Goal: Task Accomplishment & Management: Use online tool/utility

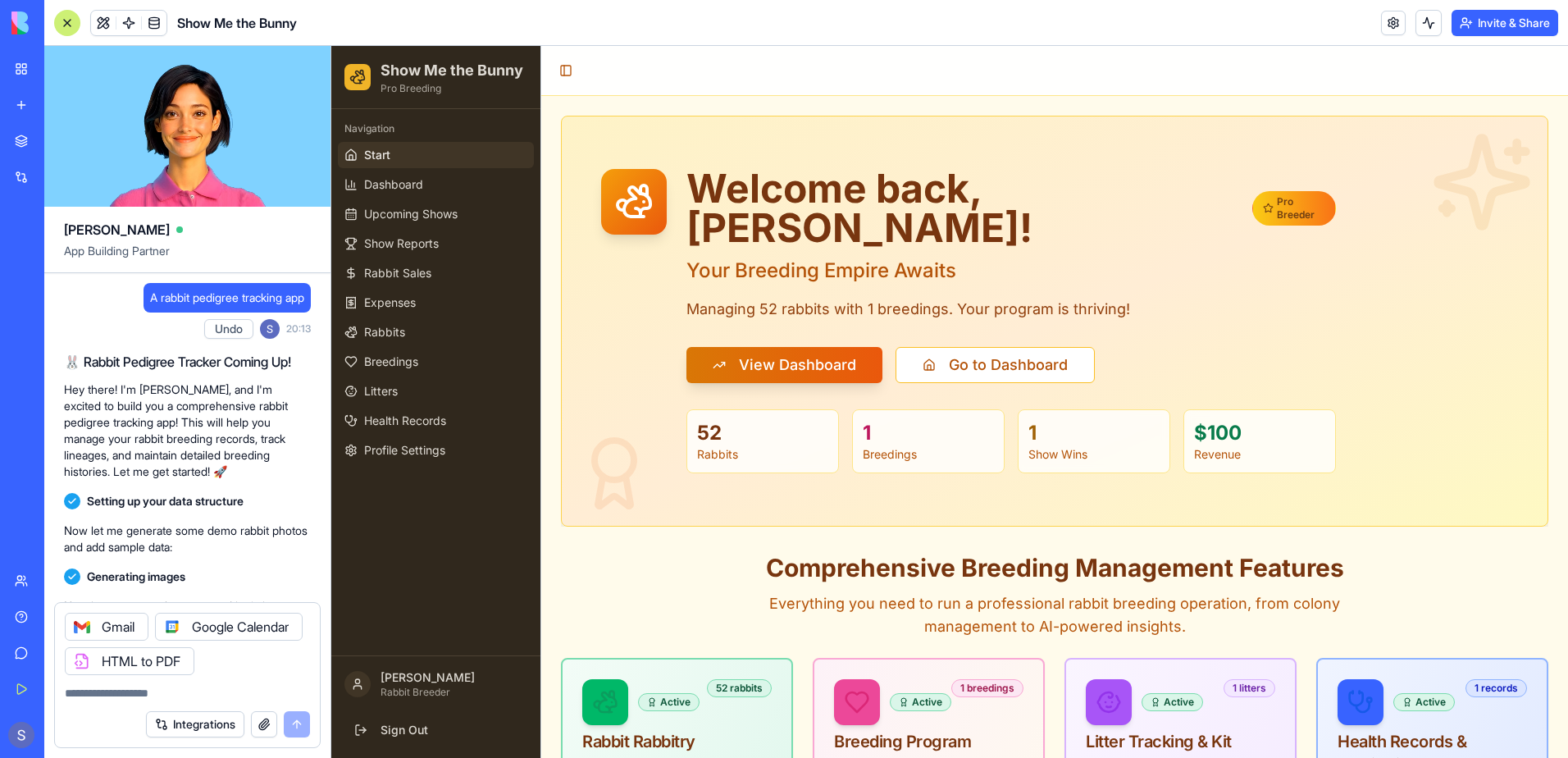
scroll to position [64730, 0]
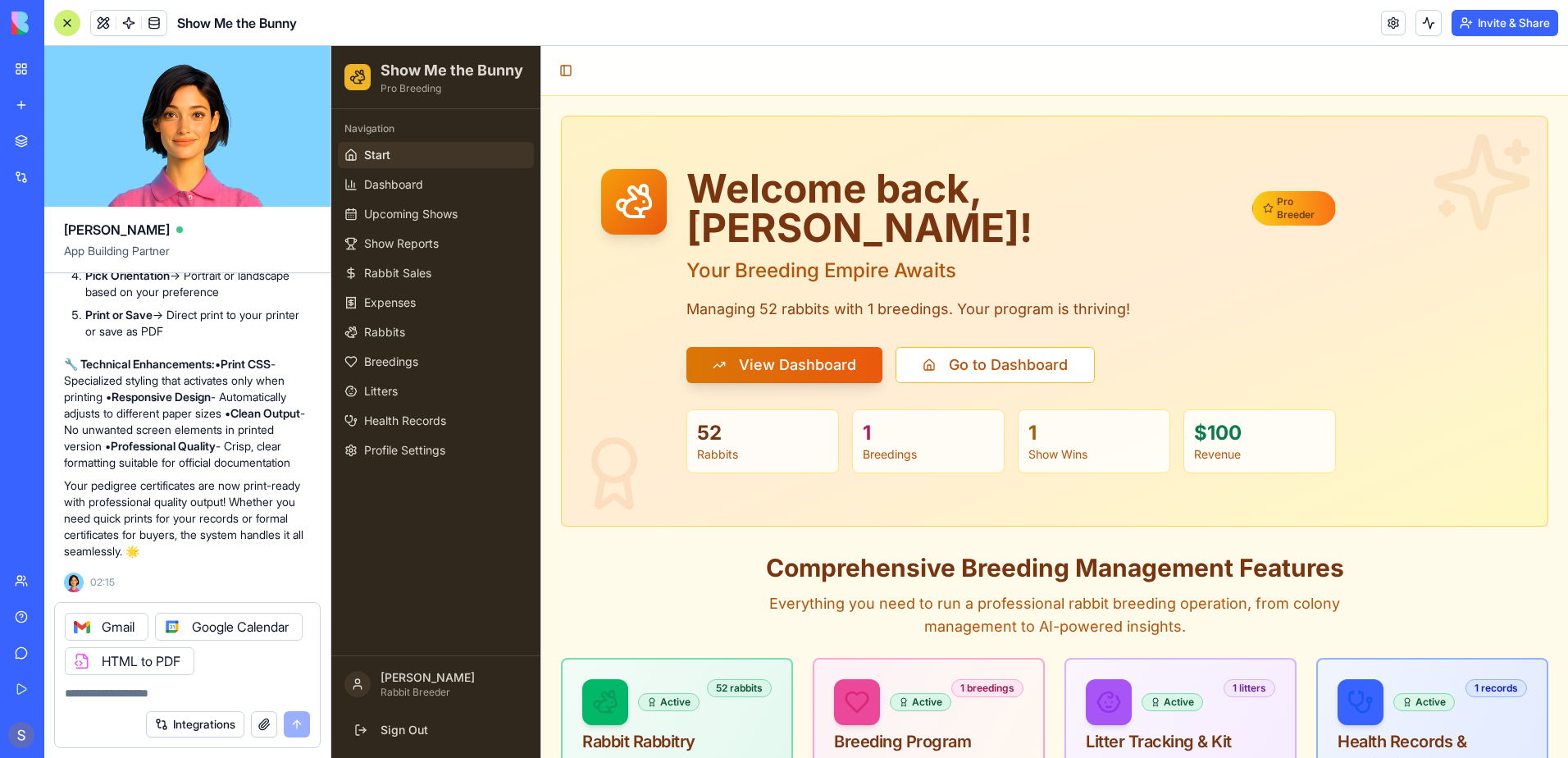
click at [295, 726] on div "Integrations" at bounding box center [228, 725] width 164 height 26
click at [298, 727] on div "Integrations" at bounding box center [228, 725] width 164 height 26
click at [246, 658] on div "Gmail Google Calendar HTML to PDF" at bounding box center [187, 639] width 265 height 72
click at [297, 727] on div "Integrations" at bounding box center [228, 725] width 164 height 26
click at [1465, 182] on icon at bounding box center [1481, 181] width 105 height 105
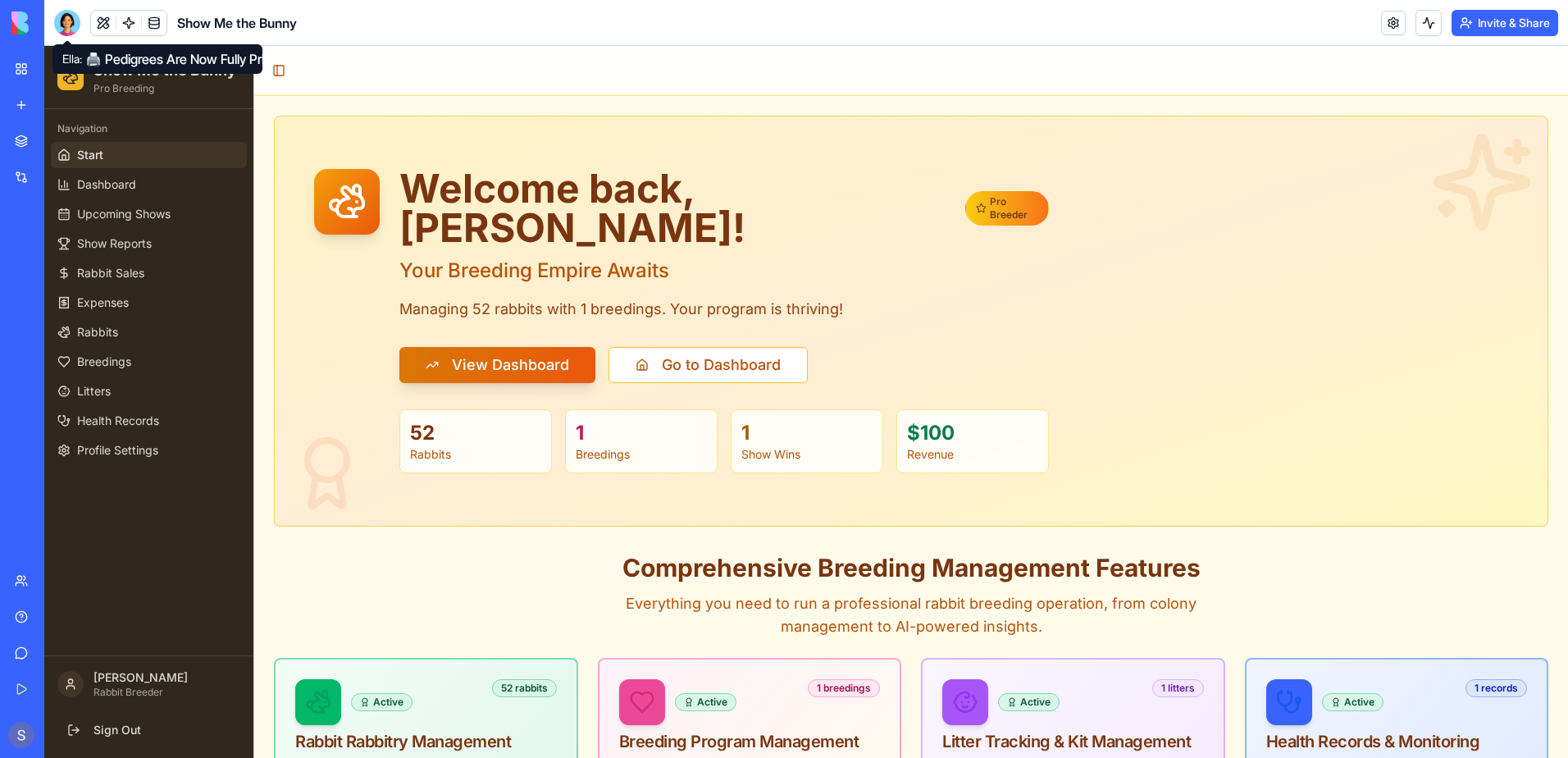
click at [60, 24] on div at bounding box center [68, 23] width 26 height 26
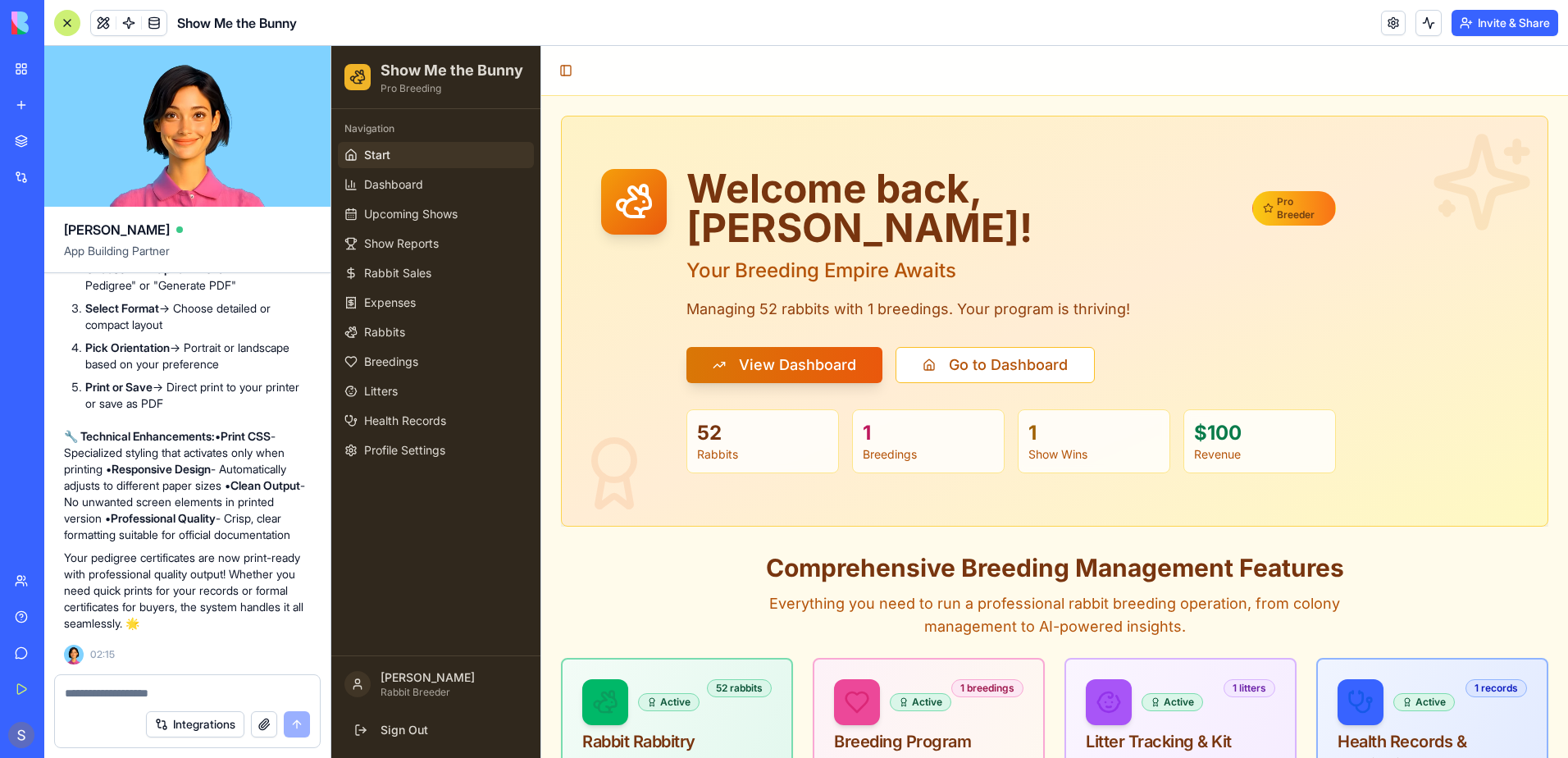
click at [187, 733] on button "Integrations" at bounding box center [195, 725] width 98 height 26
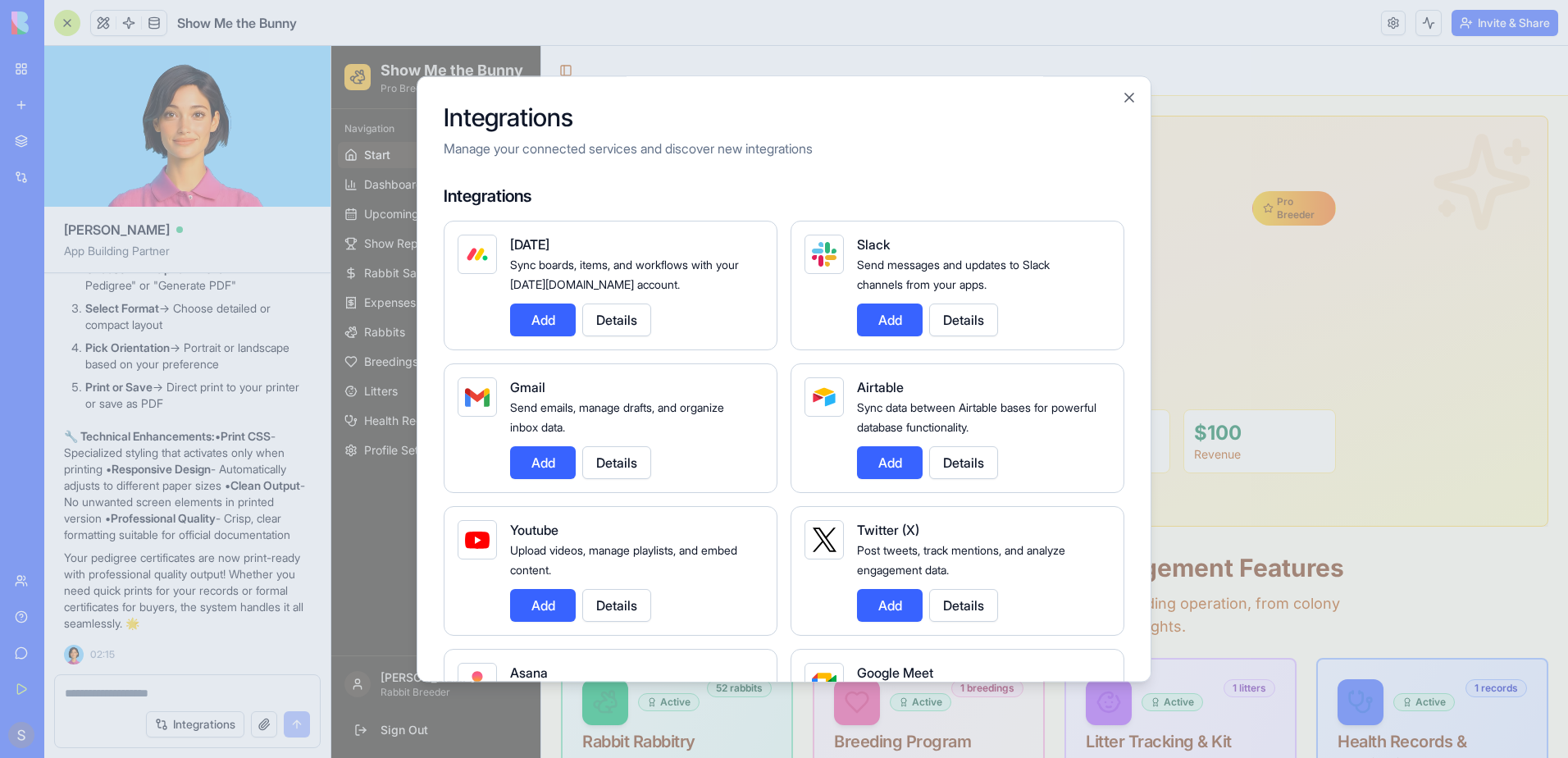
click at [541, 461] on button "Add" at bounding box center [542, 463] width 66 height 33
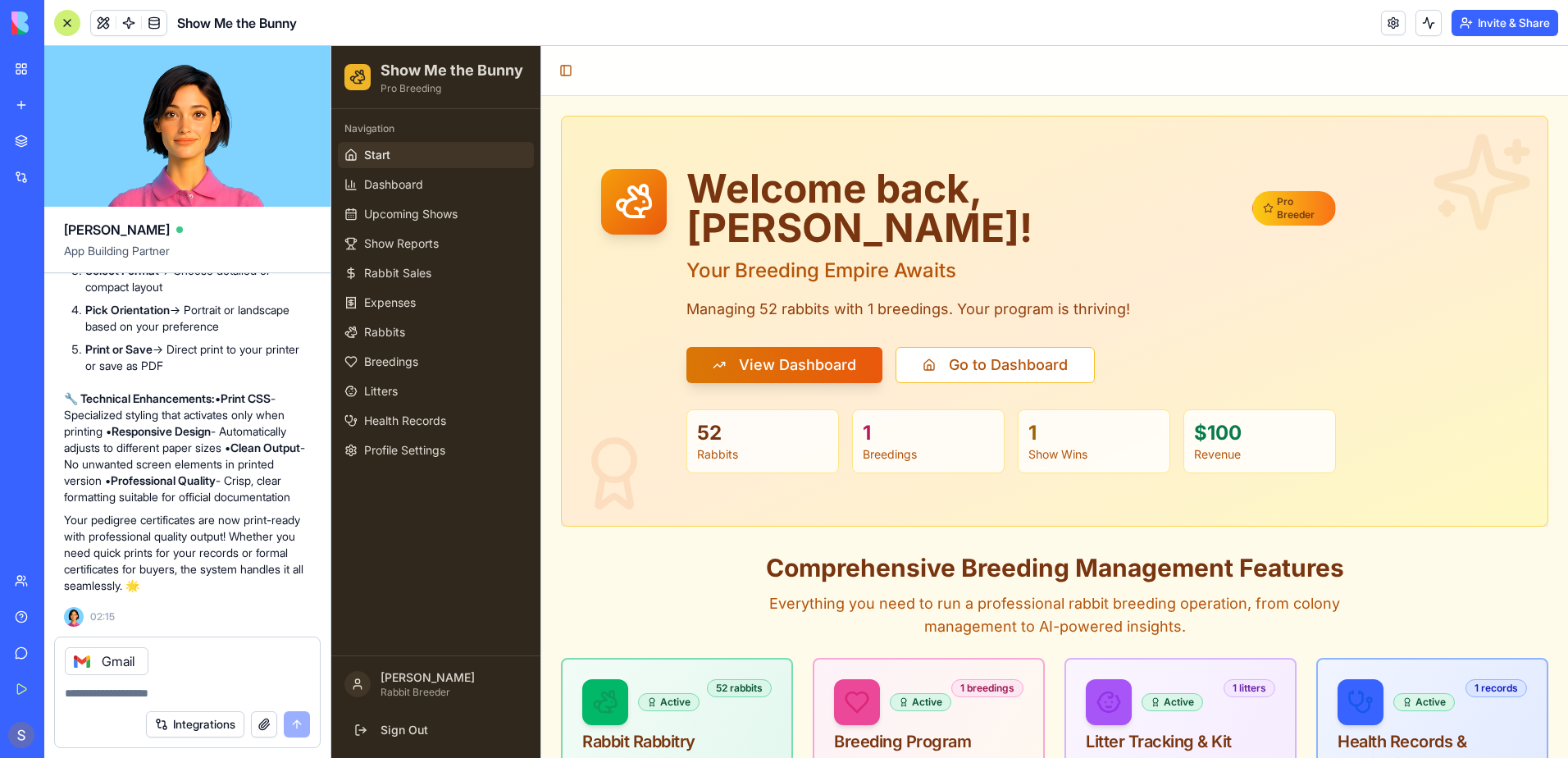
click at [294, 723] on div "Integrations" at bounding box center [228, 725] width 164 height 26
click at [246, 687] on textarea at bounding box center [187, 693] width 245 height 17
click at [423, 332] on link "Rabbits" at bounding box center [435, 332] width 196 height 26
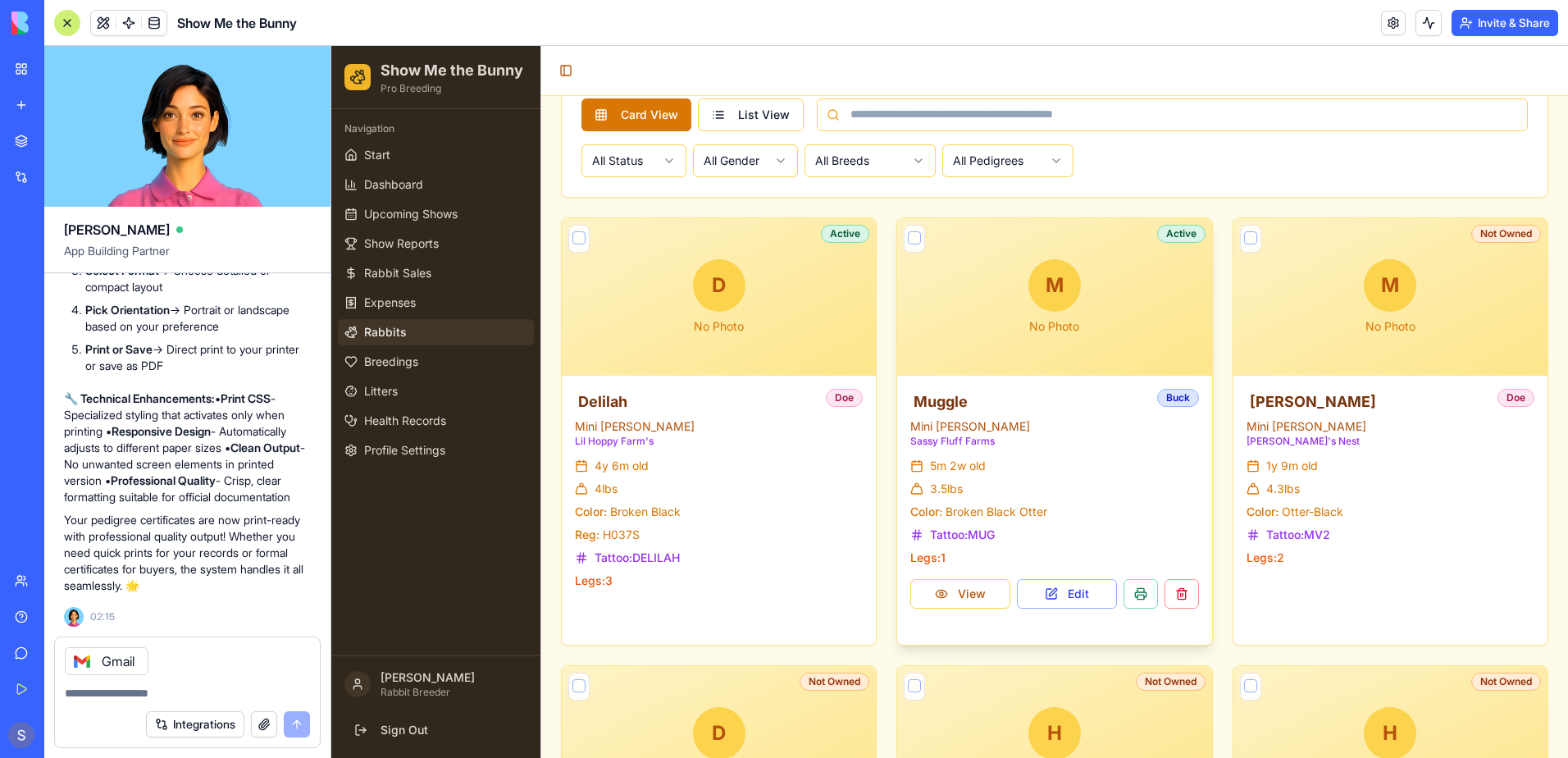
scroll to position [820, 0]
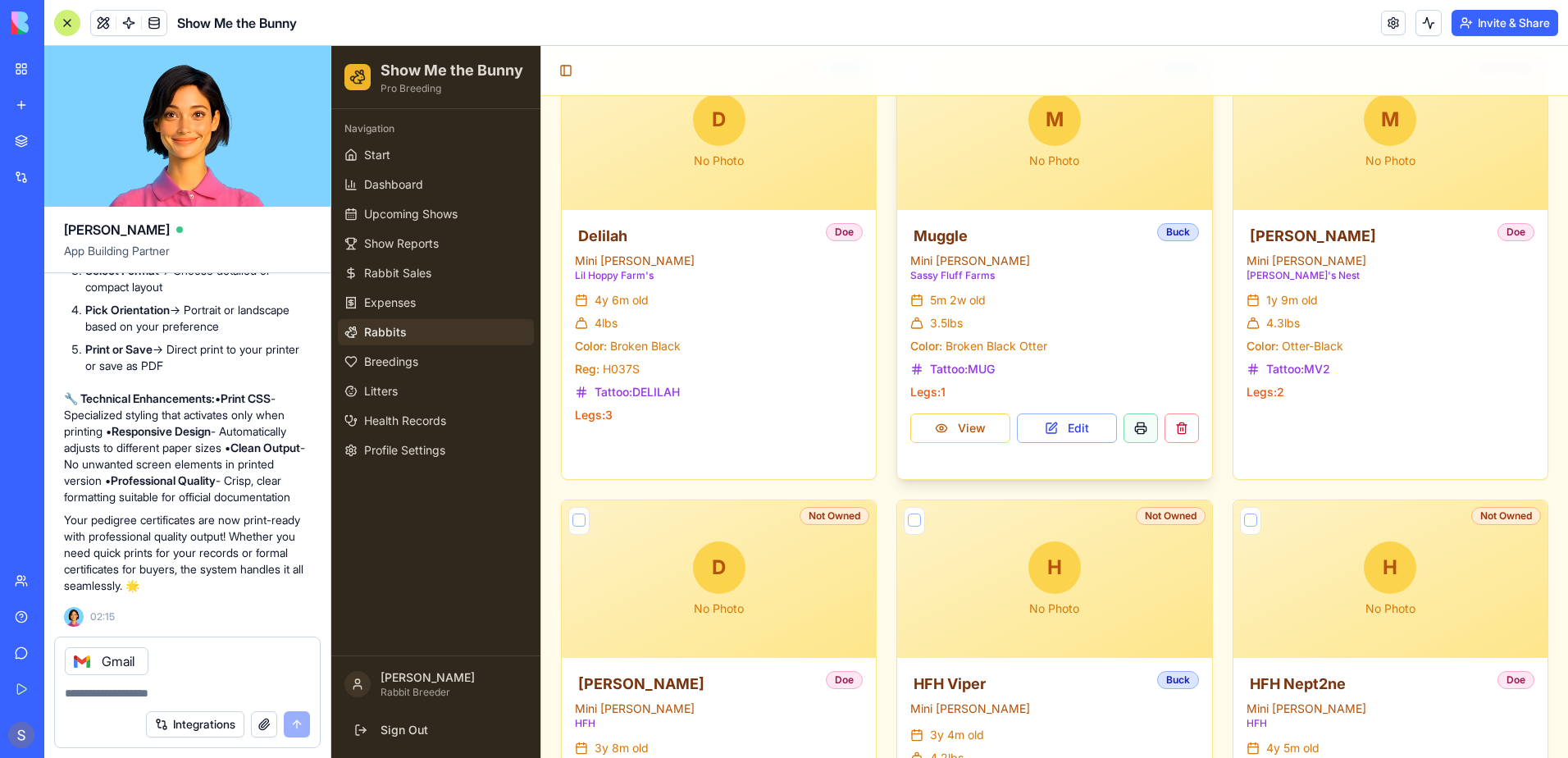
click at [1136, 431] on button at bounding box center [1140, 428] width 34 height 30
click at [981, 434] on button "View" at bounding box center [961, 428] width 100 height 30
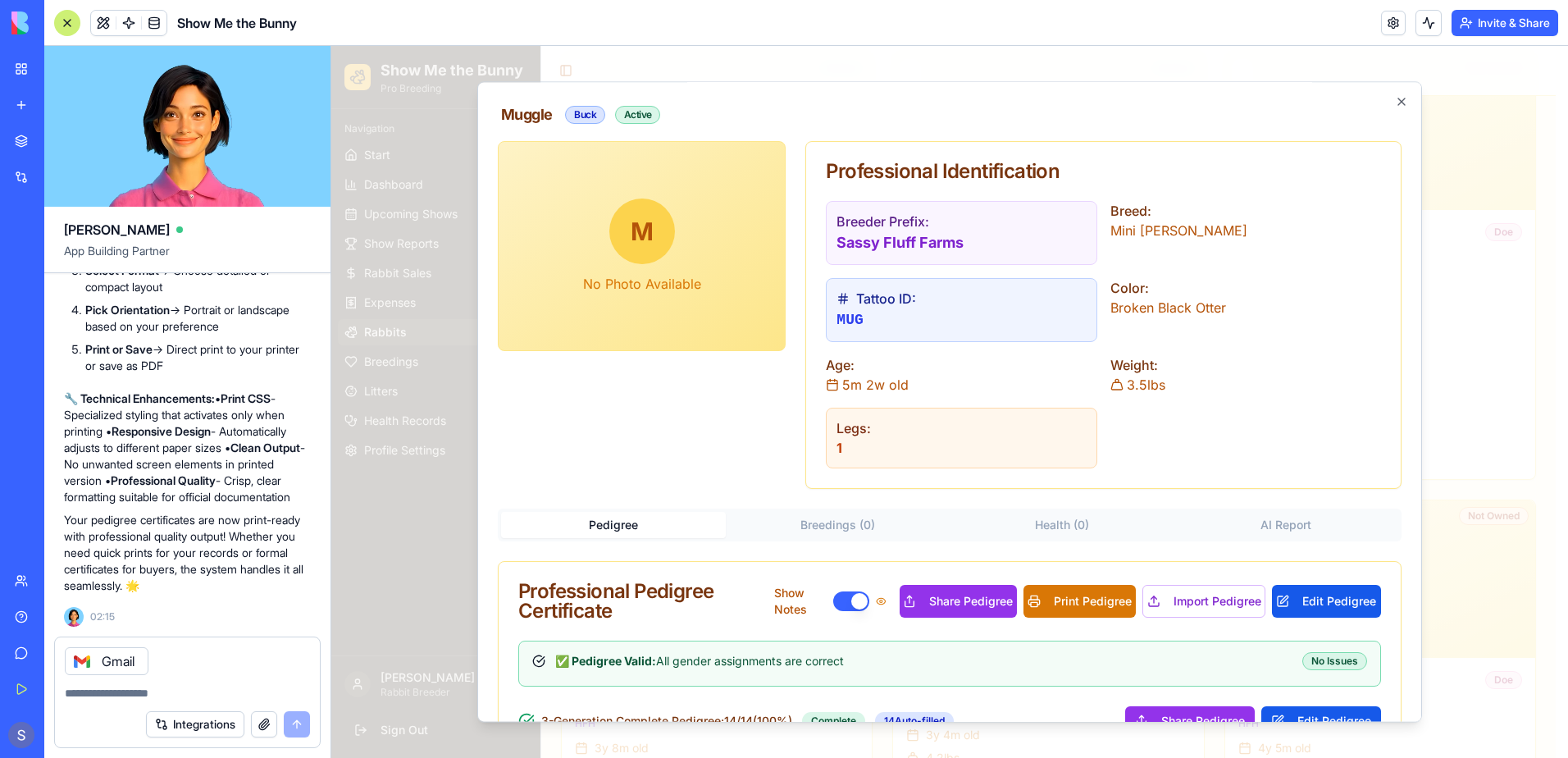
scroll to position [82, 0]
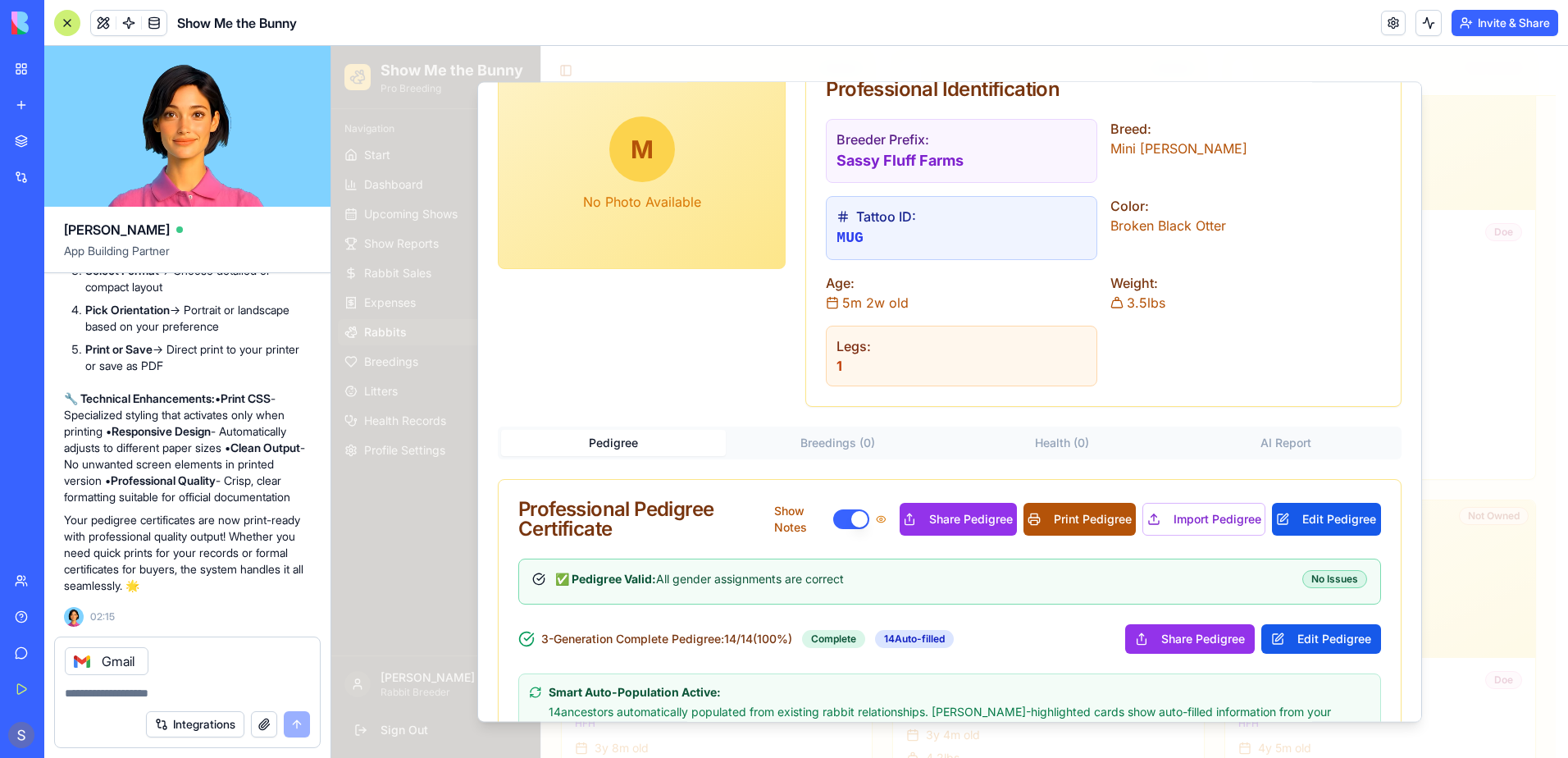
click at [1061, 516] on button "Print Pedigree" at bounding box center [1080, 519] width 113 height 33
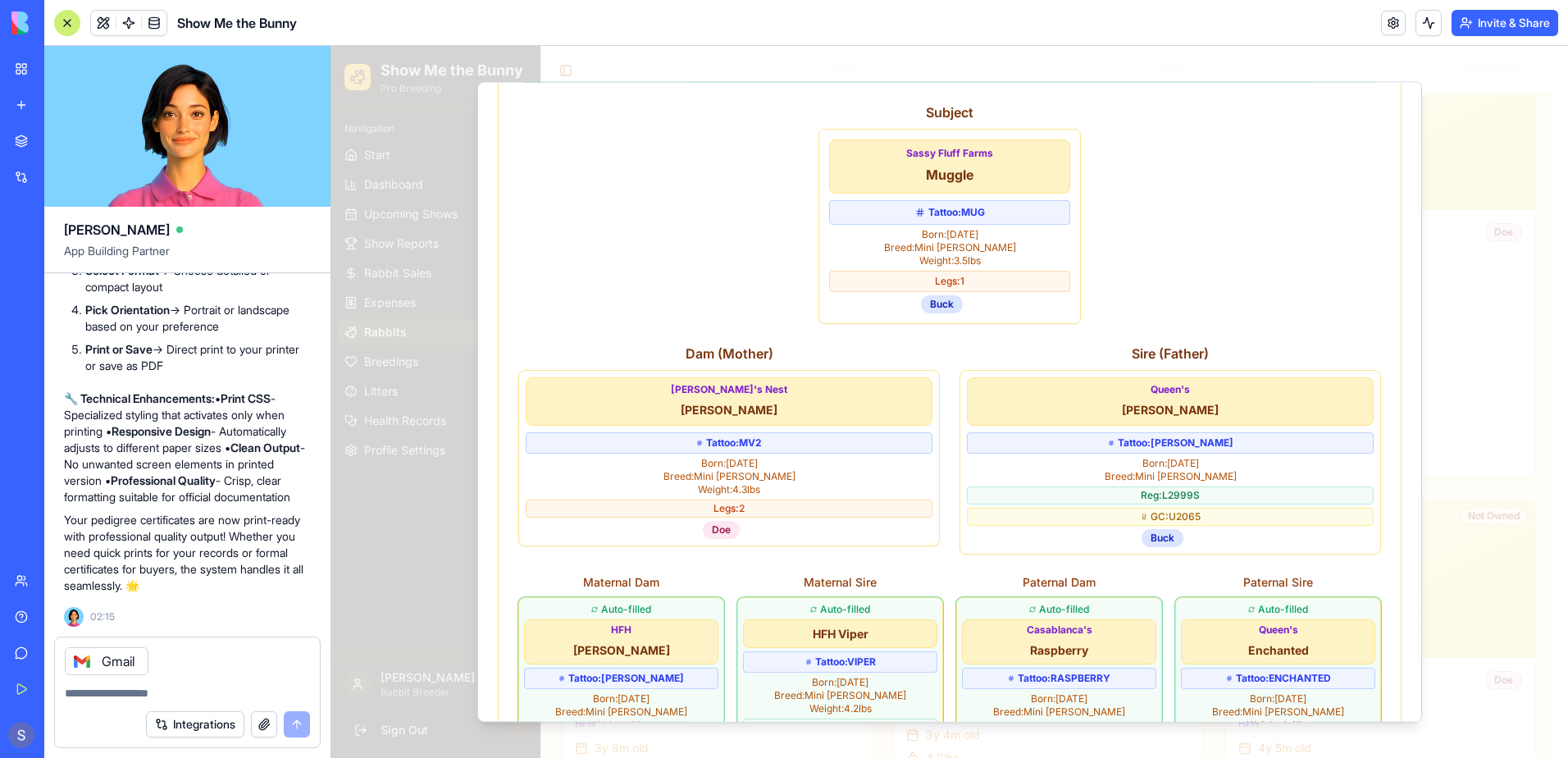
scroll to position [172, 0]
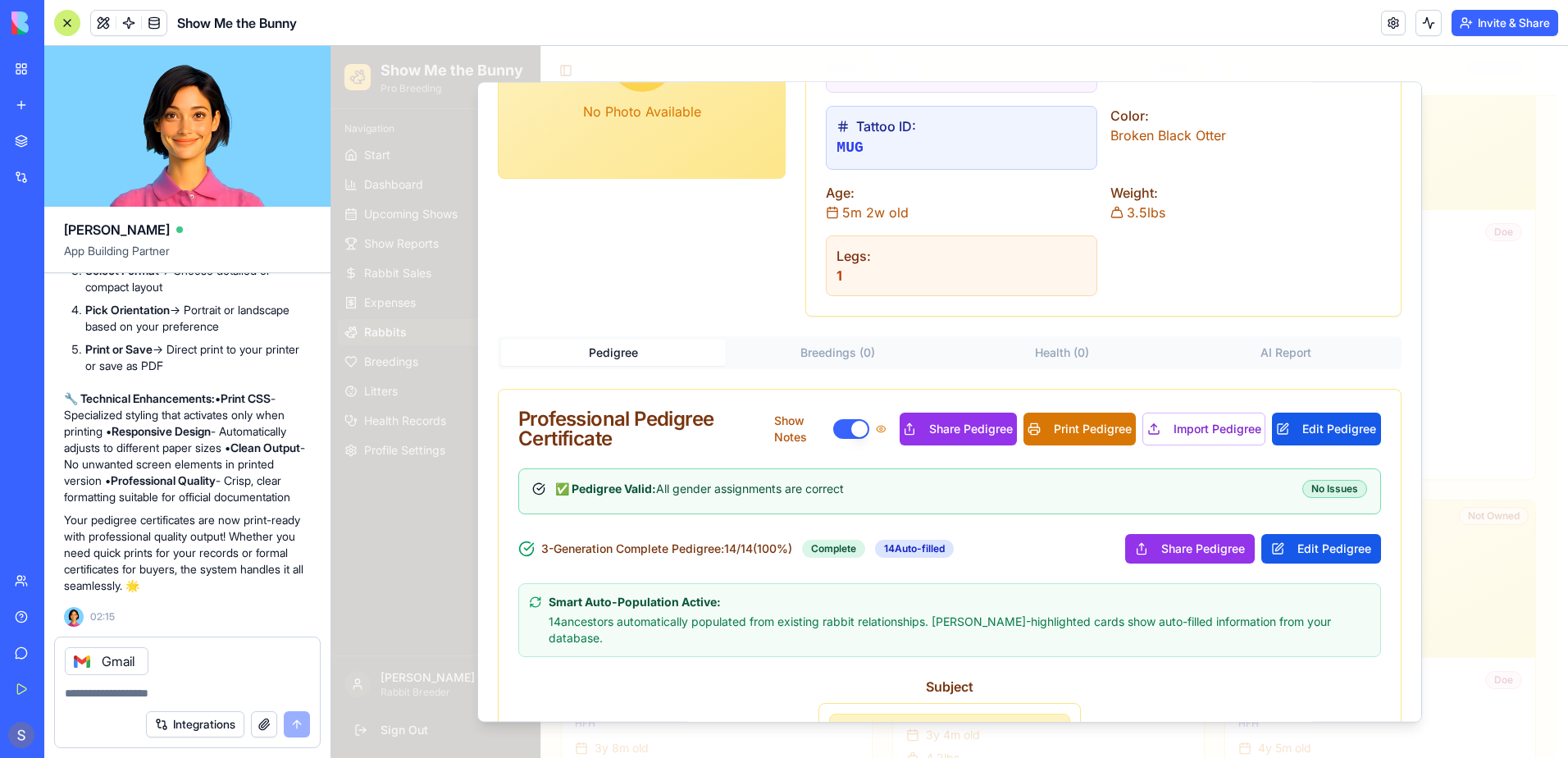
click at [98, 689] on textarea at bounding box center [187, 693] width 245 height 17
type textarea "***"
click at [294, 724] on button "submit" at bounding box center [297, 725] width 26 height 26
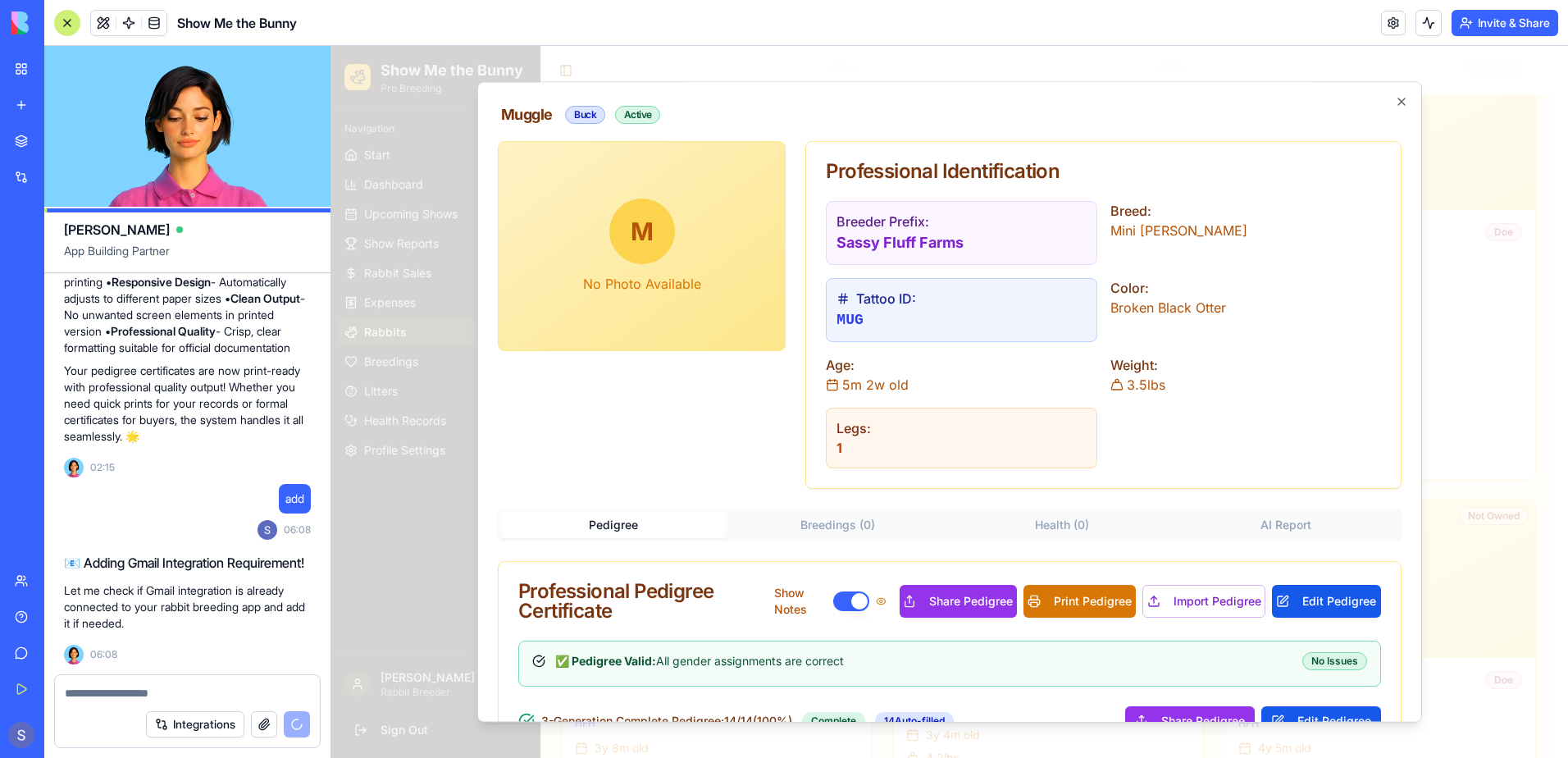
scroll to position [64945, 0]
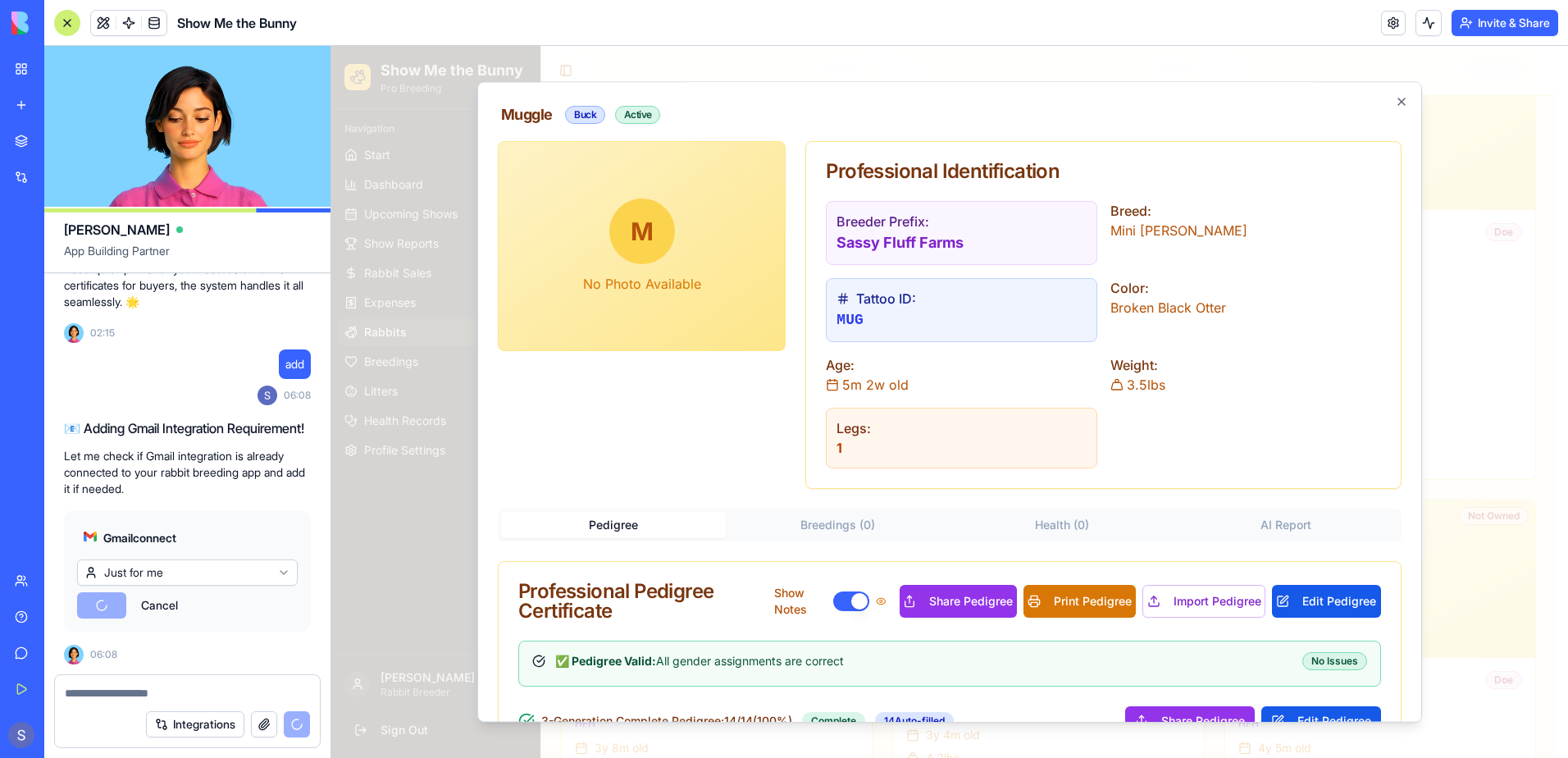
click at [287, 578] on html "BETA My Workspace New app Marketplace Integrations Recent Show Me the Bunny Fea…" at bounding box center [784, 379] width 1568 height 758
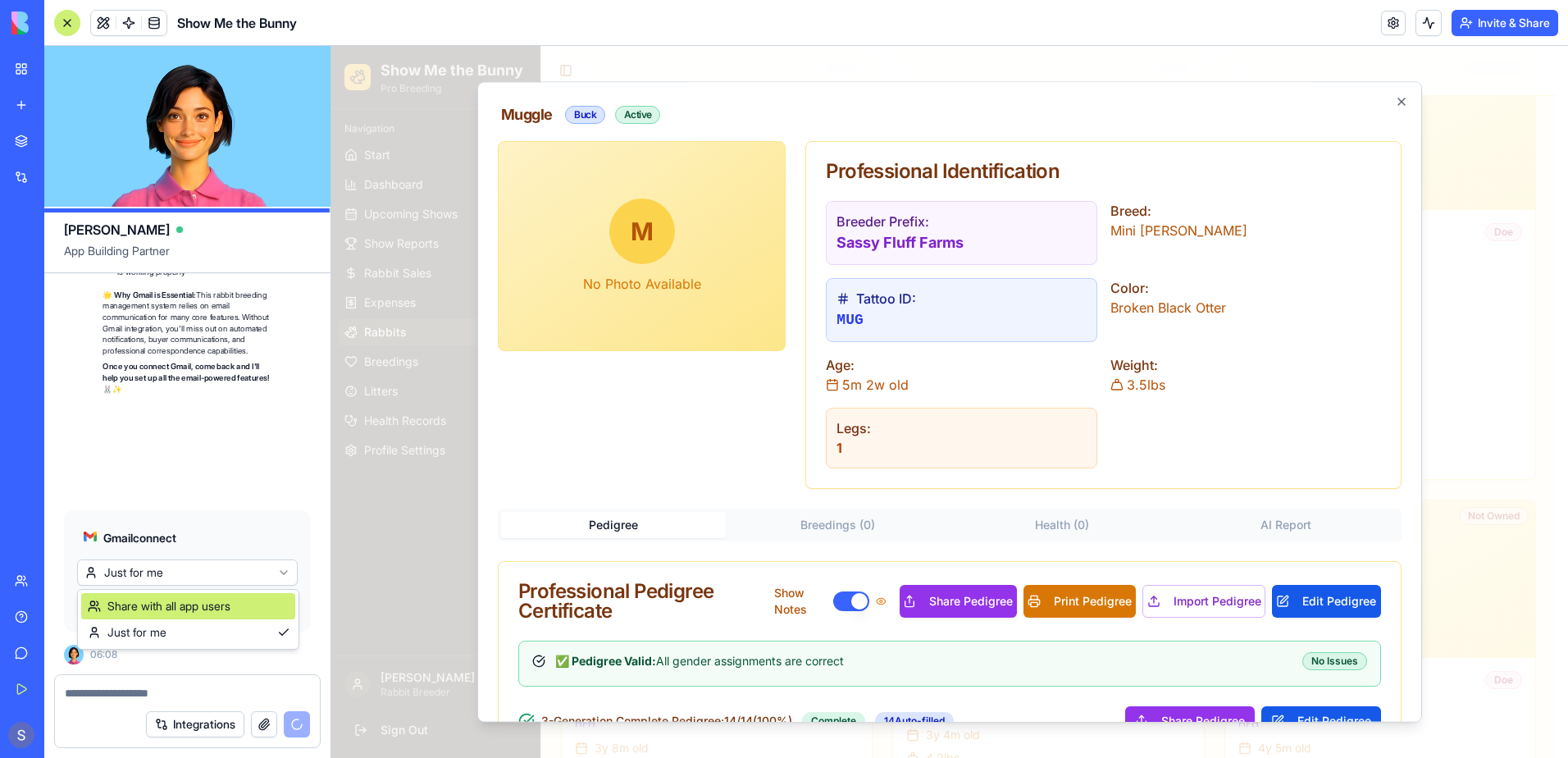
scroll to position [65624, 0]
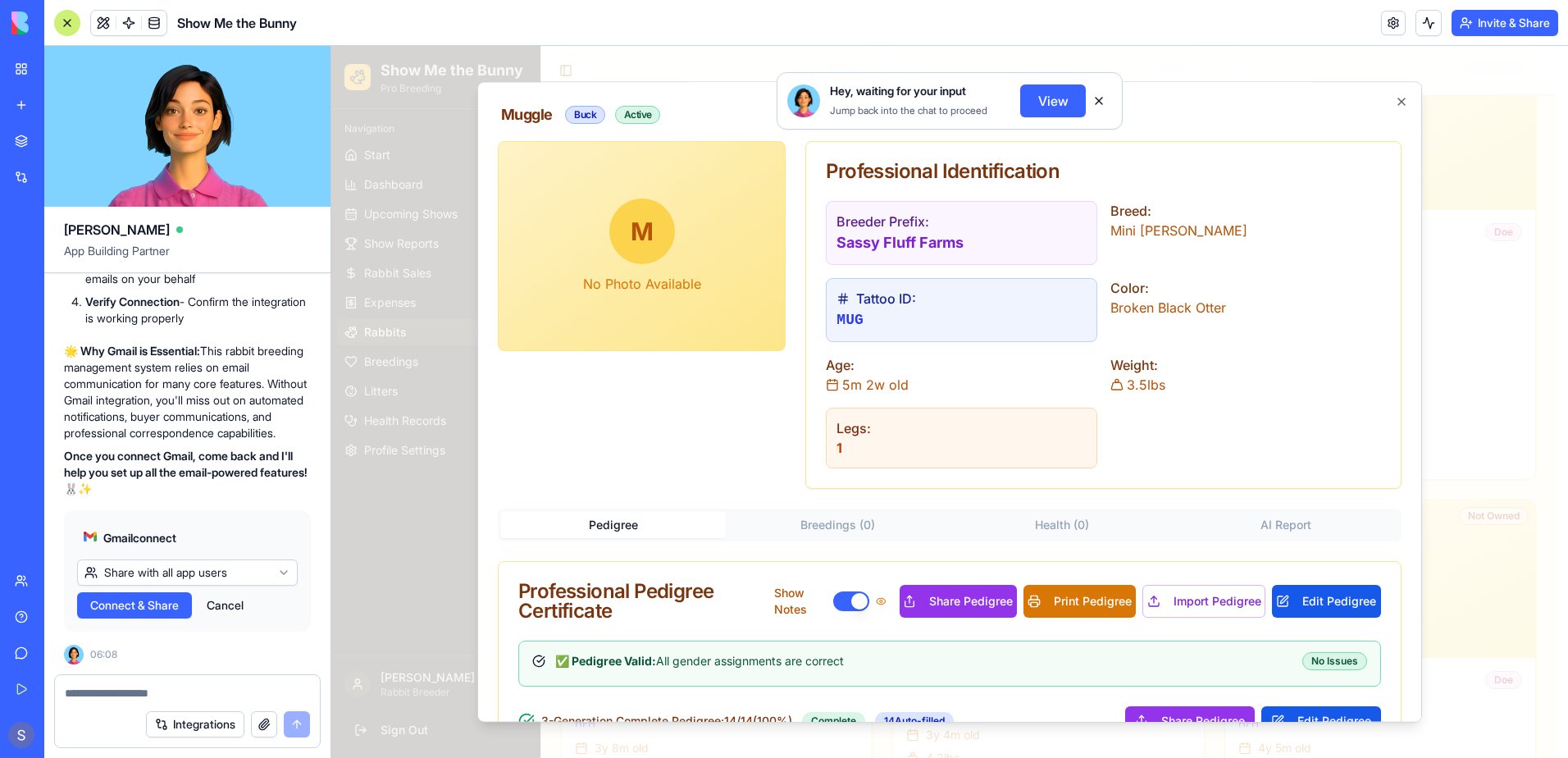
click at [1045, 98] on button "View" at bounding box center [1053, 100] width 66 height 33
click at [1098, 100] on button at bounding box center [1099, 101] width 26 height 26
click at [179, 725] on button "Integrations" at bounding box center [195, 725] width 98 height 26
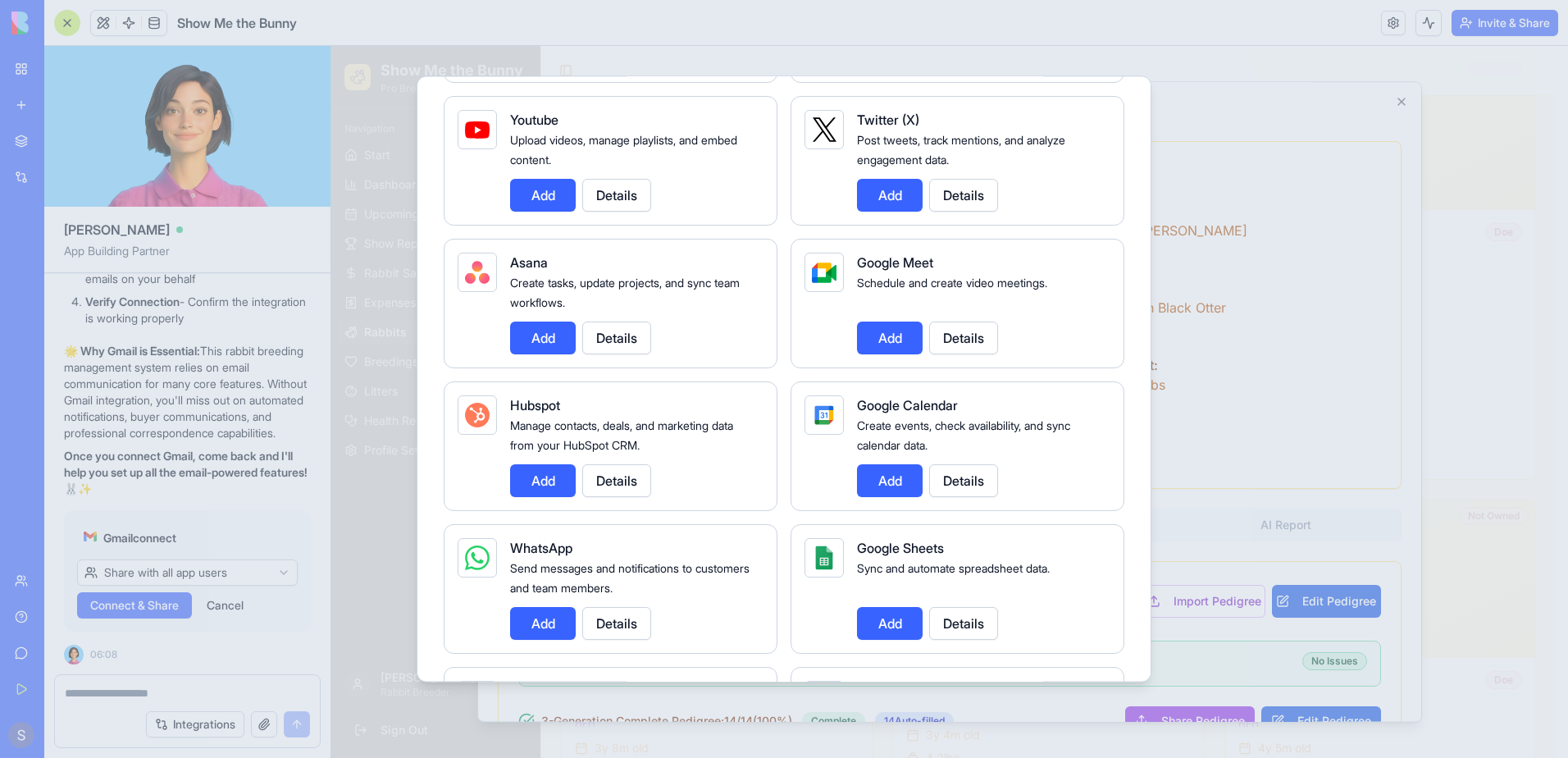
scroll to position [492, 0]
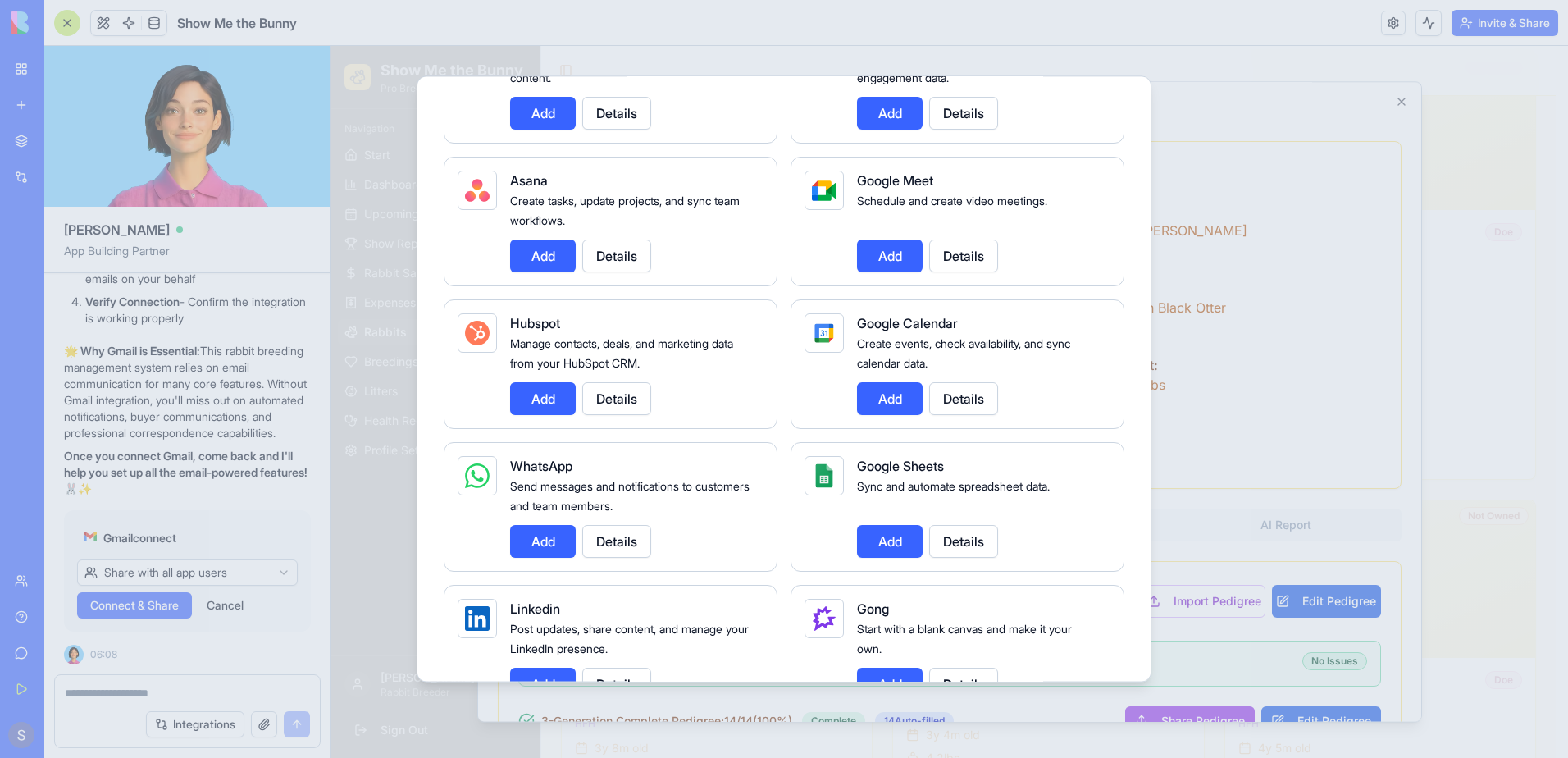
click at [860, 398] on button "Add" at bounding box center [889, 398] width 66 height 33
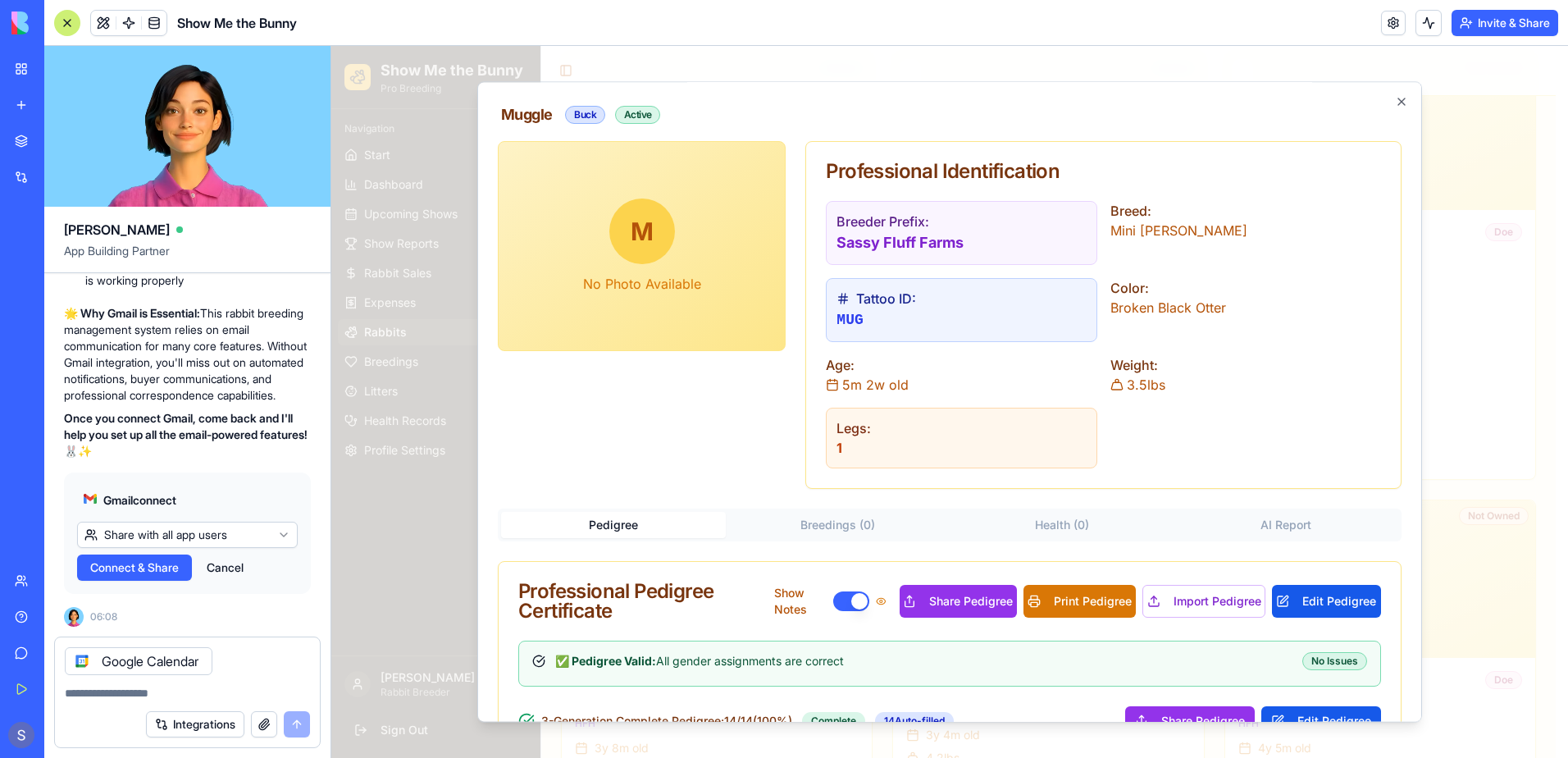
click at [113, 699] on textarea at bounding box center [187, 693] width 245 height 17
type textarea "**********"
click at [298, 728] on button "submit" at bounding box center [297, 725] width 26 height 26
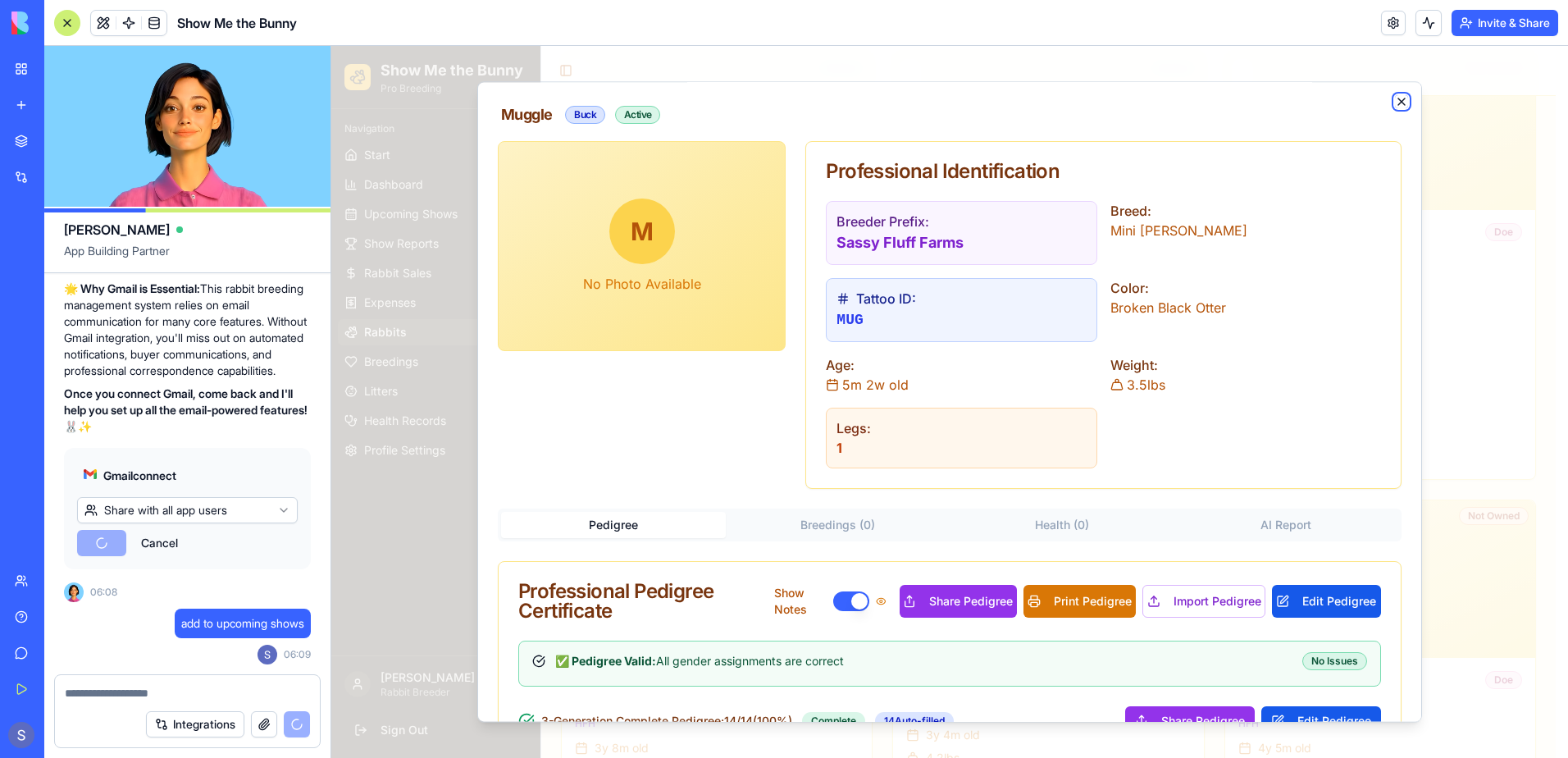
click at [1395, 98] on icon "button" at bounding box center [1401, 101] width 13 height 13
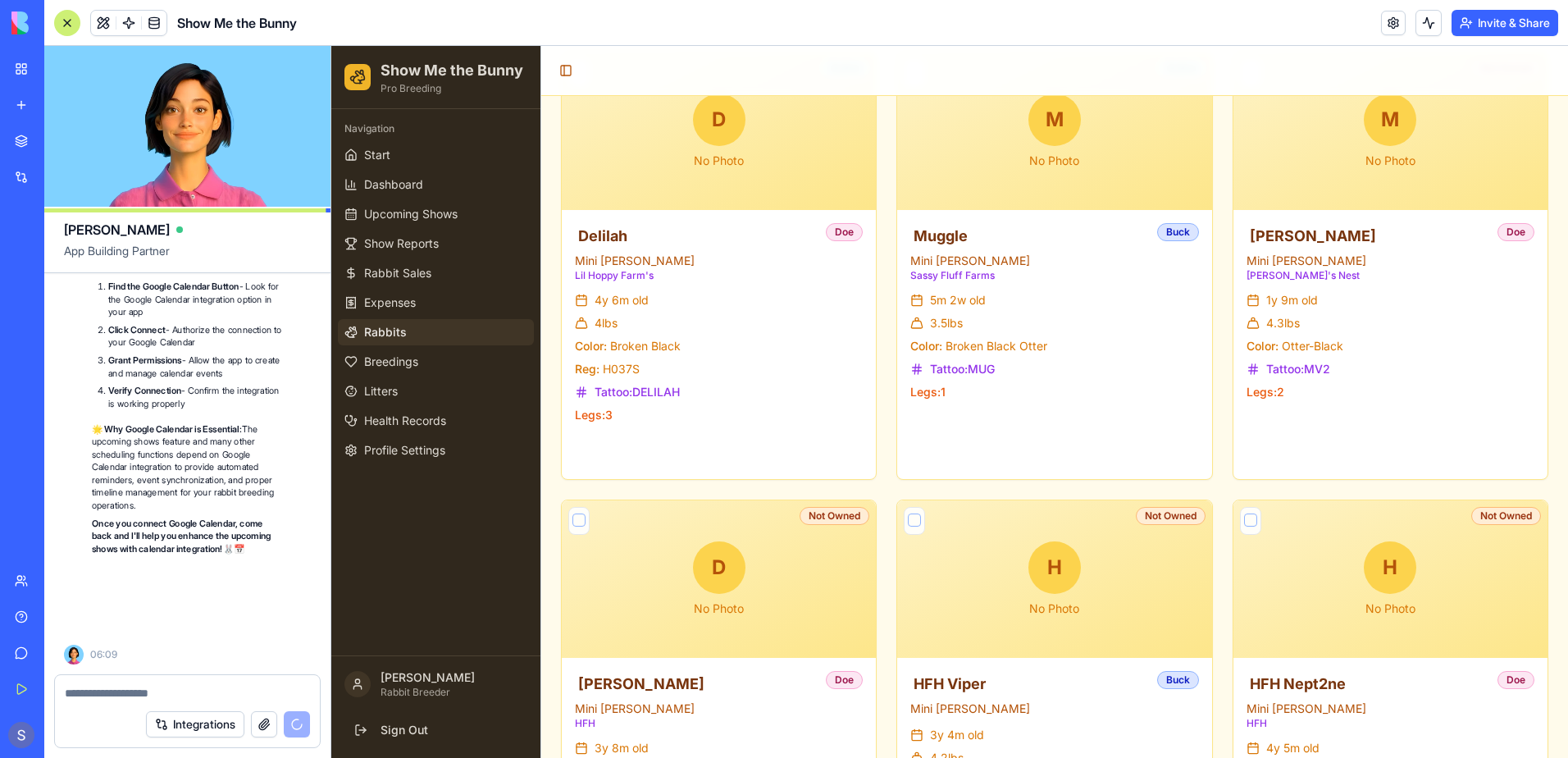
scroll to position [66432, 0]
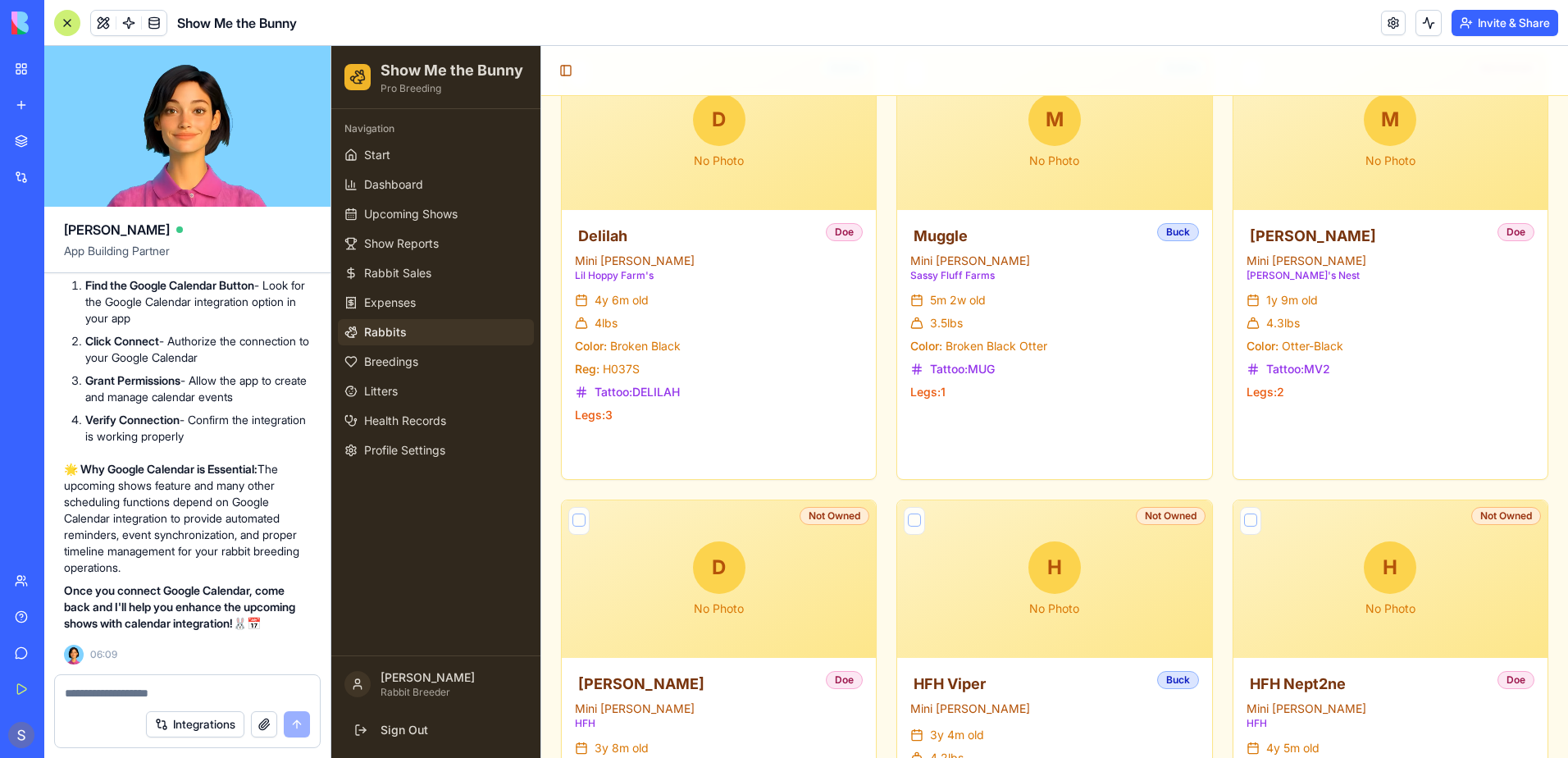
click at [207, 726] on button "Integrations" at bounding box center [195, 725] width 98 height 26
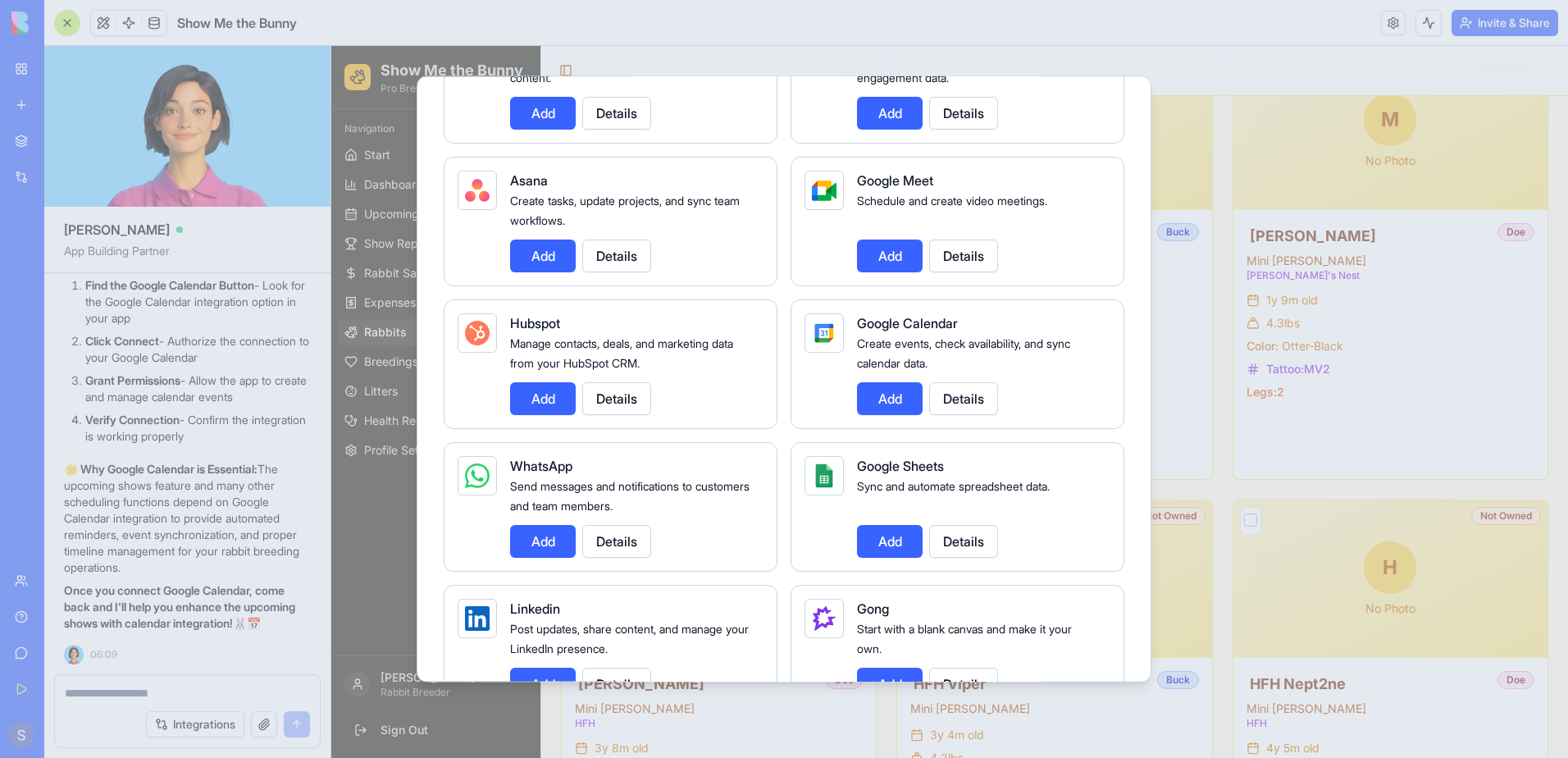
scroll to position [574, 0]
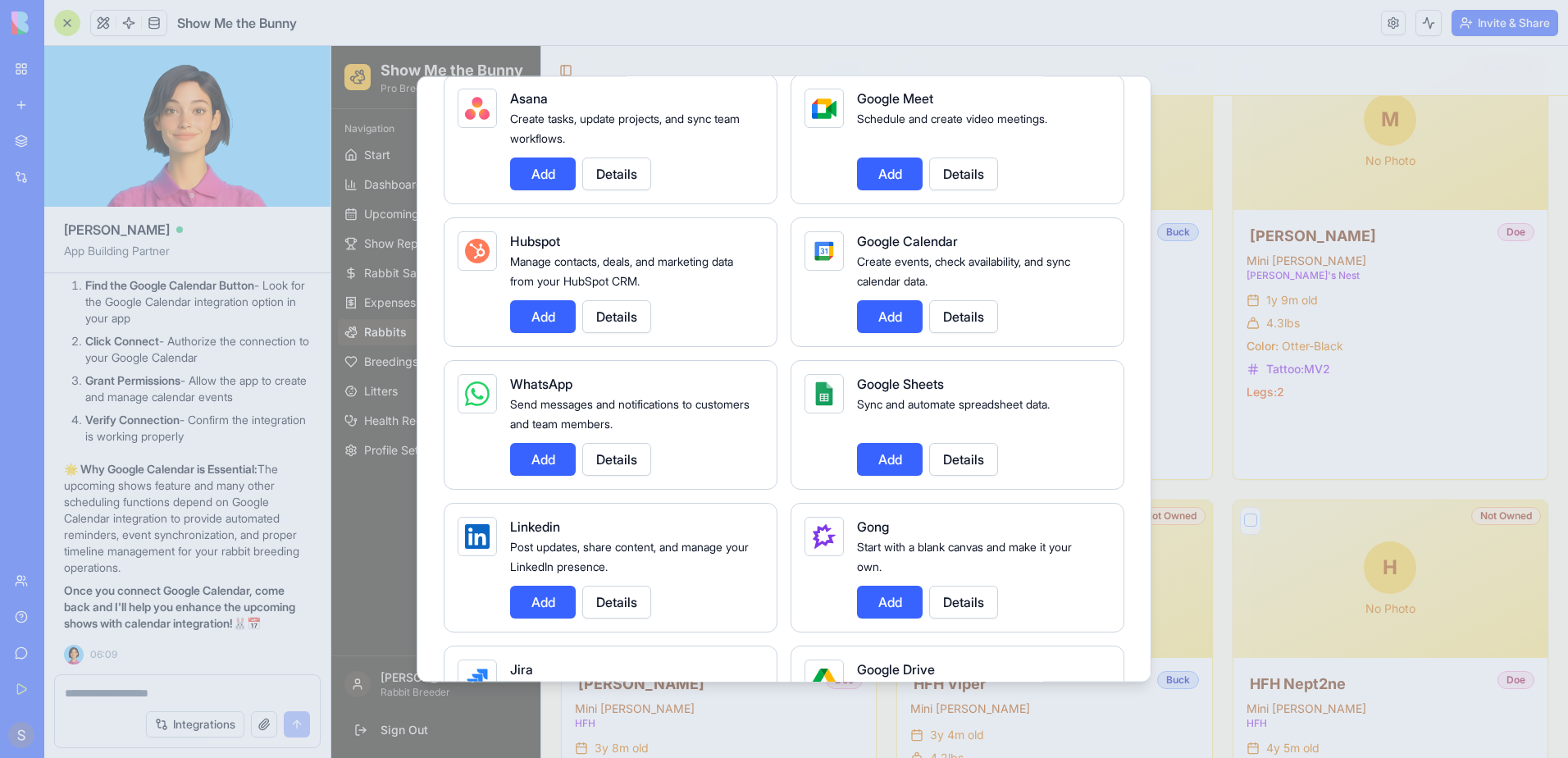
click at [883, 465] on button "Add" at bounding box center [889, 459] width 66 height 33
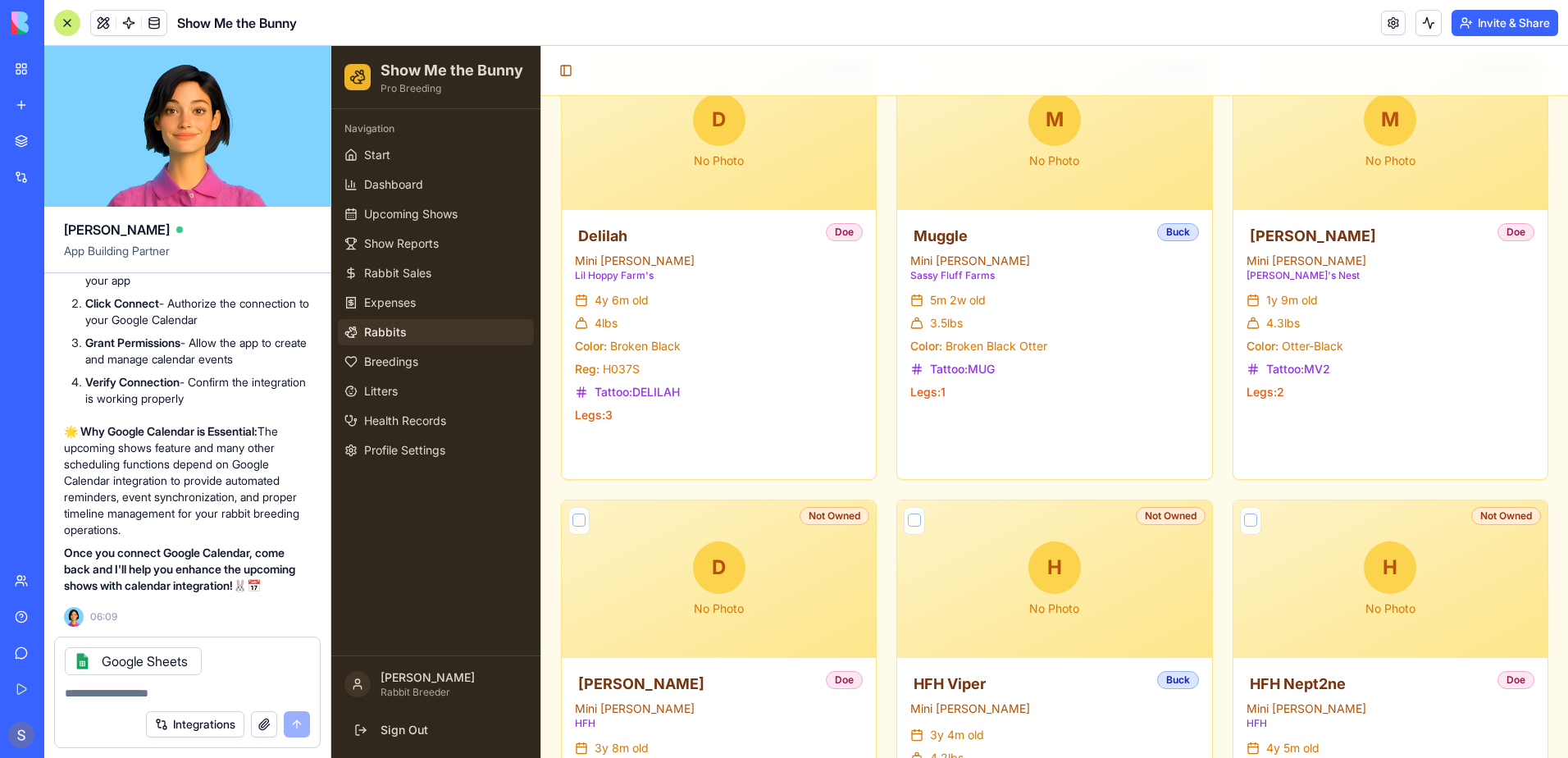
click at [106, 699] on textarea at bounding box center [187, 693] width 245 height 17
type textarea "**********"
click at [298, 726] on button "submit" at bounding box center [297, 725] width 26 height 26
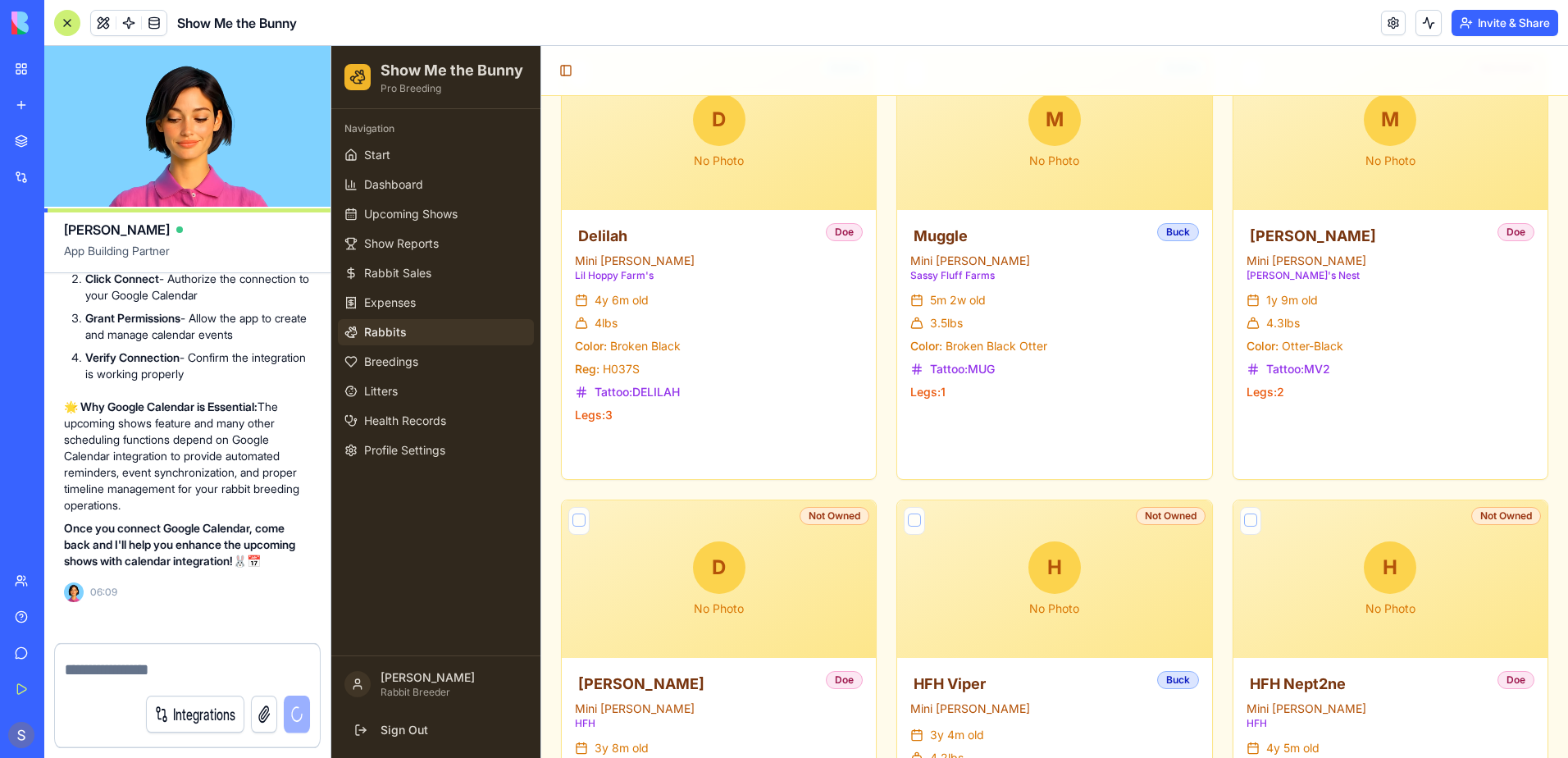
scroll to position [66495, 0]
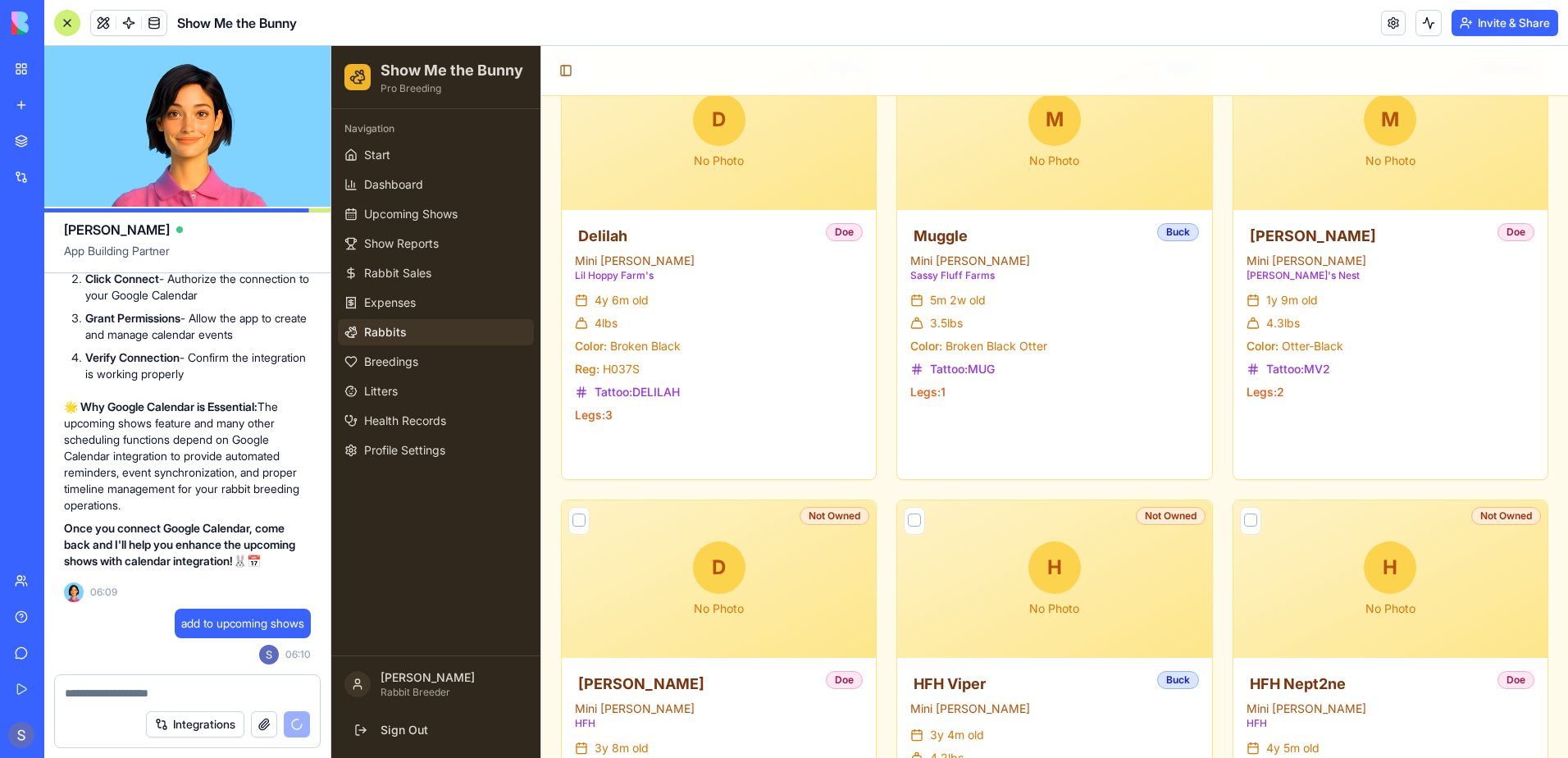
click at [197, 726] on button "Integrations" at bounding box center [195, 725] width 98 height 26
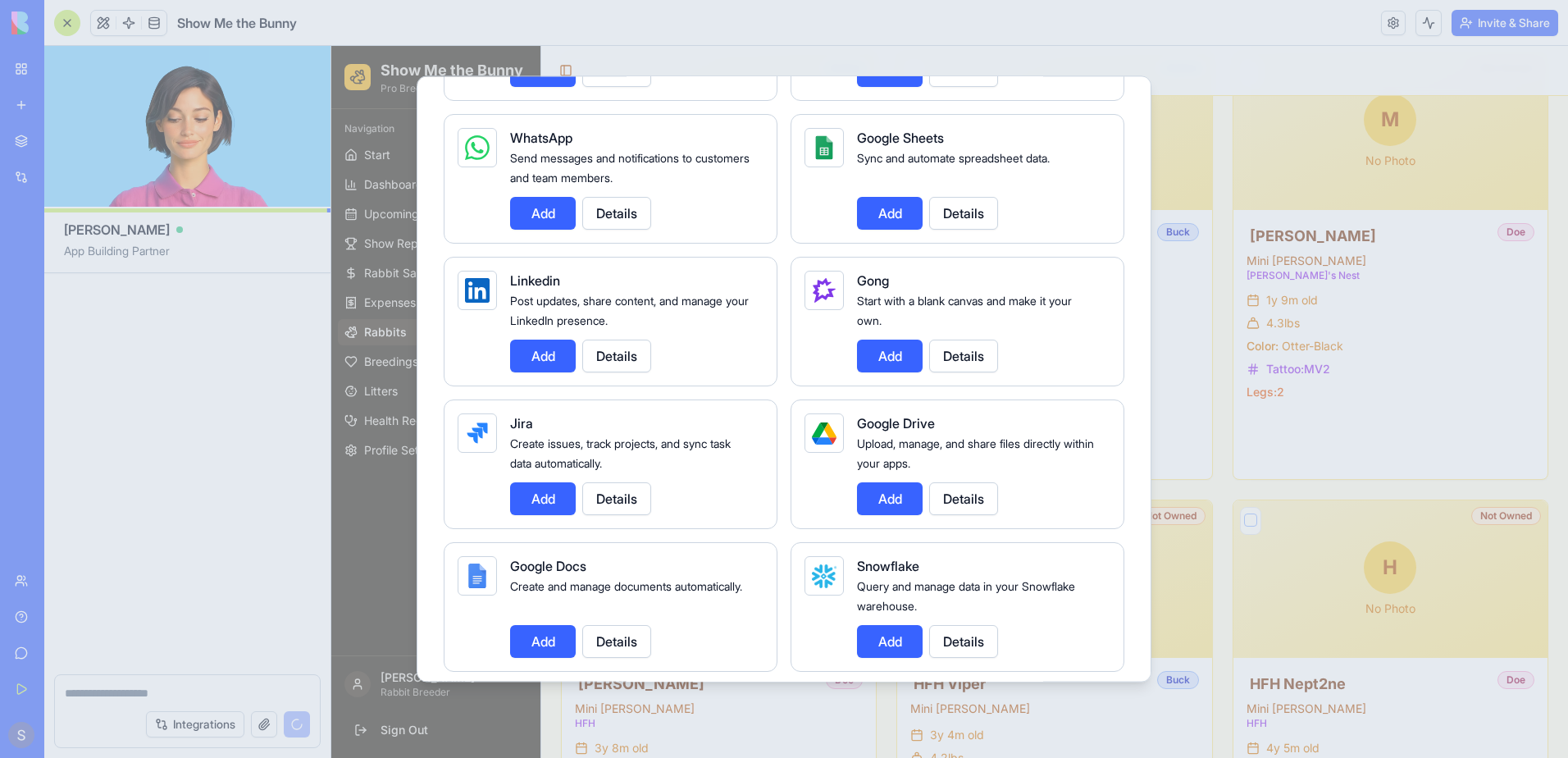
scroll to position [67240, 0]
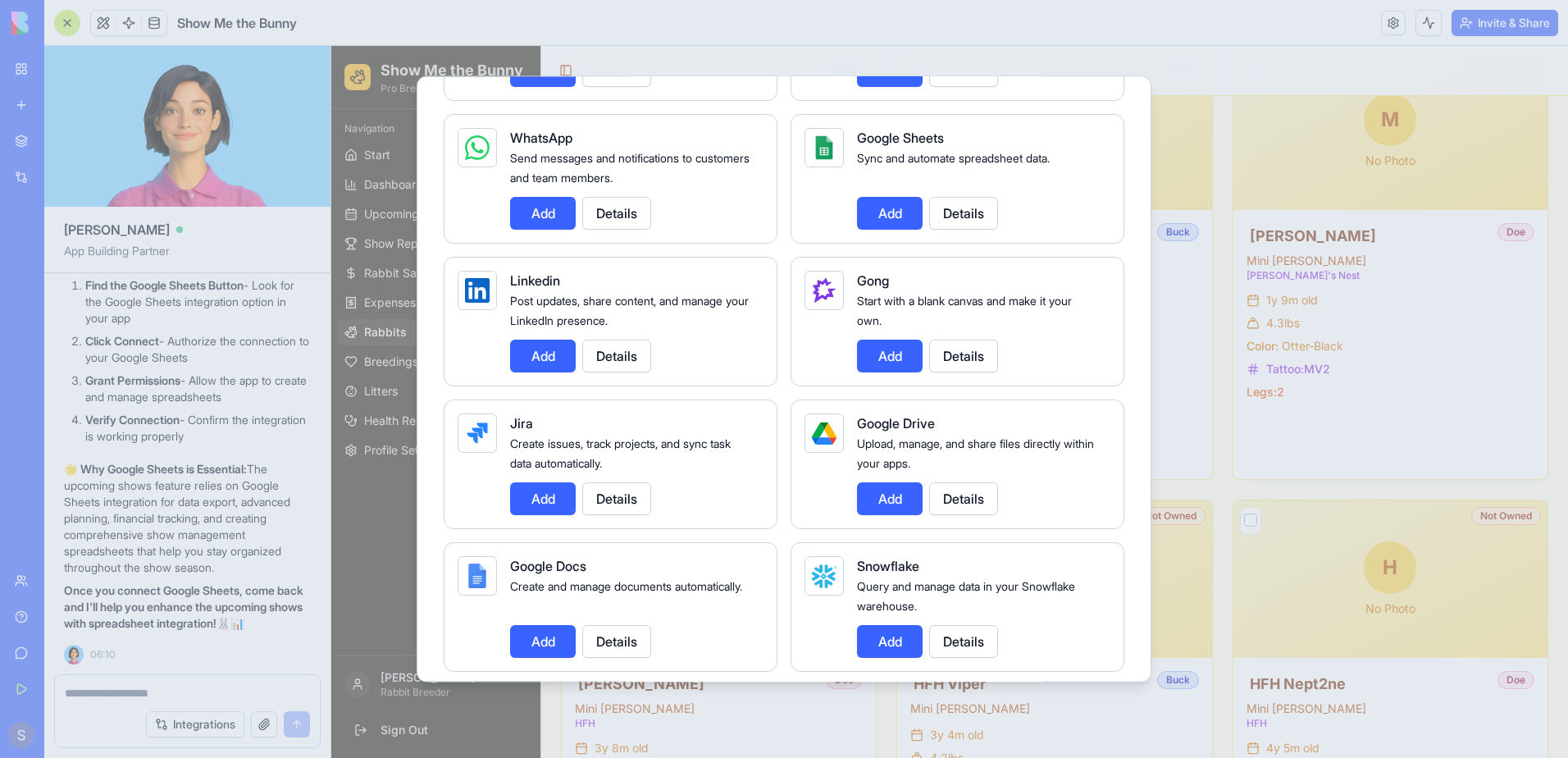
click at [977, 500] on button "Details" at bounding box center [963, 499] width 69 height 33
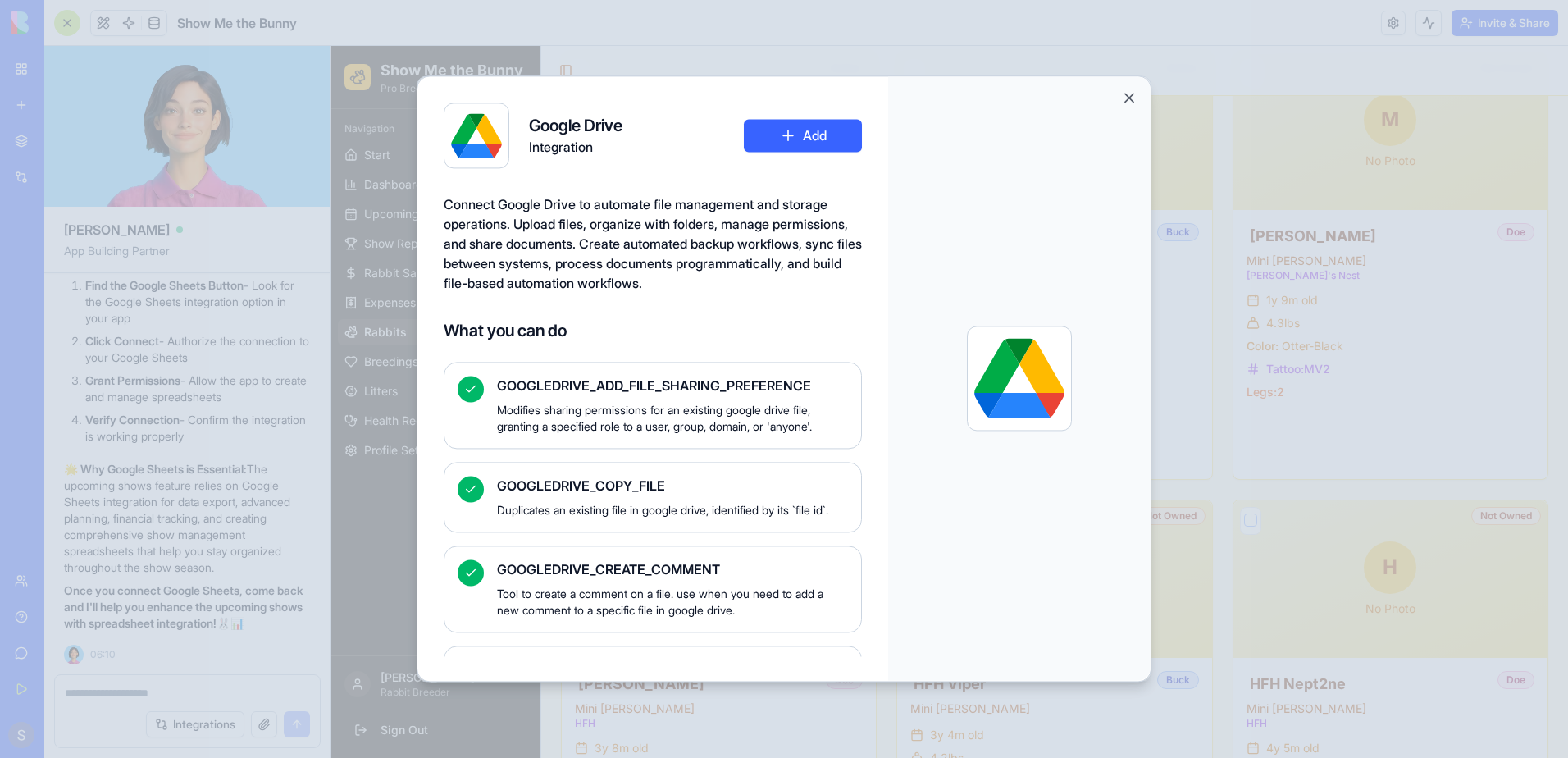
click at [790, 135] on button "Add" at bounding box center [802, 135] width 118 height 33
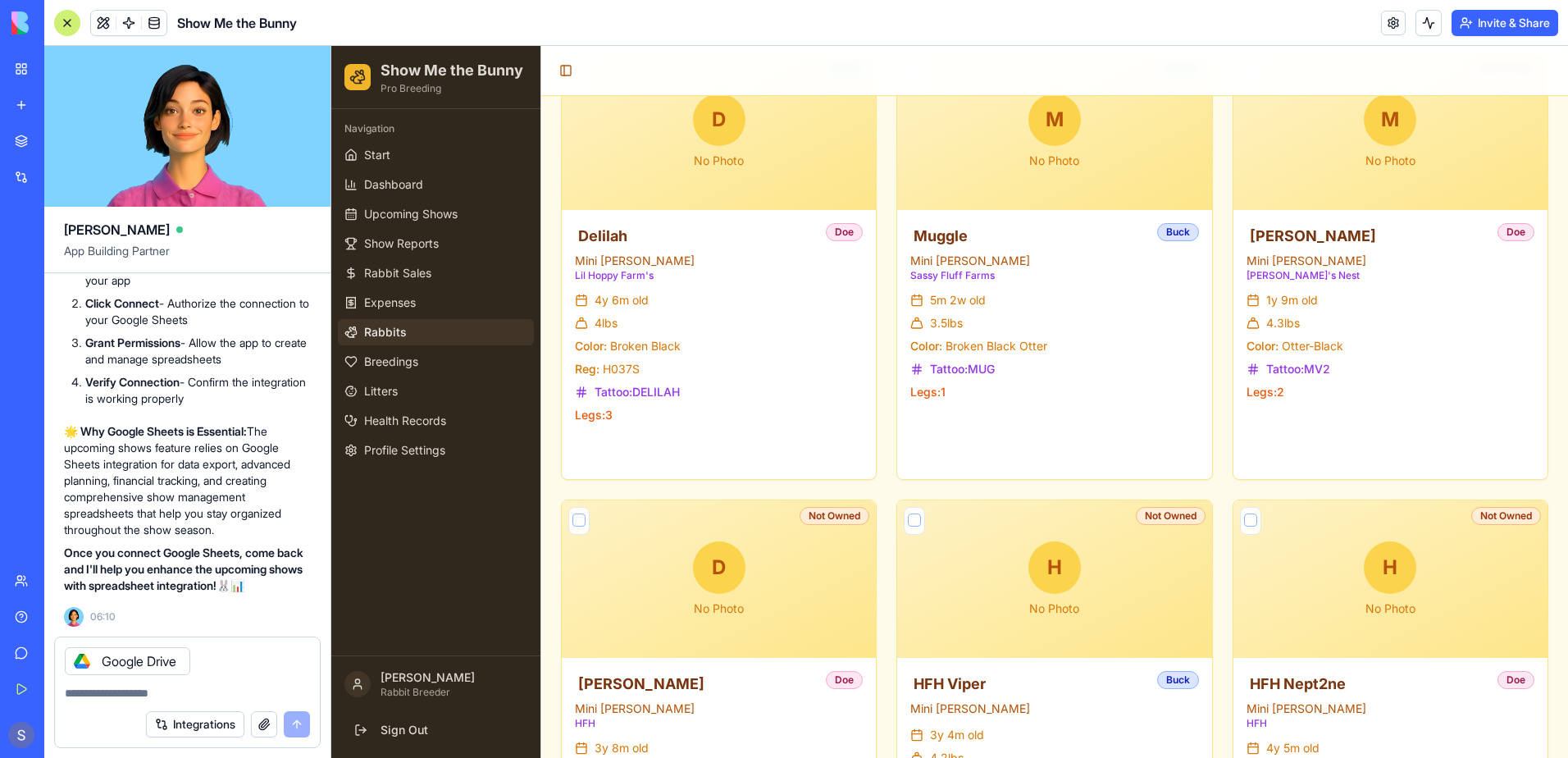
click at [304, 718] on div "Integrations" at bounding box center [228, 725] width 164 height 26
click at [98, 696] on textarea at bounding box center [187, 693] width 245 height 17
type textarea "***"
click at [301, 730] on button "submit" at bounding box center [297, 725] width 26 height 26
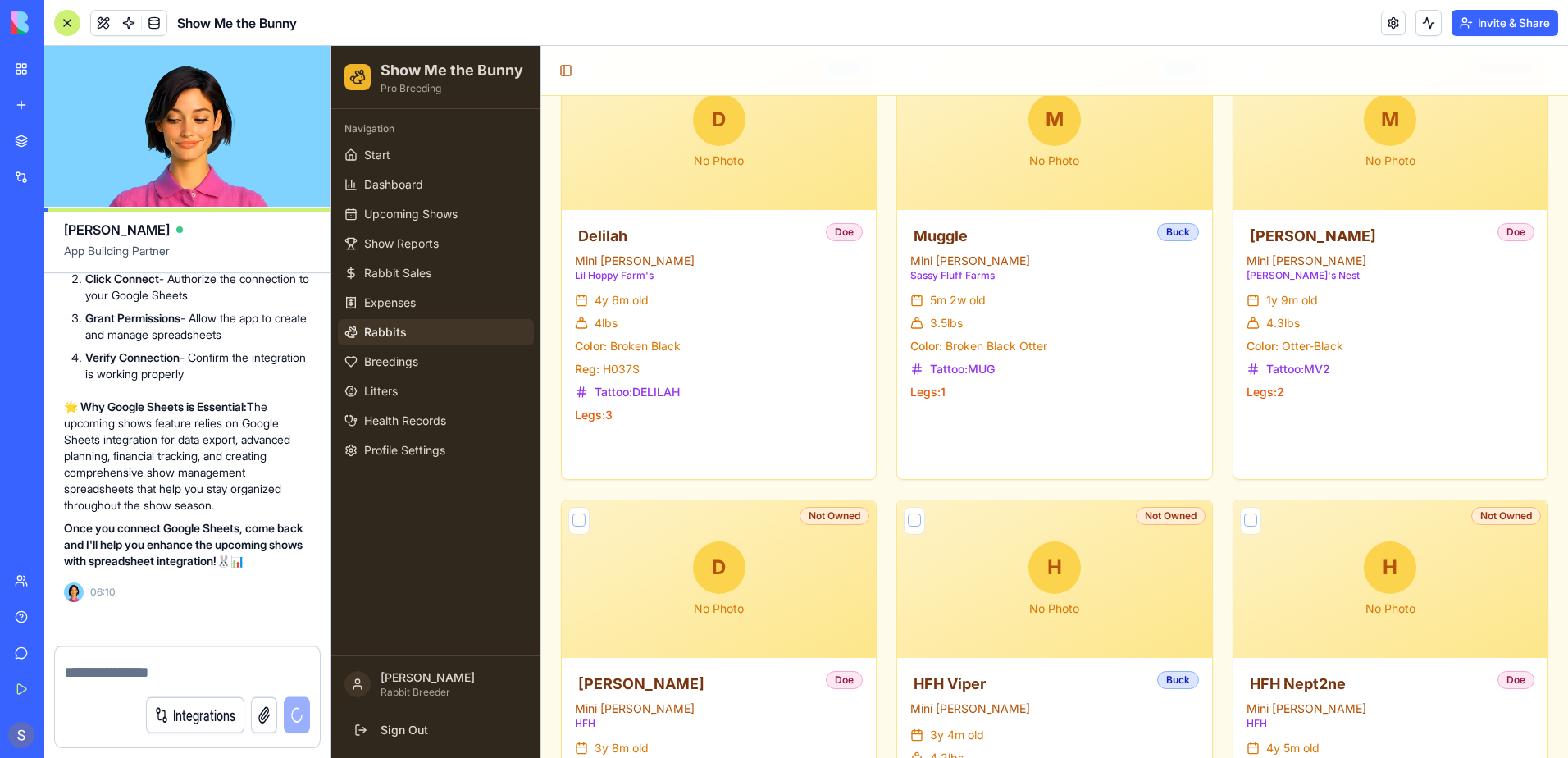
scroll to position [67302, 0]
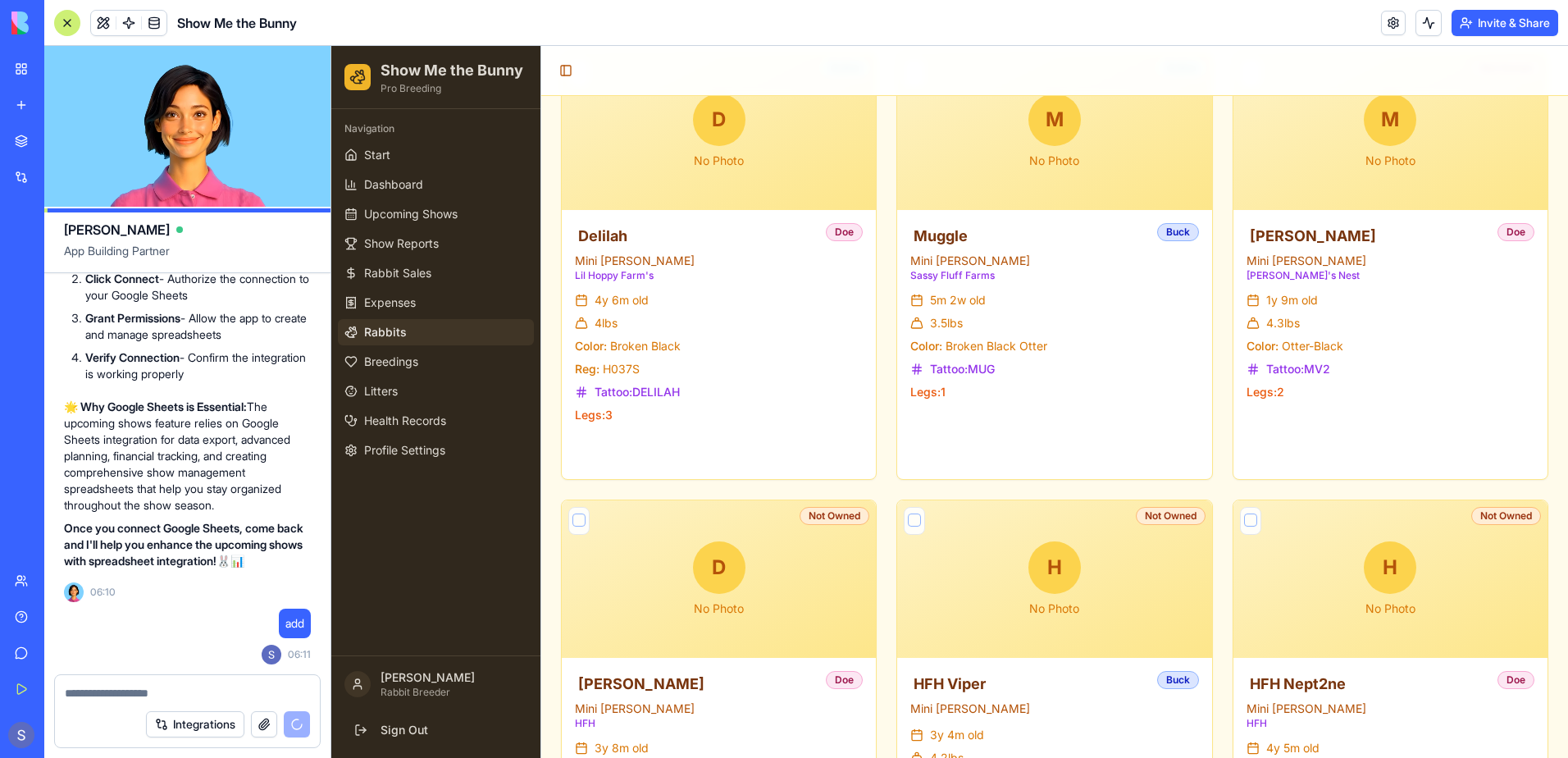
click at [211, 732] on button "Integrations" at bounding box center [195, 725] width 98 height 26
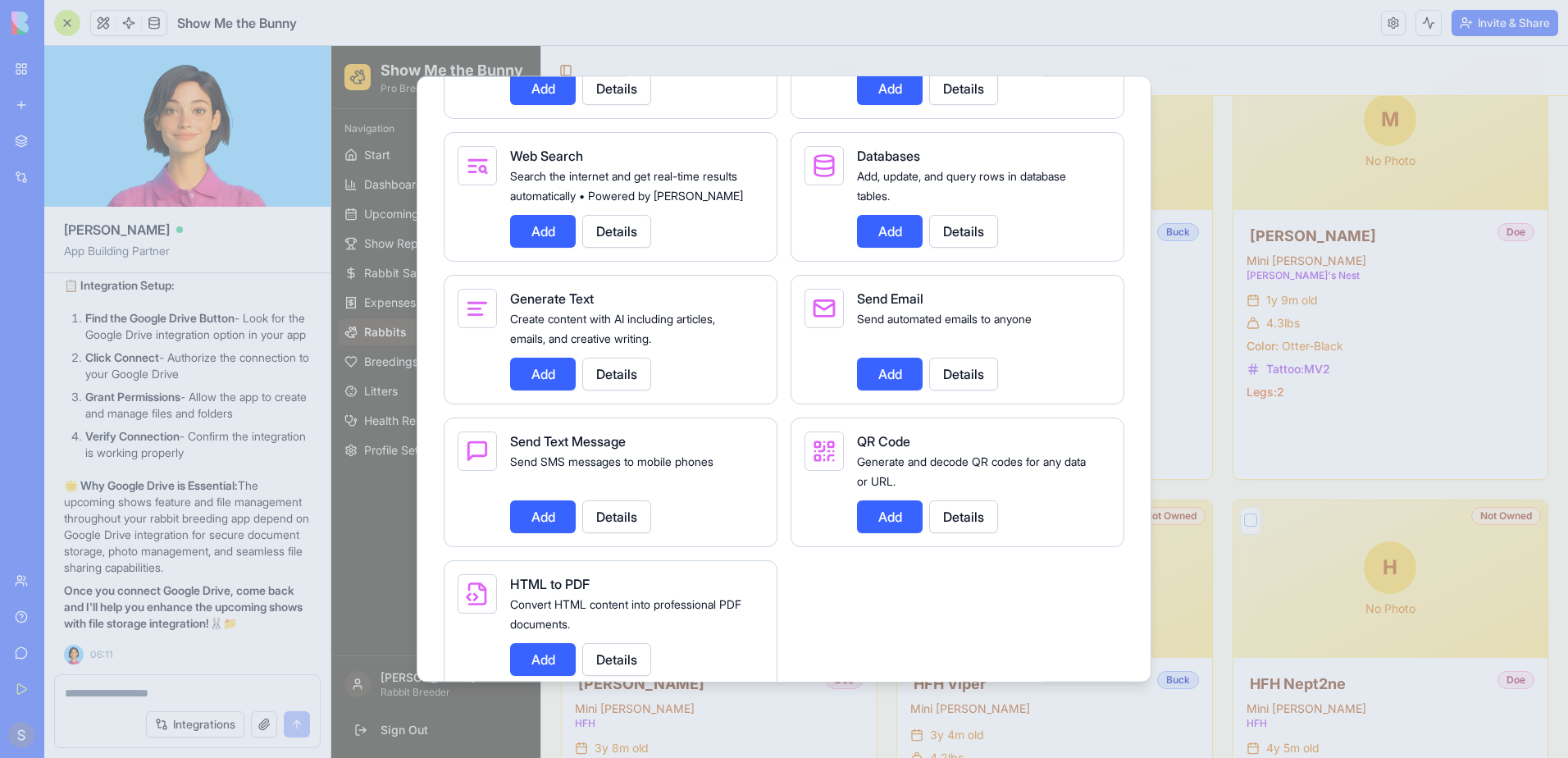
scroll to position [2619, 0]
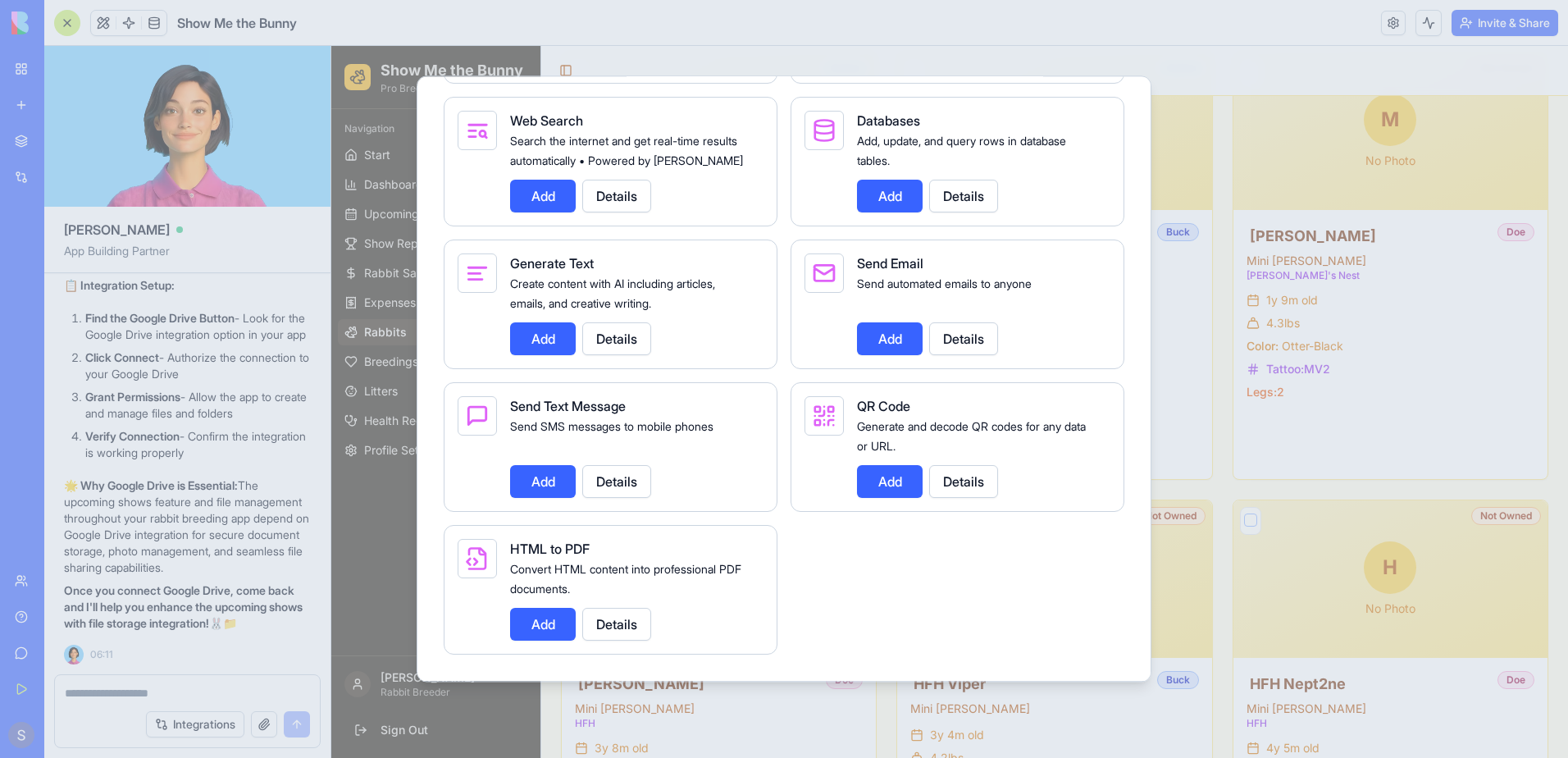
click at [540, 621] on button "Add" at bounding box center [542, 623] width 66 height 33
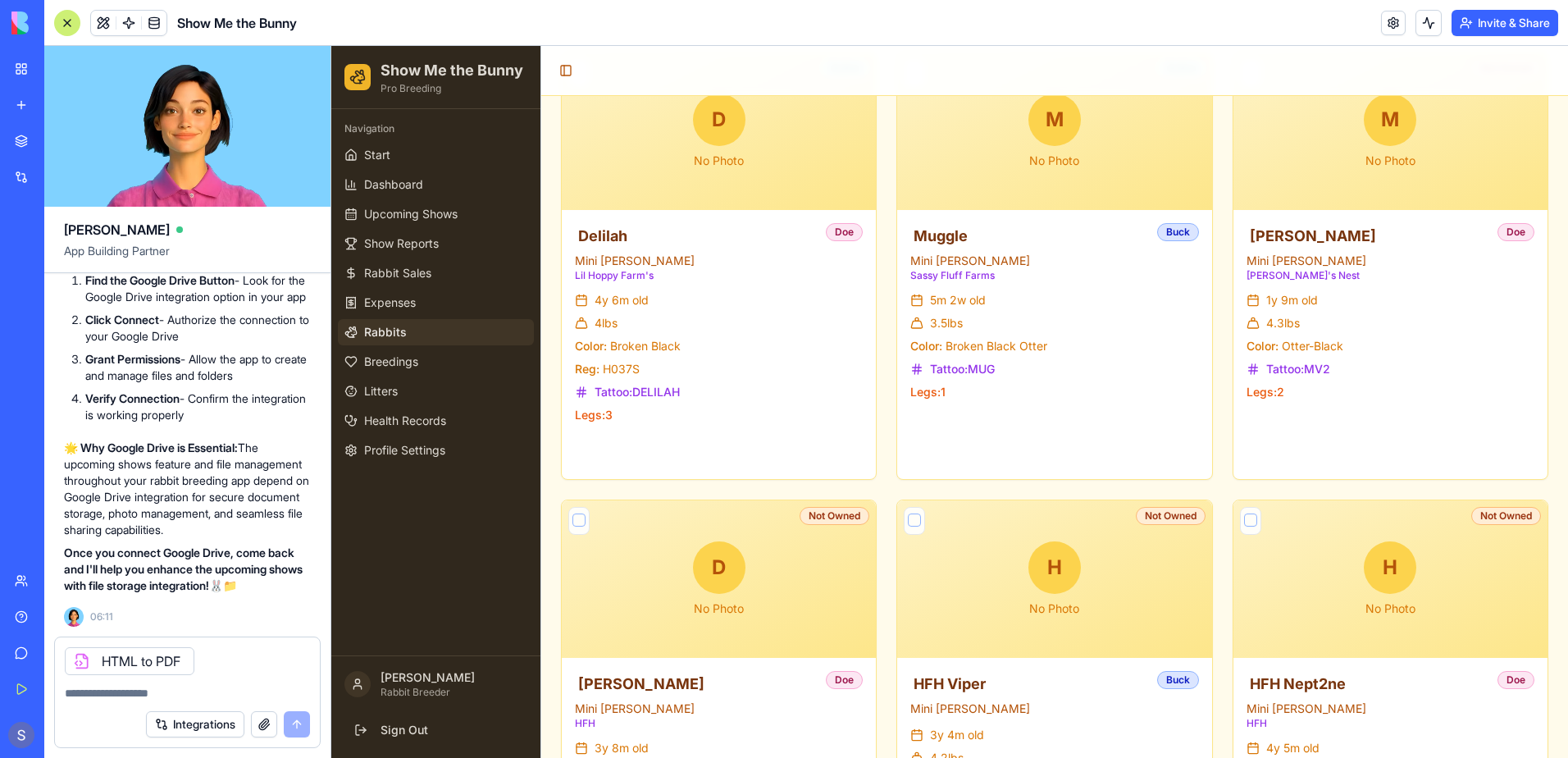
click at [109, 691] on textarea at bounding box center [187, 693] width 245 height 17
type textarea "***"
click at [302, 726] on button "submit" at bounding box center [297, 725] width 26 height 26
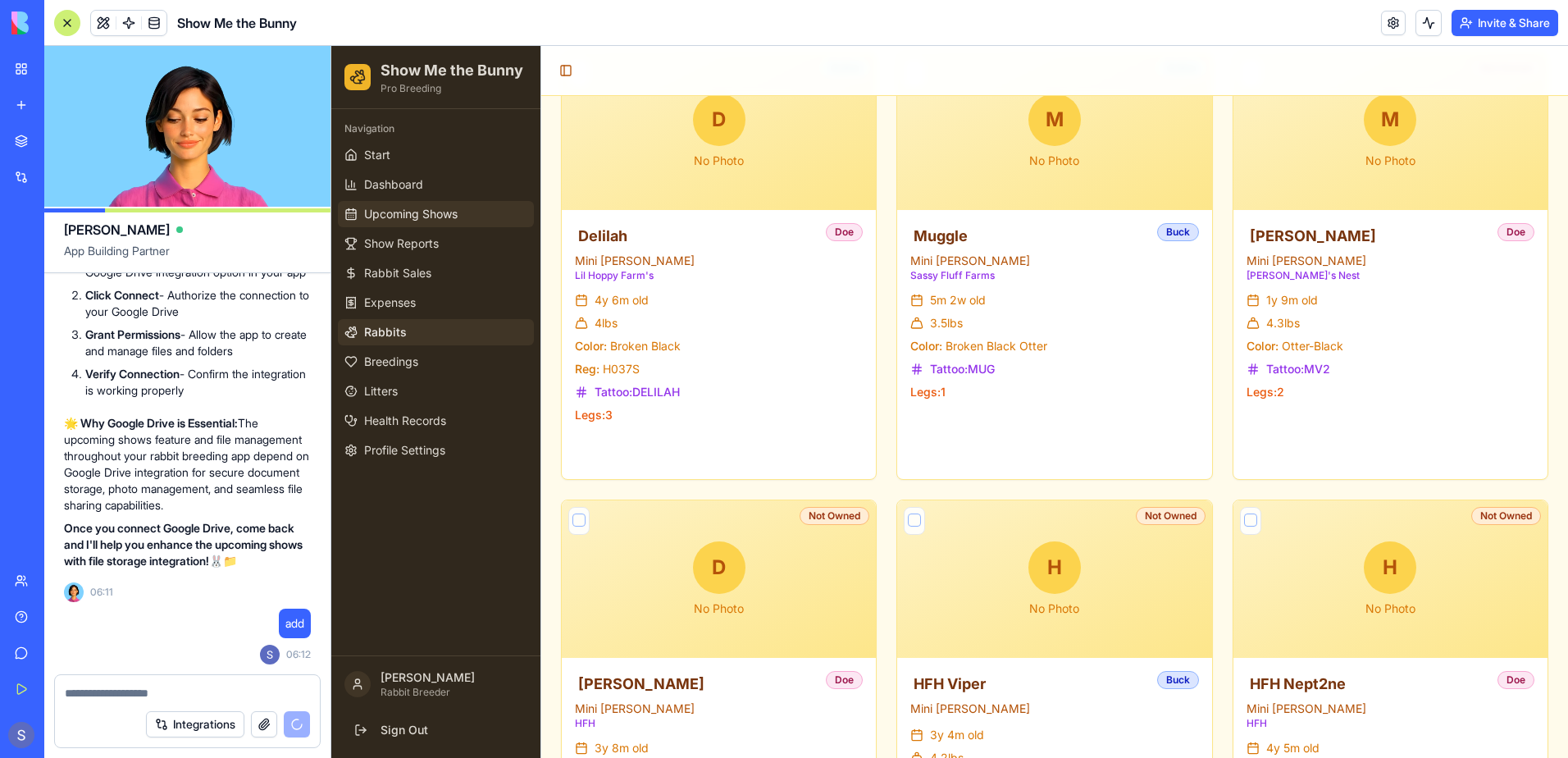
click at [447, 212] on span "Upcoming Shows" at bounding box center [410, 214] width 93 height 17
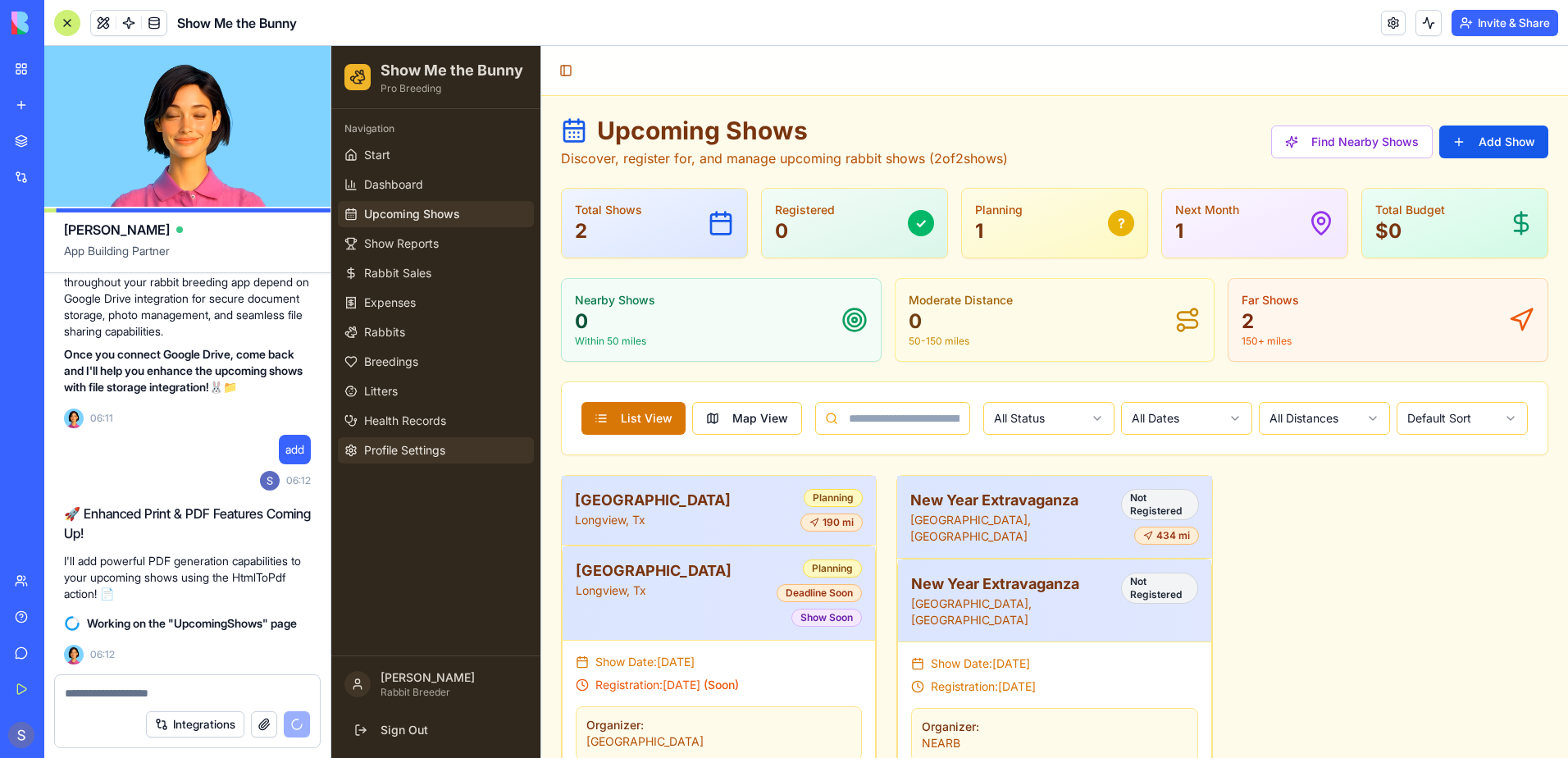
click at [377, 447] on span "Profile Settings" at bounding box center [404, 450] width 81 height 17
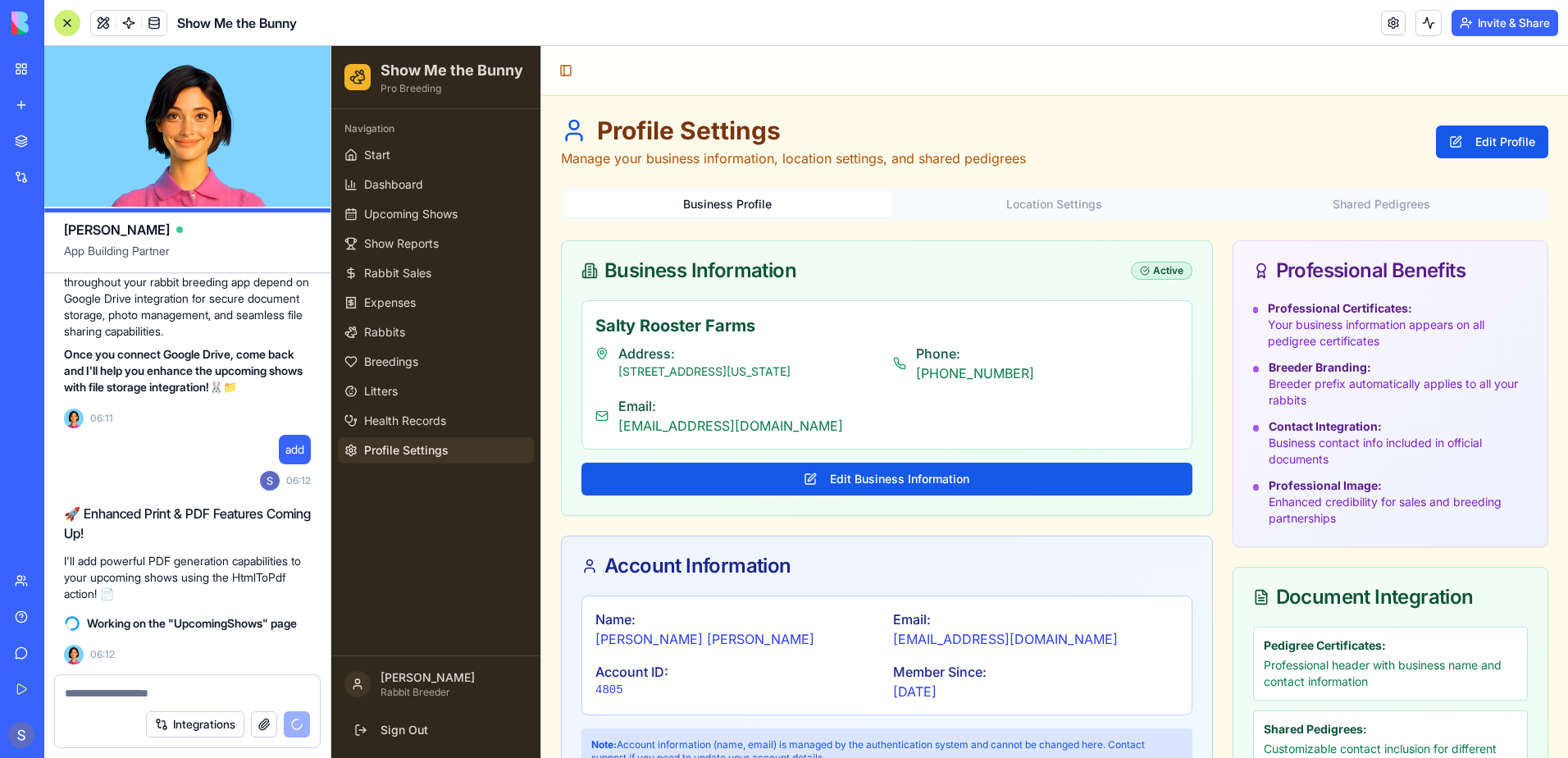
click at [1080, 208] on button "Location Settings" at bounding box center [1055, 204] width 327 height 26
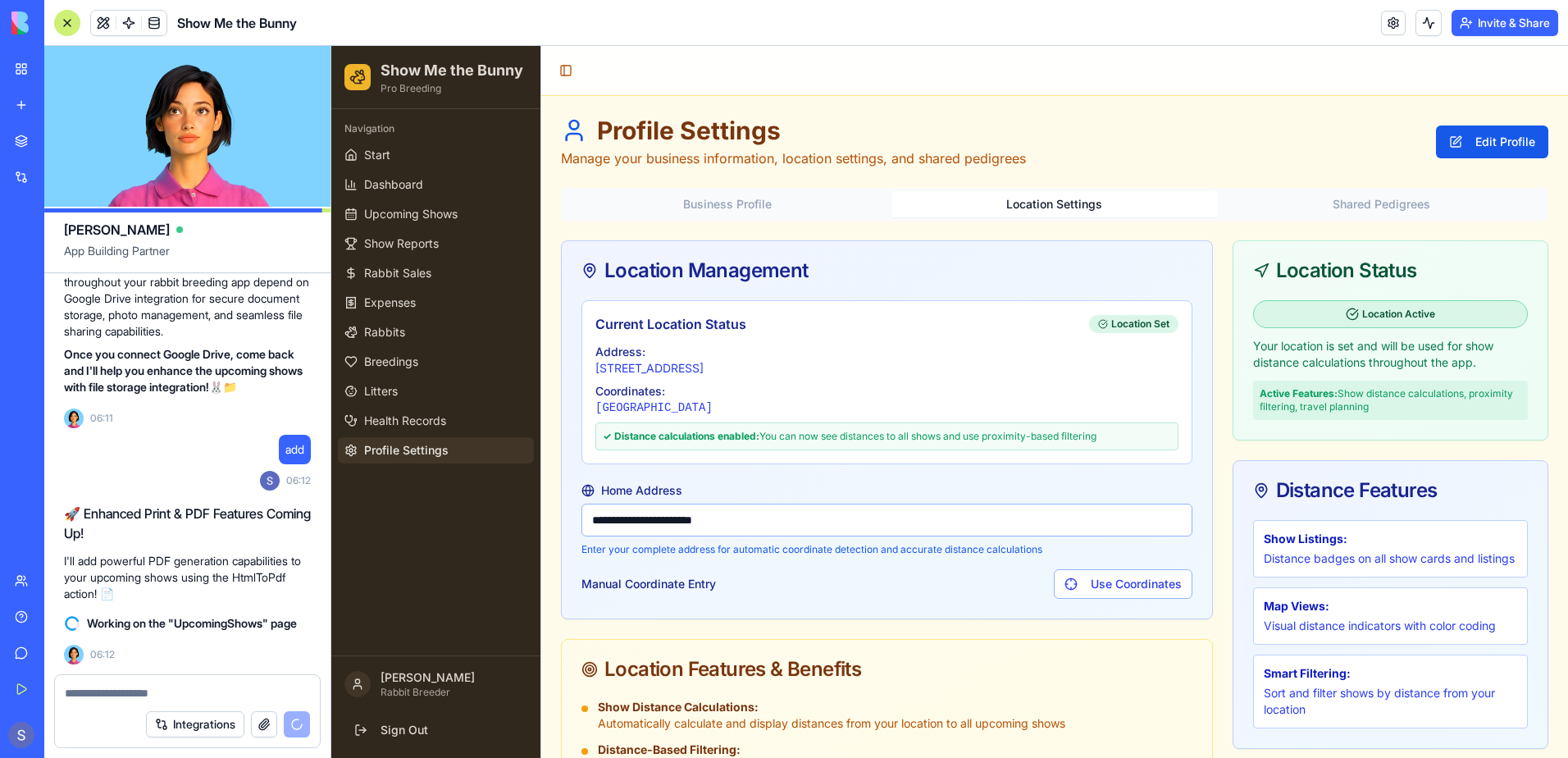
click at [1294, 202] on button "Shared Pedigrees" at bounding box center [1382, 204] width 327 height 26
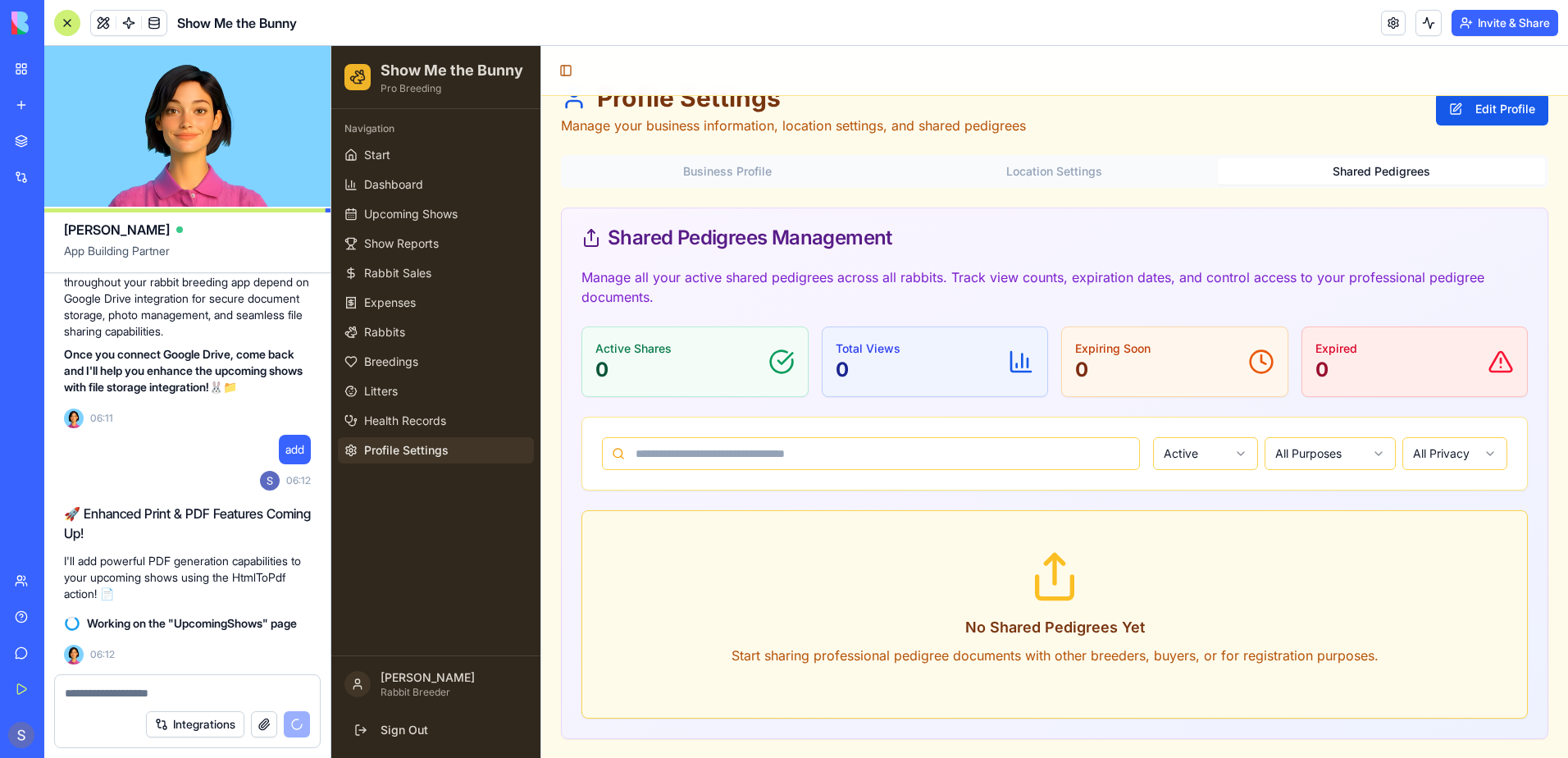
scroll to position [33, 0]
click at [1359, 459] on html "Show Me the Bunny Pro Breeding Navigation Start Dashboard Upcoming Shows Show R…" at bounding box center [949, 385] width 1237 height 746
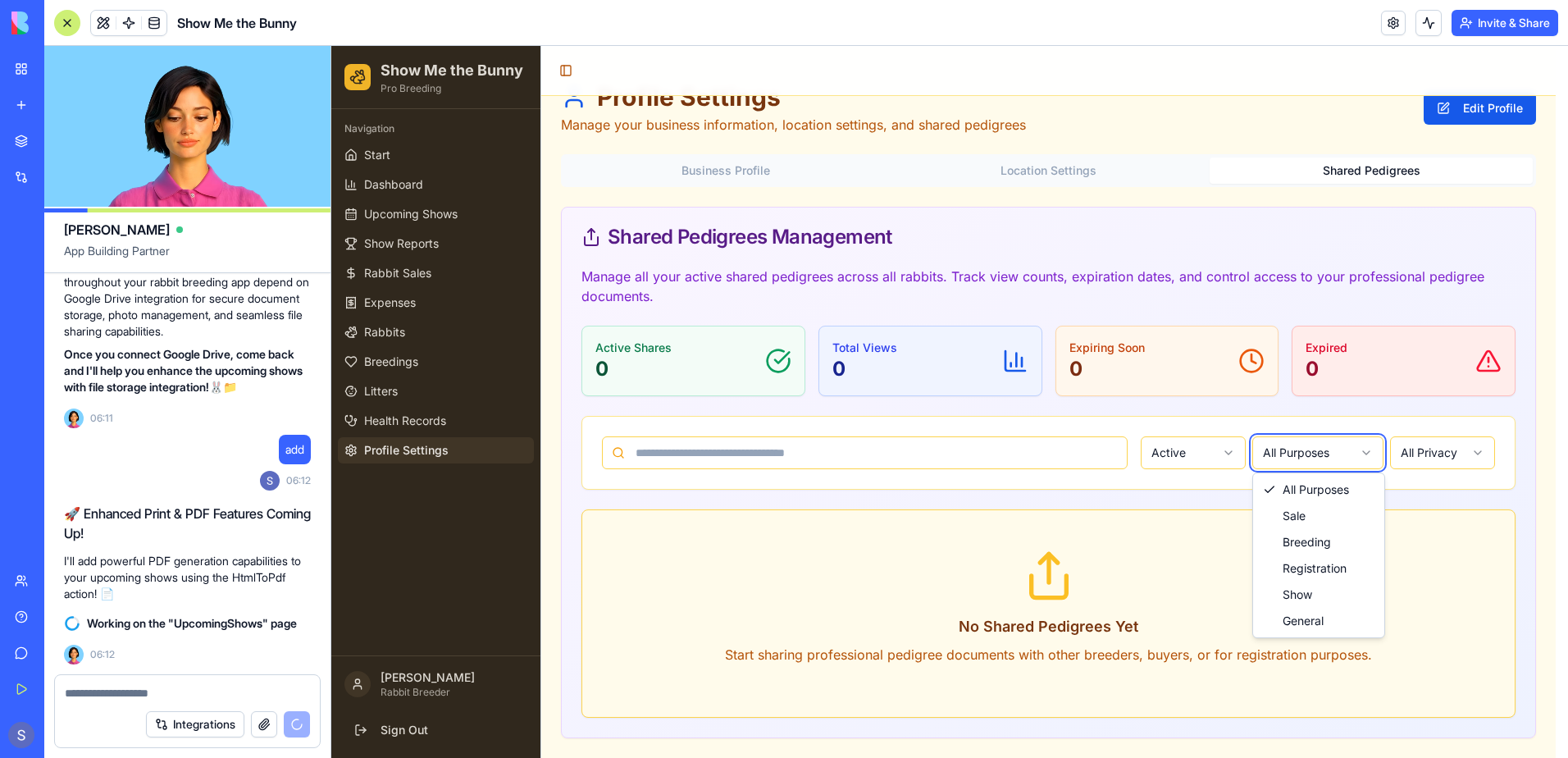
click at [1359, 459] on html "Show Me the Bunny Pro Breeding Navigation Start Dashboard Upcoming Shows Show R…" at bounding box center [949, 385] width 1237 height 746
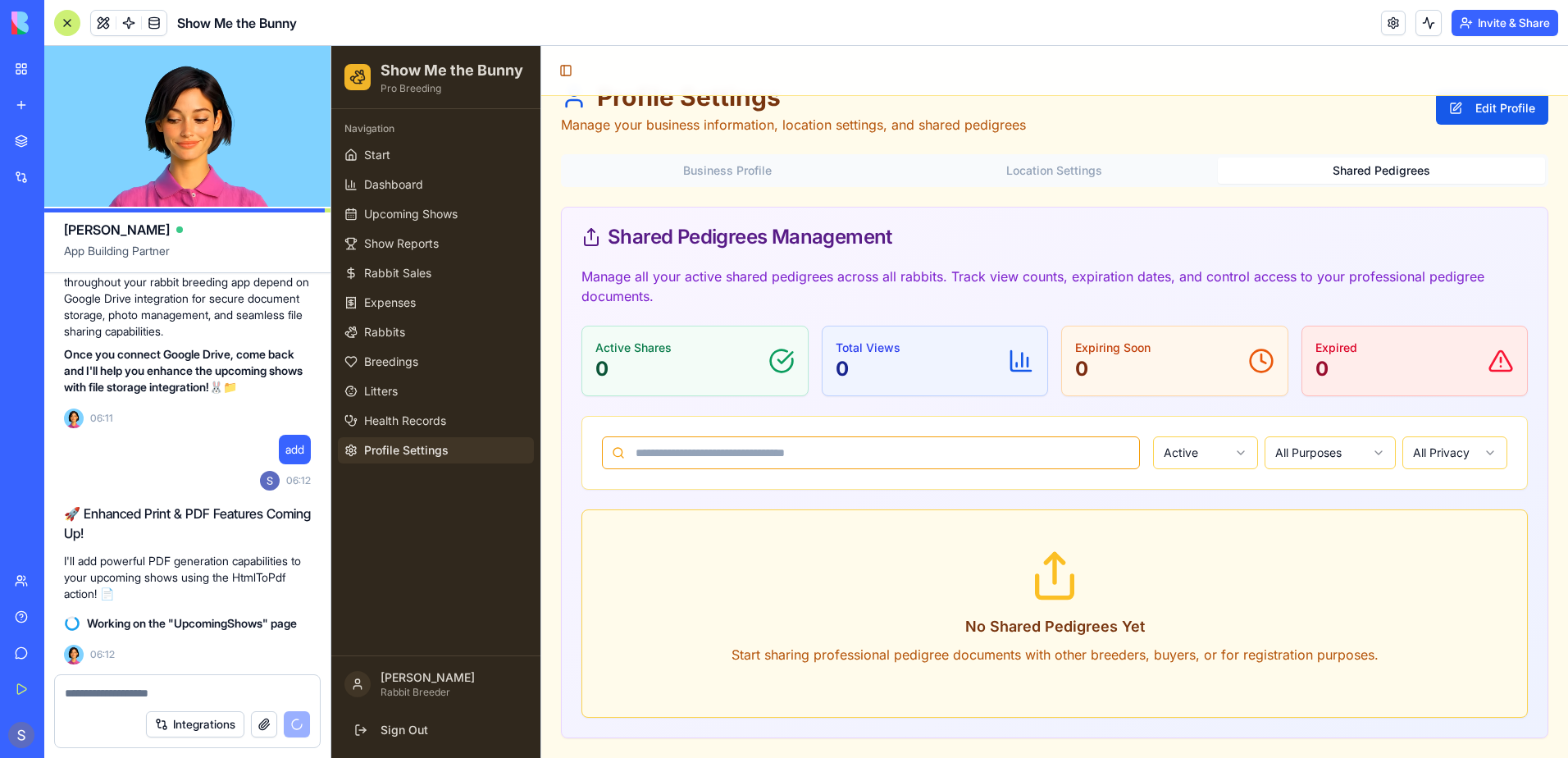
click at [705, 448] on input at bounding box center [871, 452] width 538 height 33
type input "******"
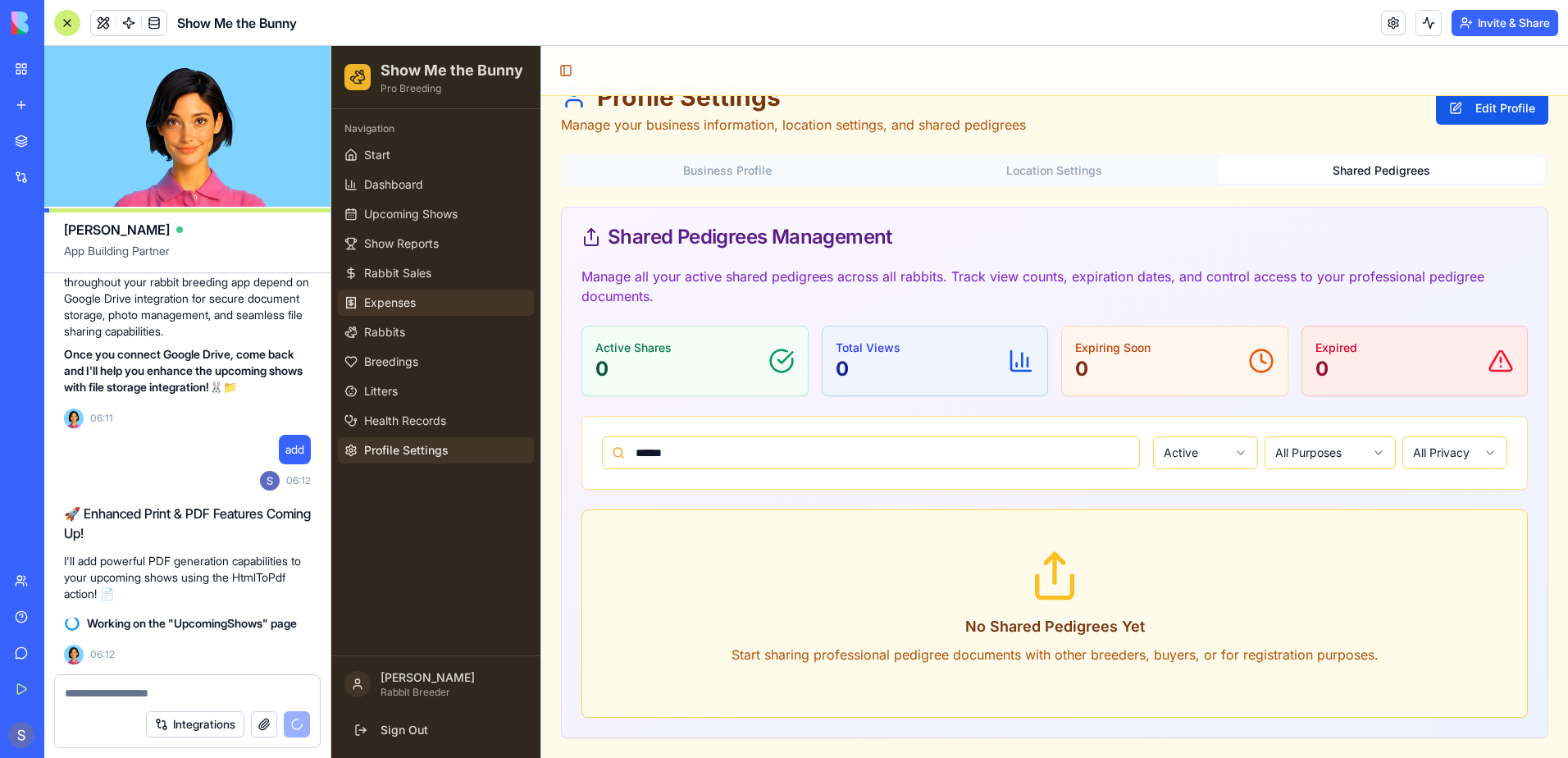
click at [463, 296] on link "Expenses" at bounding box center [435, 302] width 196 height 26
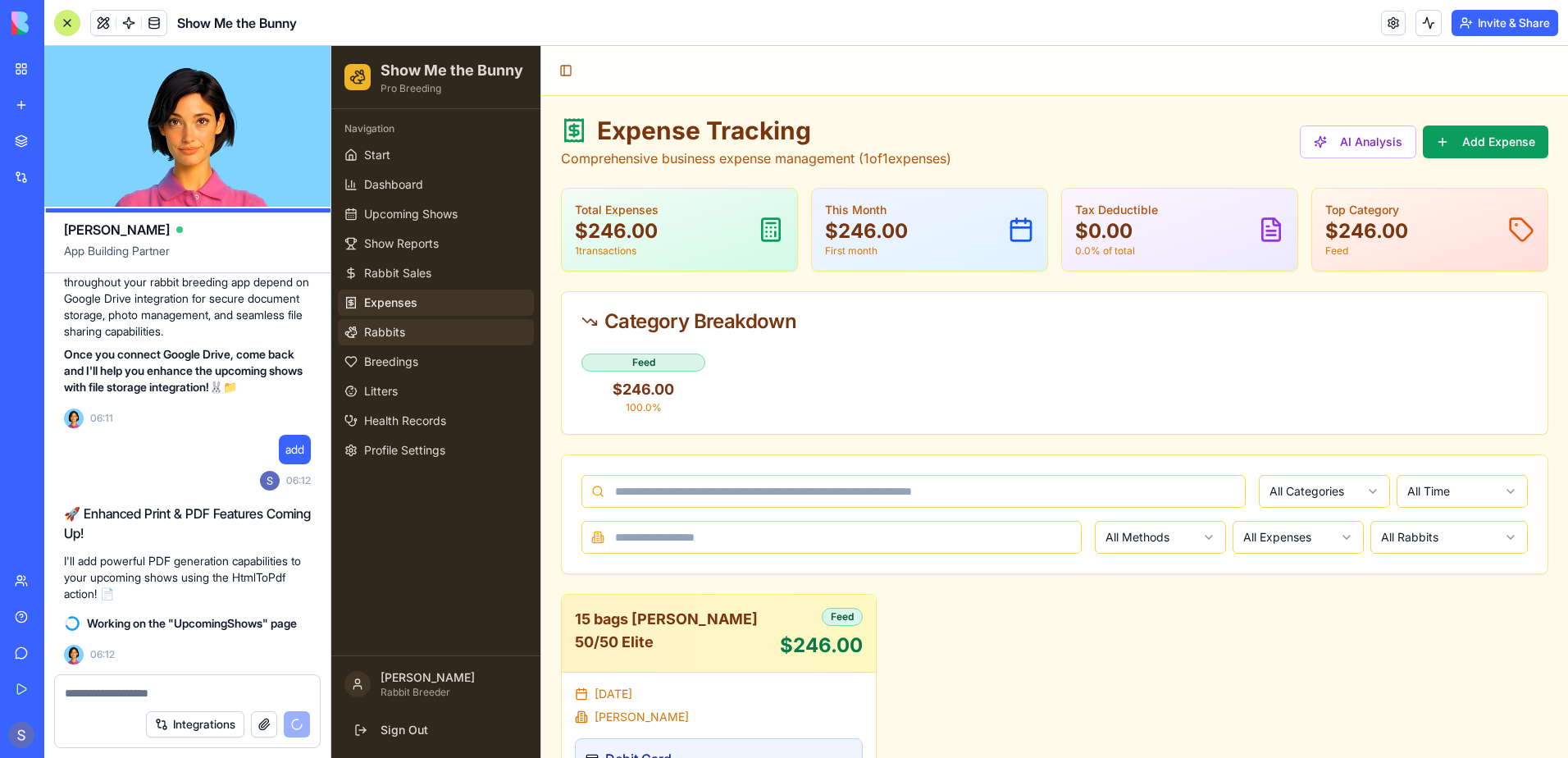
click at [378, 341] on link "Rabbits" at bounding box center [435, 332] width 196 height 26
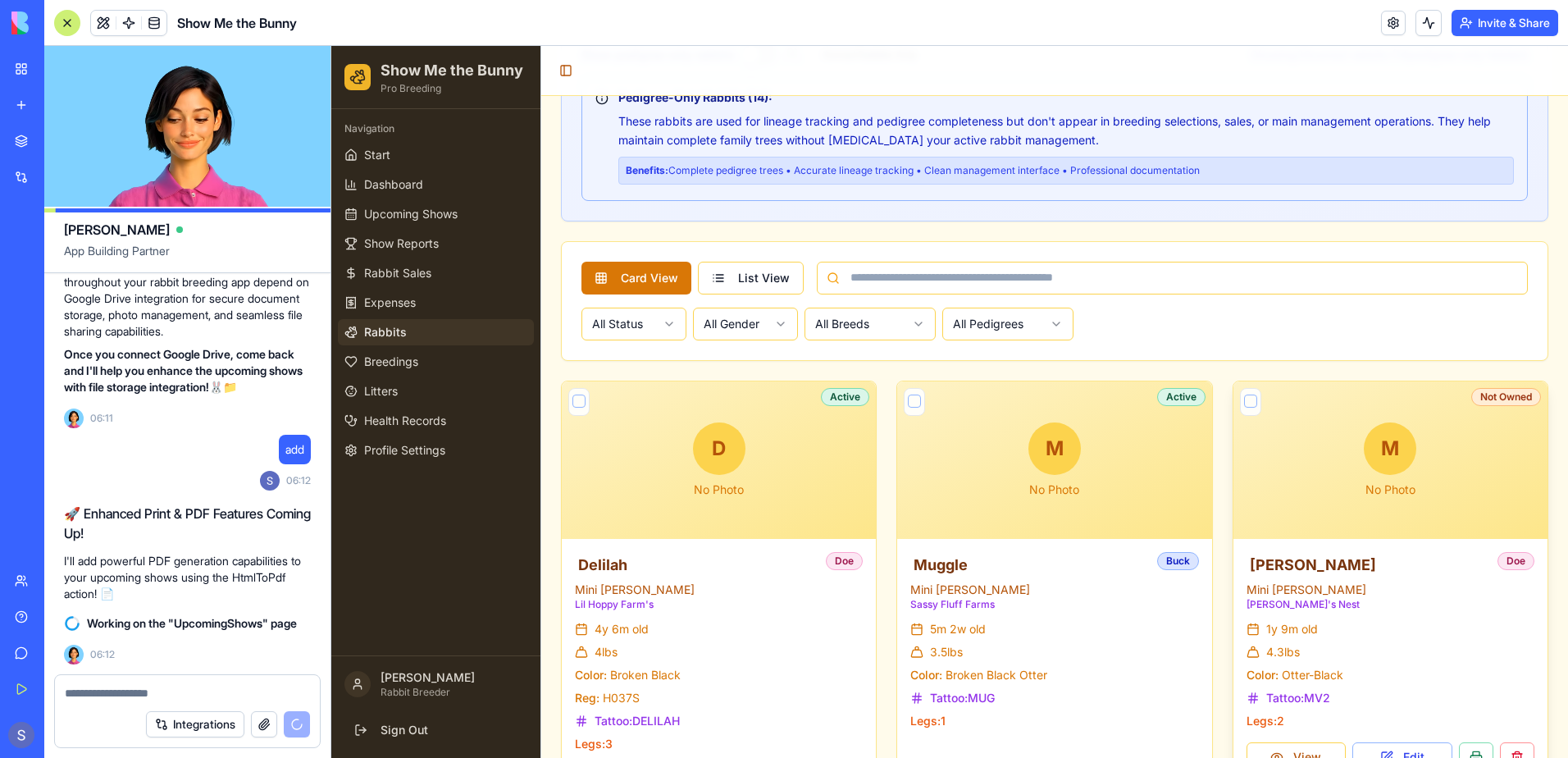
scroll to position [492, 0]
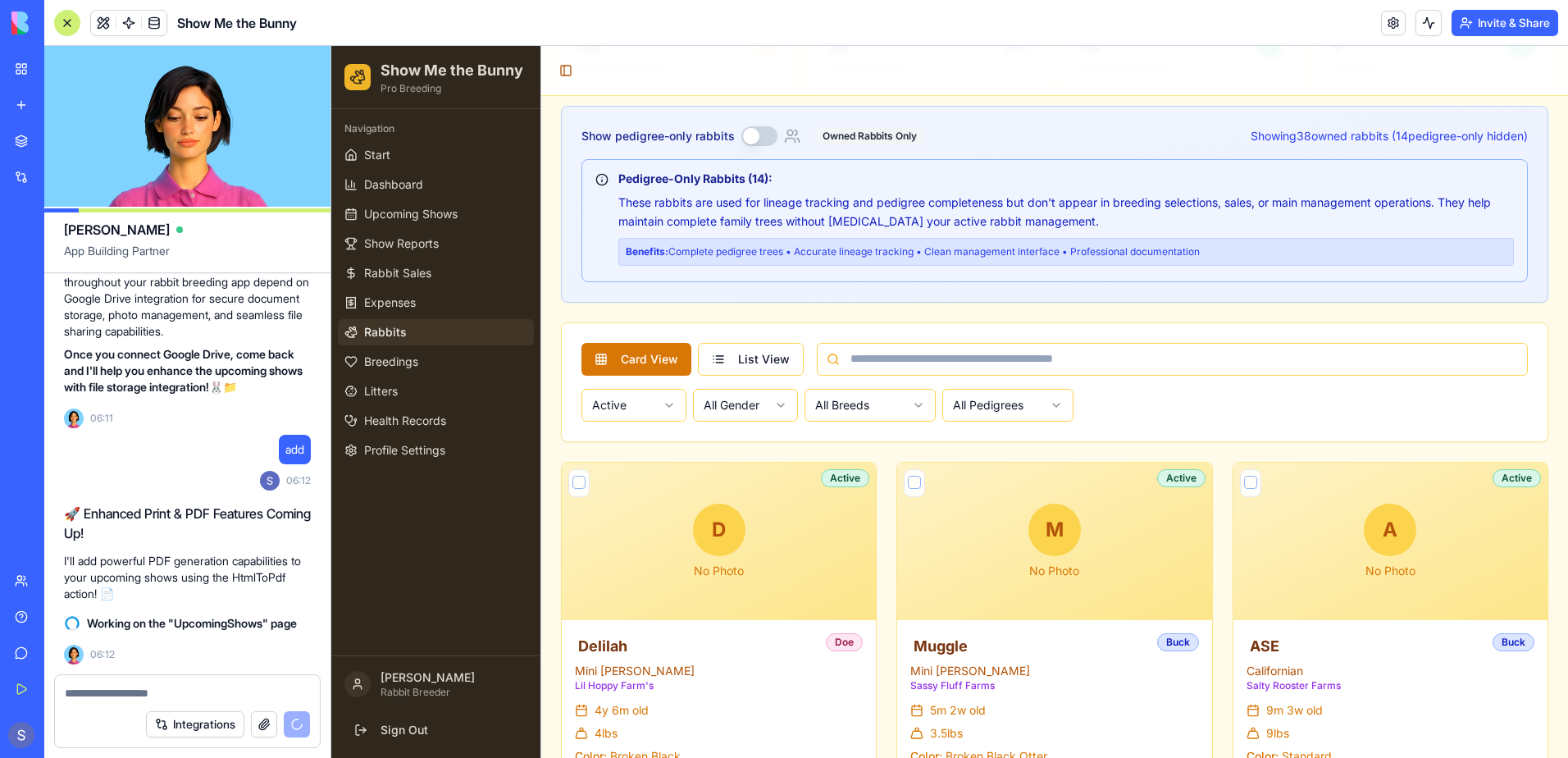
scroll to position [67725, 0]
click at [62, 746] on button at bounding box center [64, 735] width 26 height 26
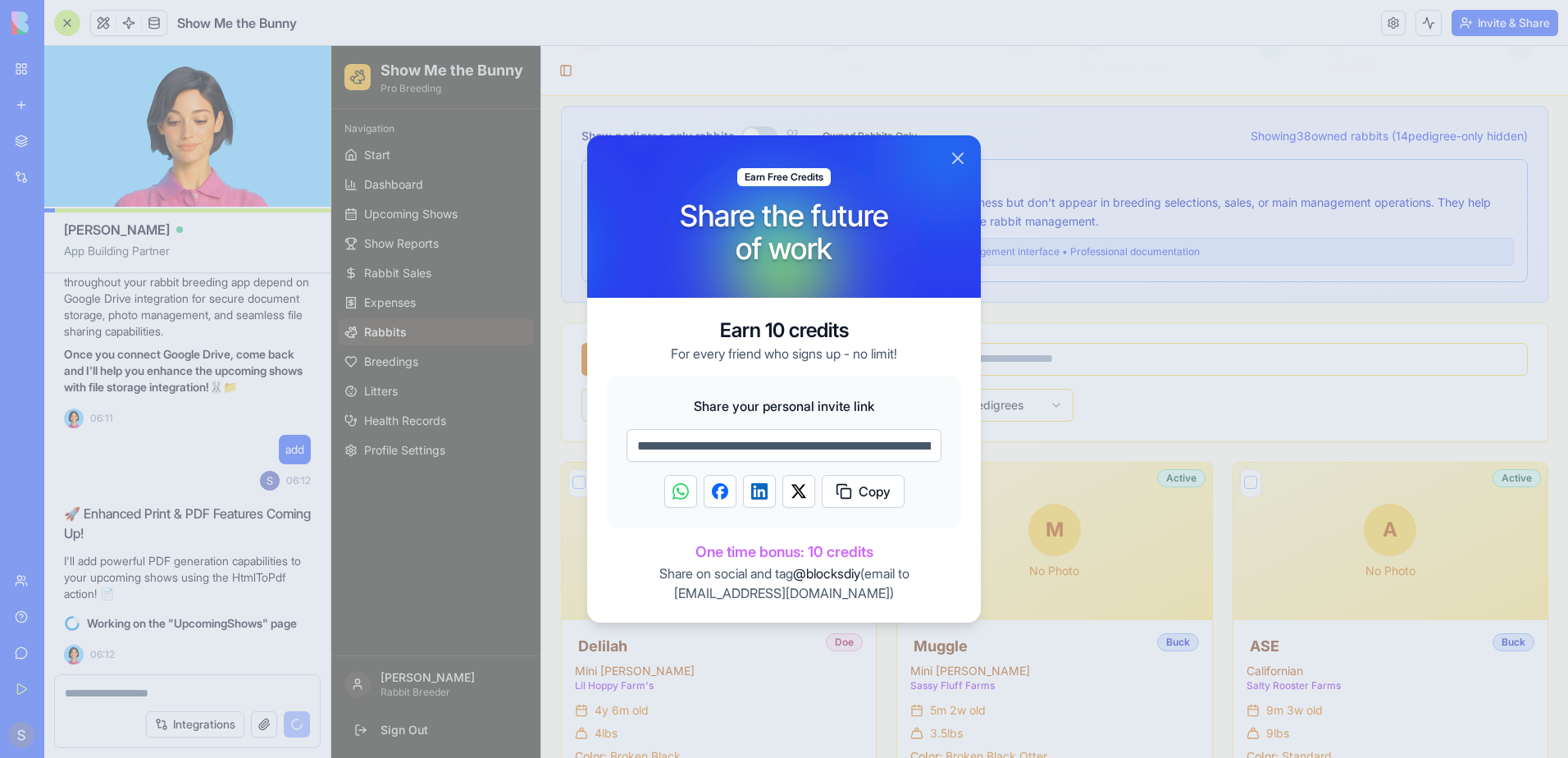
click at [958, 159] on button "Close" at bounding box center [958, 158] width 19 height 19
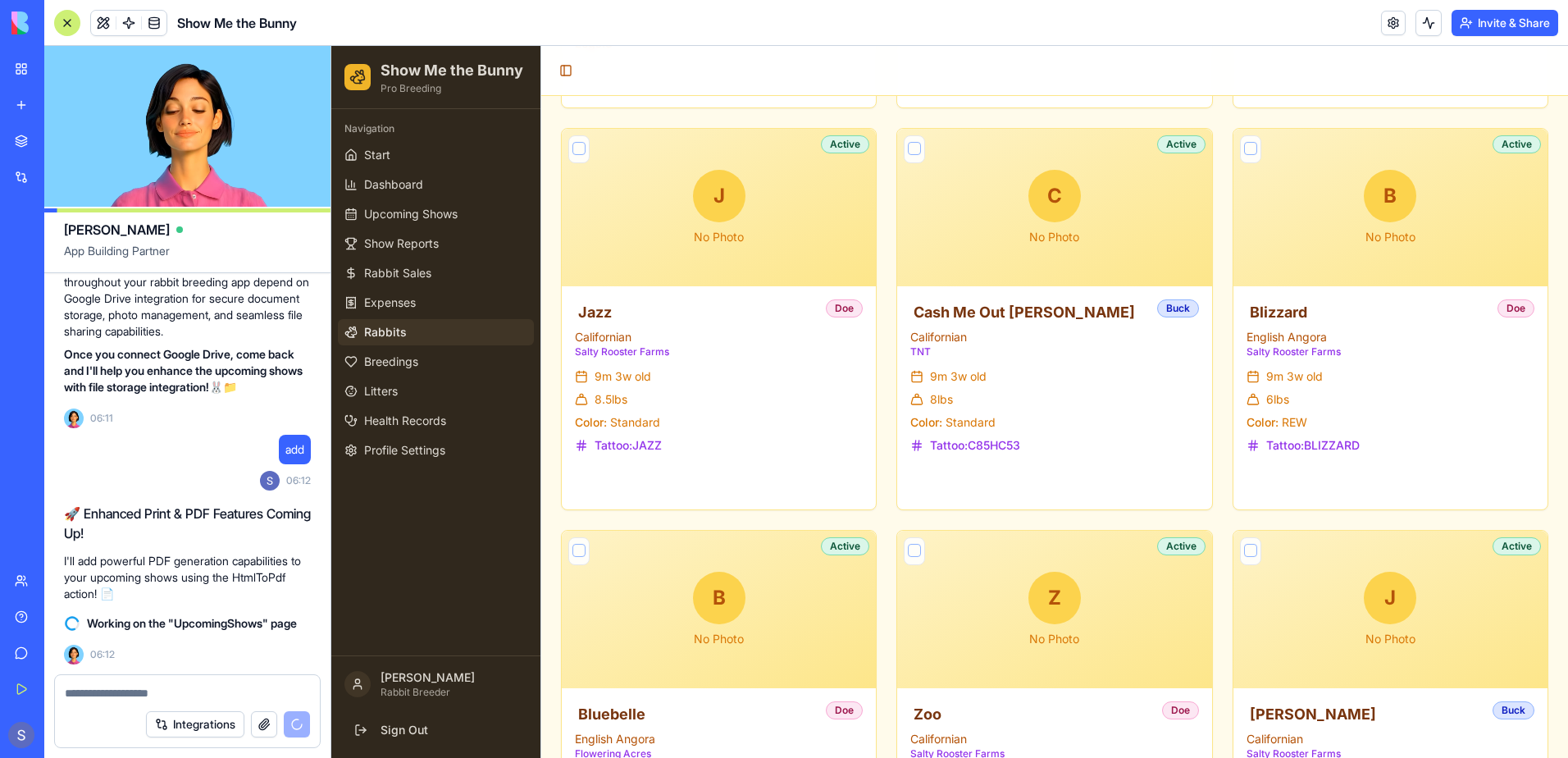
scroll to position [1231, 0]
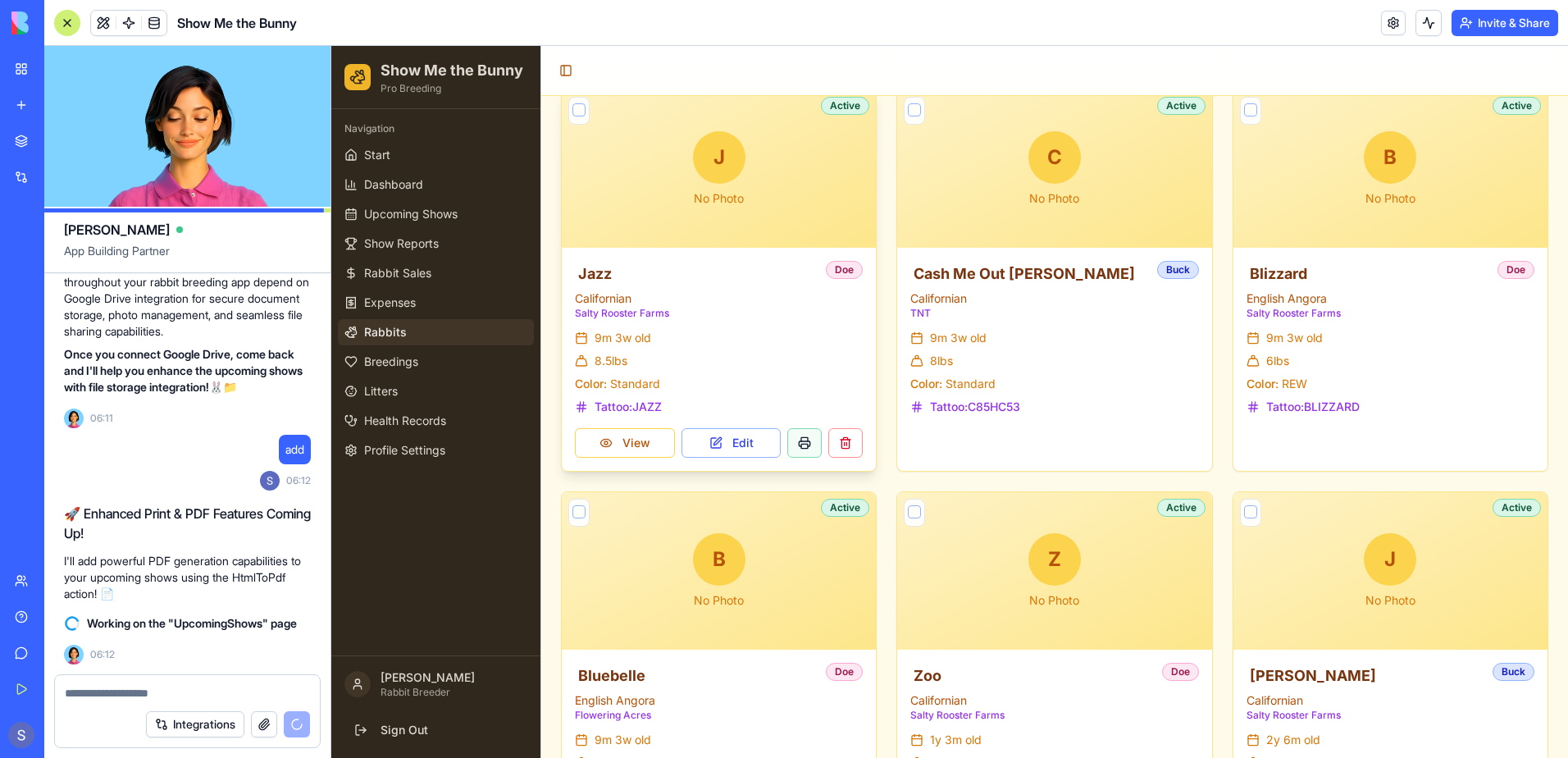
click at [794, 448] on button at bounding box center [804, 443] width 34 height 30
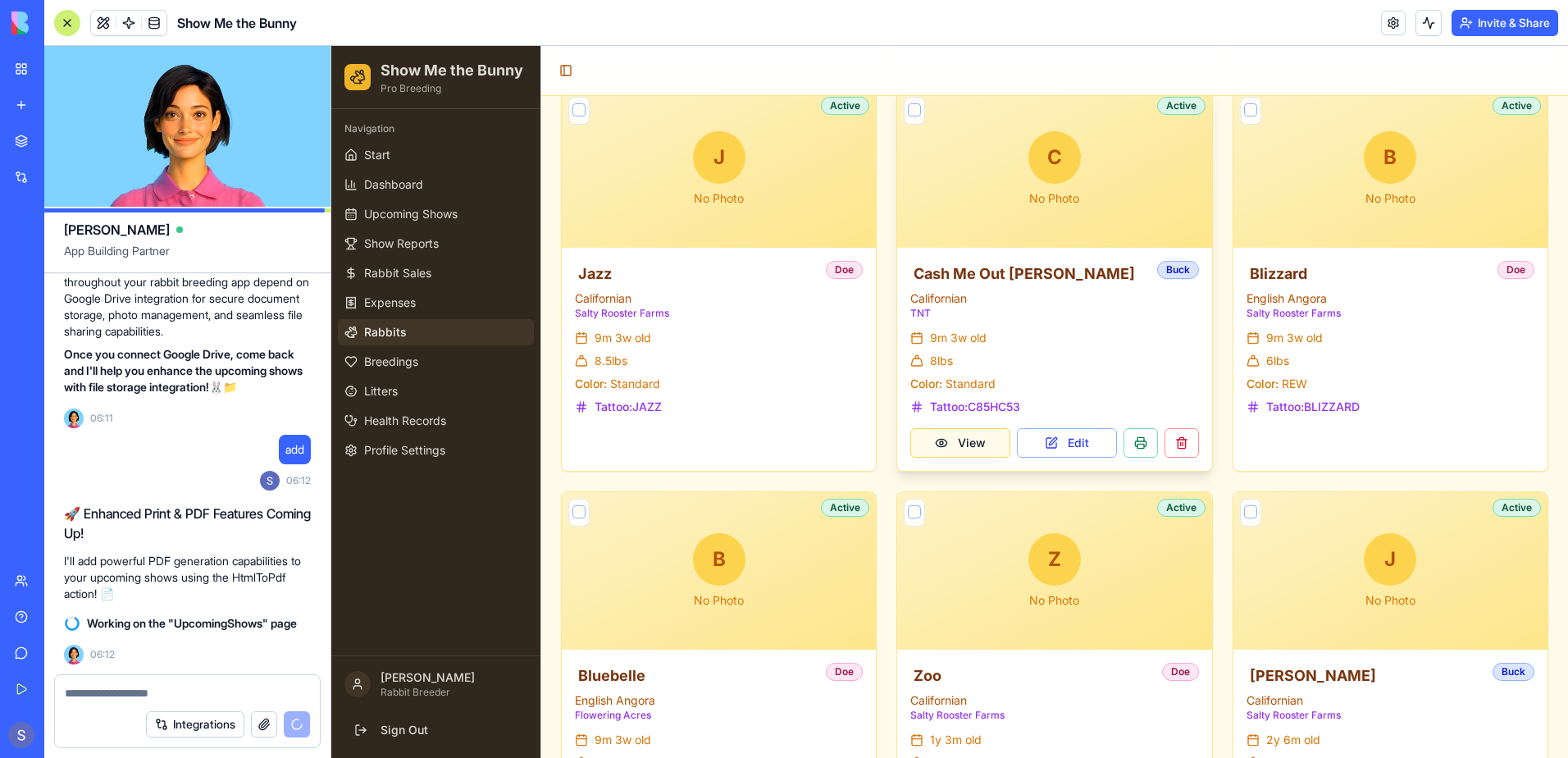
click at [972, 448] on button "View" at bounding box center [961, 443] width 100 height 30
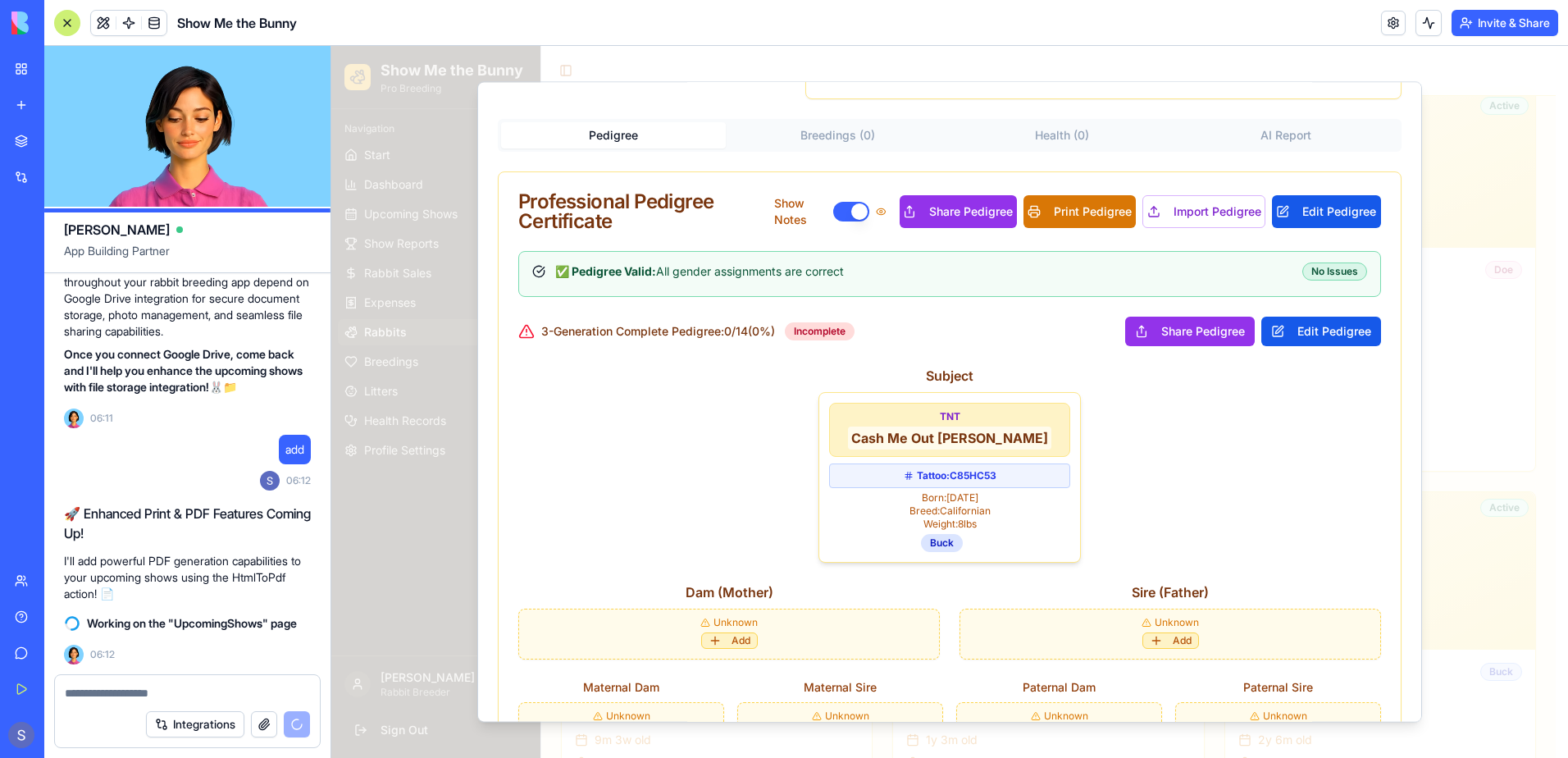
scroll to position [328, 0]
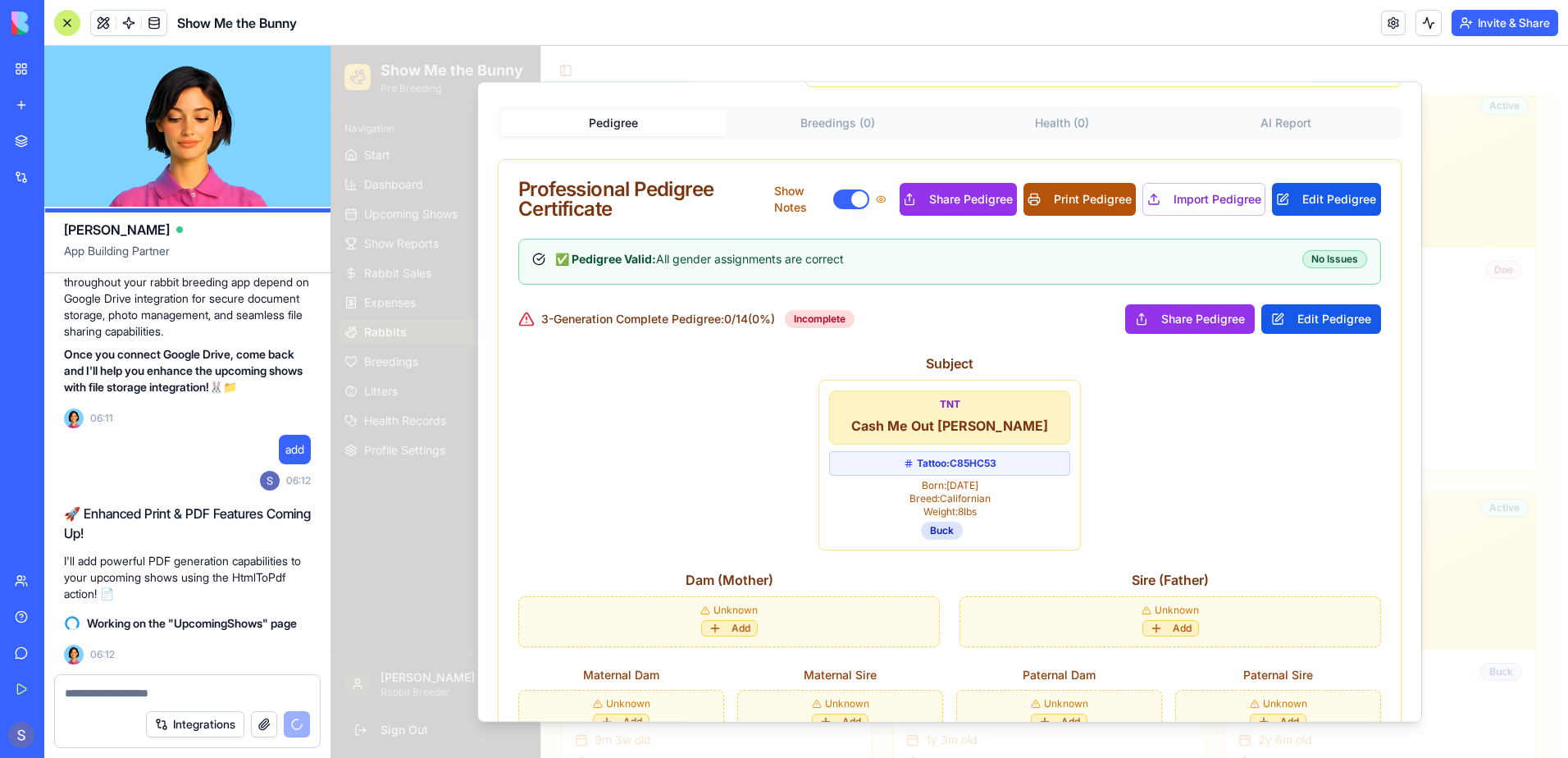
click at [1051, 202] on button "Print Pedigree" at bounding box center [1080, 199] width 113 height 33
click at [113, 691] on textarea at bounding box center [187, 693] width 245 height 17
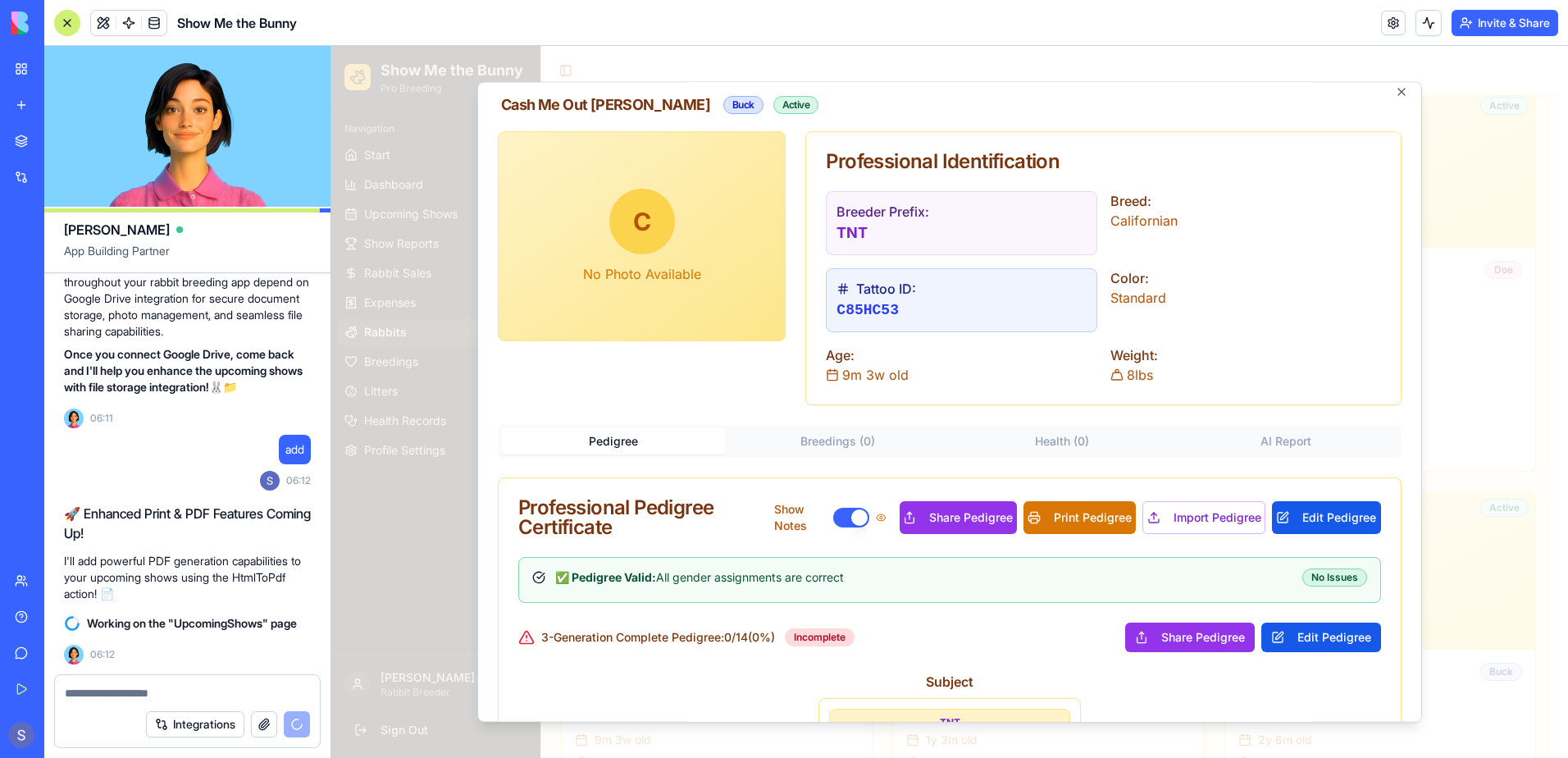
scroll to position [0, 0]
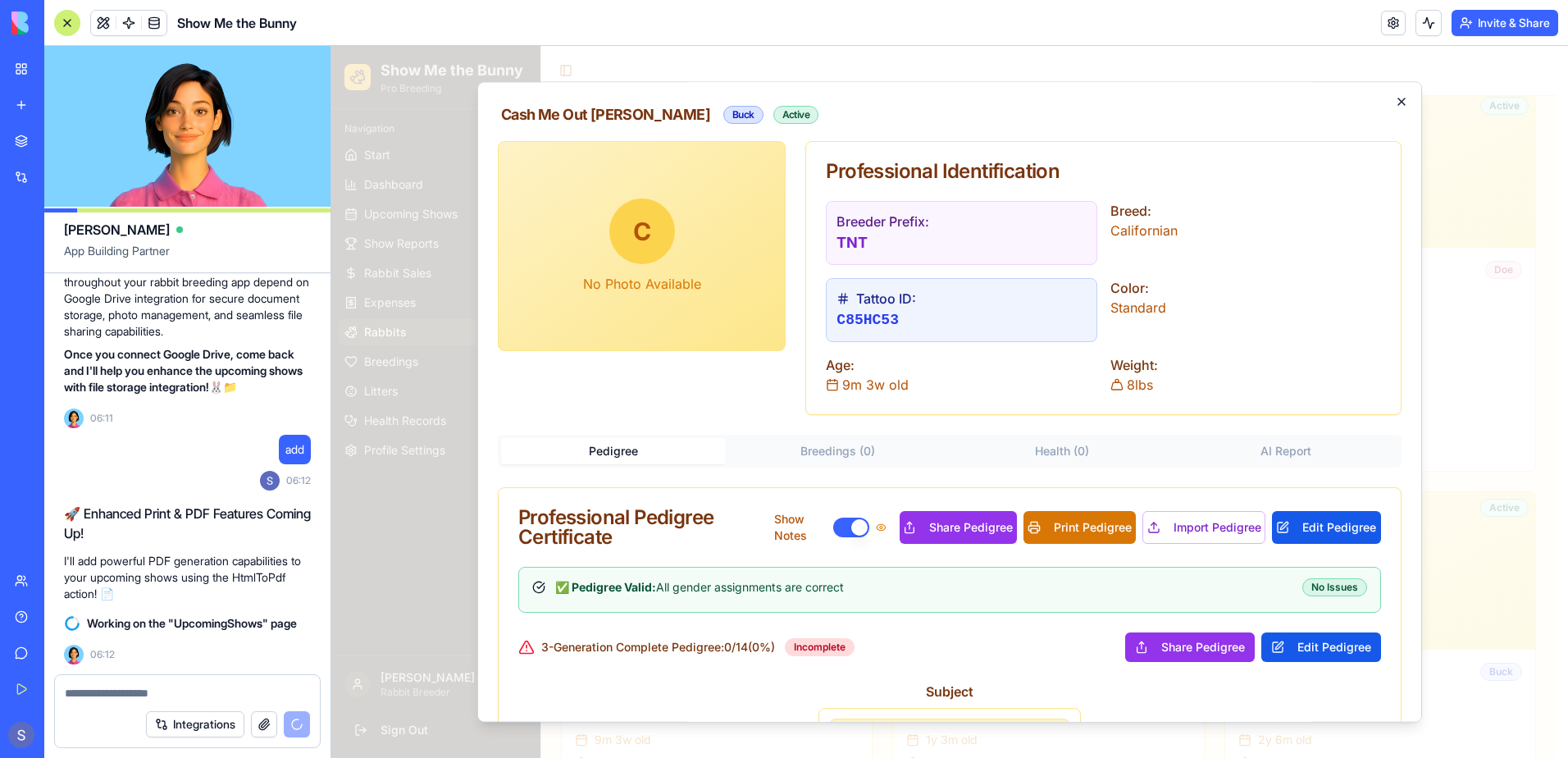
click at [1398, 101] on icon "button" at bounding box center [1401, 101] width 6 height 6
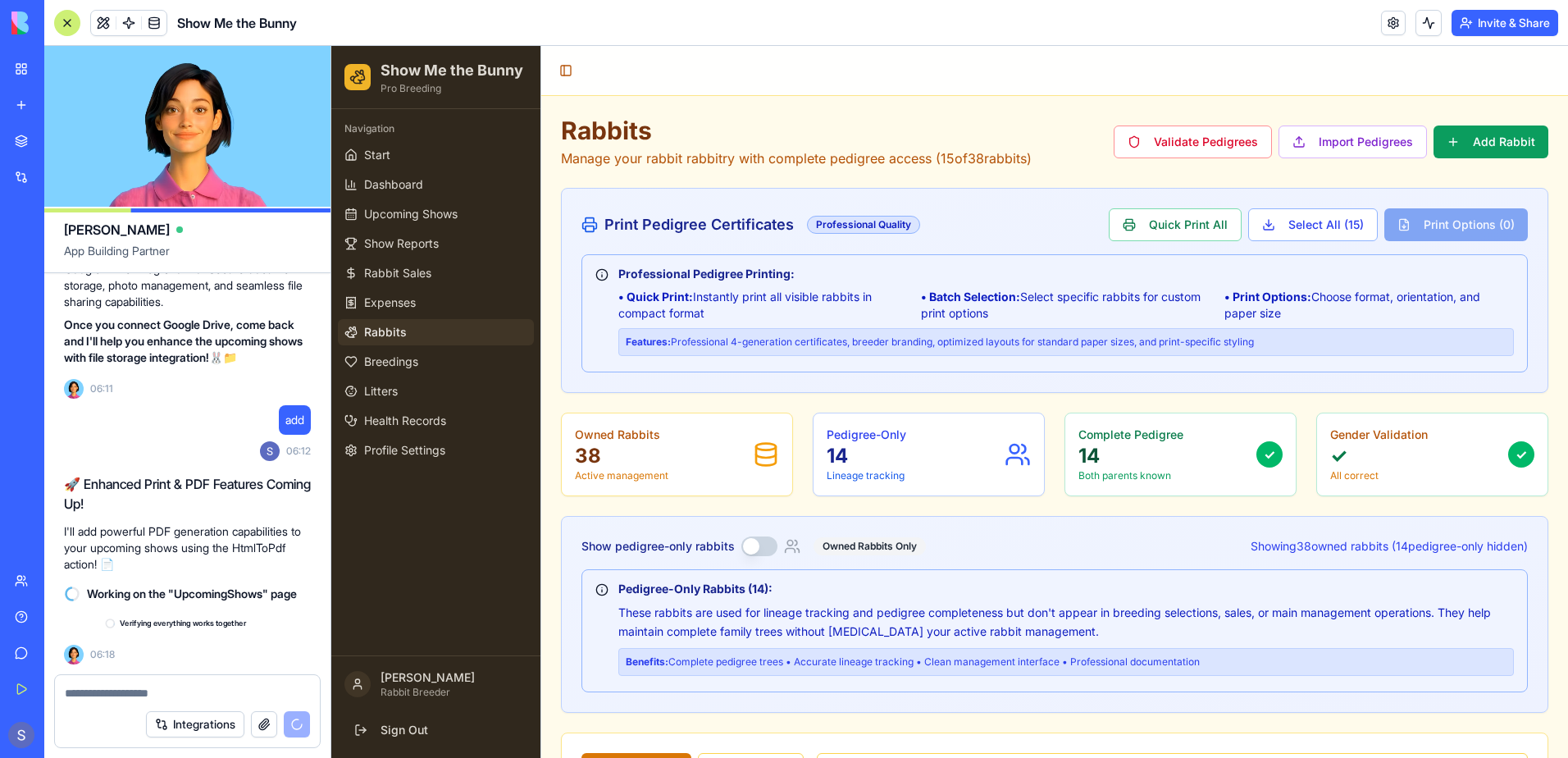
scroll to position [68329, 0]
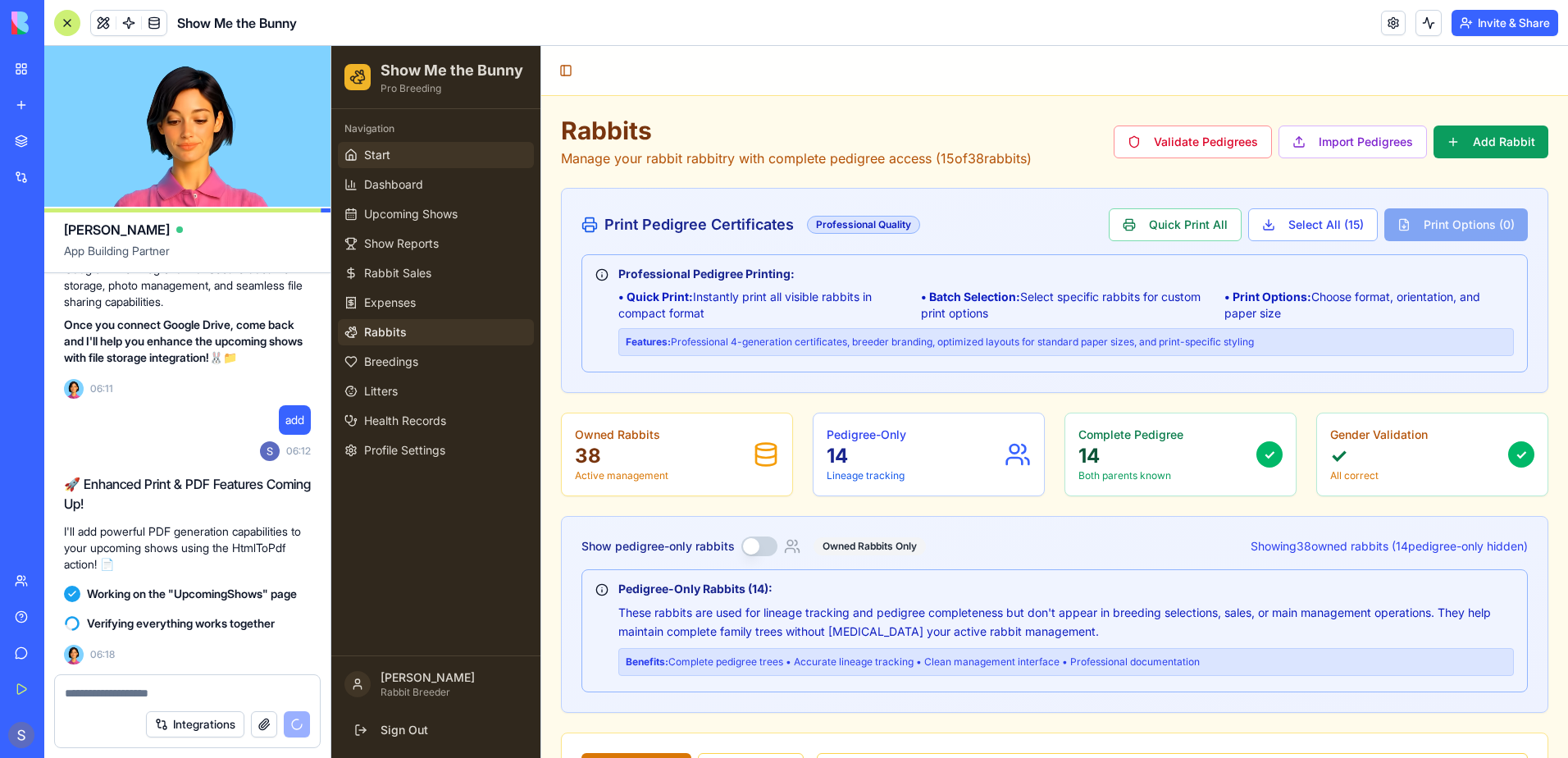
click at [432, 161] on link "Start" at bounding box center [435, 155] width 196 height 26
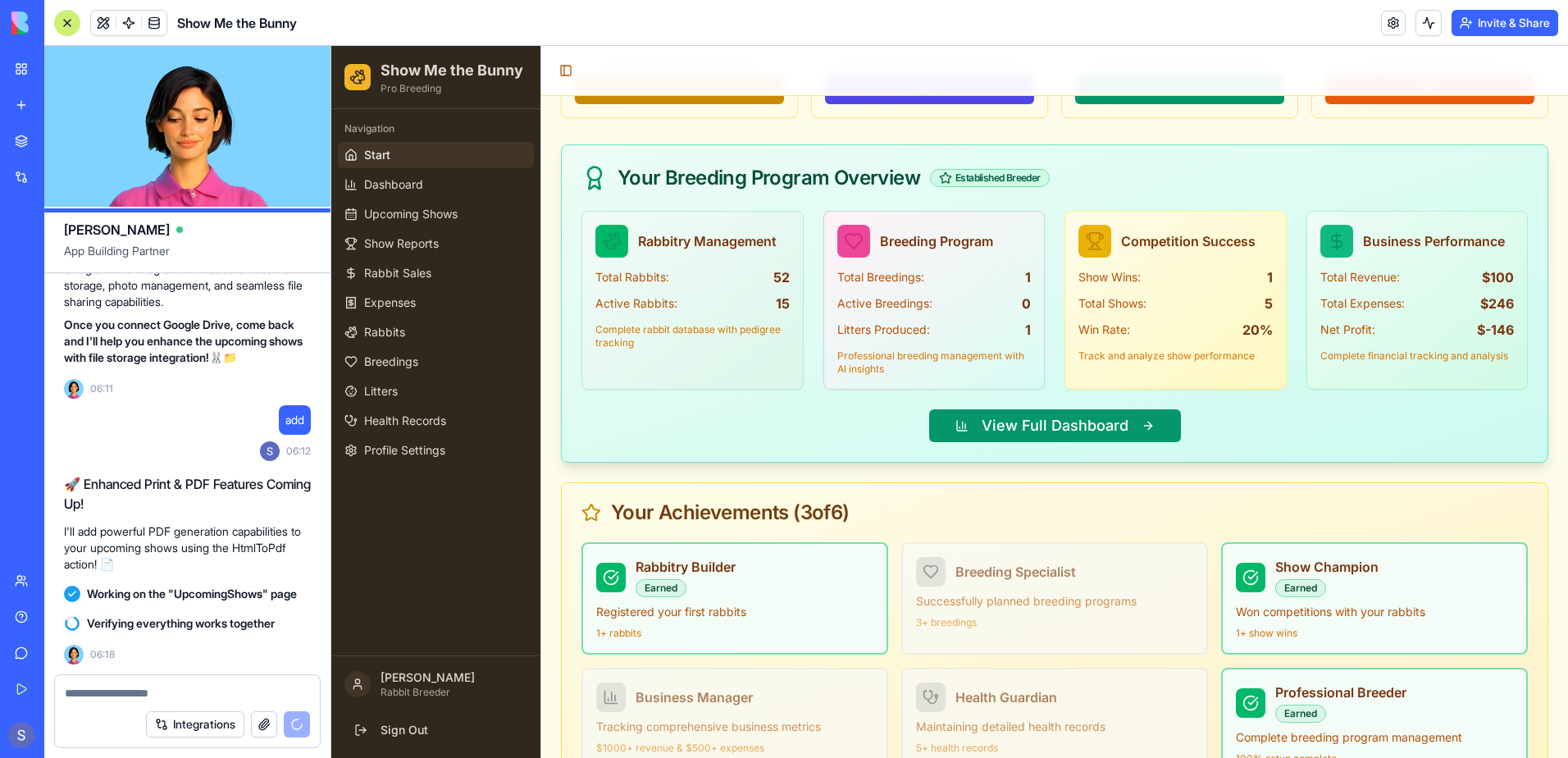
scroll to position [1771, 0]
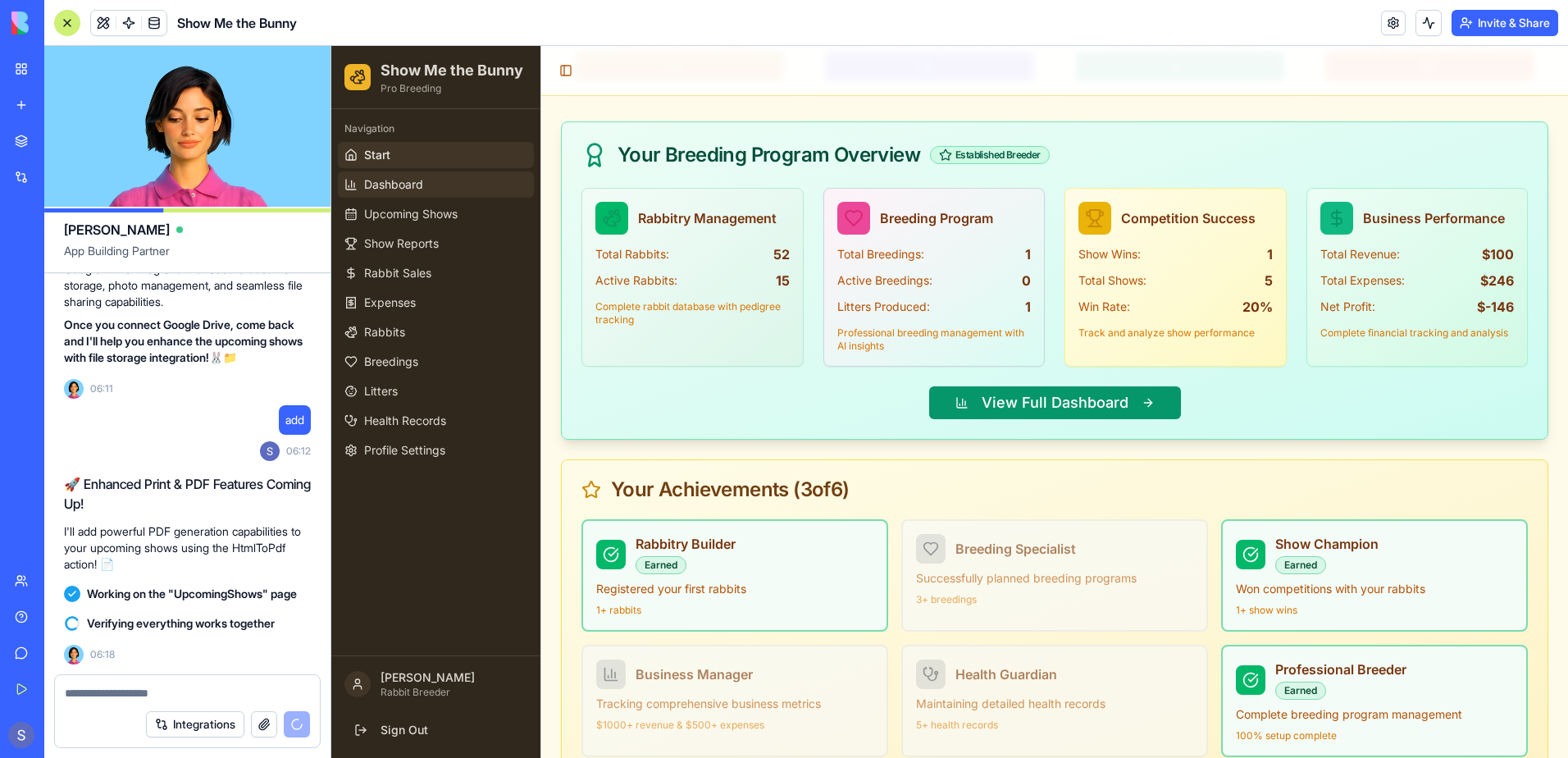
click at [410, 186] on span "Dashboard" at bounding box center [393, 185] width 59 height 17
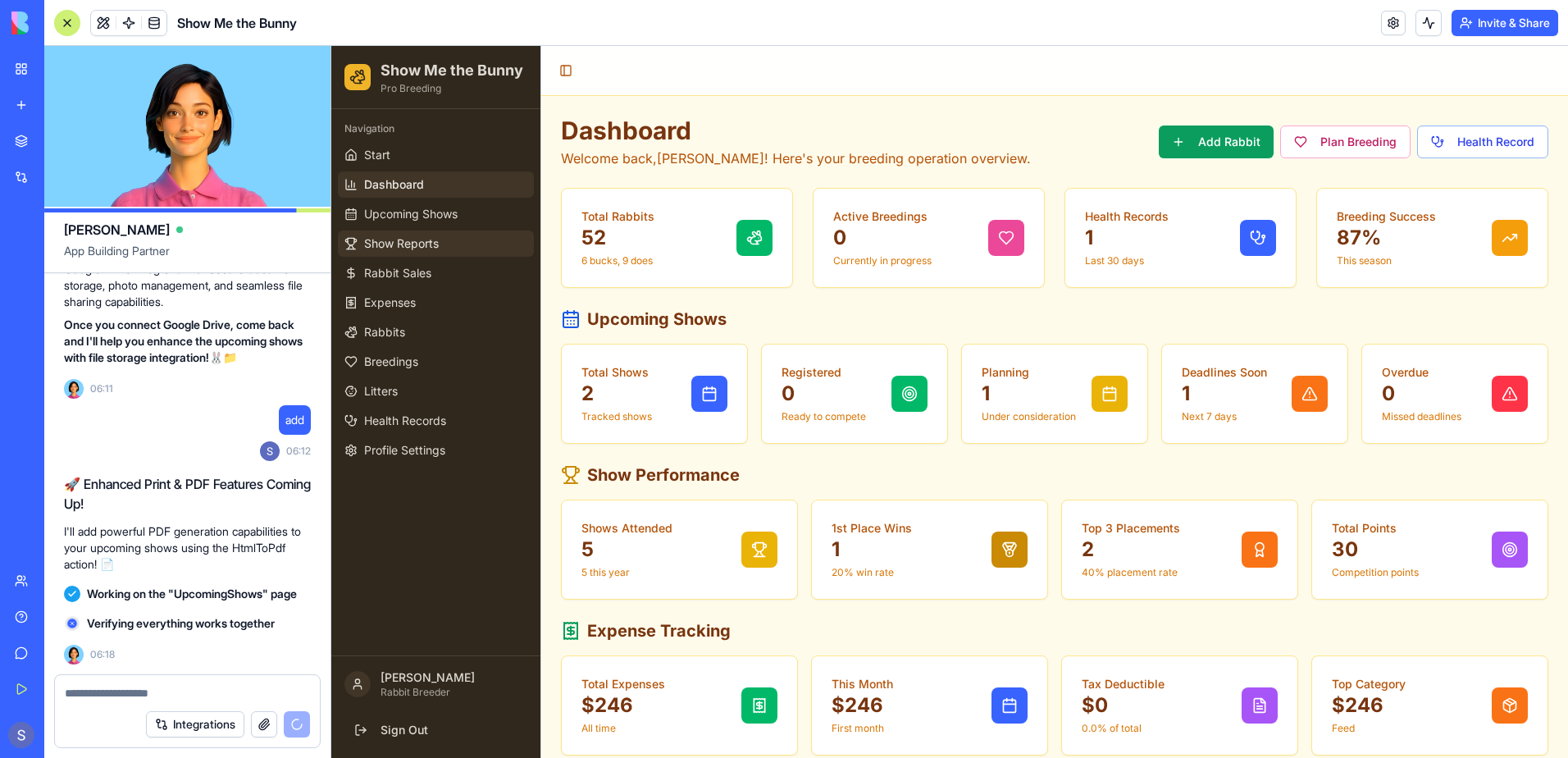
scroll to position [68359, 0]
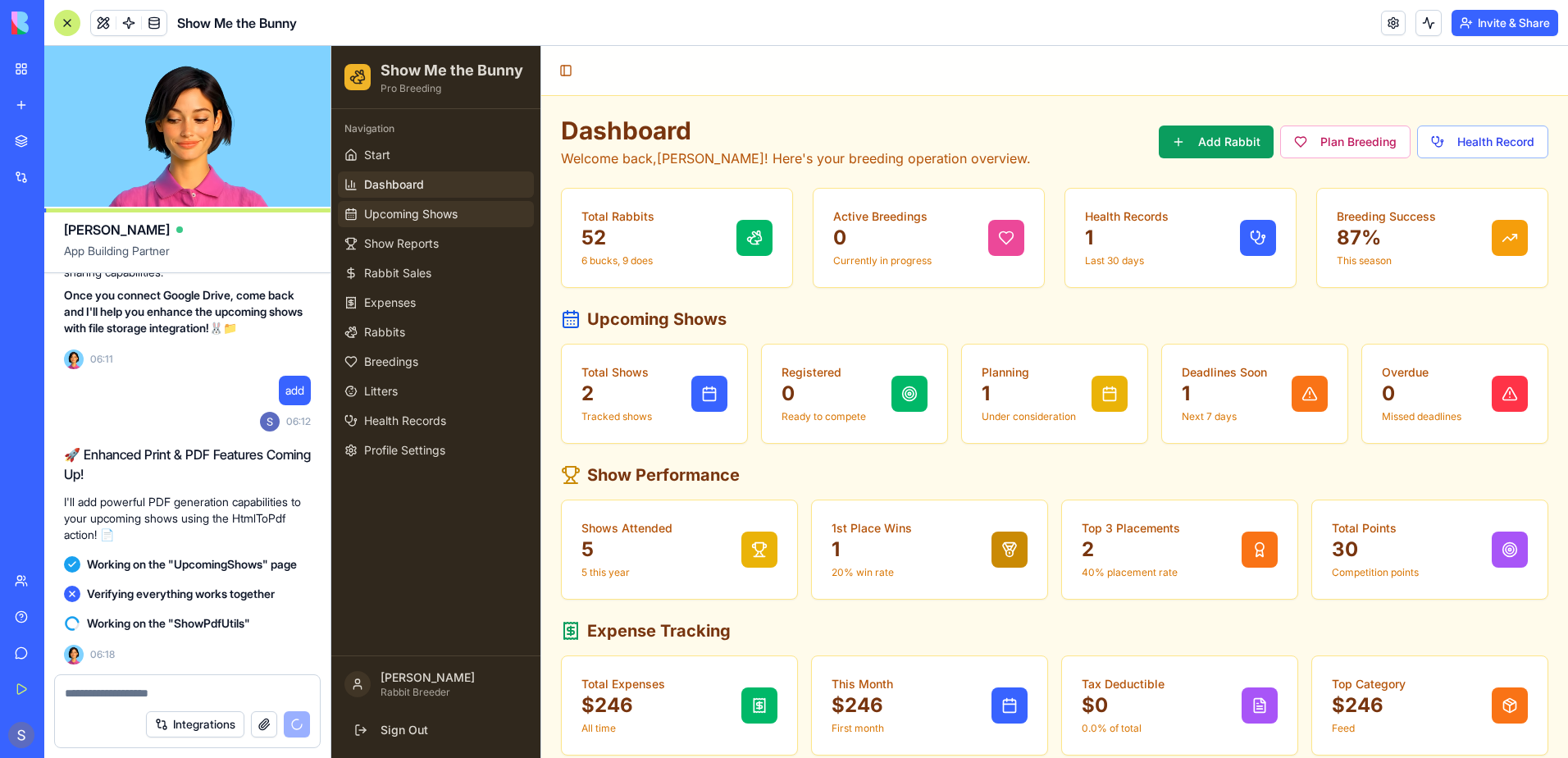
click at [446, 217] on span "Upcoming Shows" at bounding box center [410, 214] width 93 height 17
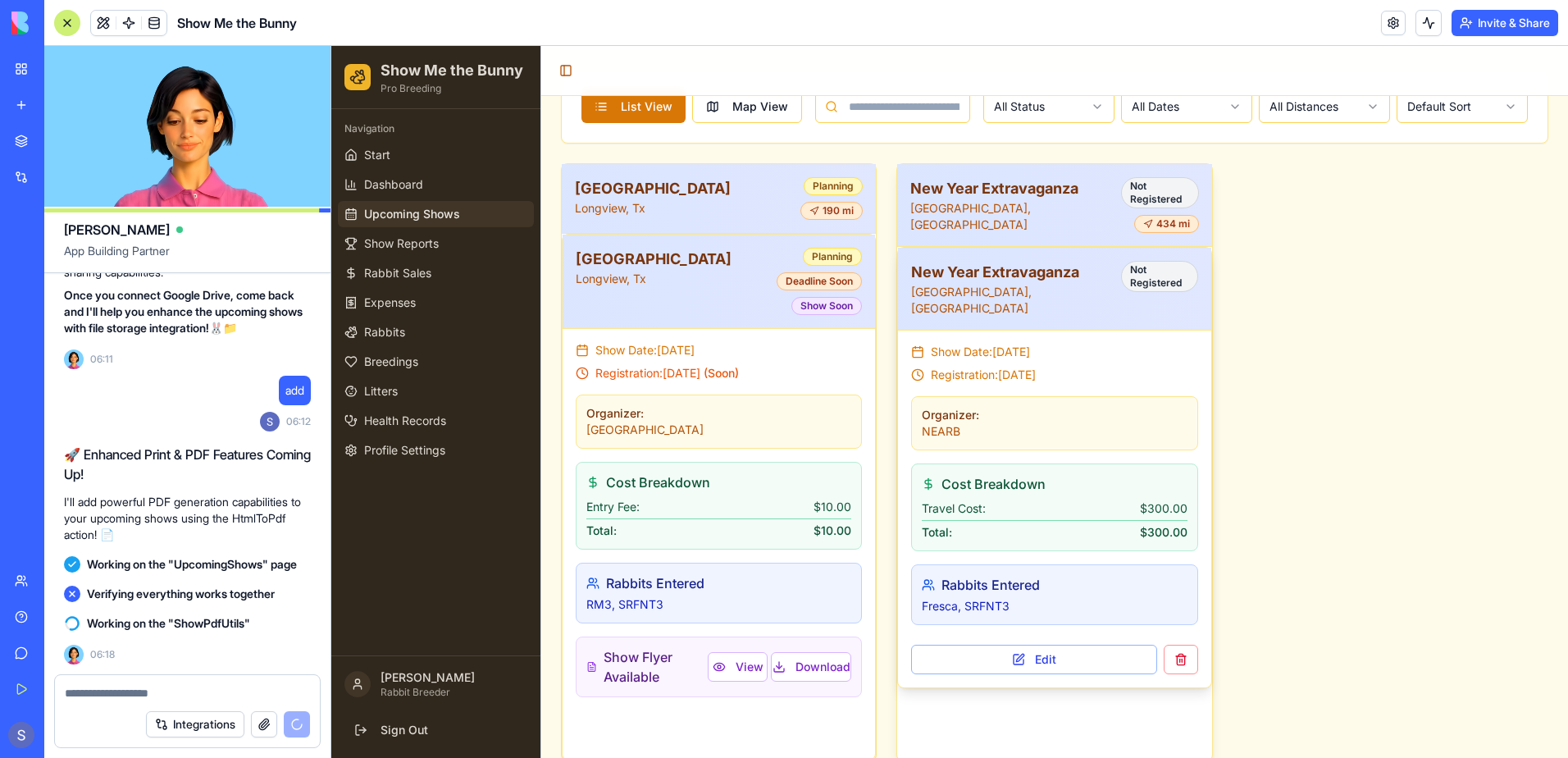
scroll to position [335, 0]
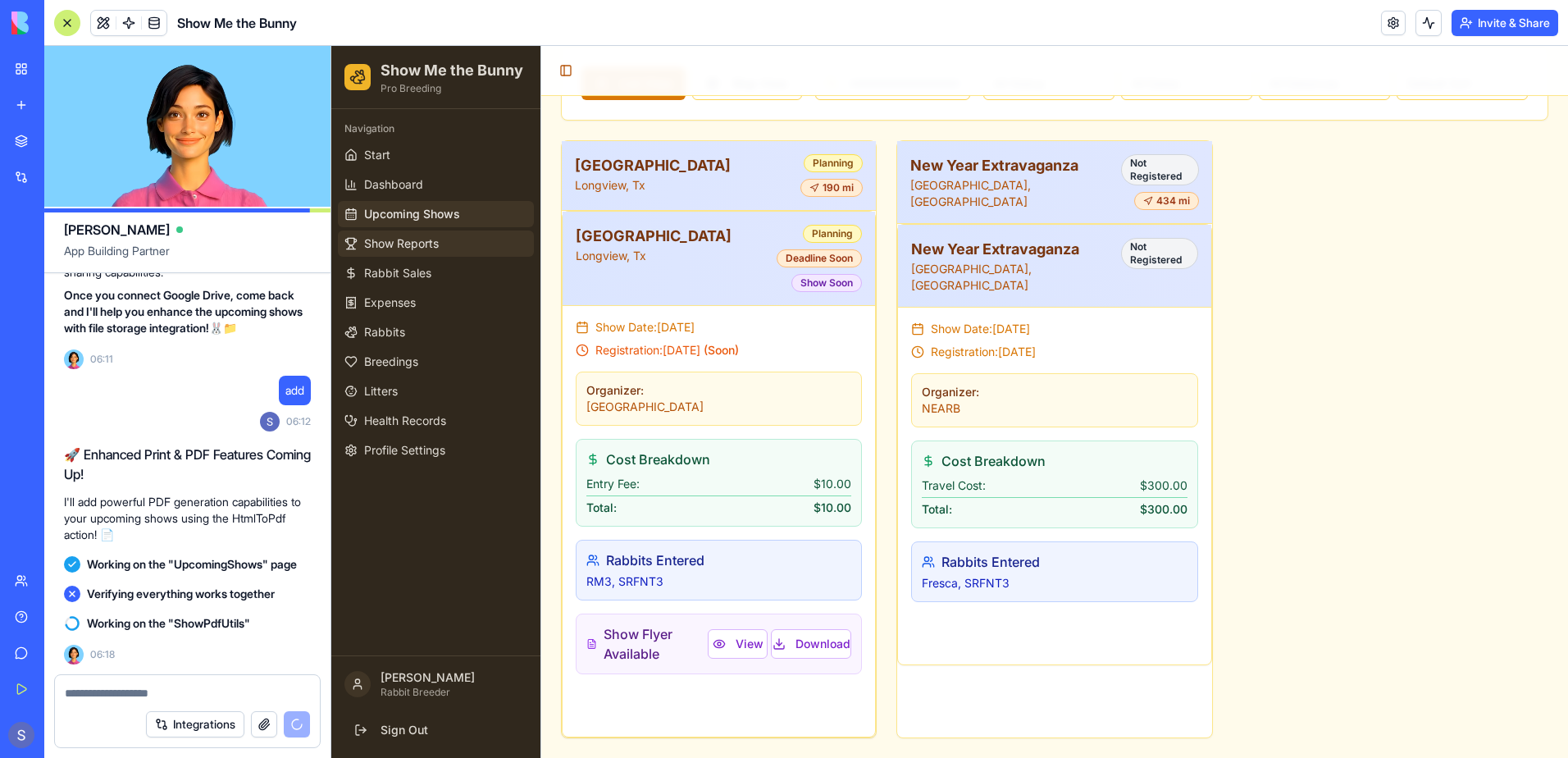
click at [446, 250] on link "Show Reports" at bounding box center [435, 244] width 196 height 26
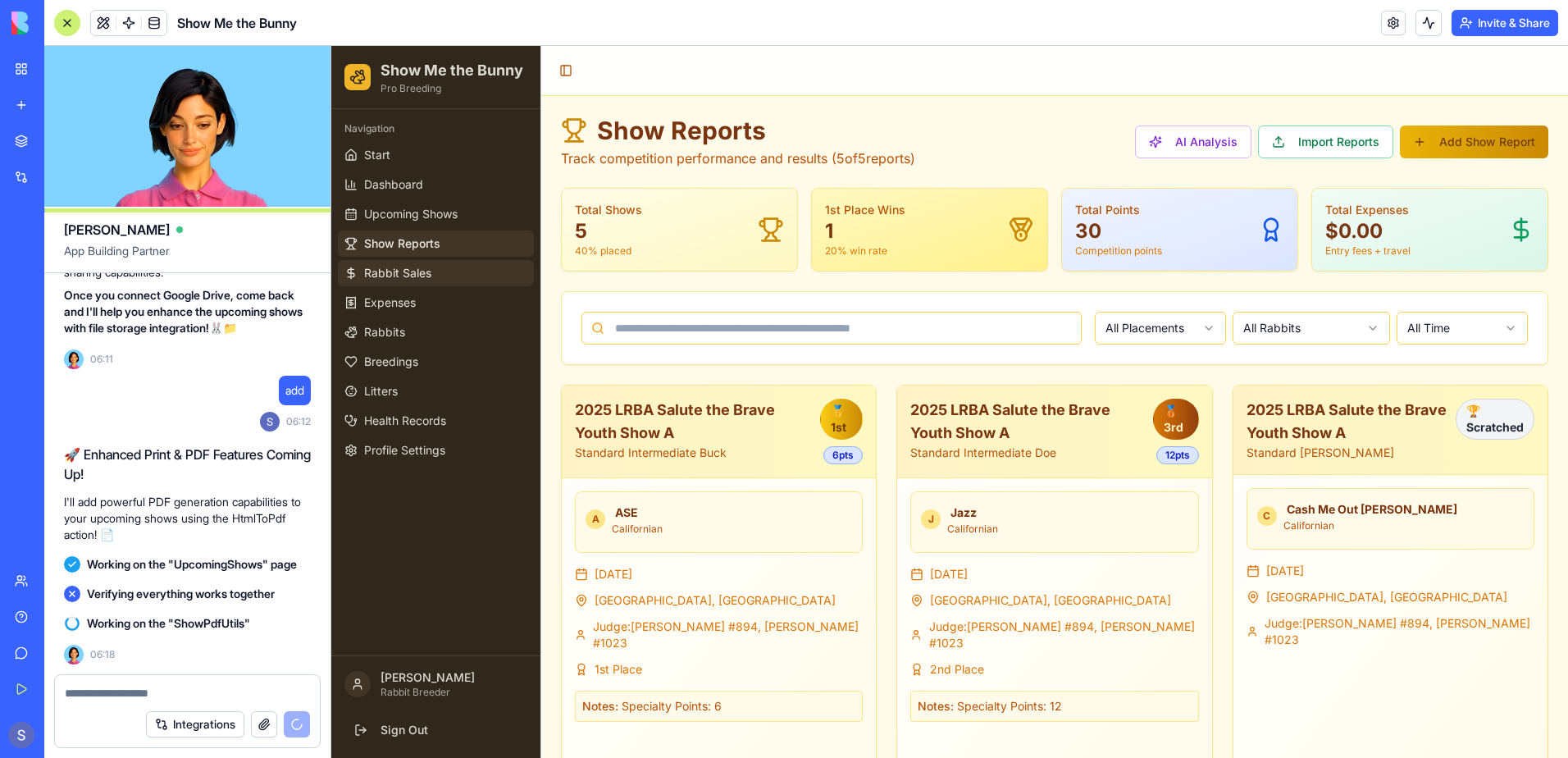
click at [424, 283] on link "Rabbit Sales" at bounding box center [435, 273] width 196 height 26
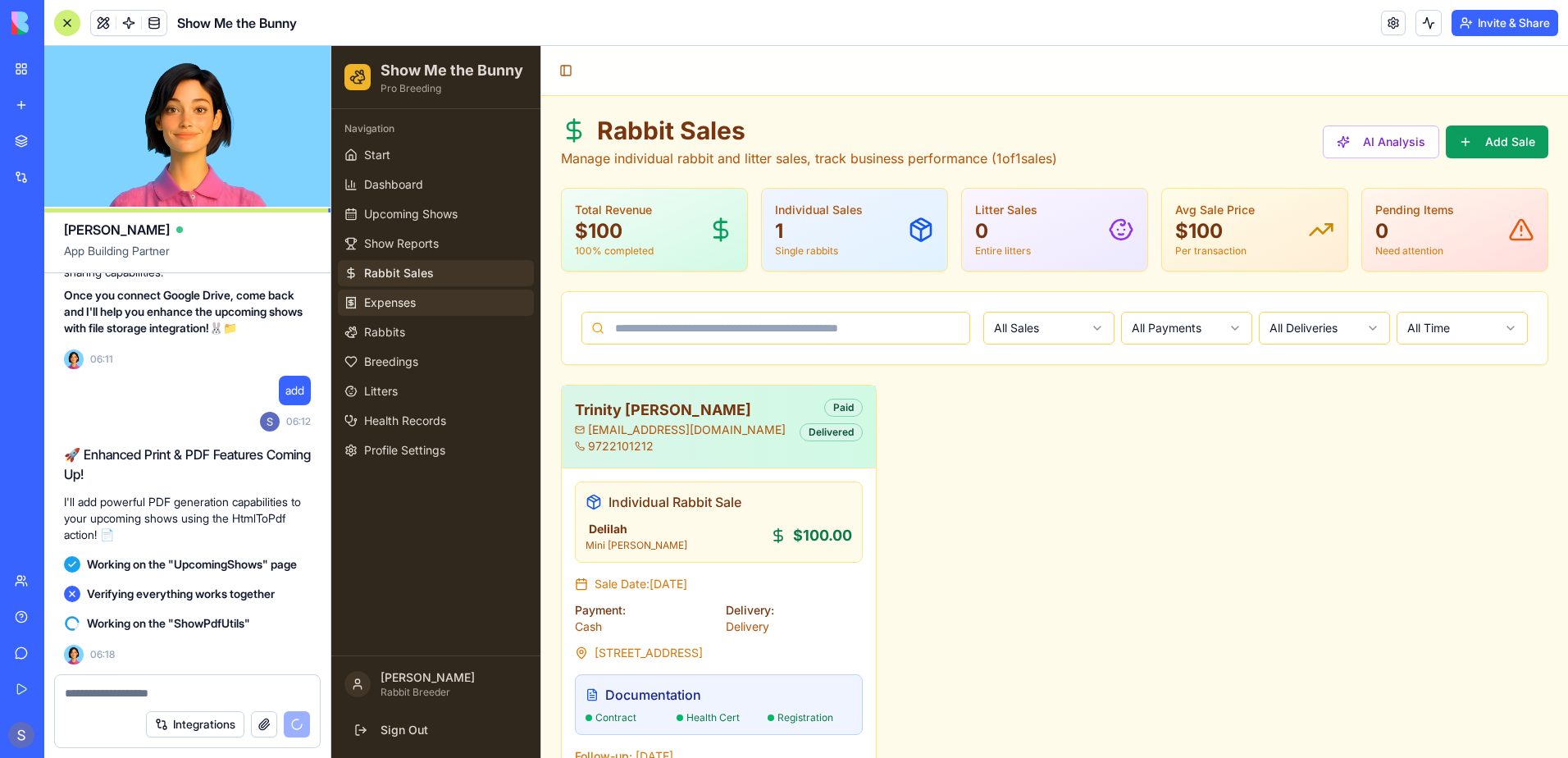
click at [420, 301] on link "Expenses" at bounding box center [435, 302] width 196 height 26
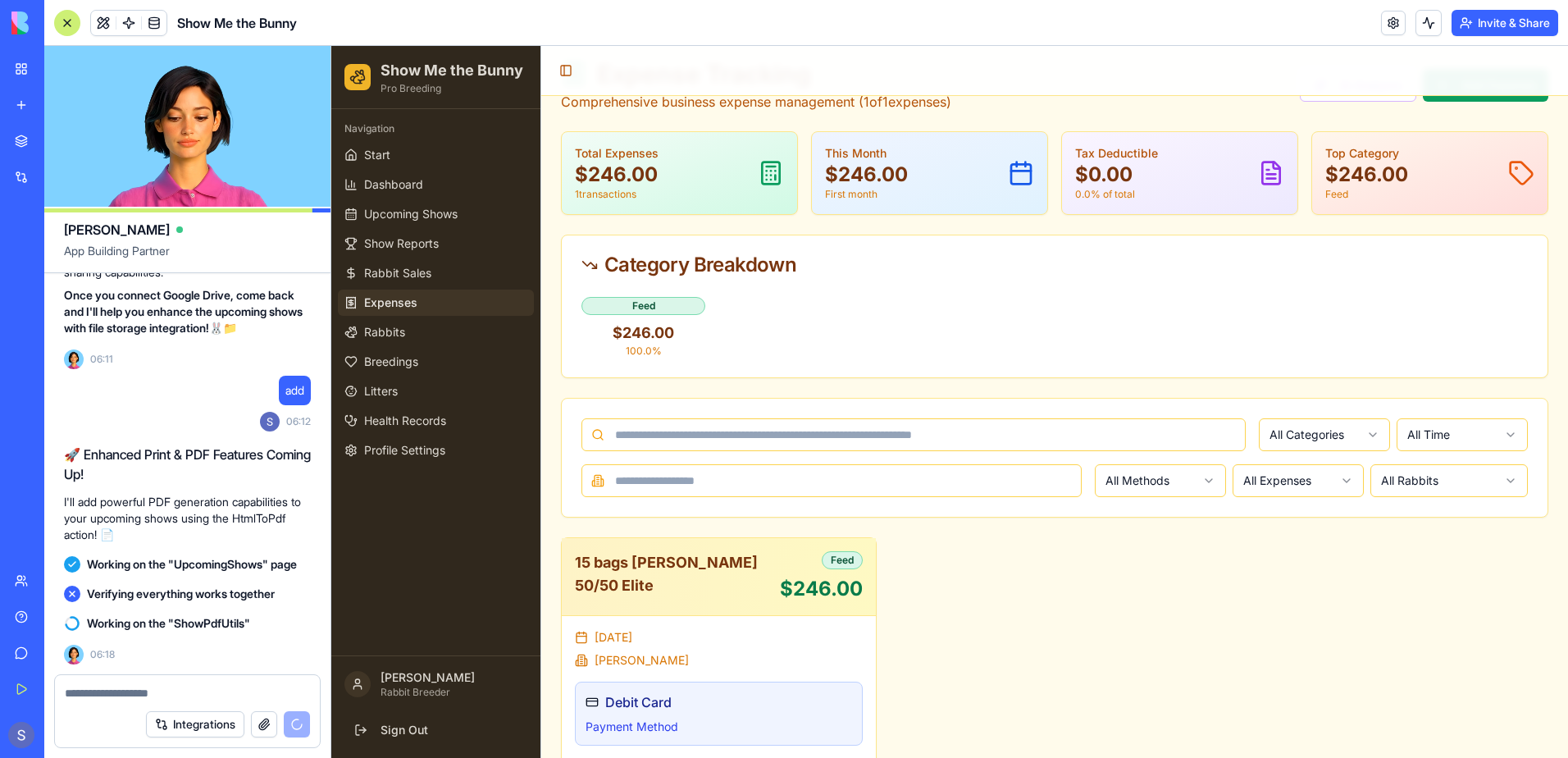
scroll to position [128, 0]
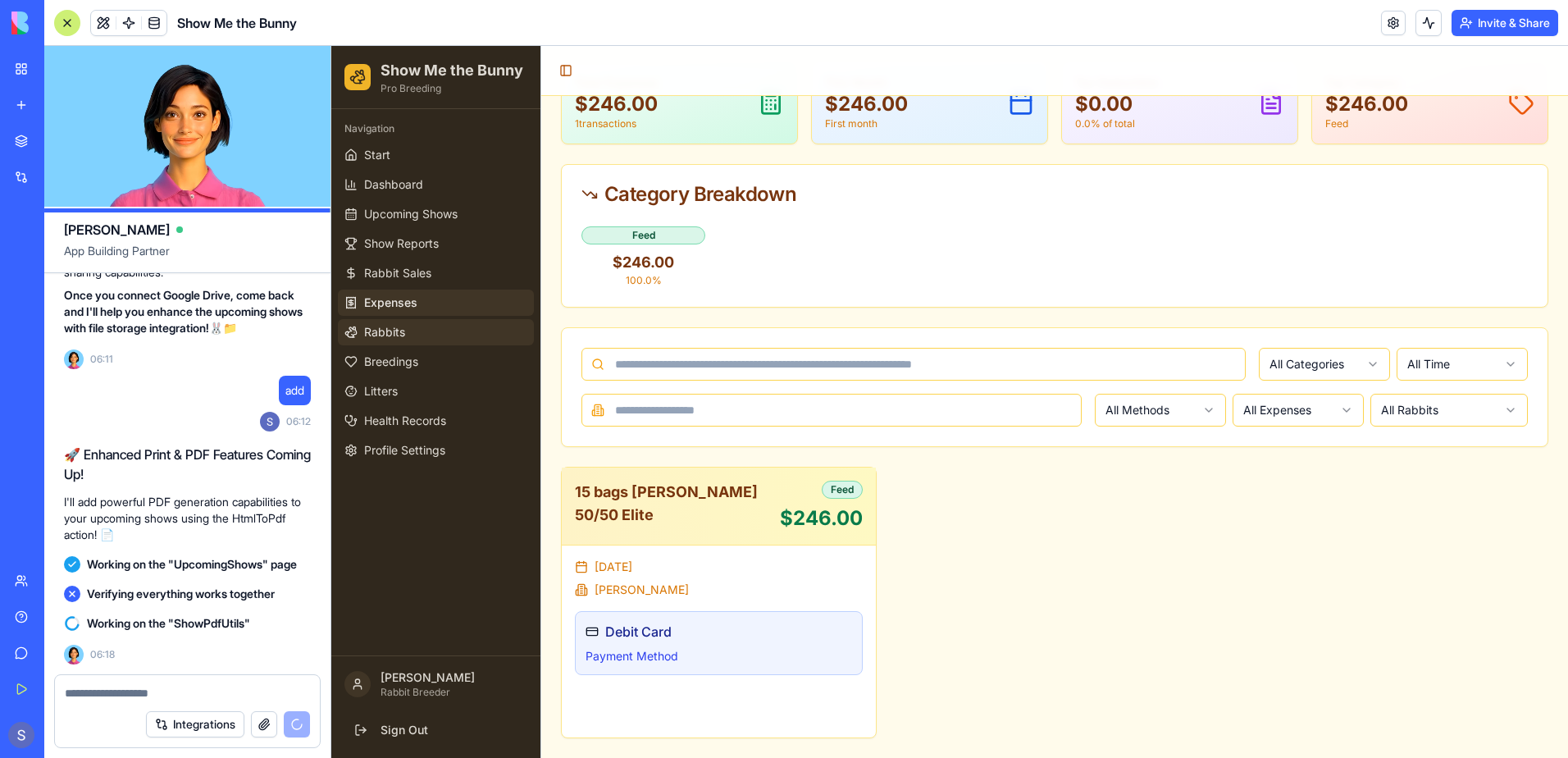
click at [389, 331] on span "Rabbits" at bounding box center [384, 332] width 41 height 17
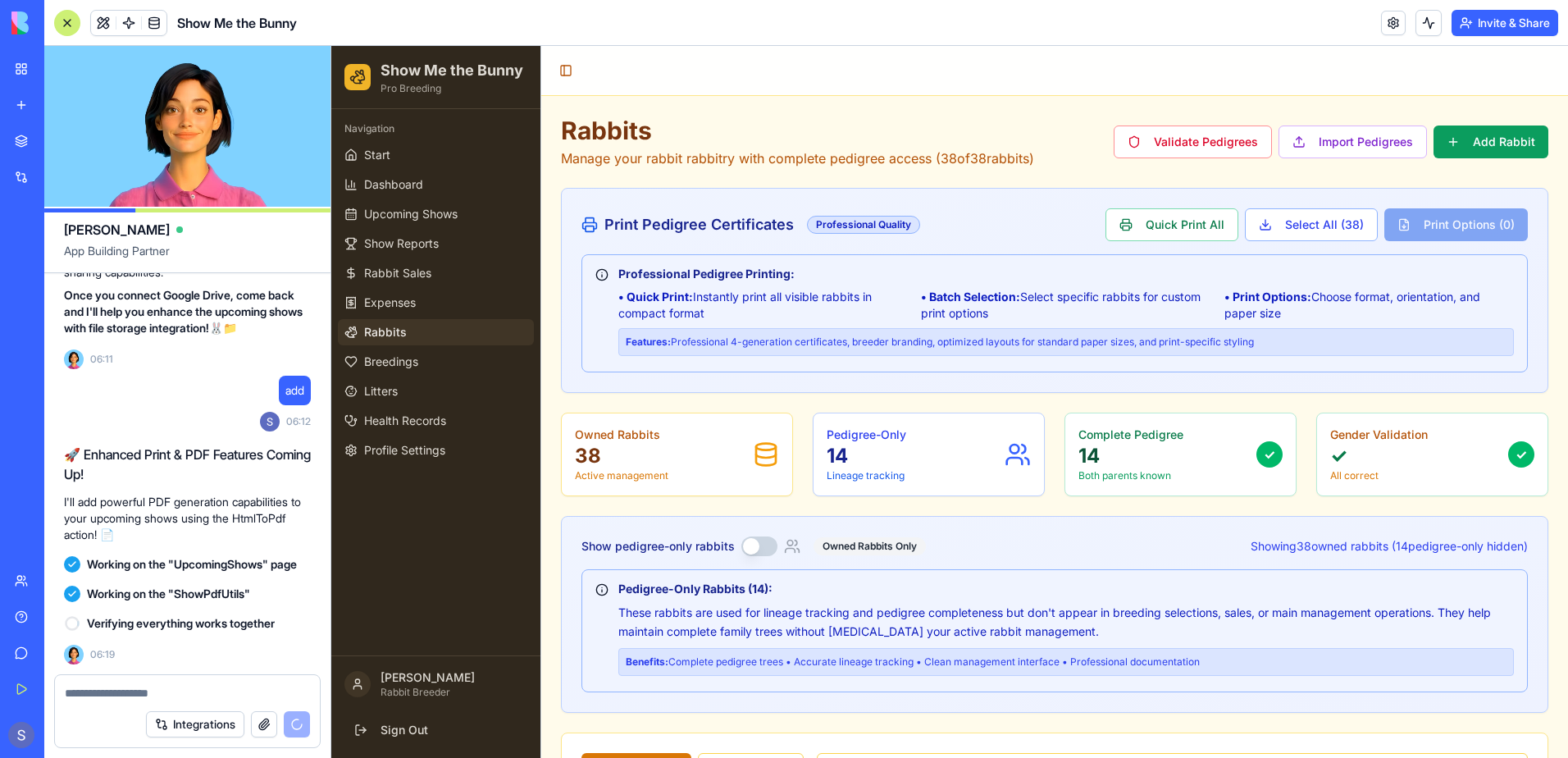
scroll to position [68388, 0]
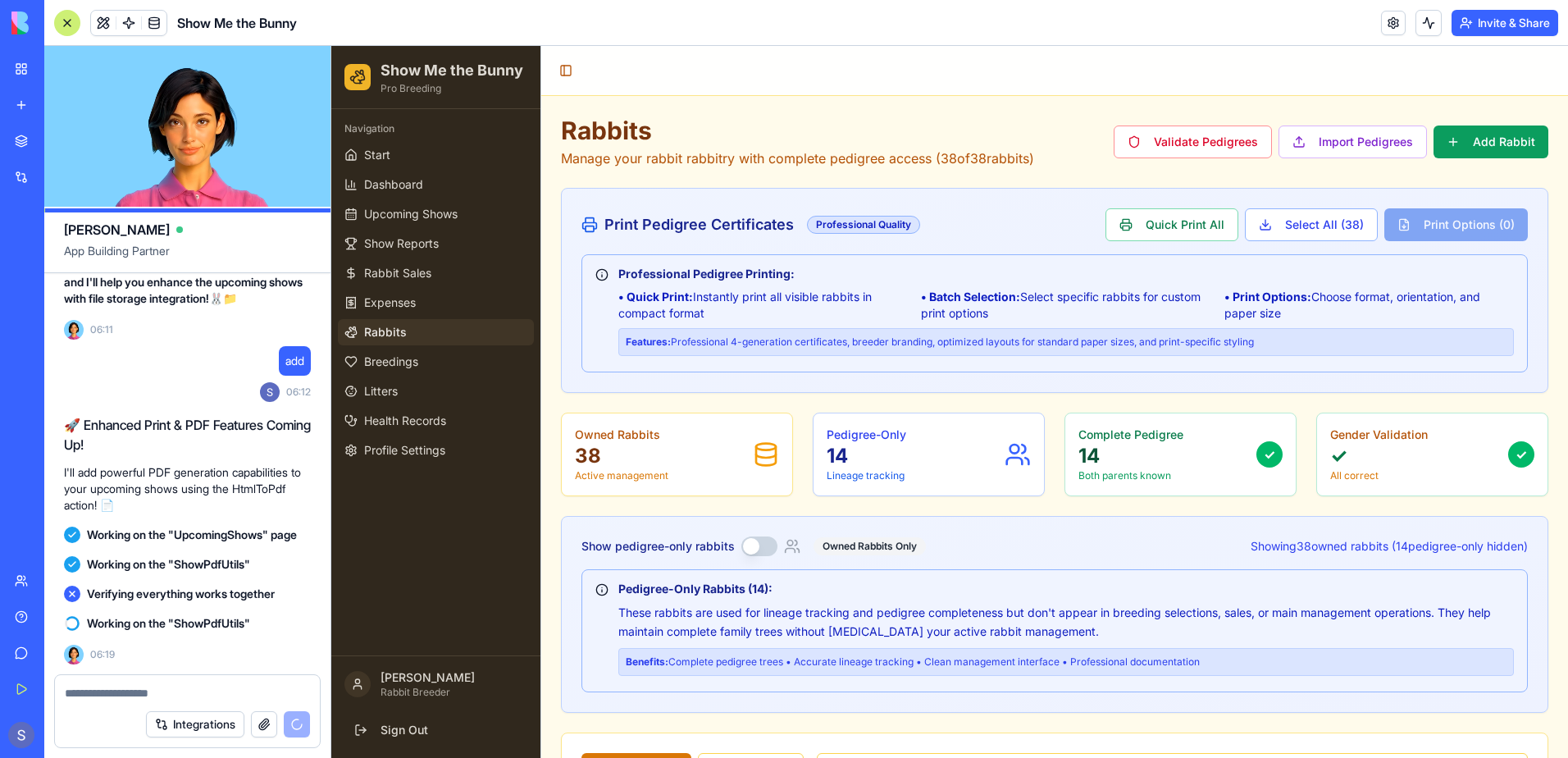
click at [1426, 222] on div "Quick Print All Select All ( 38 ) Print Options ( 0 )" at bounding box center [1317, 224] width 423 height 33
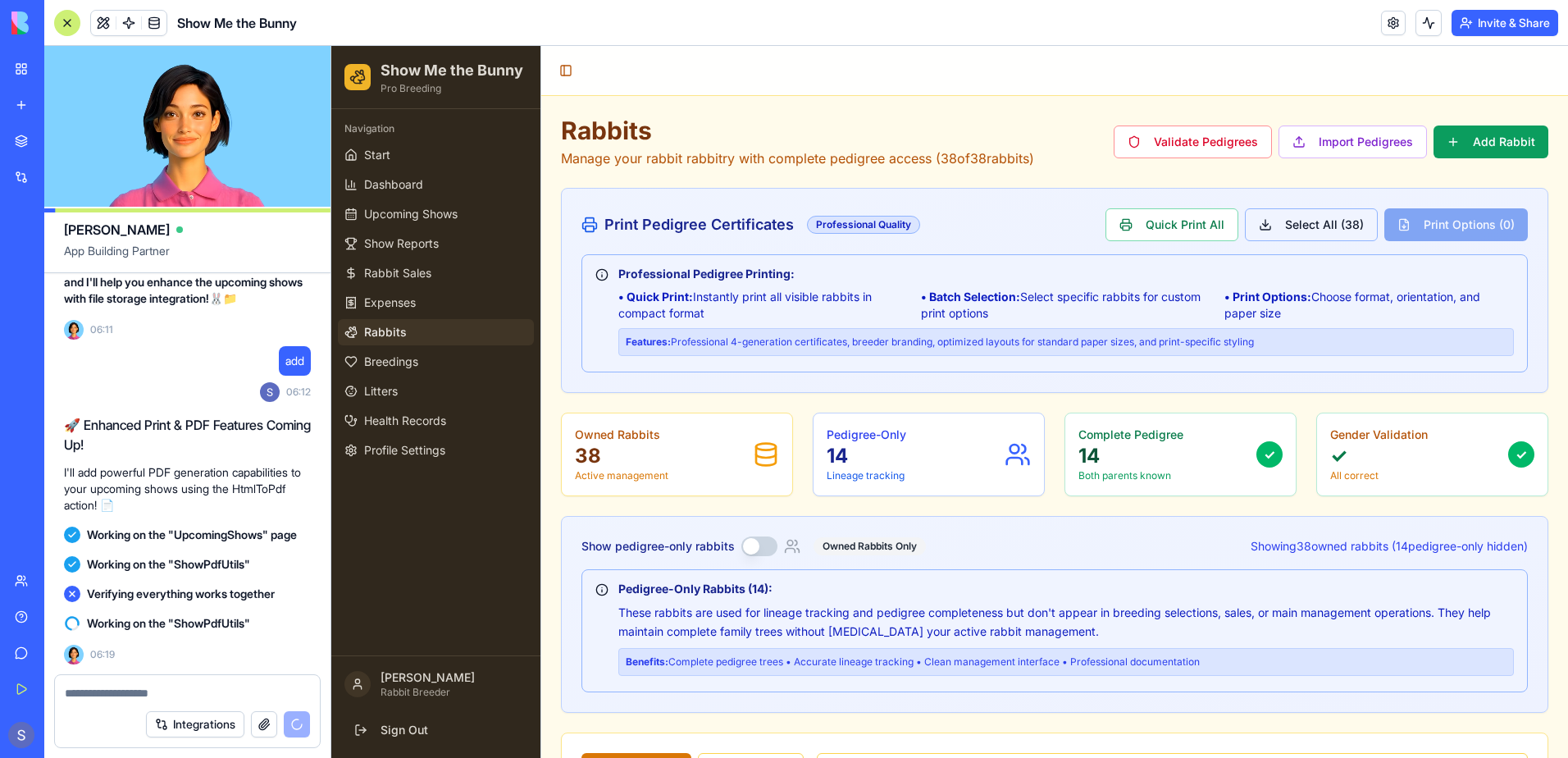
click at [1301, 233] on button "Select All ( 38 )" at bounding box center [1310, 224] width 133 height 33
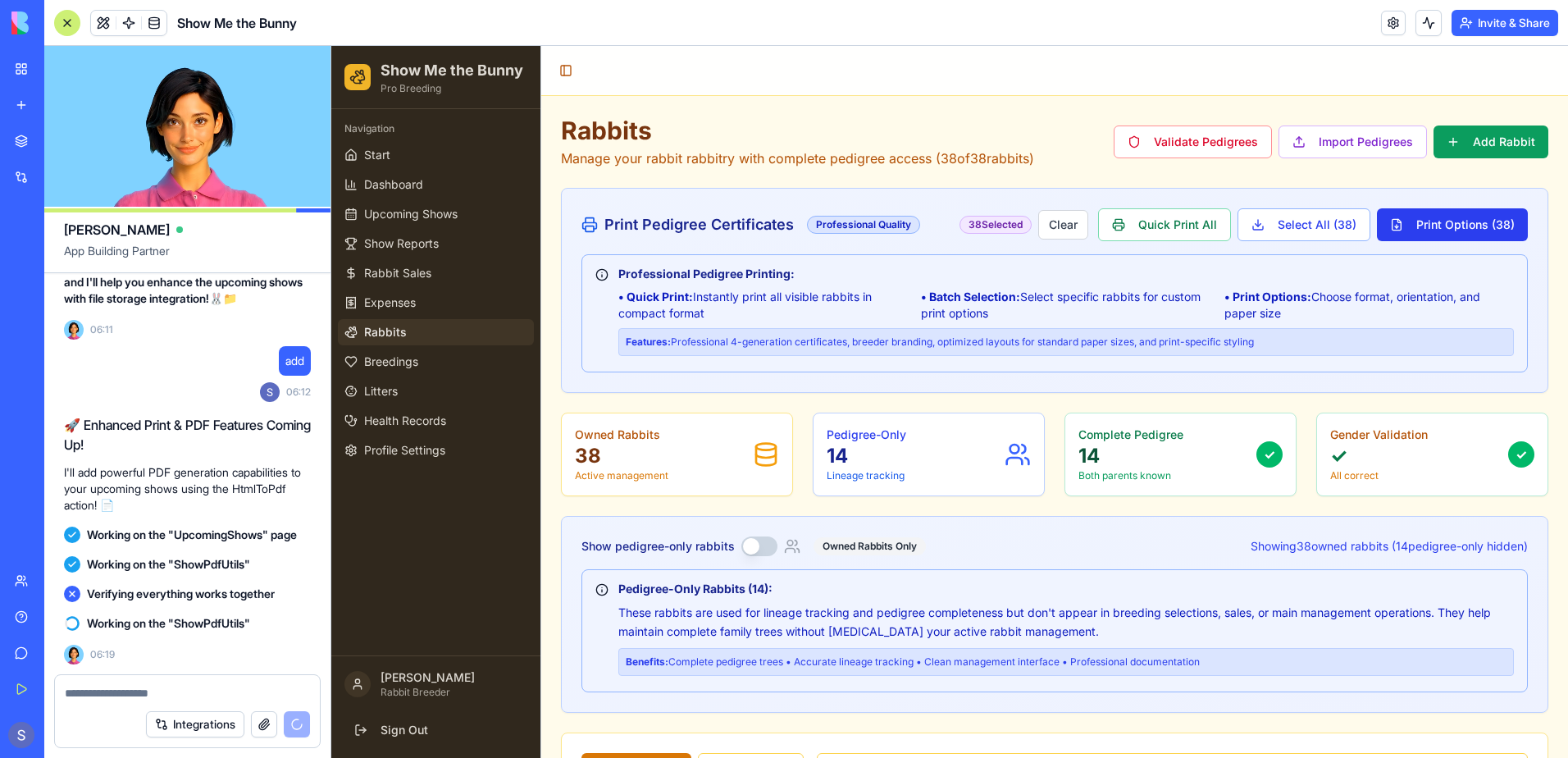
click at [1384, 231] on button "Print Options ( 38 )" at bounding box center [1453, 224] width 151 height 33
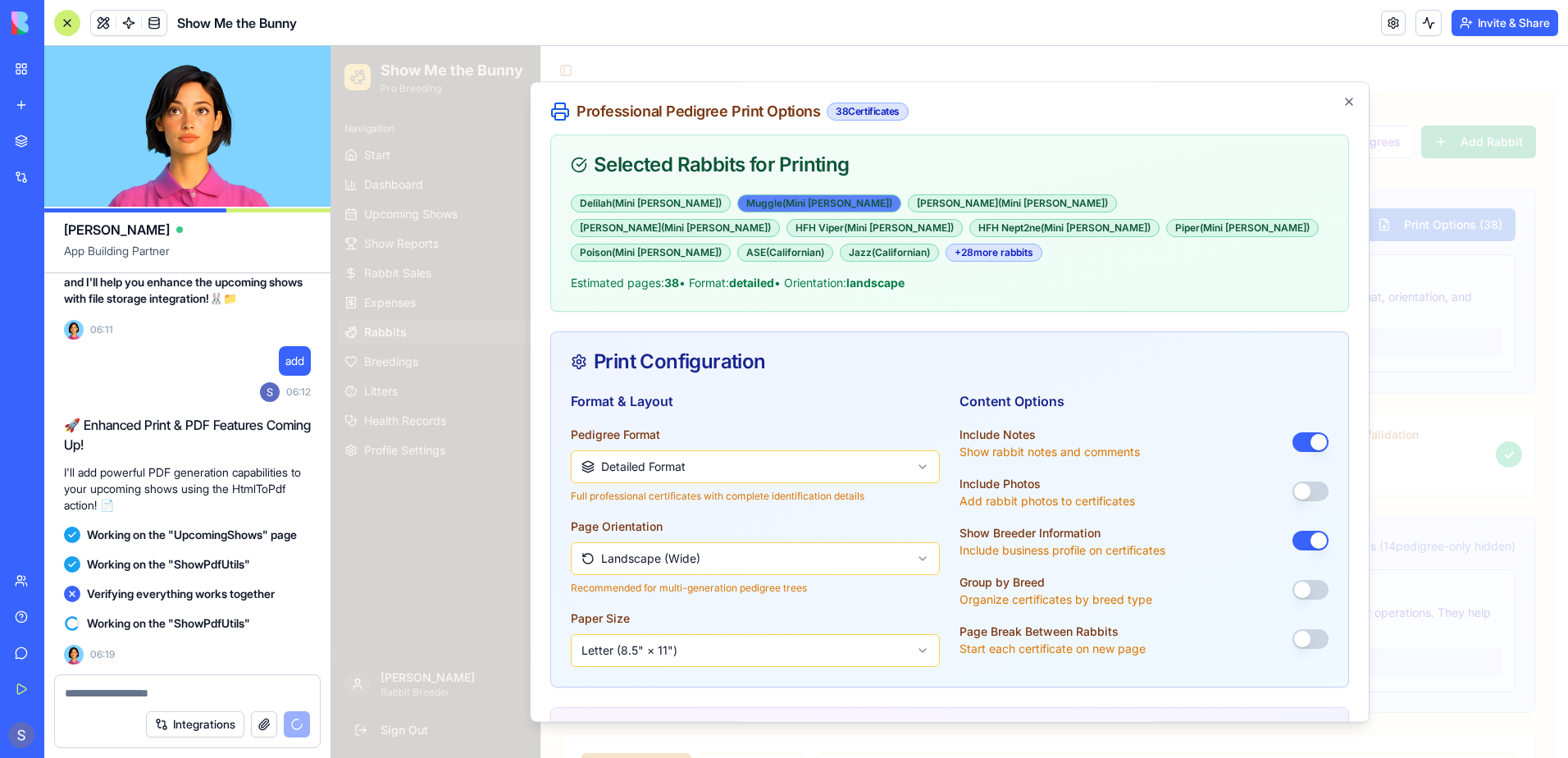
click at [737, 208] on div "Muggle ( Mini Rex )" at bounding box center [819, 203] width 164 height 18
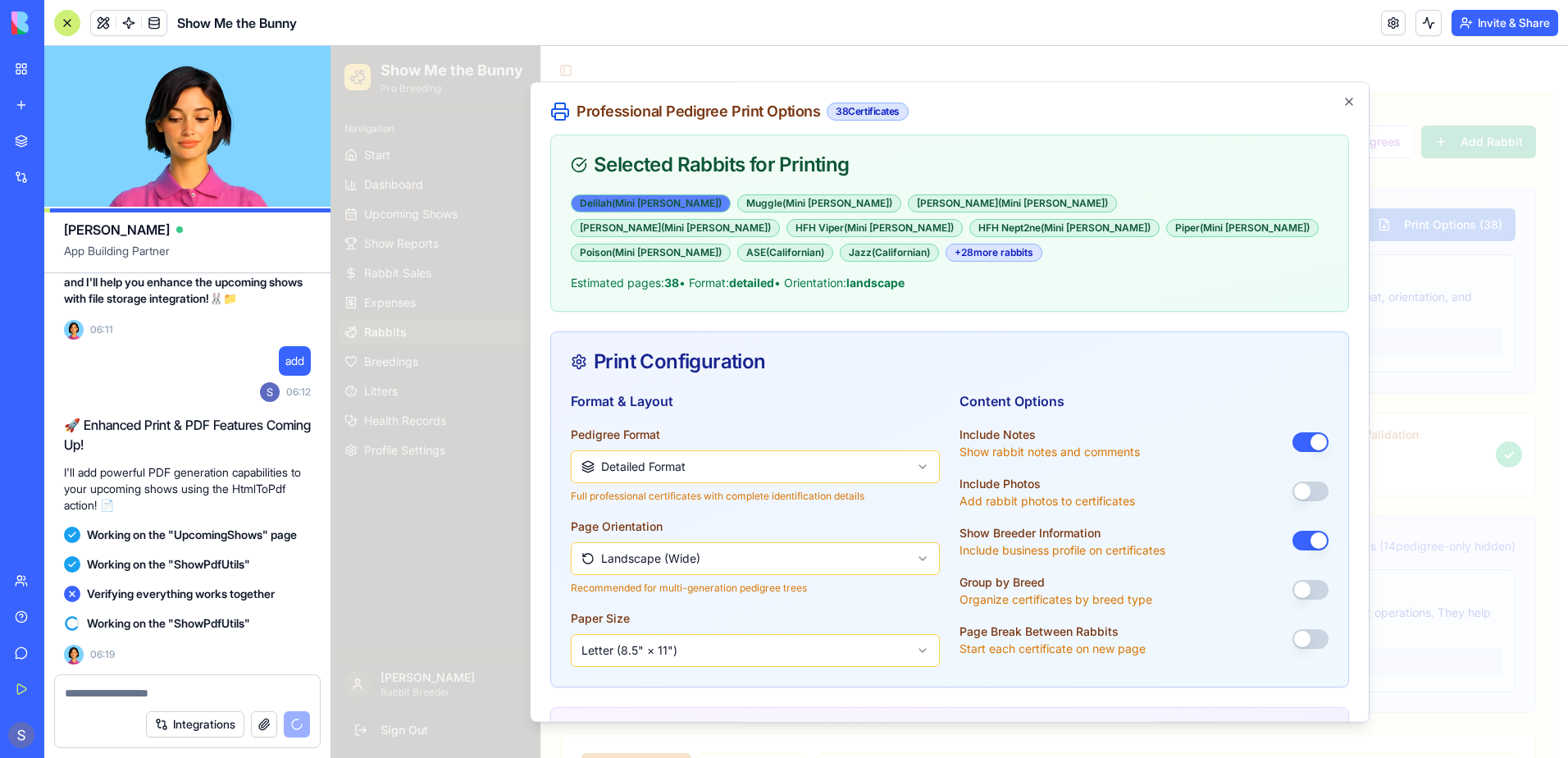
click at [653, 202] on div "Delilah ( Mini Rex )" at bounding box center [650, 203] width 160 height 18
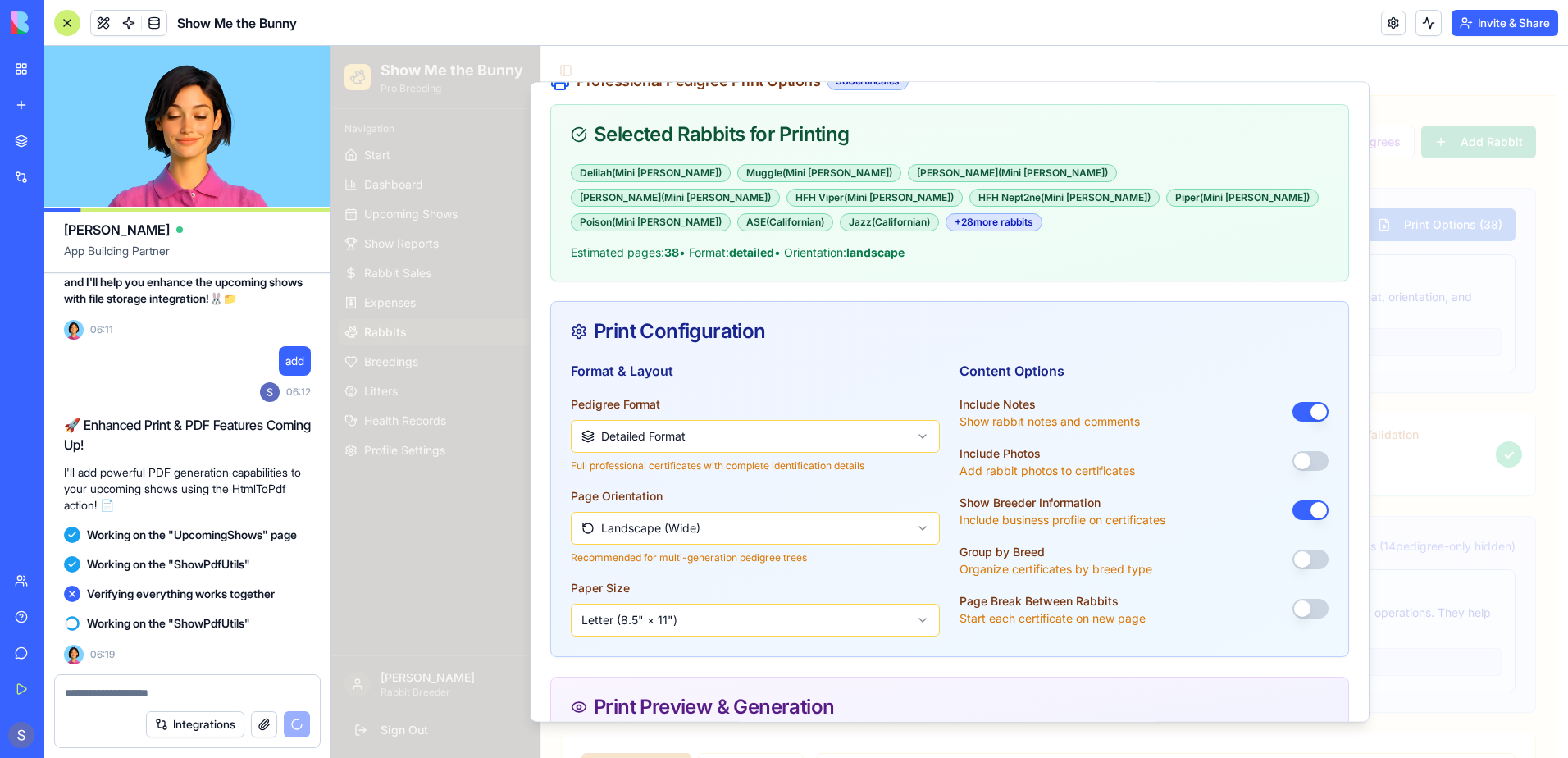
scroll to position [82, 0]
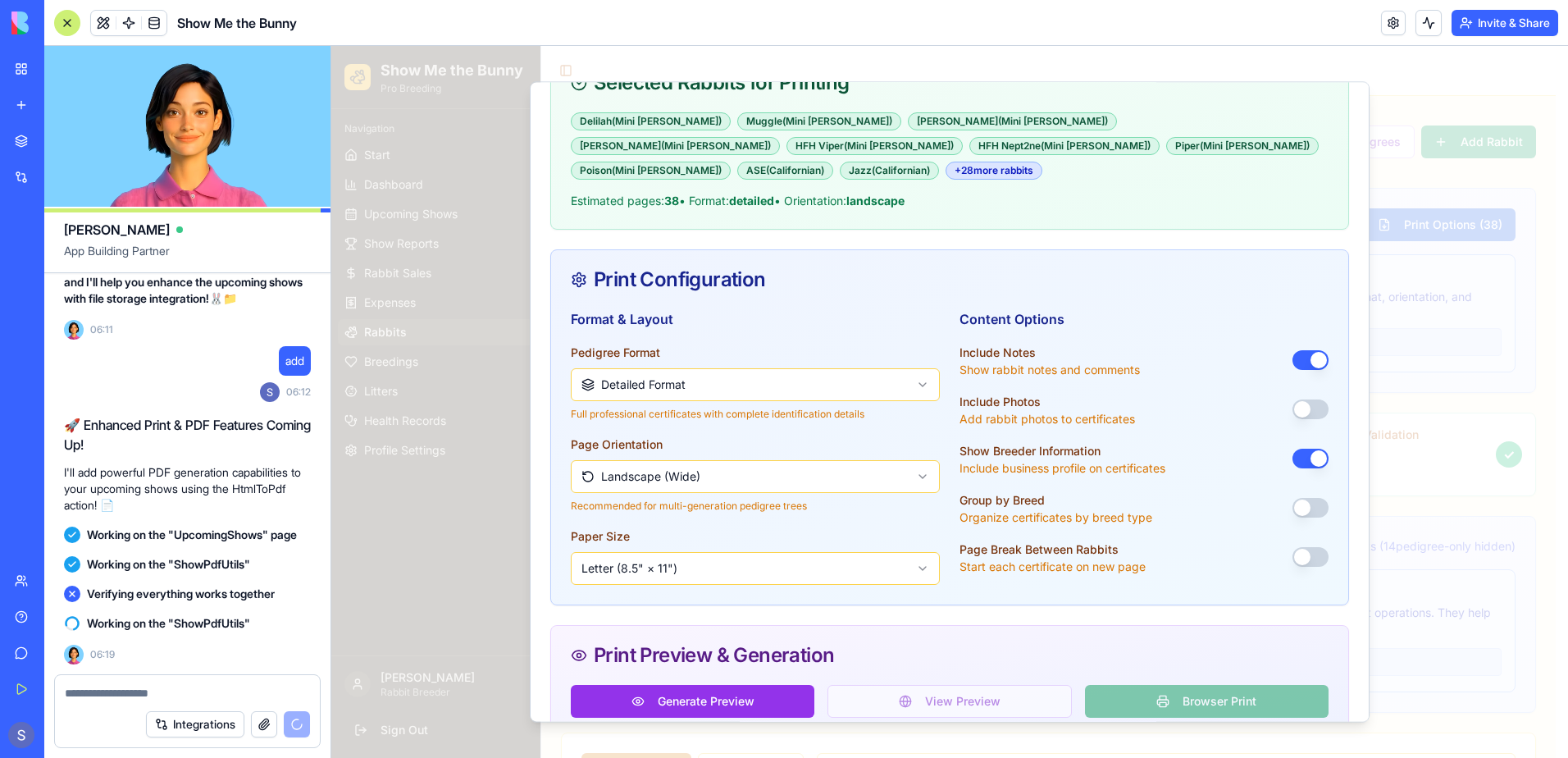
click at [1303, 547] on button "button" at bounding box center [1310, 557] width 36 height 19
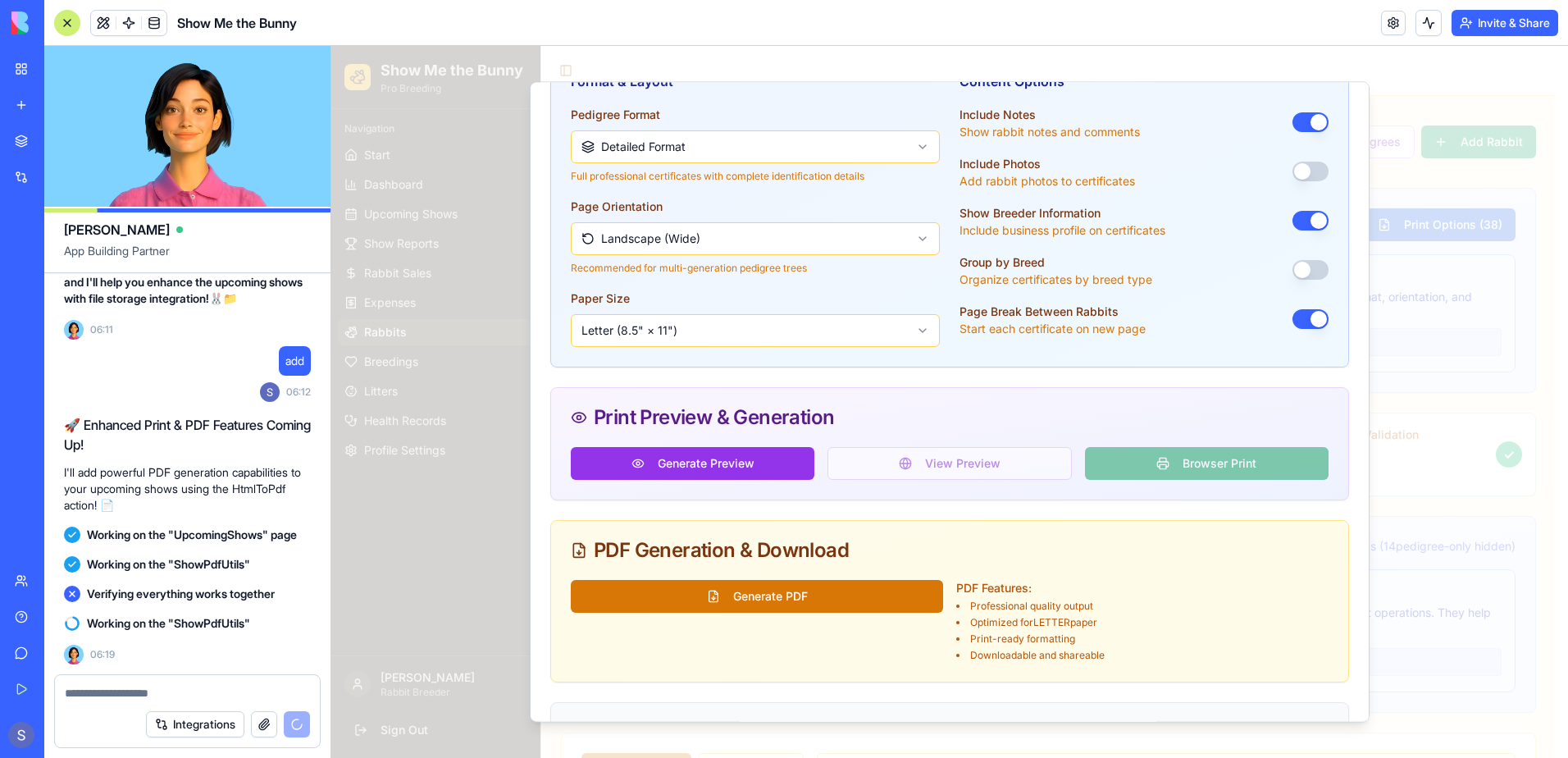
scroll to position [328, 0]
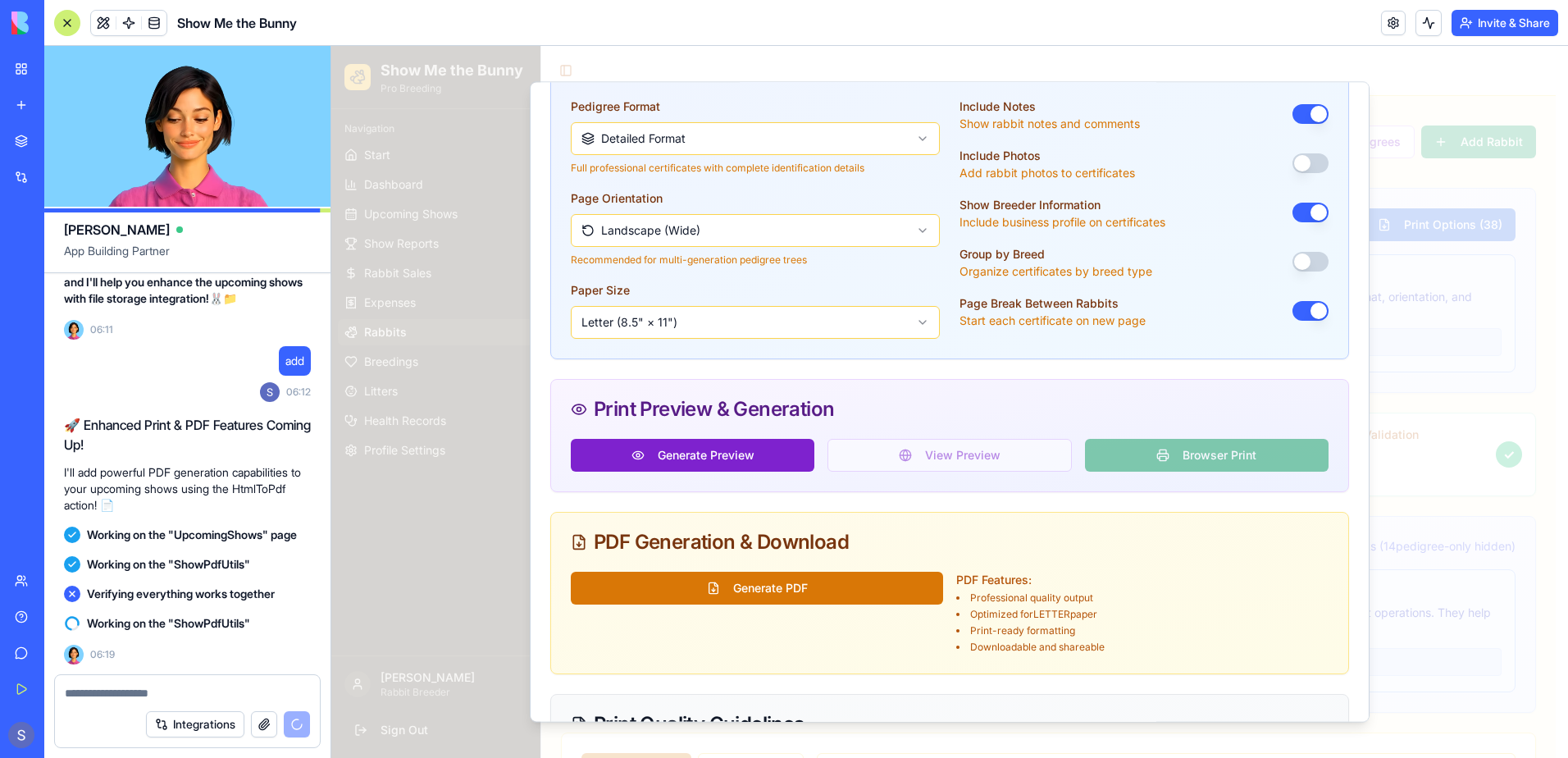
click at [731, 441] on button "Generate Preview" at bounding box center [692, 455] width 243 height 33
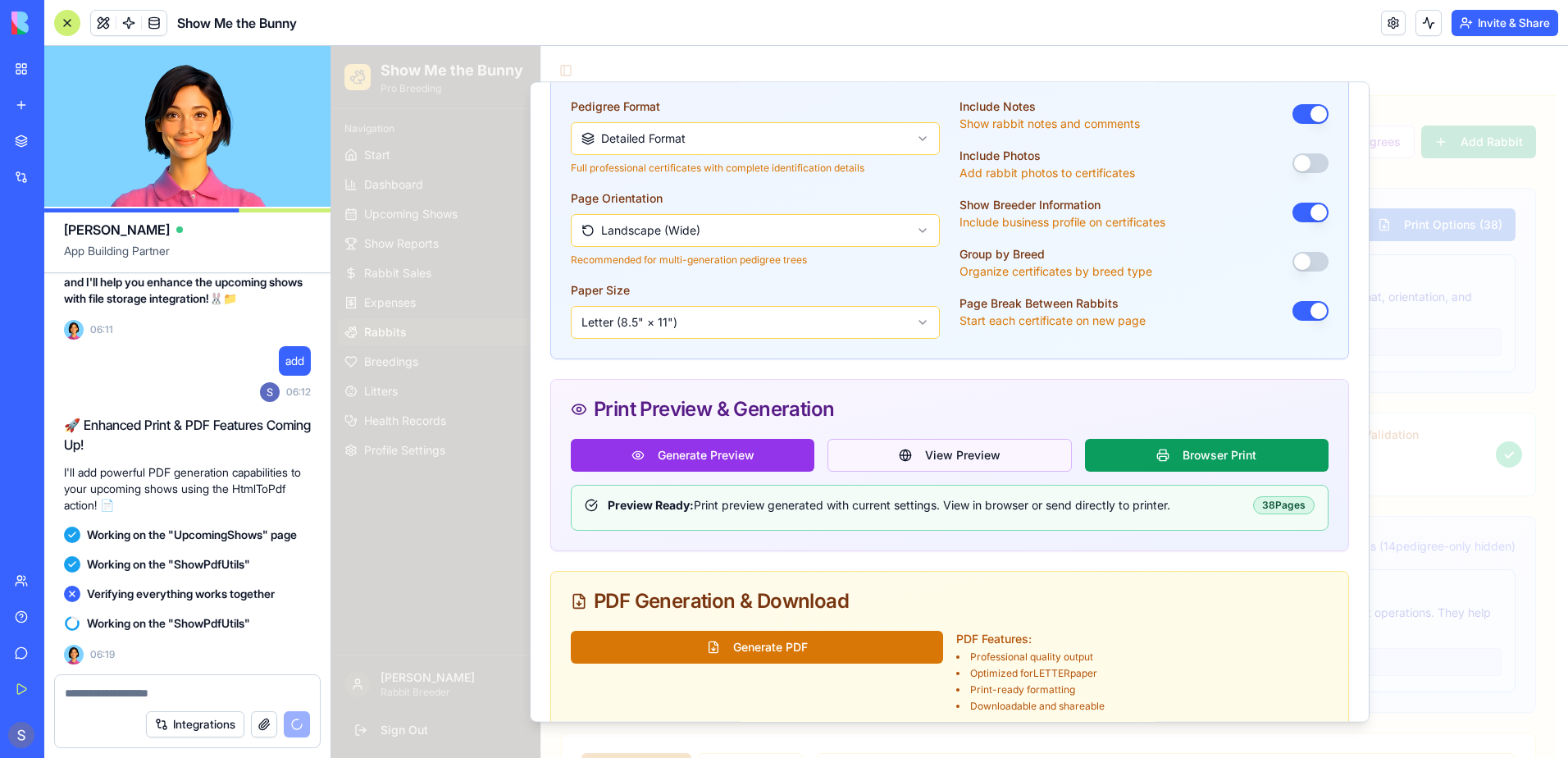
click at [966, 439] on button "View Preview" at bounding box center [949, 455] width 243 height 33
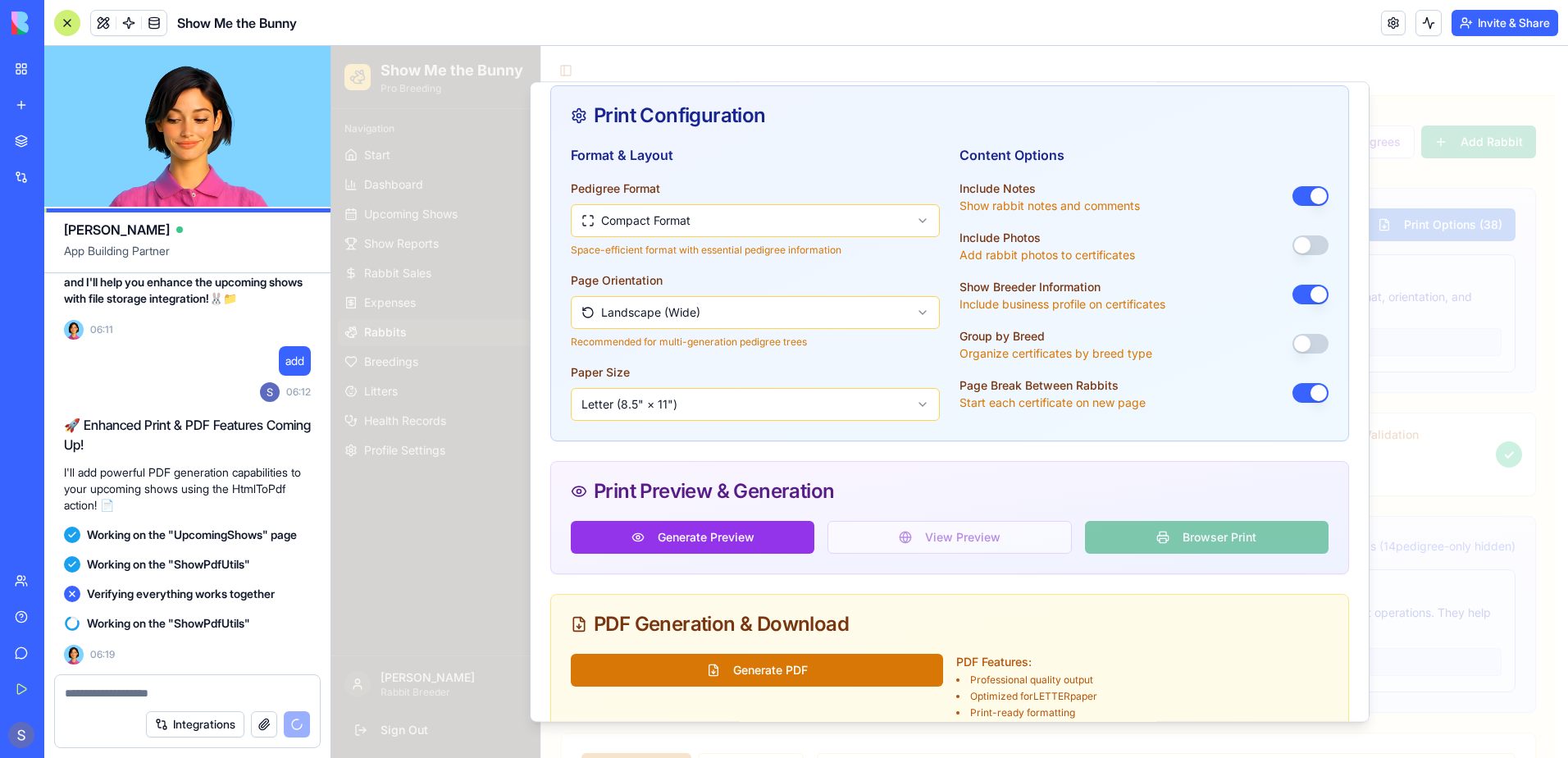
click at [948, 521] on div "Generate Preview View Preview Browser Print" at bounding box center [949, 537] width 758 height 33
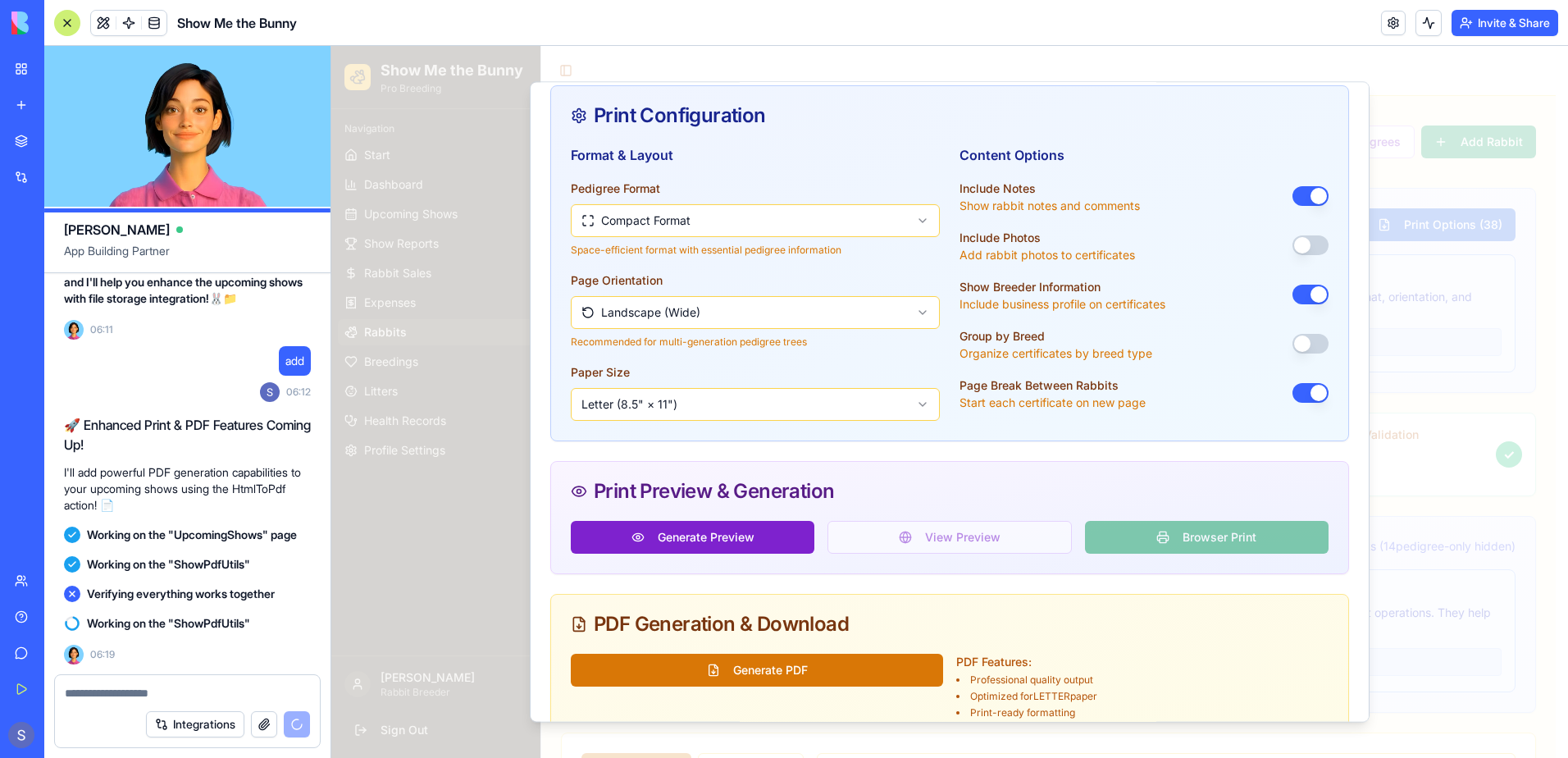
click at [740, 521] on button "Generate Preview" at bounding box center [692, 537] width 243 height 33
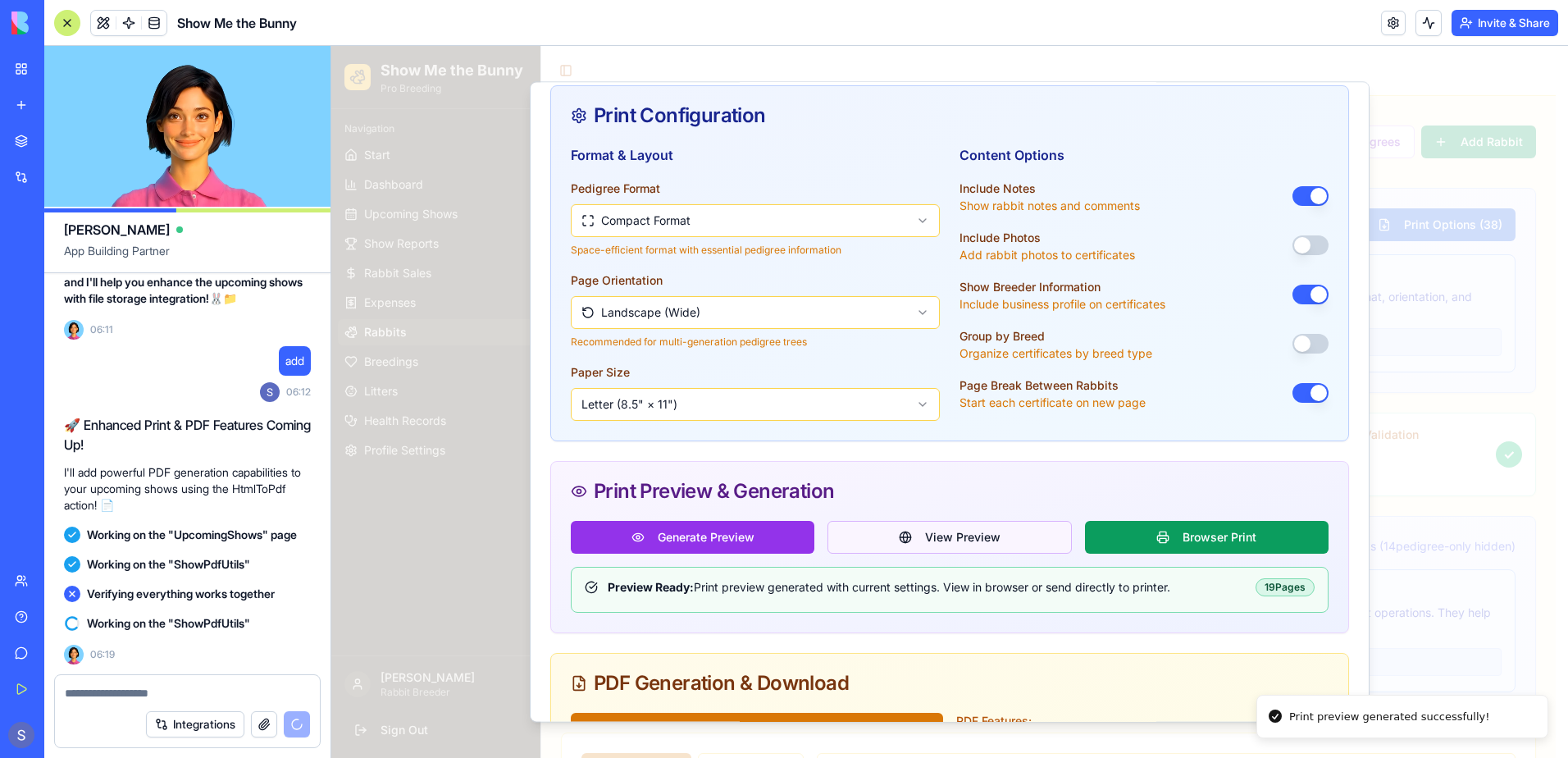
click at [930, 522] on button "View Preview" at bounding box center [949, 537] width 243 height 33
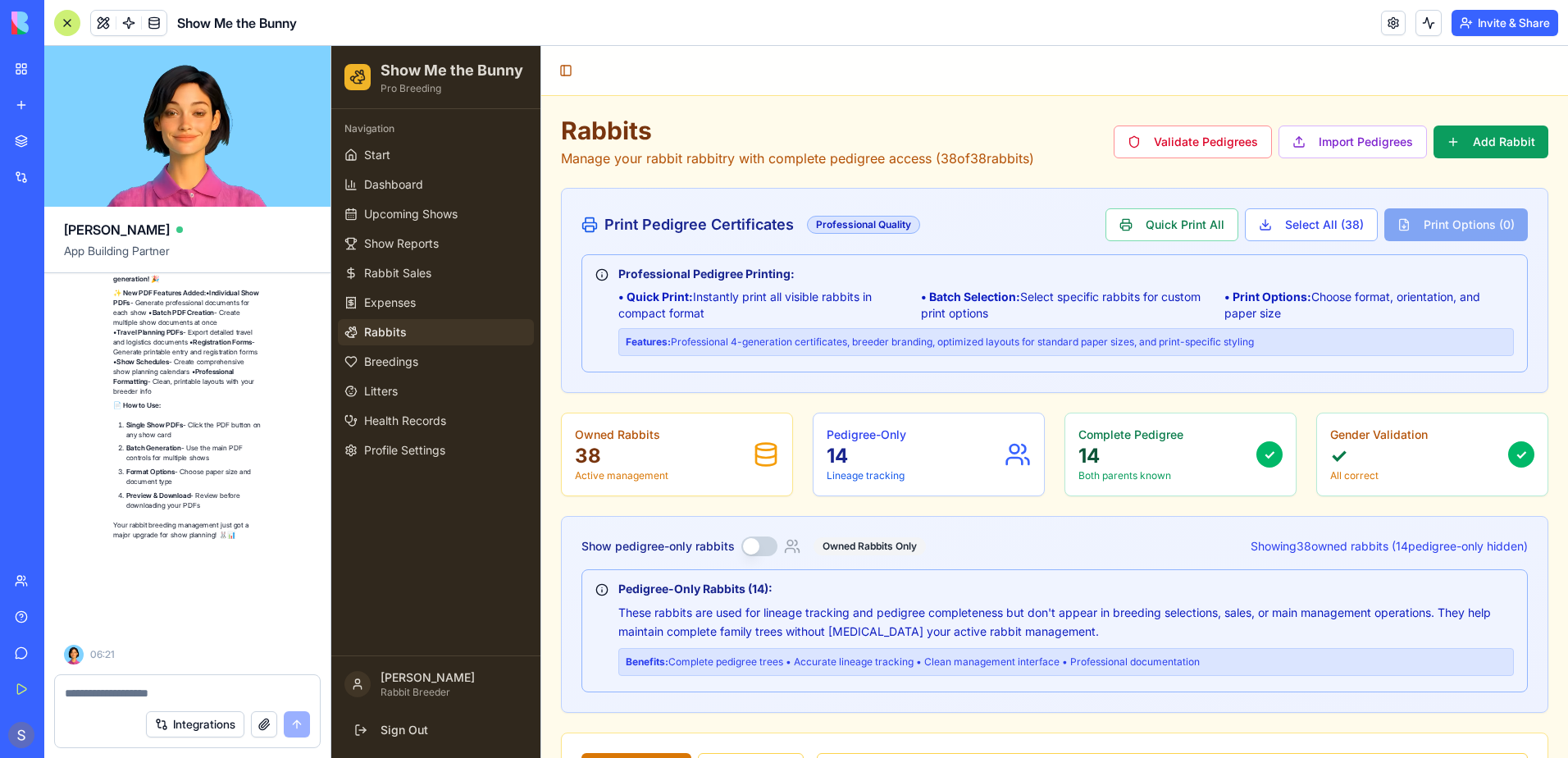
scroll to position [68907, 0]
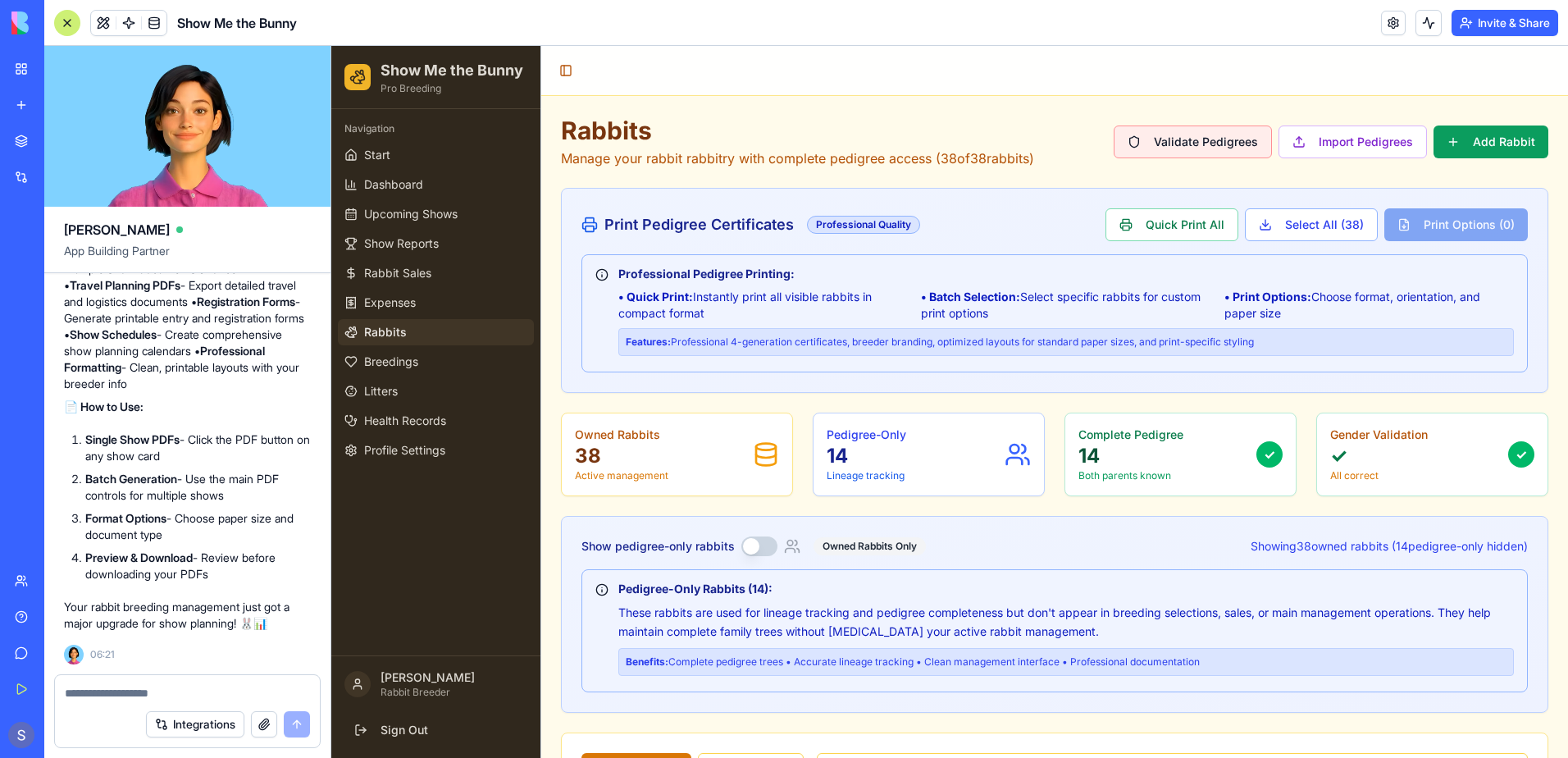
click at [1168, 139] on button "Validate Pedigrees" at bounding box center [1193, 142] width 158 height 33
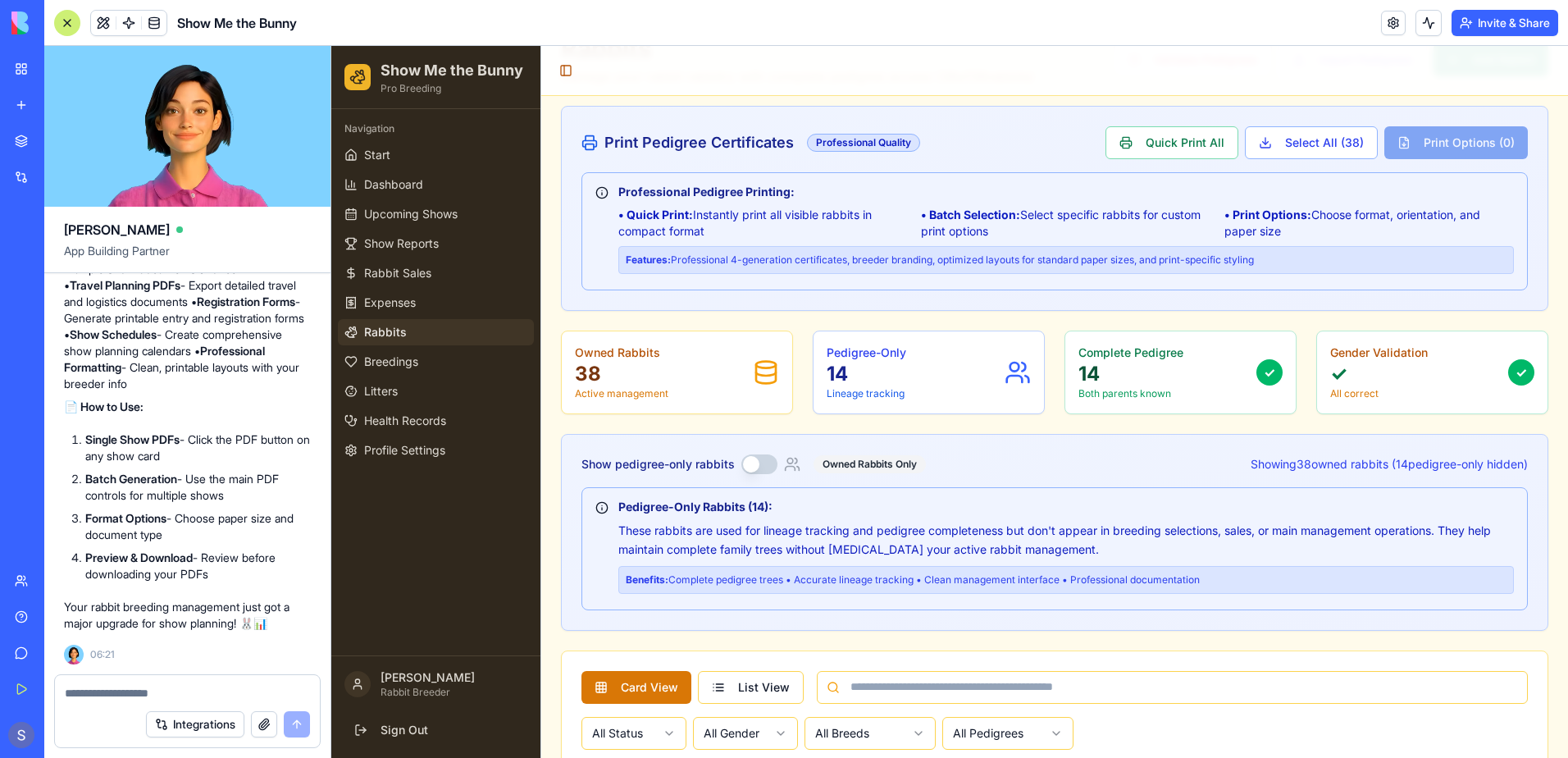
scroll to position [68579, 0]
click at [428, 215] on span "Upcoming Shows" at bounding box center [410, 214] width 93 height 17
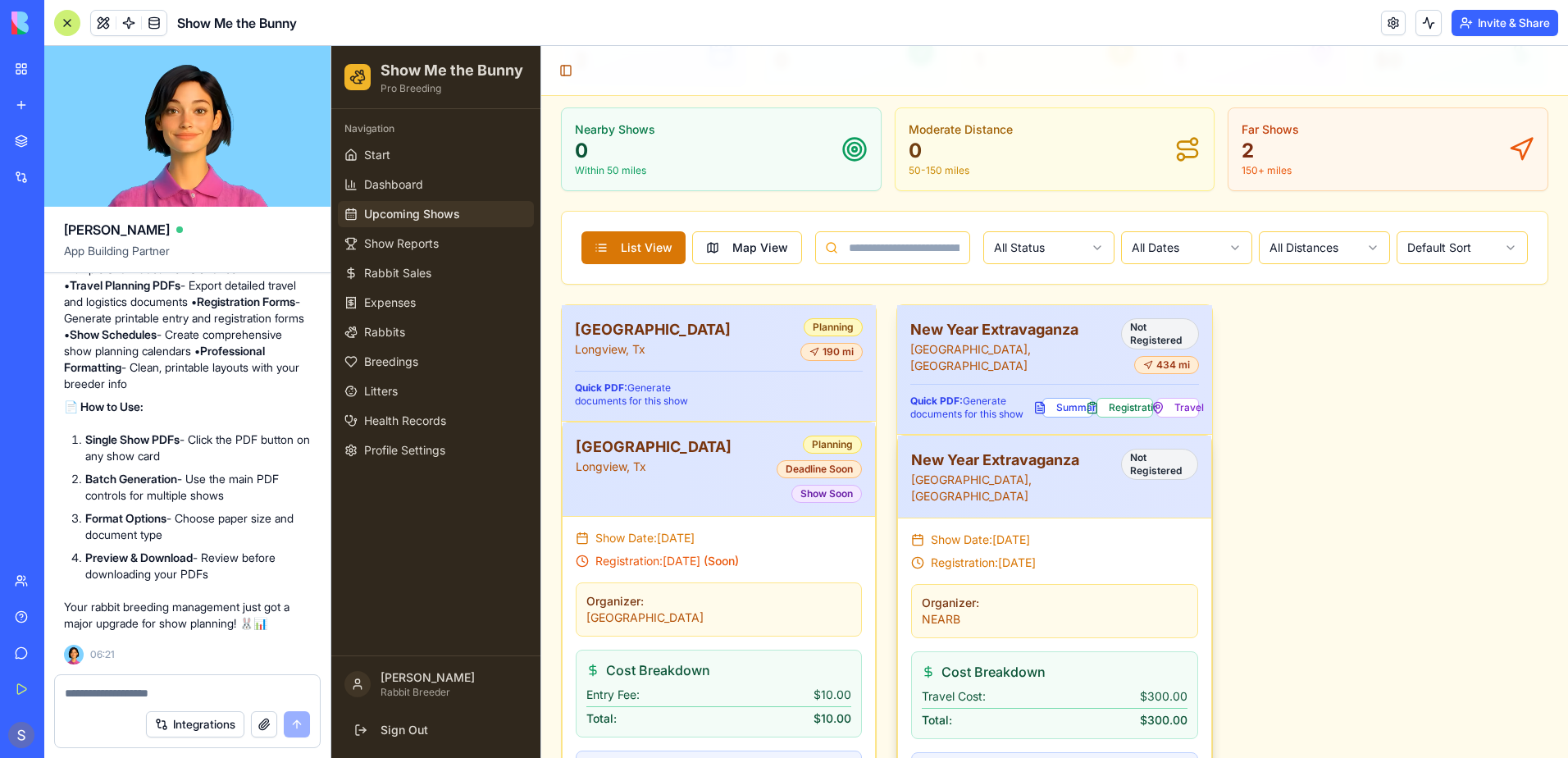
scroll to position [574, 0]
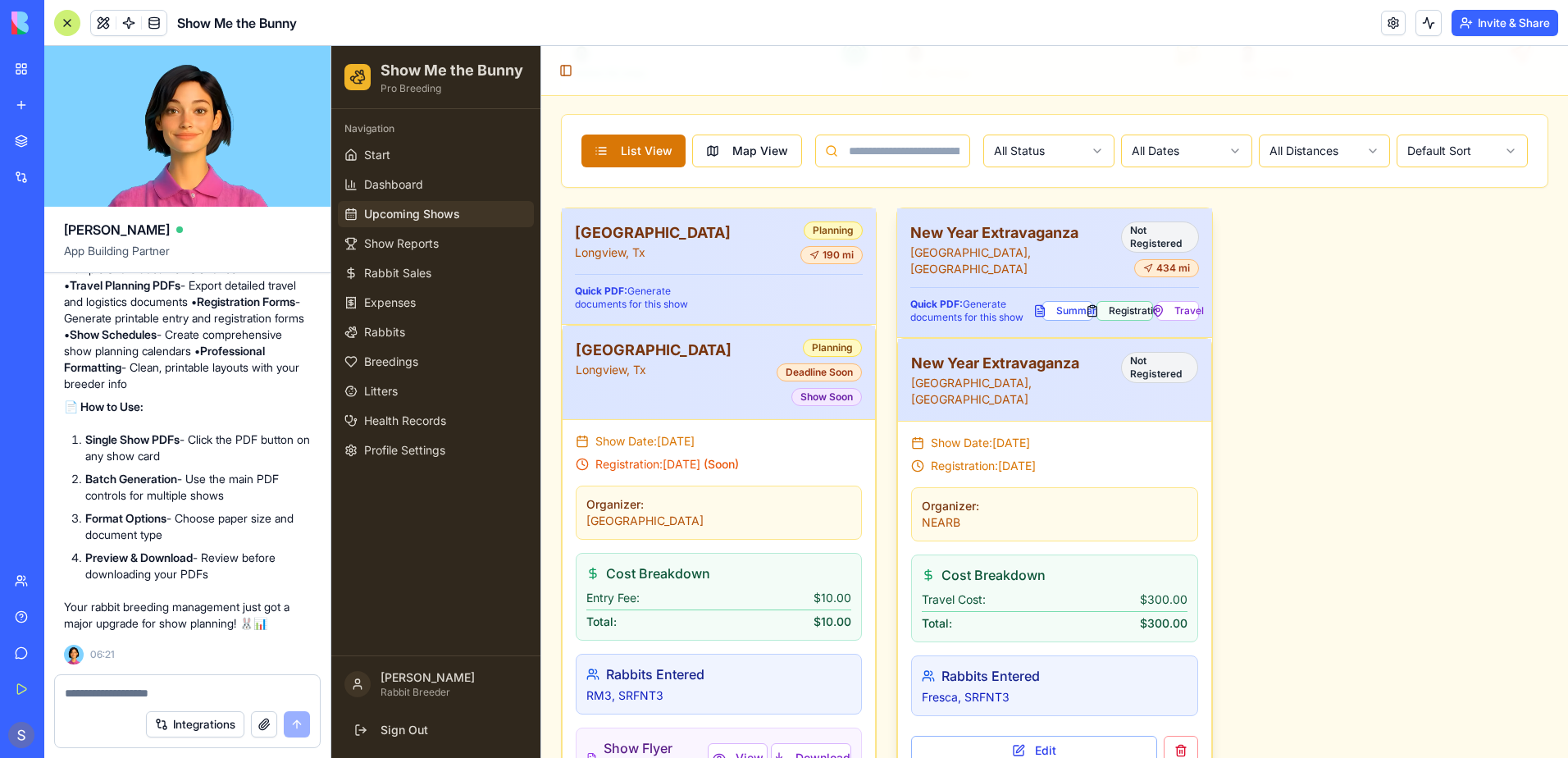
click at [1113, 301] on button "Registration" at bounding box center [1125, 310] width 56 height 19
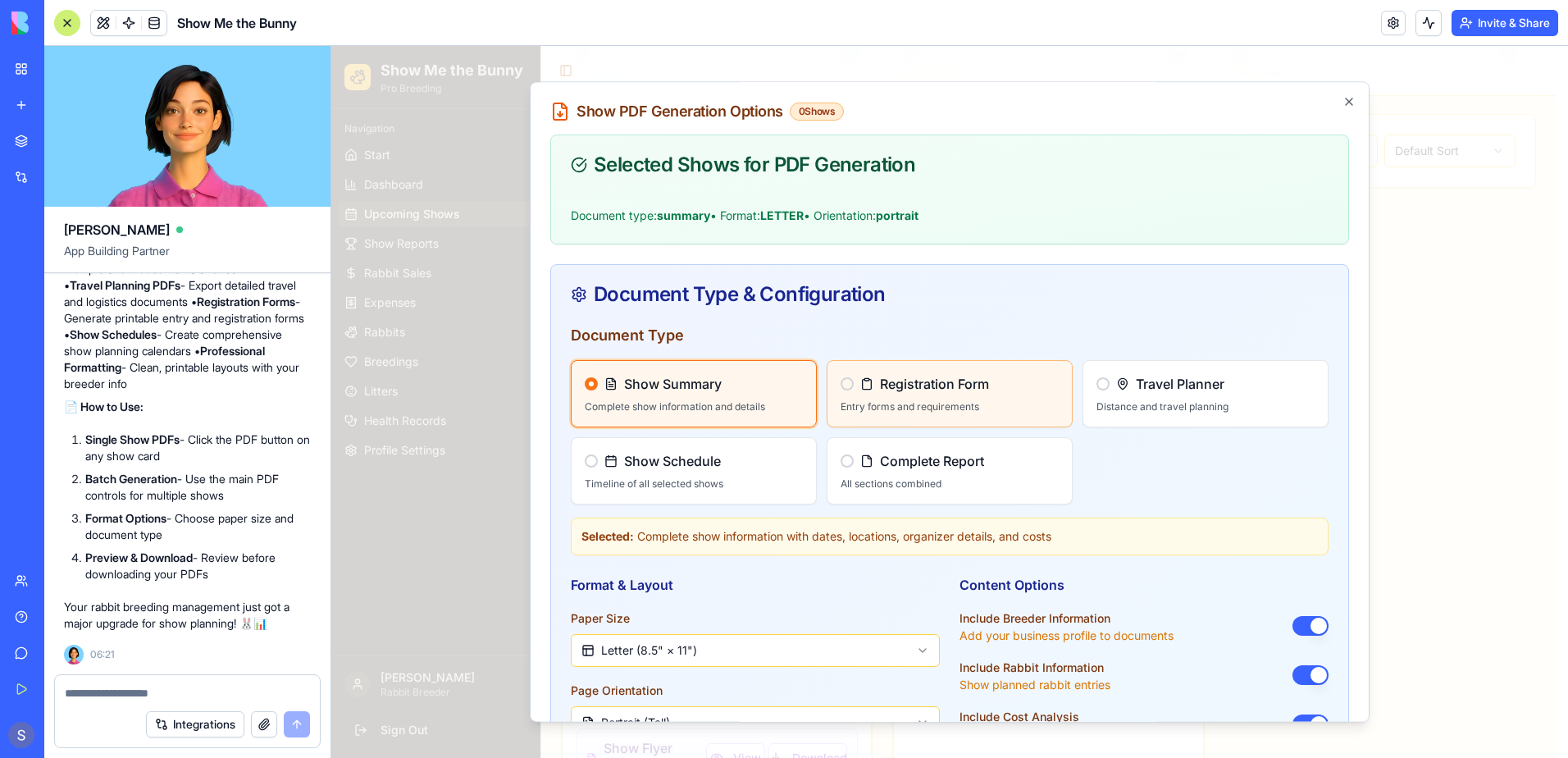
click at [873, 394] on div "Registration Form" at bounding box center [949, 383] width 218 height 19
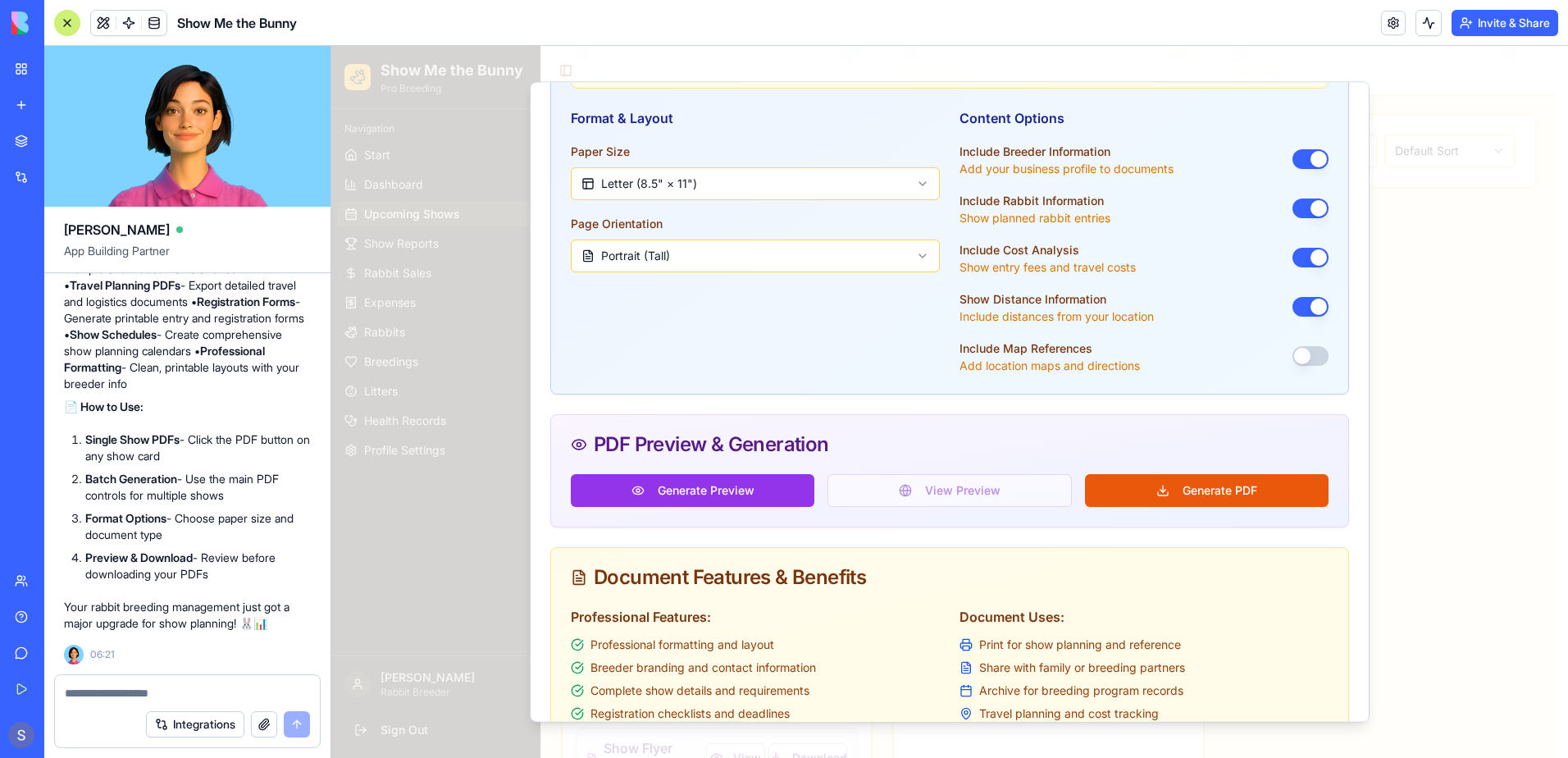
scroll to position [492, 0]
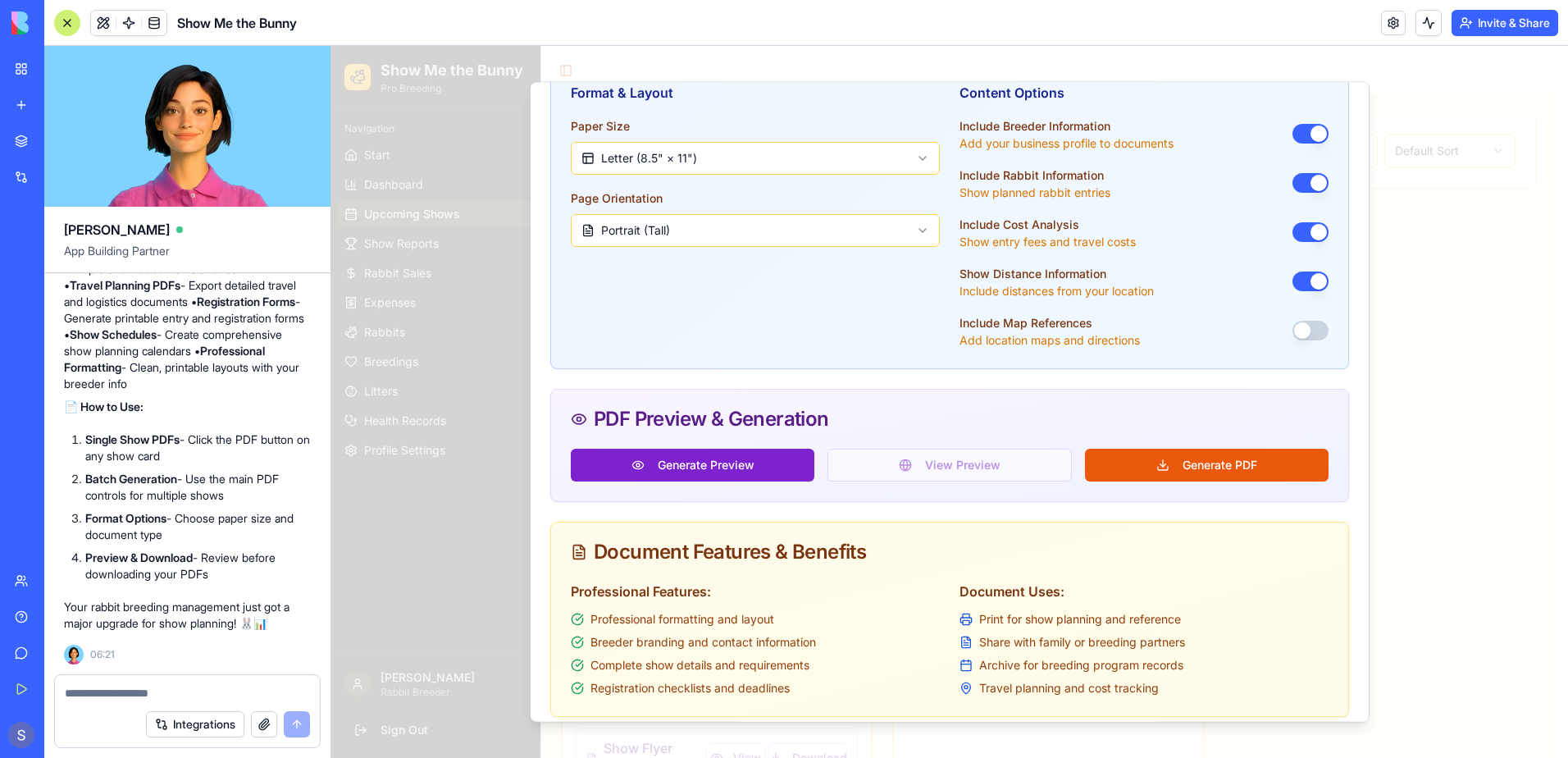
click at [731, 467] on button "Generate Preview" at bounding box center [692, 464] width 243 height 33
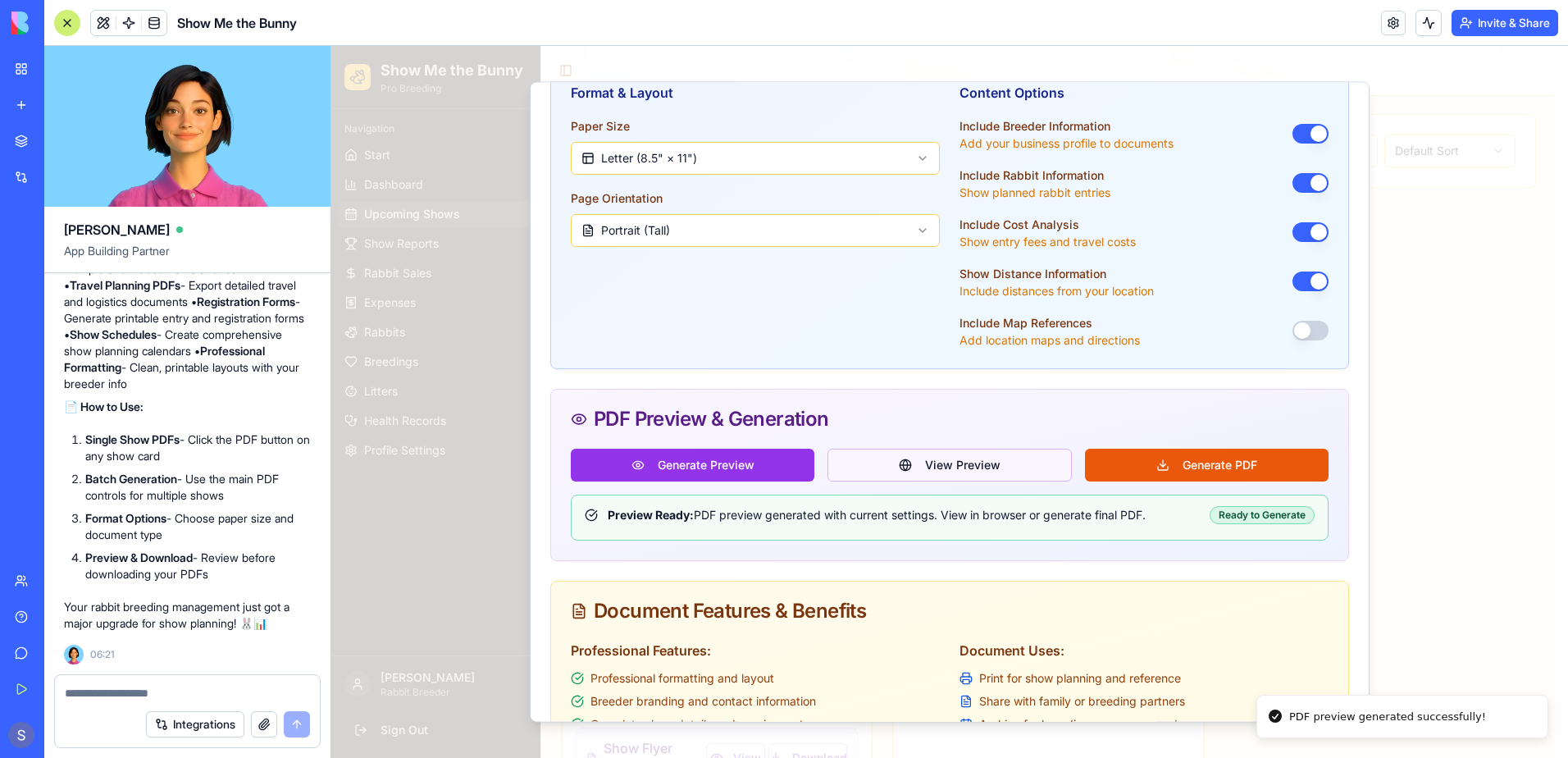
click at [895, 477] on button "View Preview" at bounding box center [949, 464] width 243 height 33
click at [918, 472] on button "View Preview" at bounding box center [949, 464] width 243 height 33
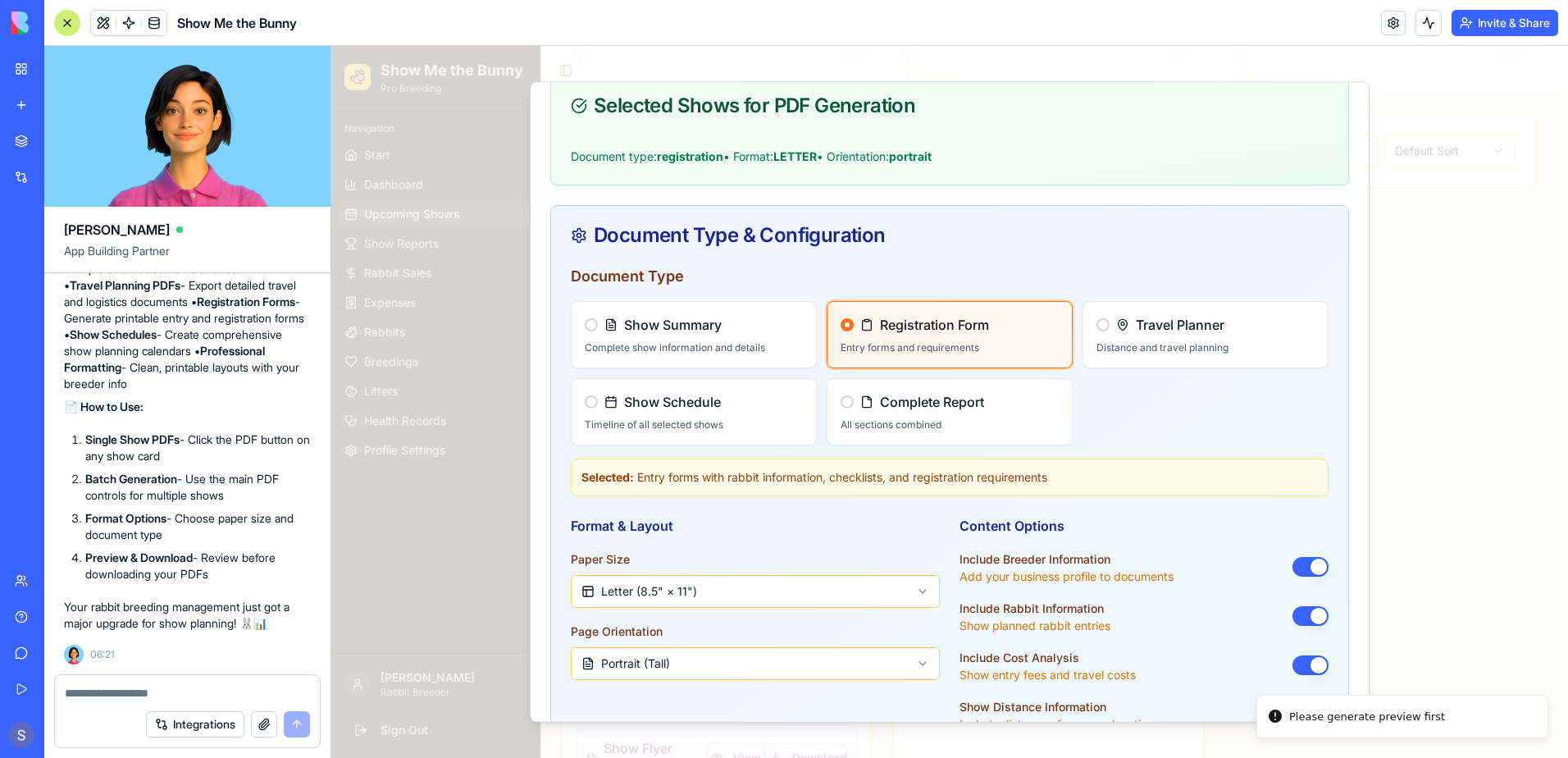
scroll to position [0, 0]
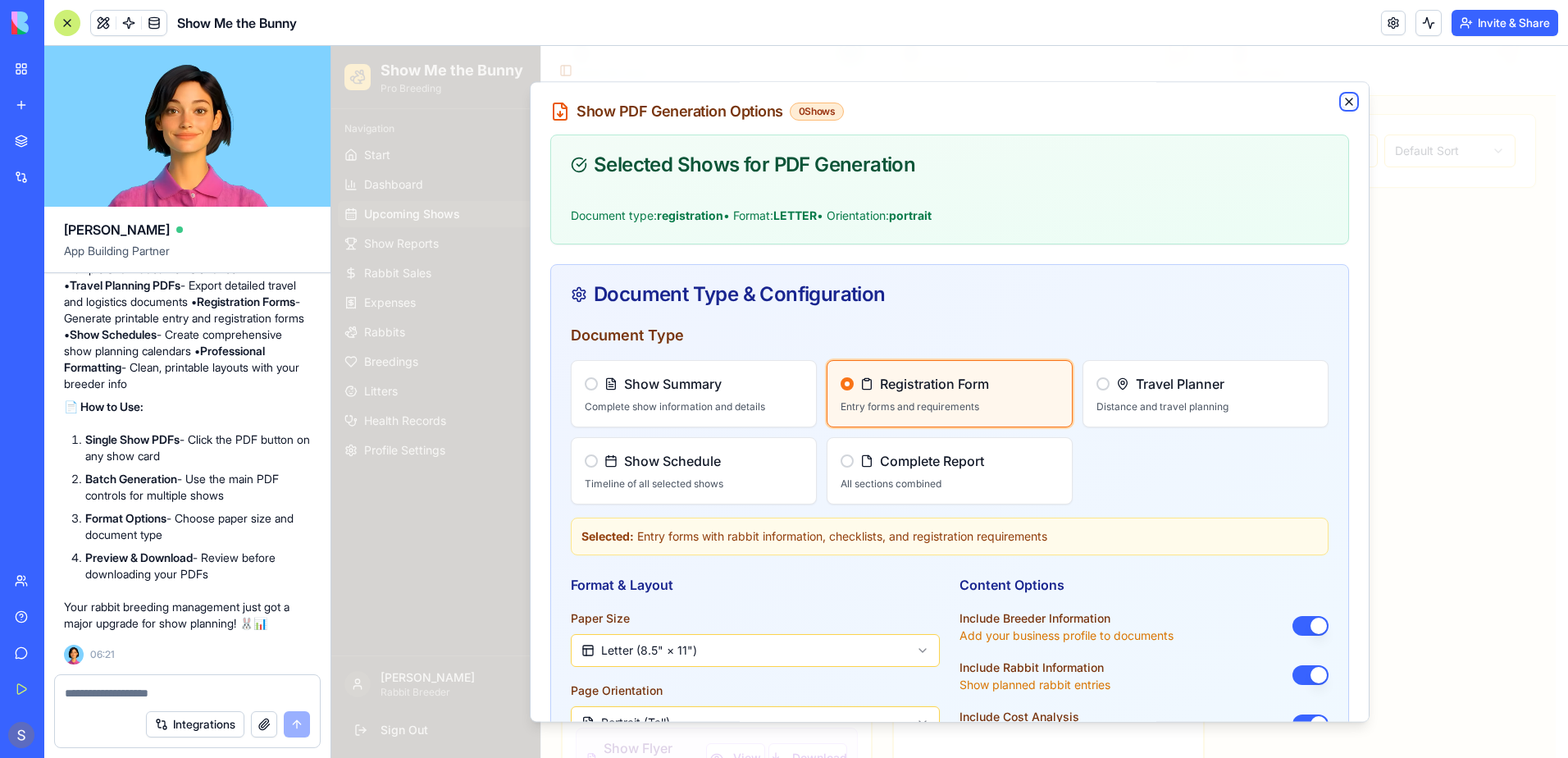
click at [1343, 103] on icon "button" at bounding box center [1349, 101] width 13 height 13
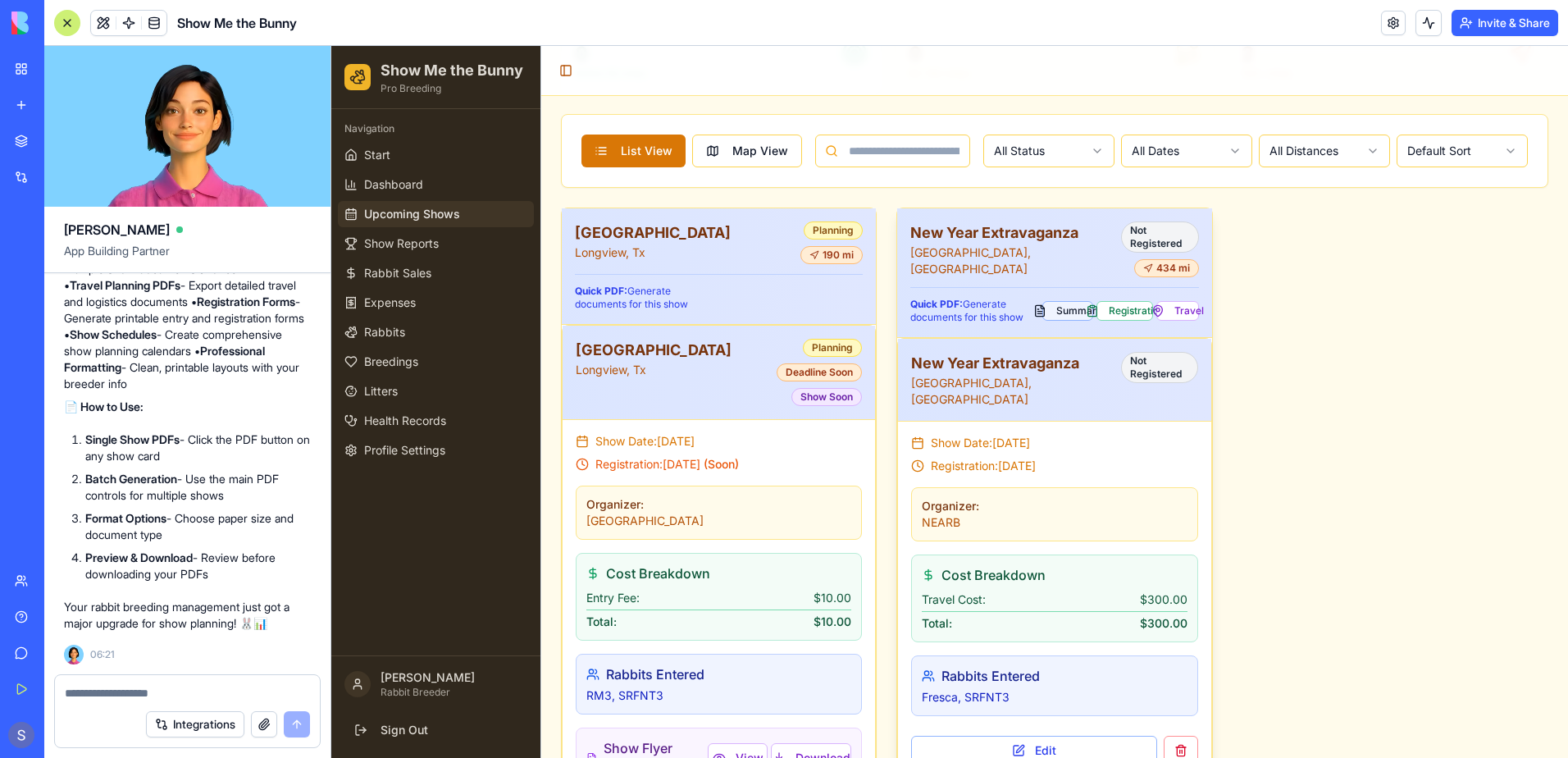
click at [1057, 301] on button "Summary" at bounding box center [1068, 310] width 51 height 19
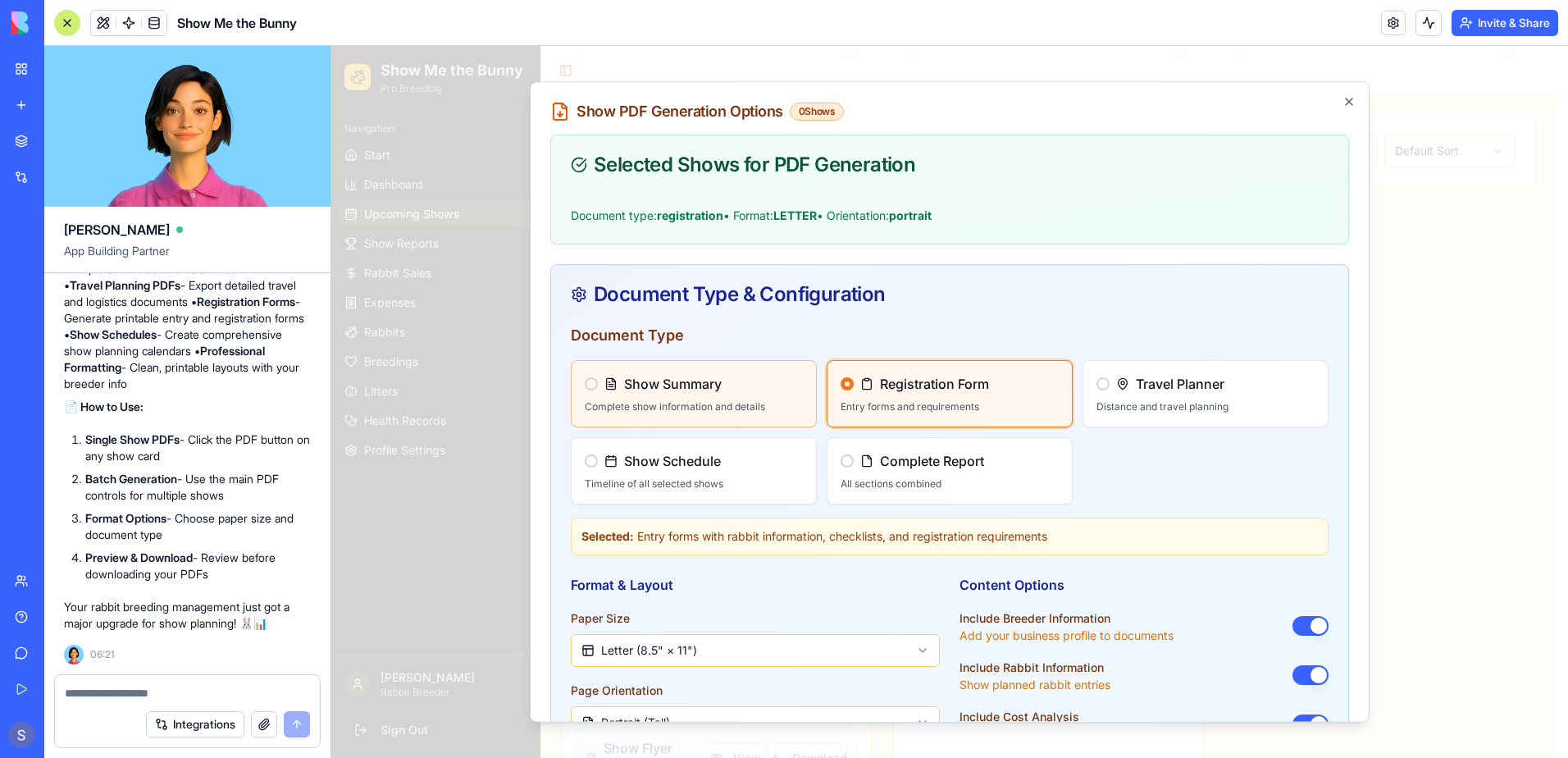
click at [674, 397] on div "Show Summary Complete show information and details" at bounding box center [693, 394] width 244 height 66
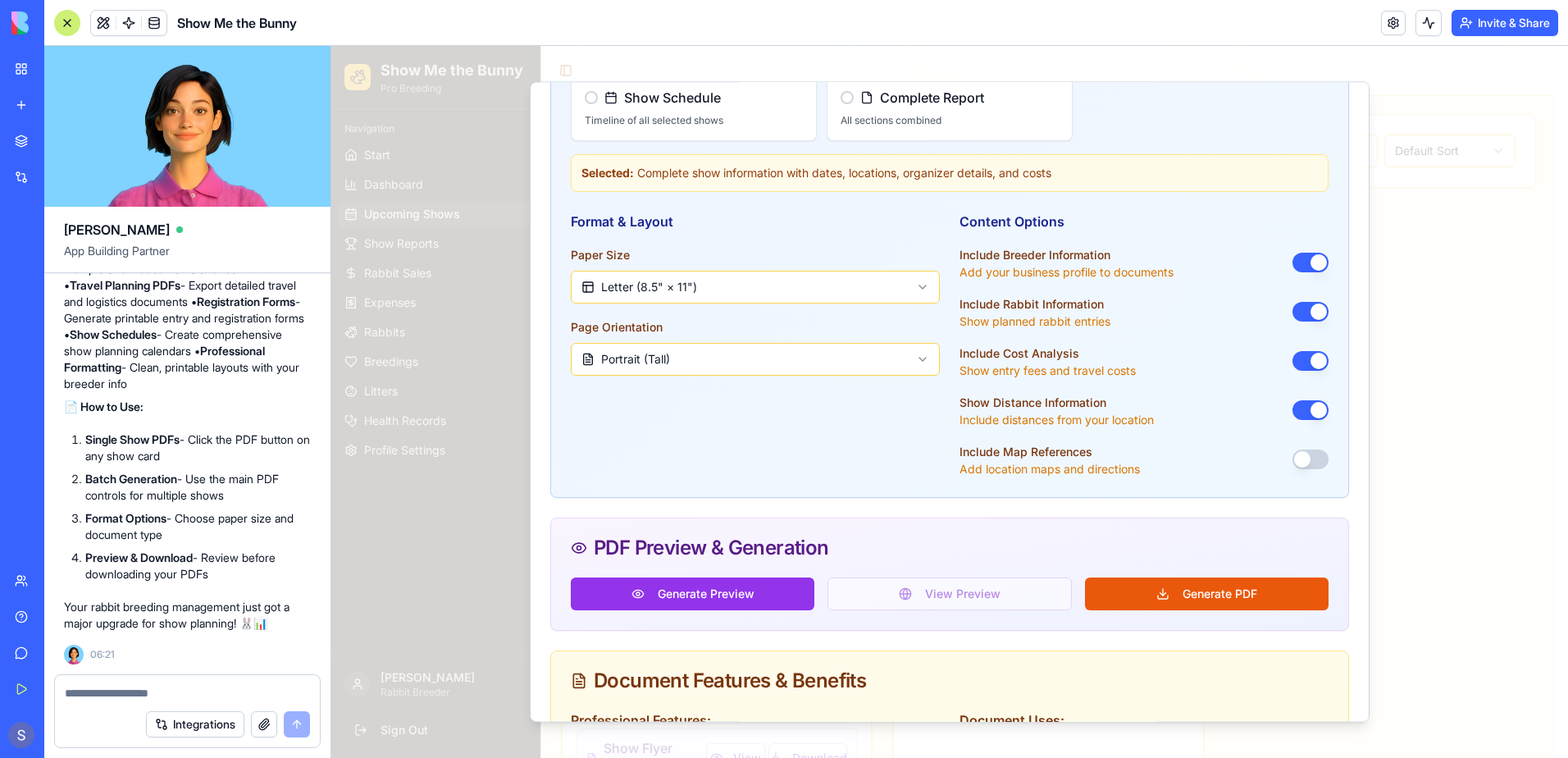
scroll to position [411, 0]
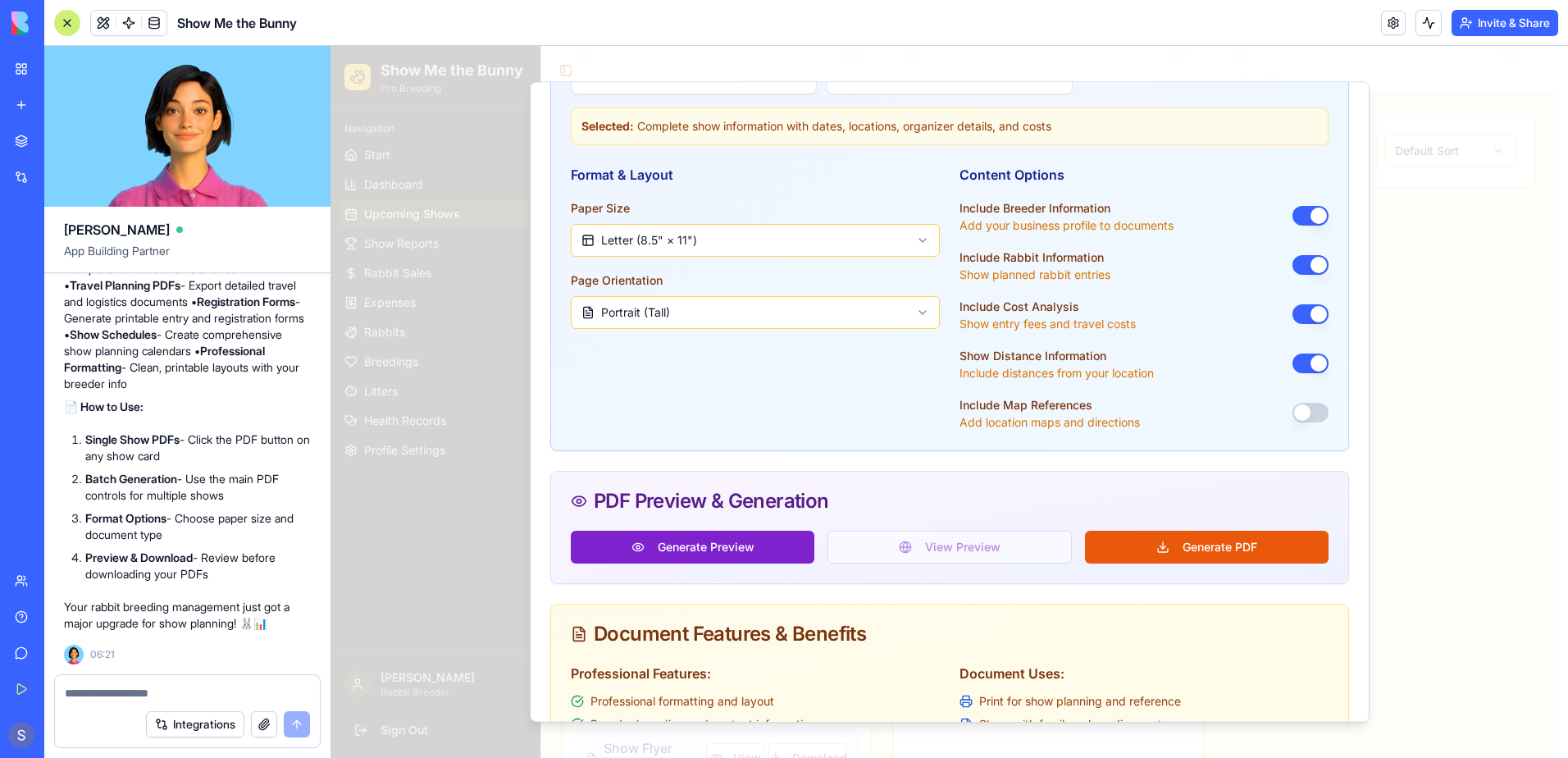
click at [673, 546] on button "Generate Preview" at bounding box center [692, 547] width 243 height 33
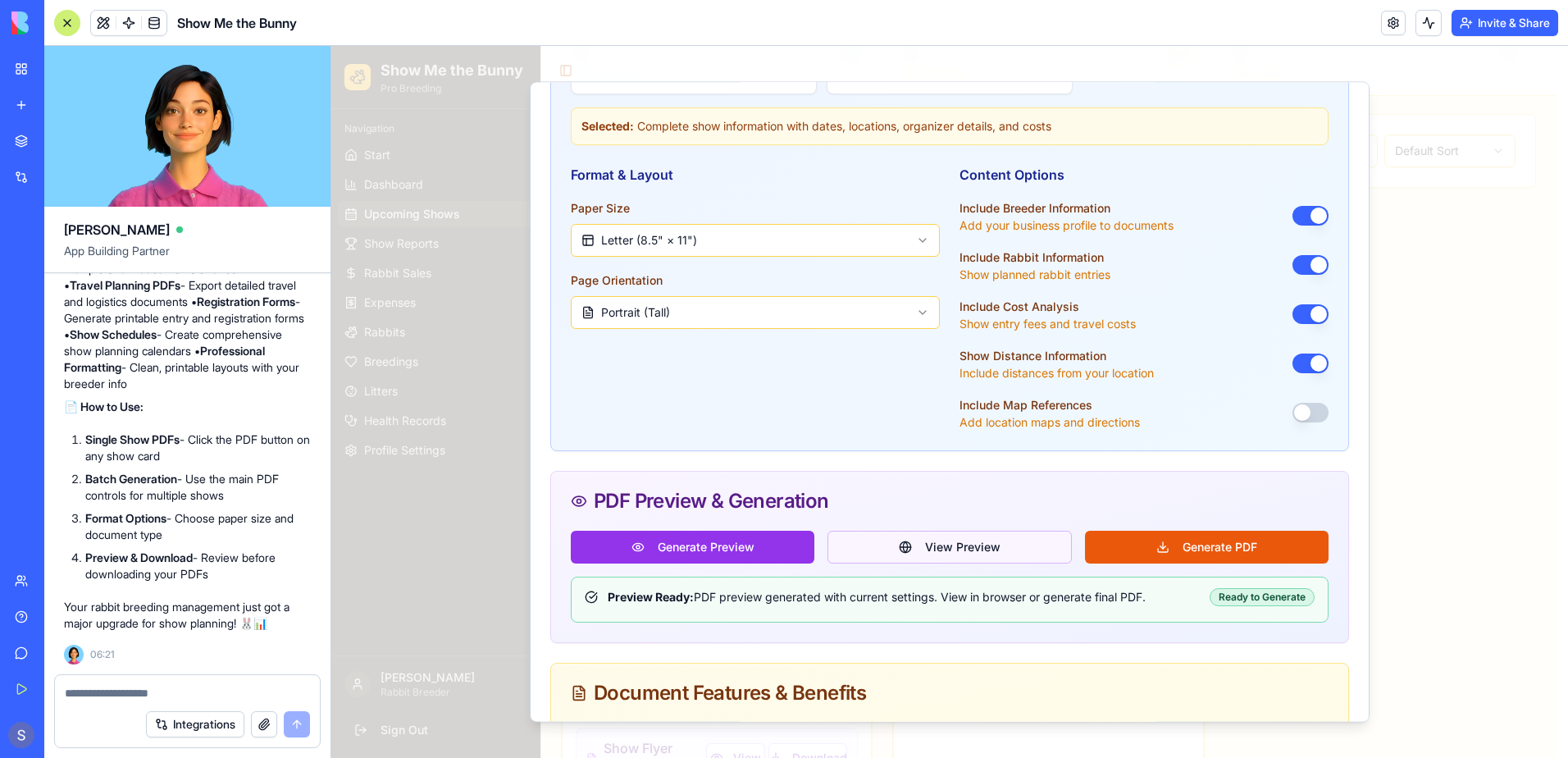
click at [1000, 542] on button "View Preview" at bounding box center [949, 547] width 243 height 33
click at [1284, 602] on div "Ready to Generate" at bounding box center [1261, 597] width 105 height 18
click at [1253, 595] on div "Ready to Generate" at bounding box center [1261, 597] width 105 height 18
click at [1180, 555] on button "Generate PDF" at bounding box center [1207, 547] width 243 height 33
click at [995, 546] on button "View Preview" at bounding box center [949, 547] width 243 height 33
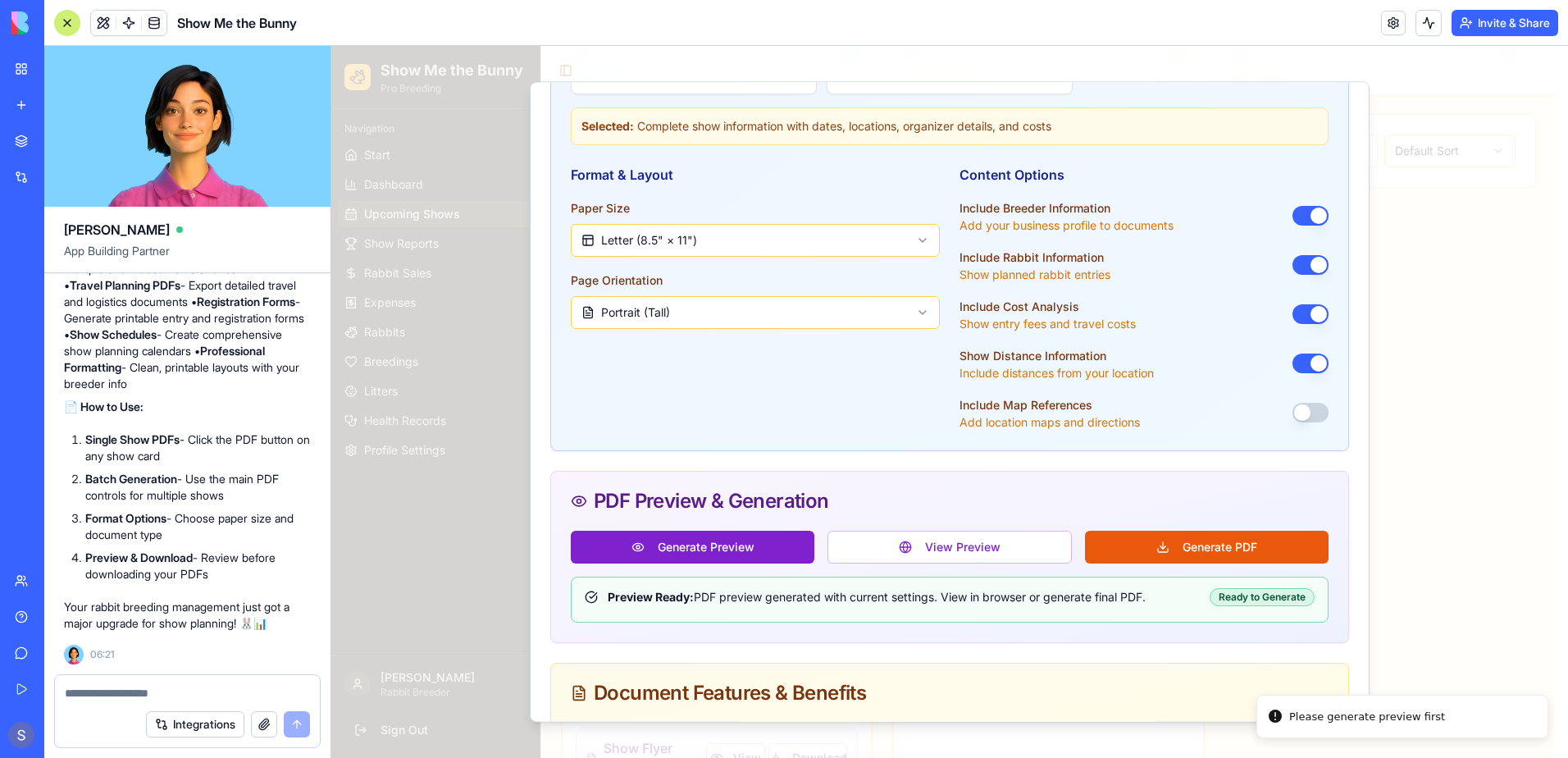
click at [697, 541] on button "Generate Preview" at bounding box center [692, 547] width 243 height 33
click at [913, 558] on button "View Preview" at bounding box center [949, 547] width 243 height 33
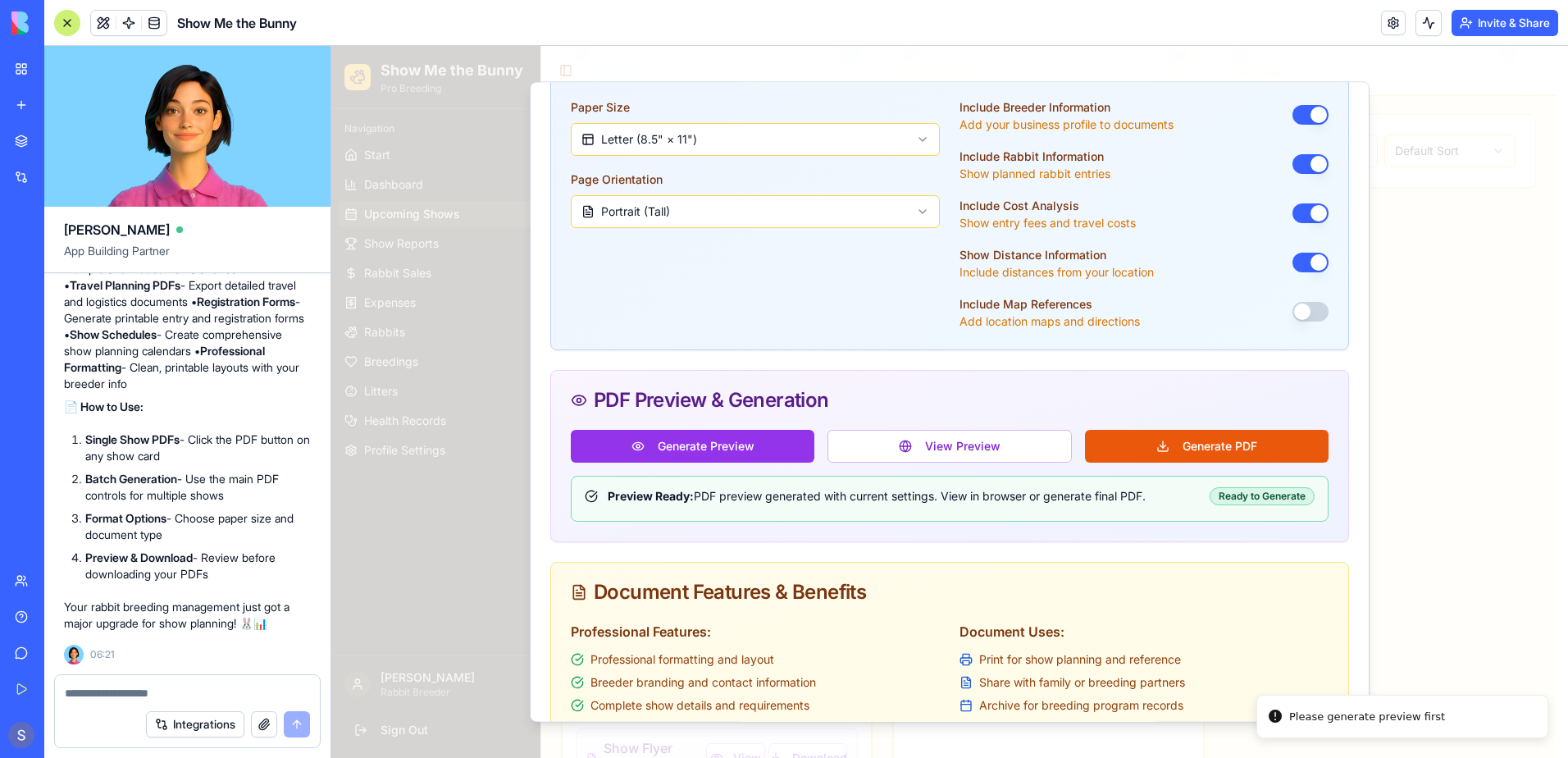
scroll to position [633, 0]
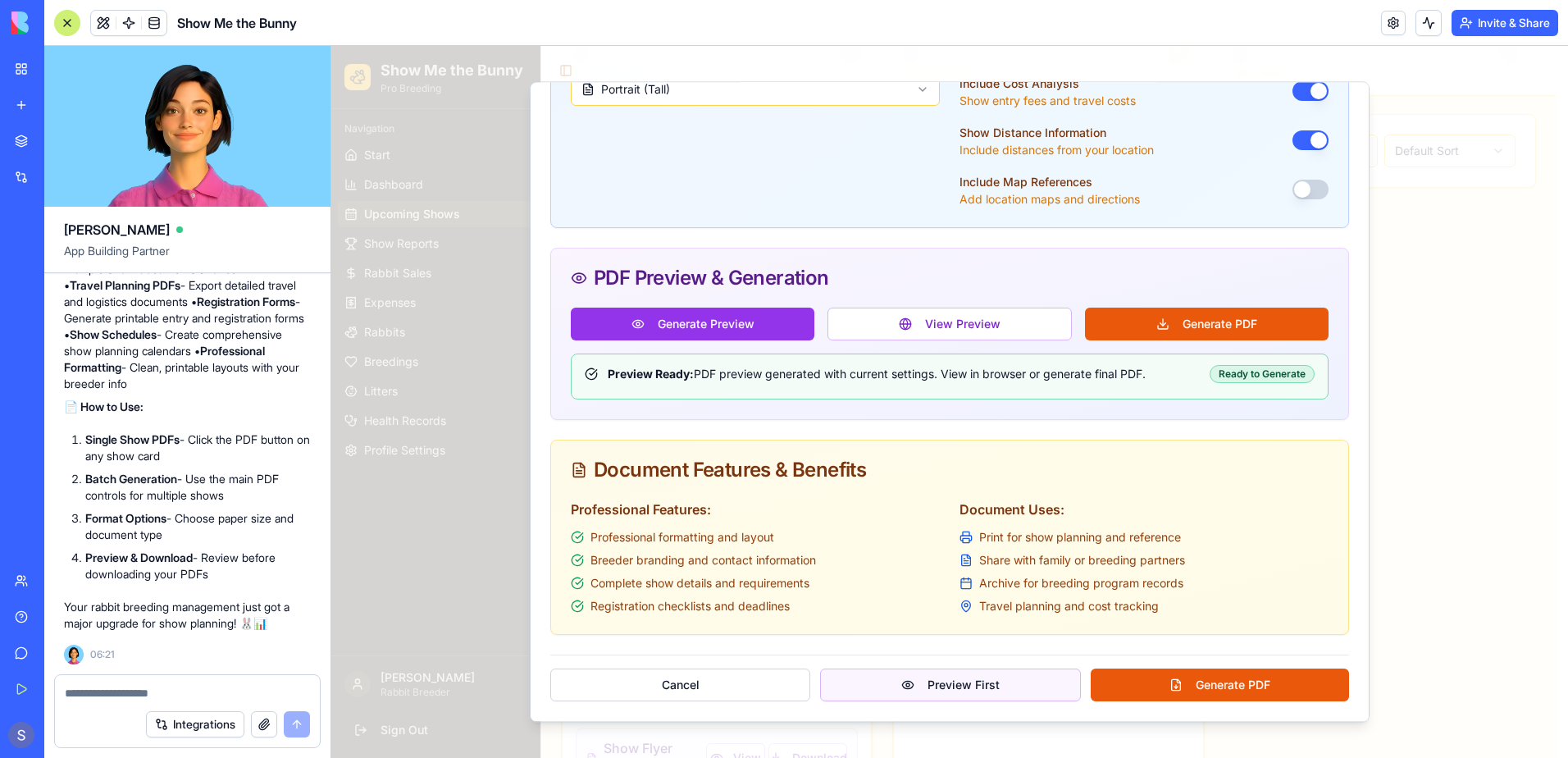
click at [940, 680] on button "Preview First" at bounding box center [950, 684] width 260 height 33
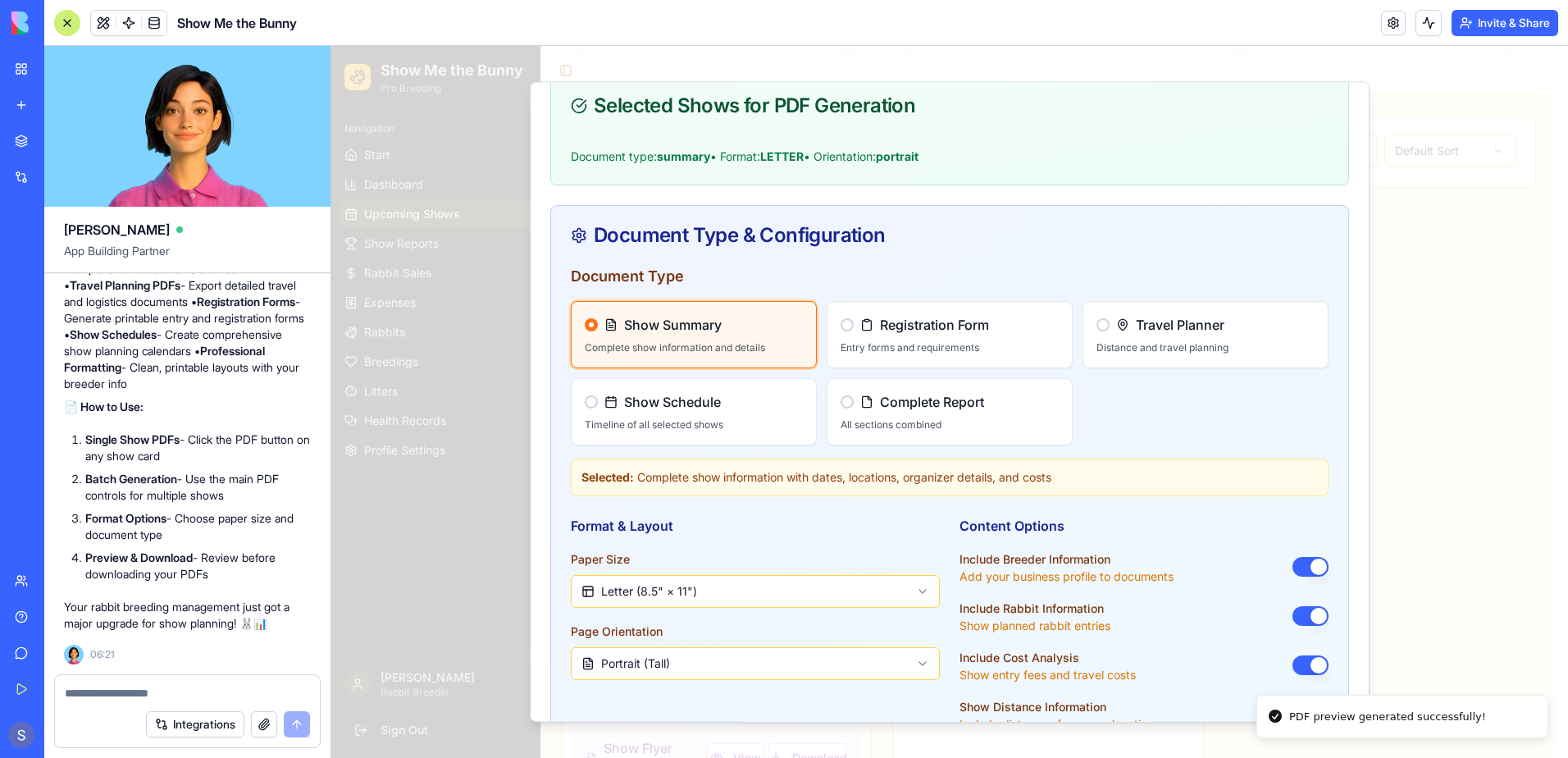
scroll to position [0, 0]
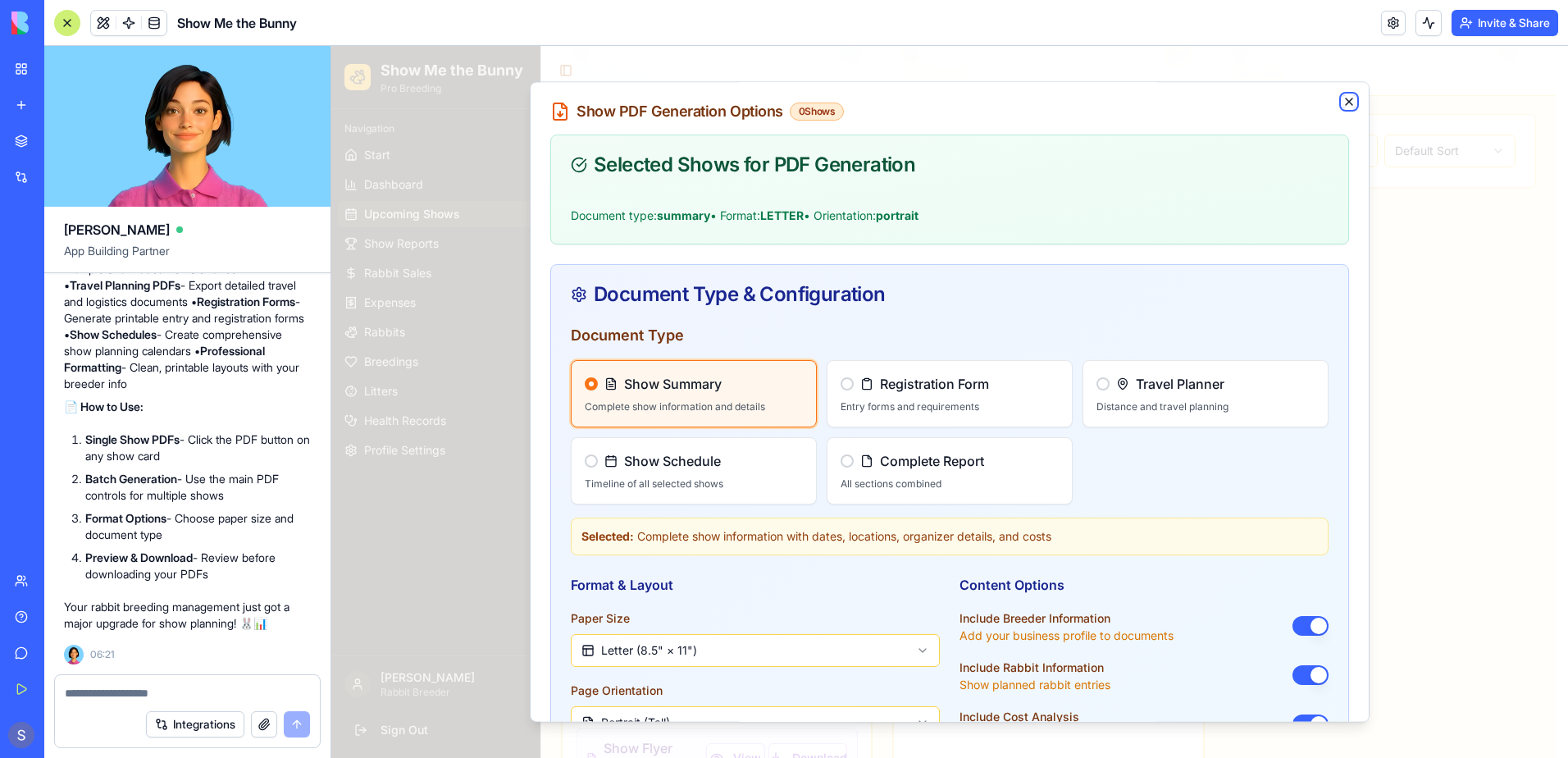
click at [1346, 99] on icon "button" at bounding box center [1348, 101] width 6 height 6
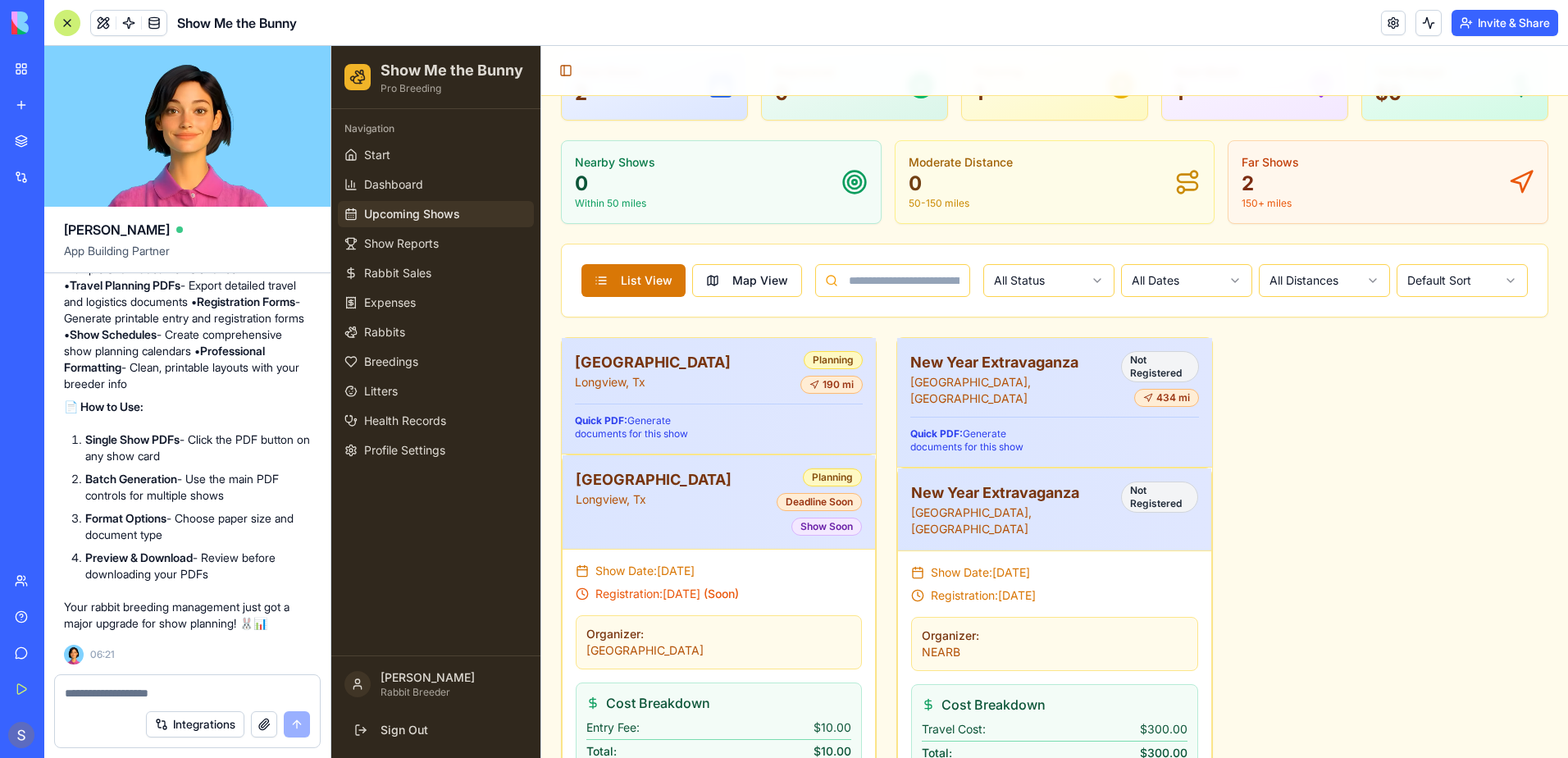
scroll to position [442, 0]
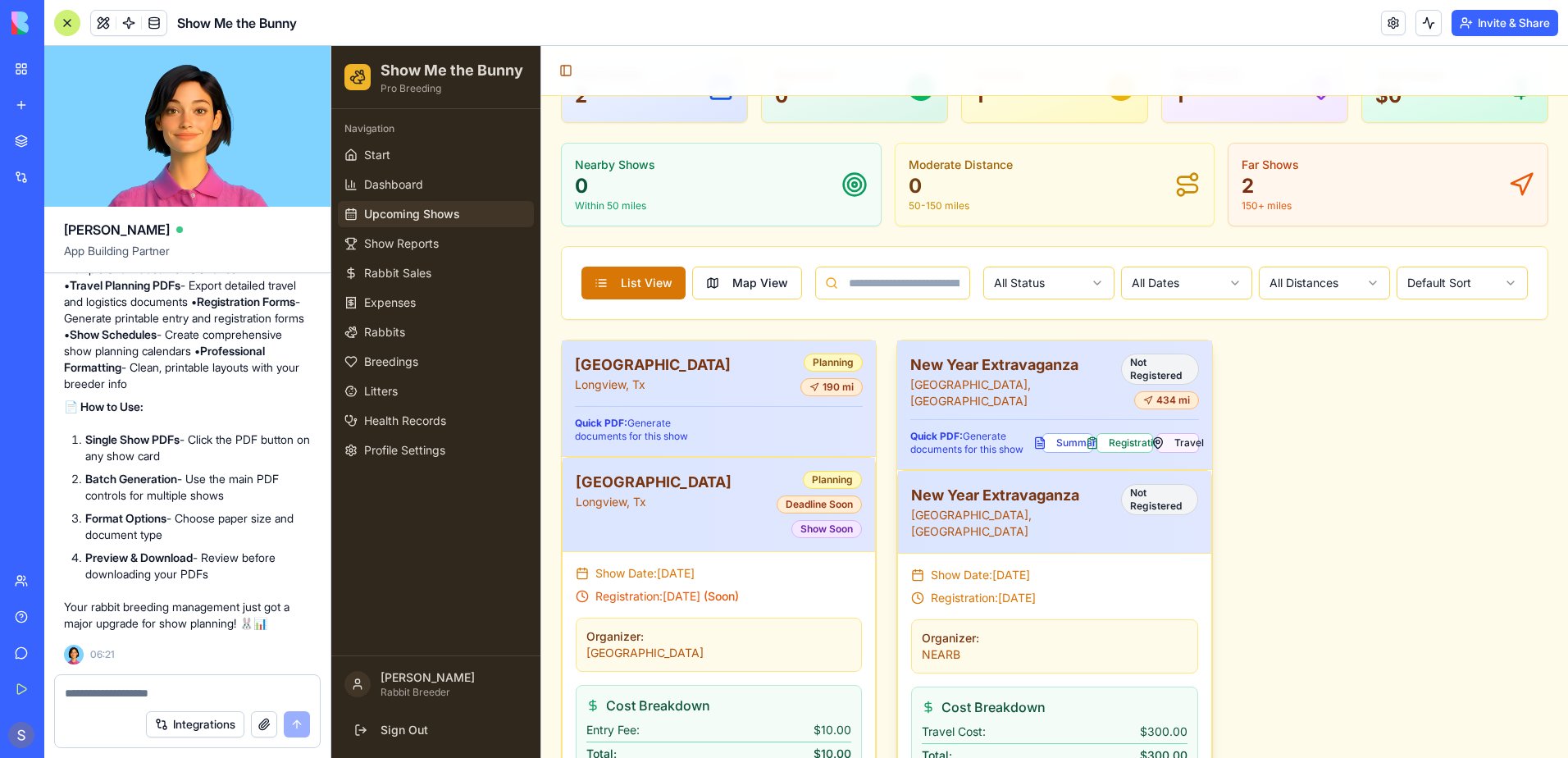
click at [1161, 434] on button "Travel" at bounding box center [1178, 443] width 43 height 19
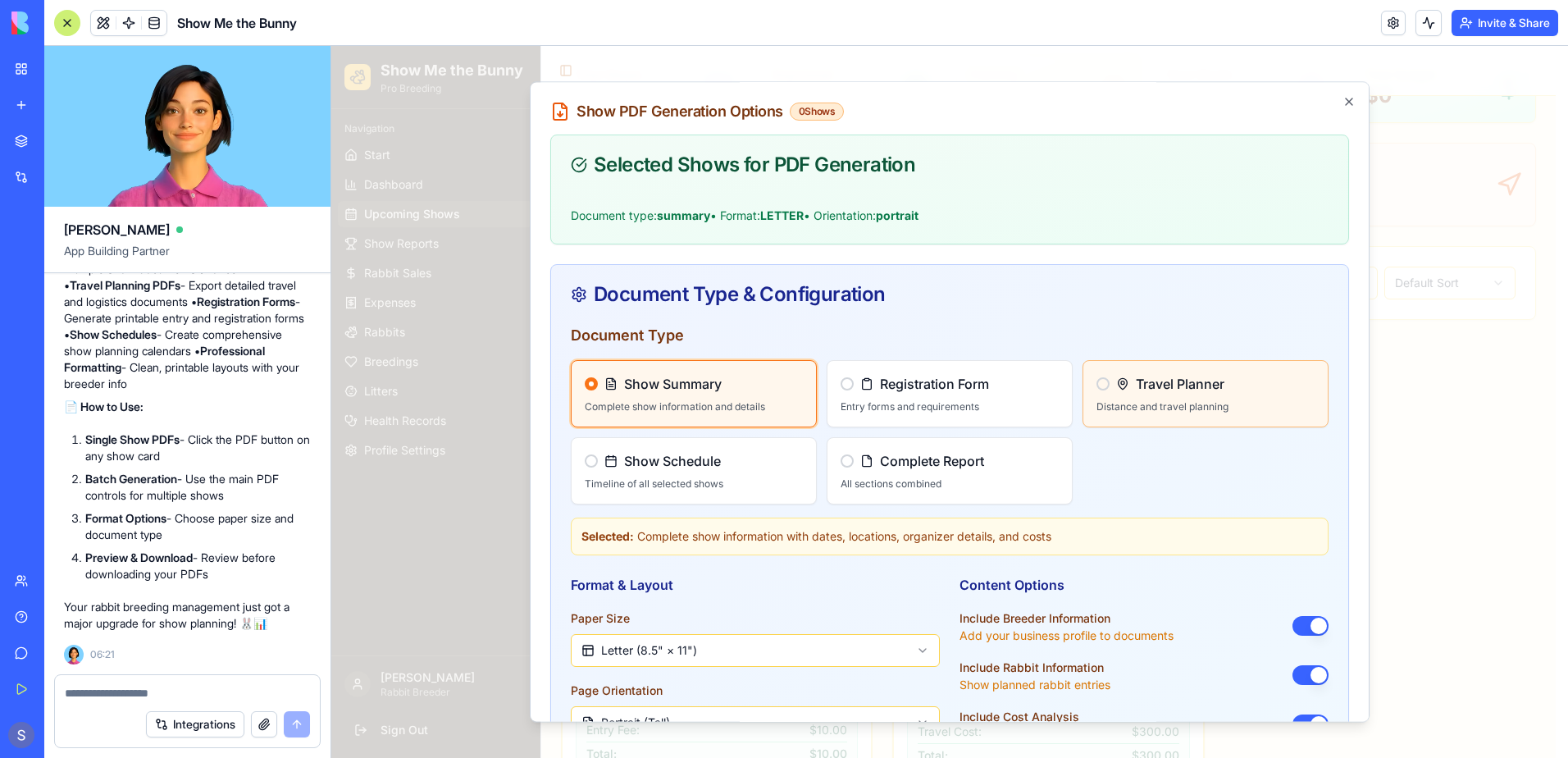
click at [1201, 418] on div "Travel Planner Distance and travel planning" at bounding box center [1206, 394] width 244 height 66
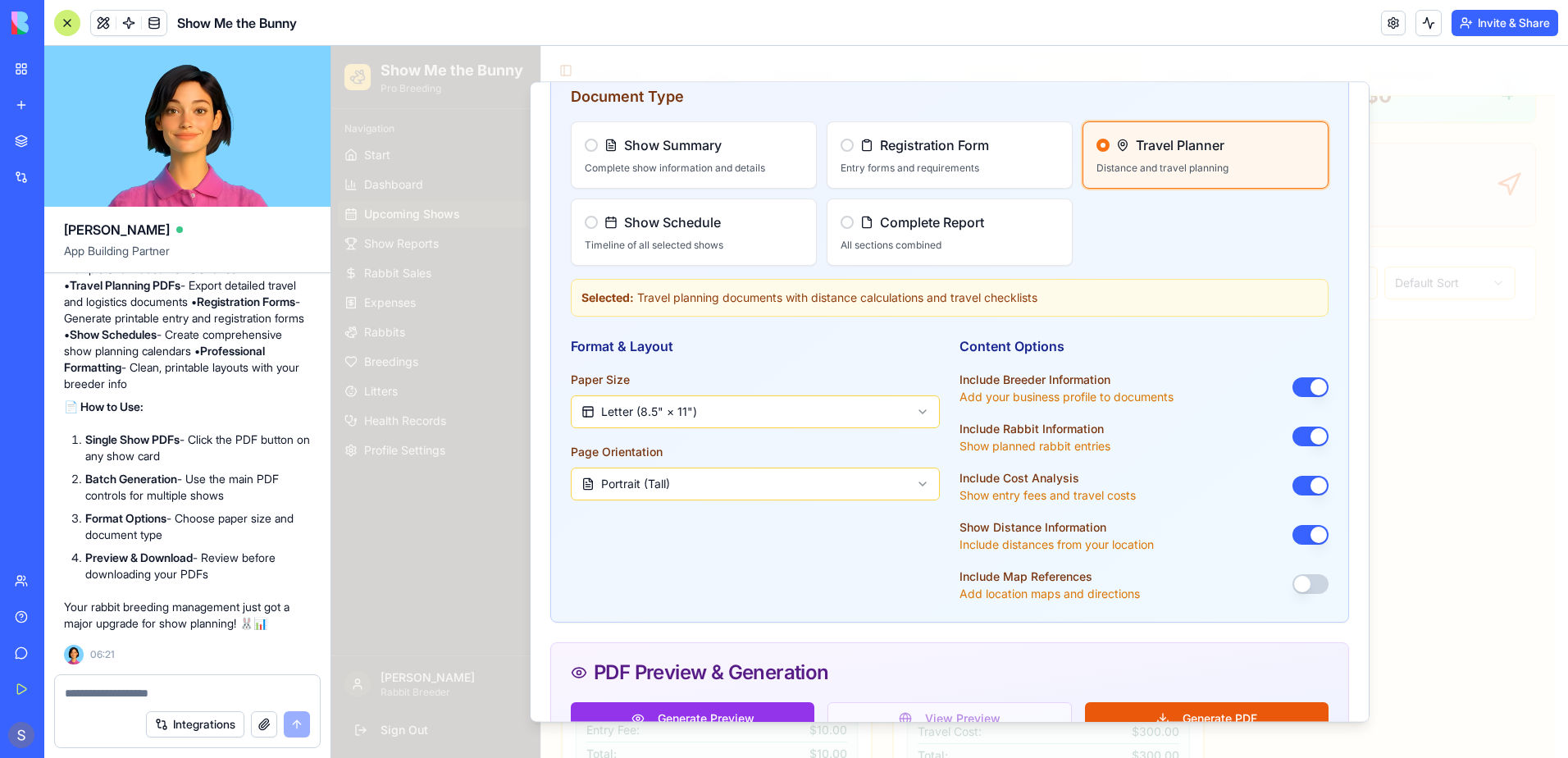
scroll to position [492, 0]
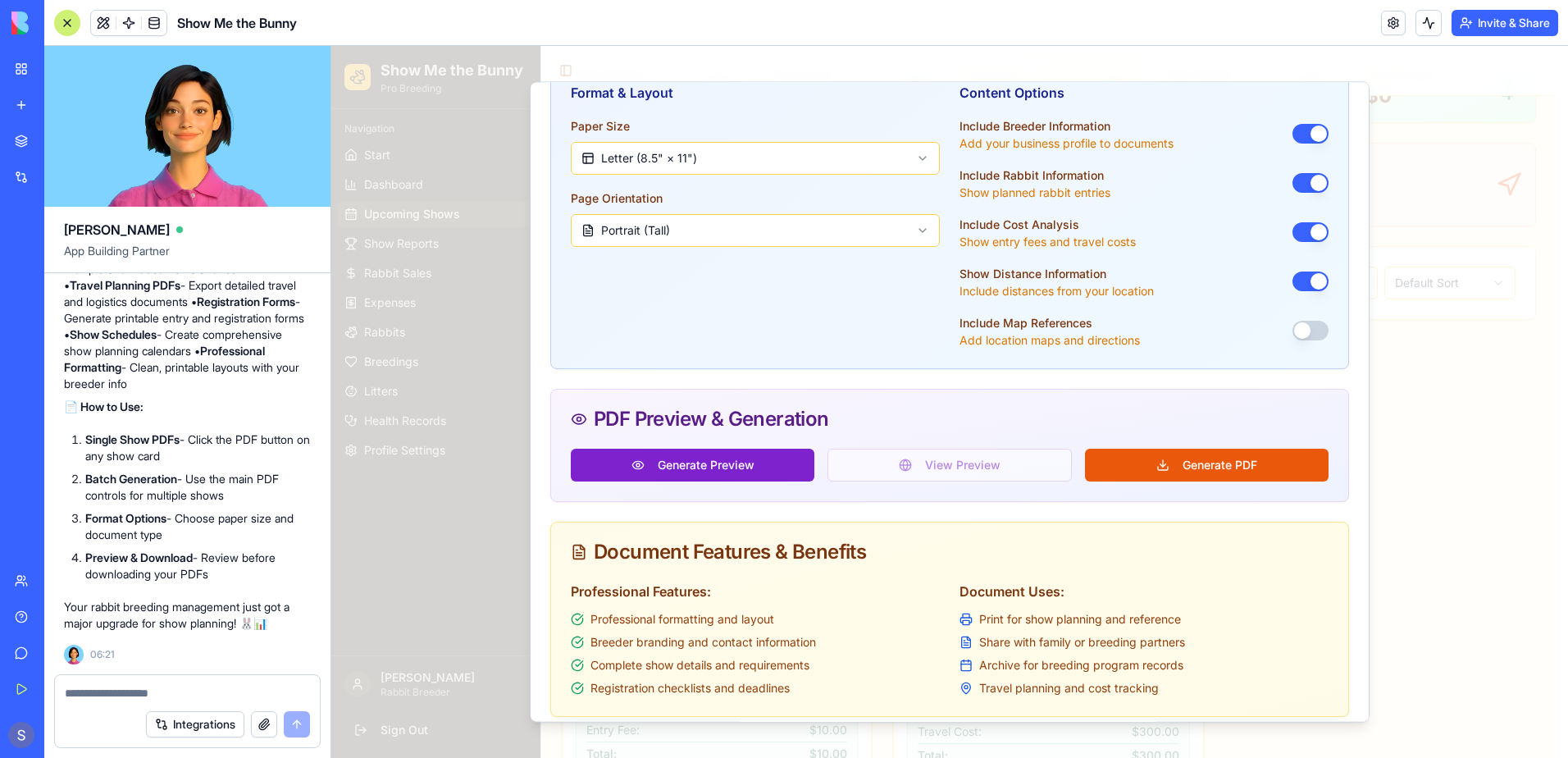
click at [696, 464] on button "Generate Preview" at bounding box center [692, 464] width 243 height 33
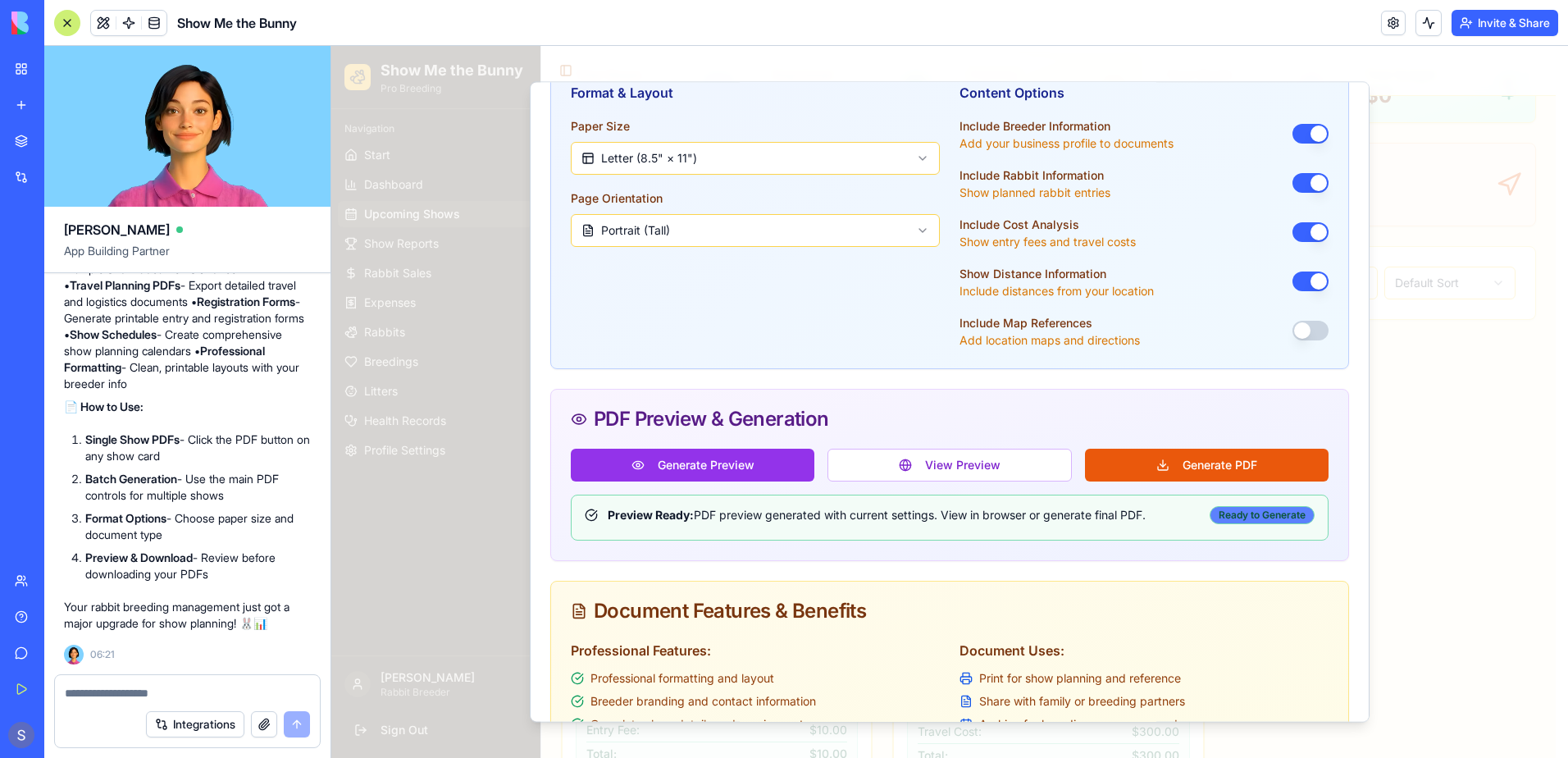
click at [1234, 514] on div "Ready to Generate" at bounding box center [1261, 515] width 105 height 18
click at [922, 468] on button "View Preview" at bounding box center [949, 464] width 243 height 33
click at [708, 462] on button "Generate Preview" at bounding box center [692, 464] width 243 height 33
click at [946, 472] on button "View Preview" at bounding box center [949, 464] width 243 height 33
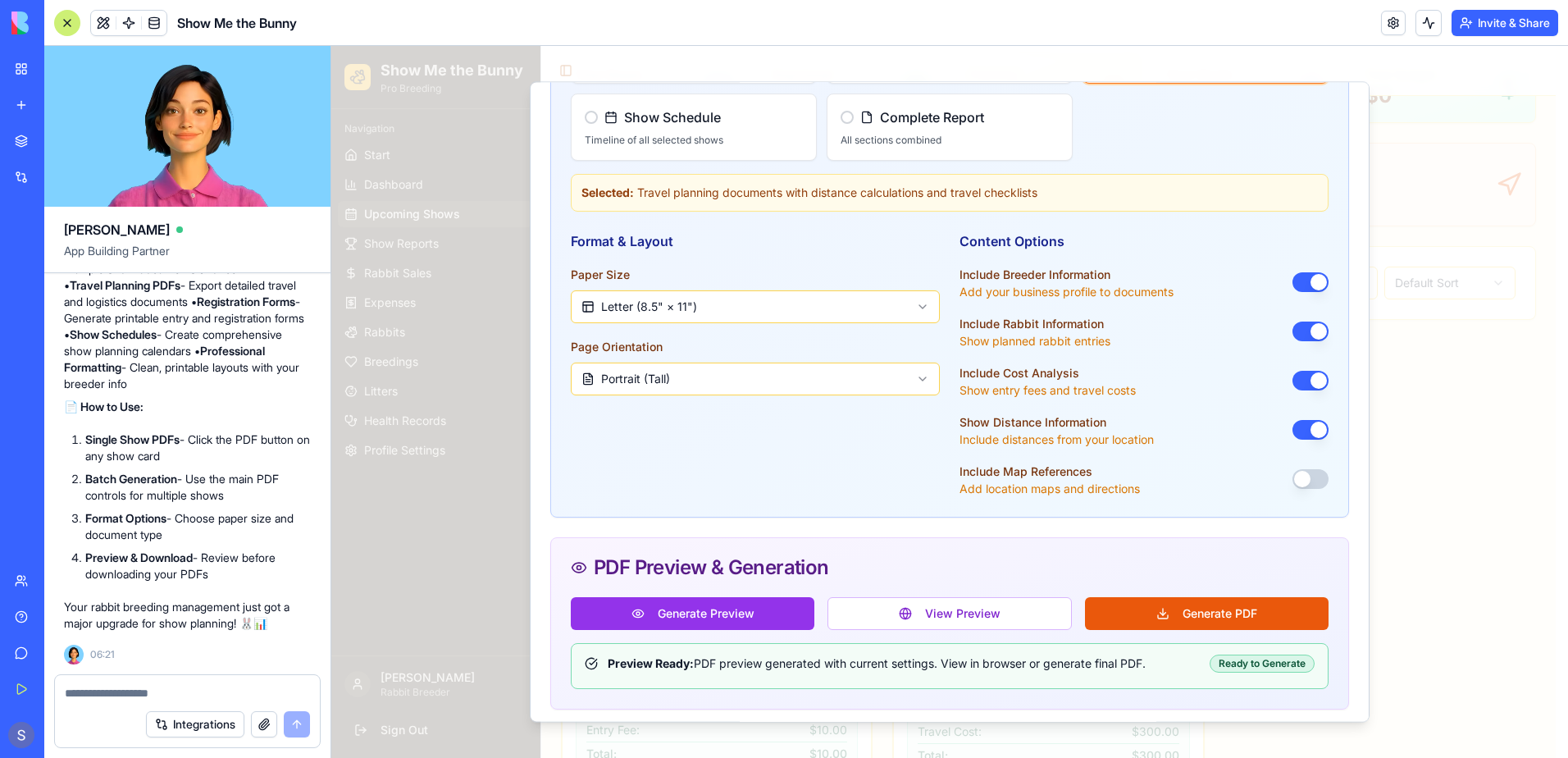
scroll to position [0, 0]
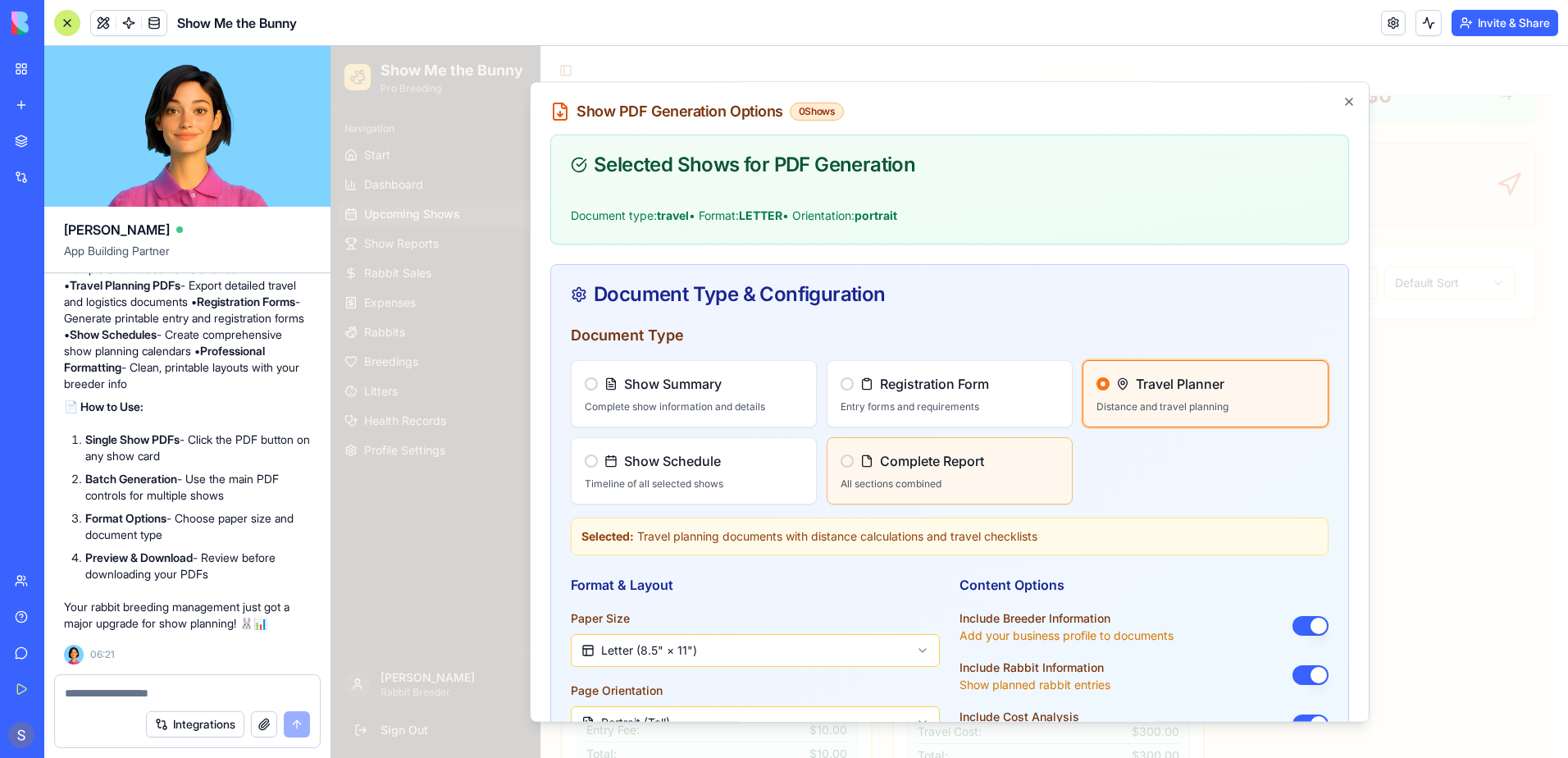
click at [909, 461] on span "Complete Report" at bounding box center [932, 461] width 105 height 19
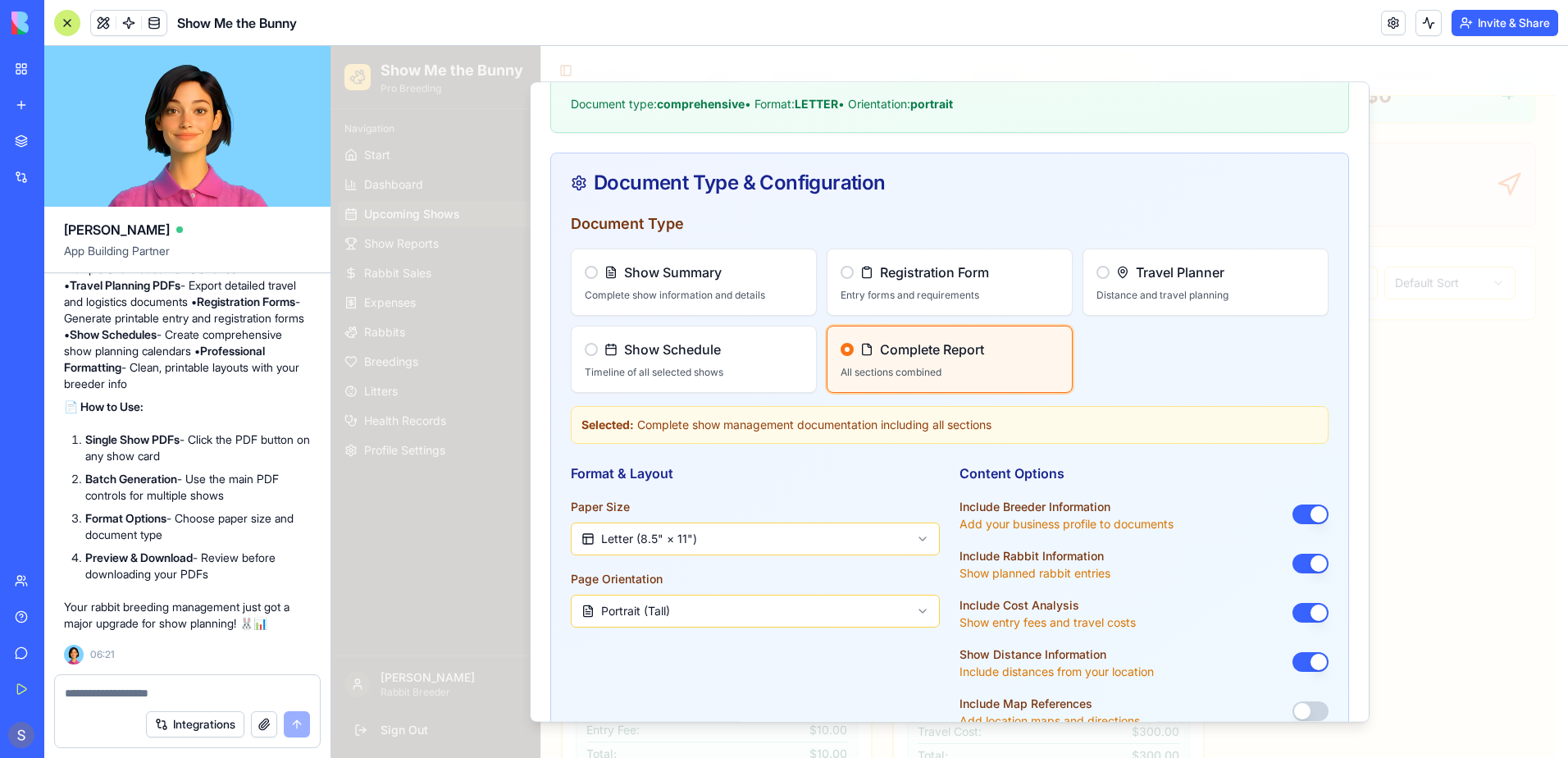
scroll to position [411, 0]
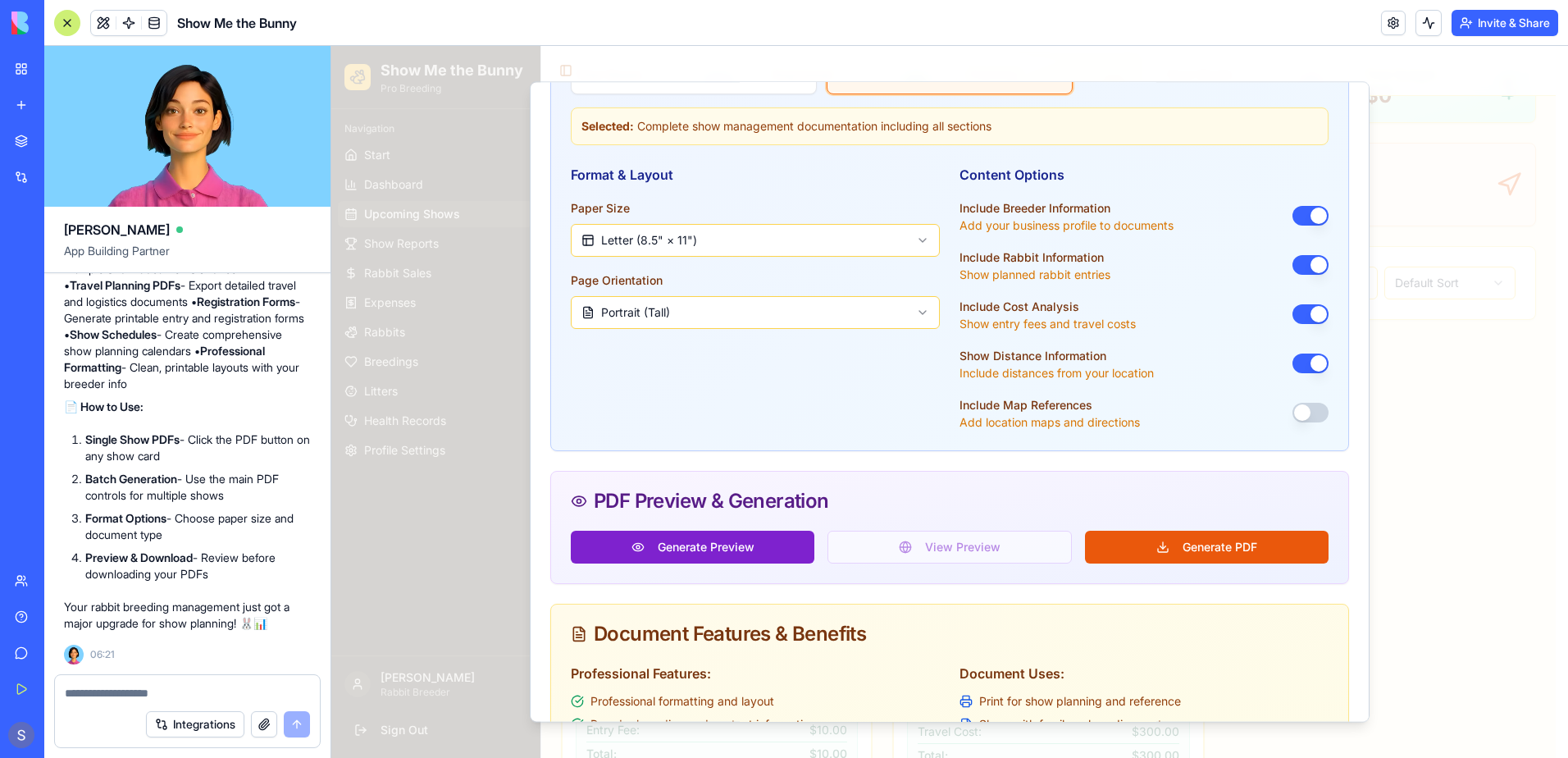
click at [742, 547] on button "Generate Preview" at bounding box center [692, 547] width 243 height 33
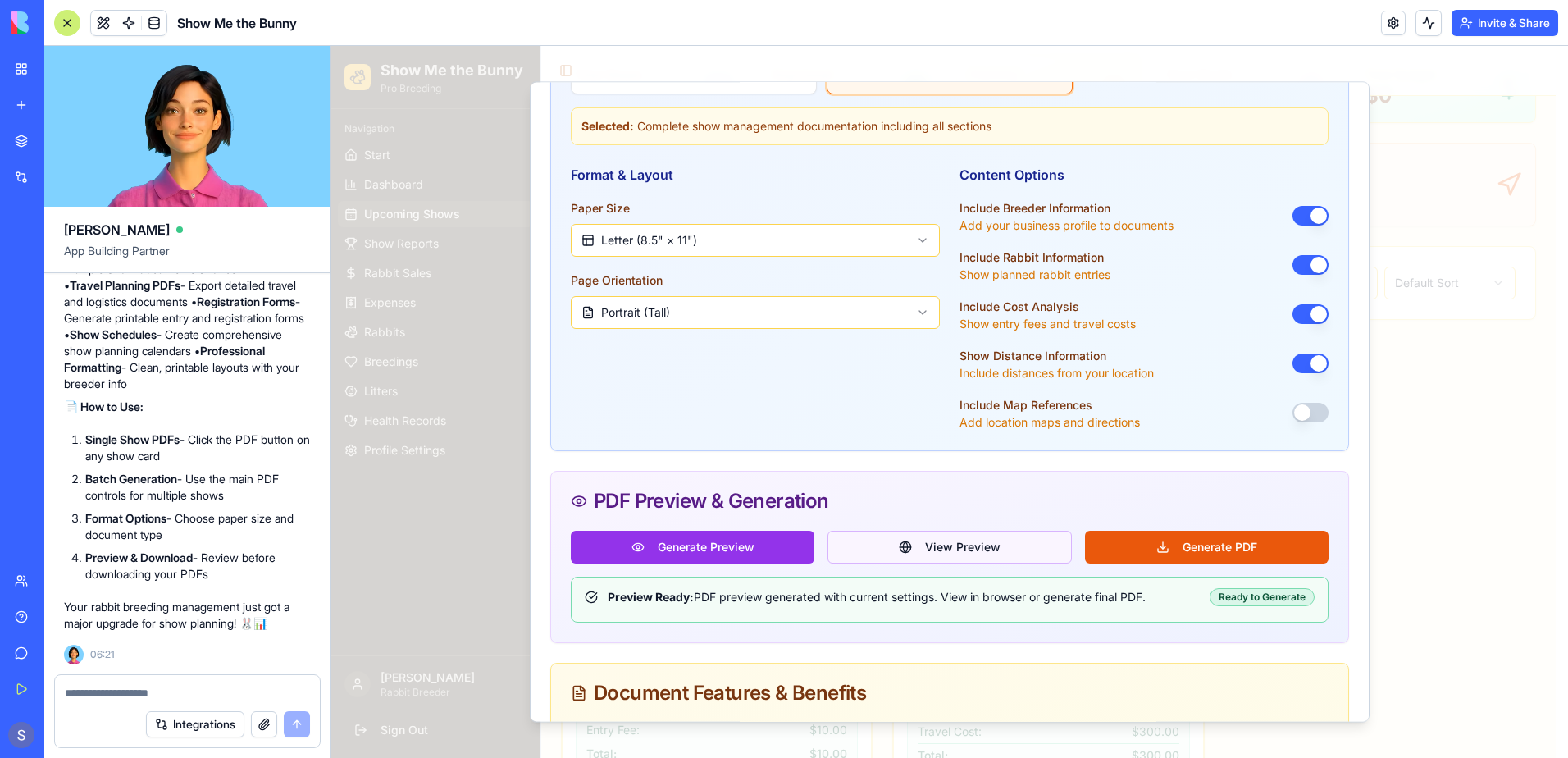
click at [974, 543] on button "View Preview" at bounding box center [949, 547] width 243 height 33
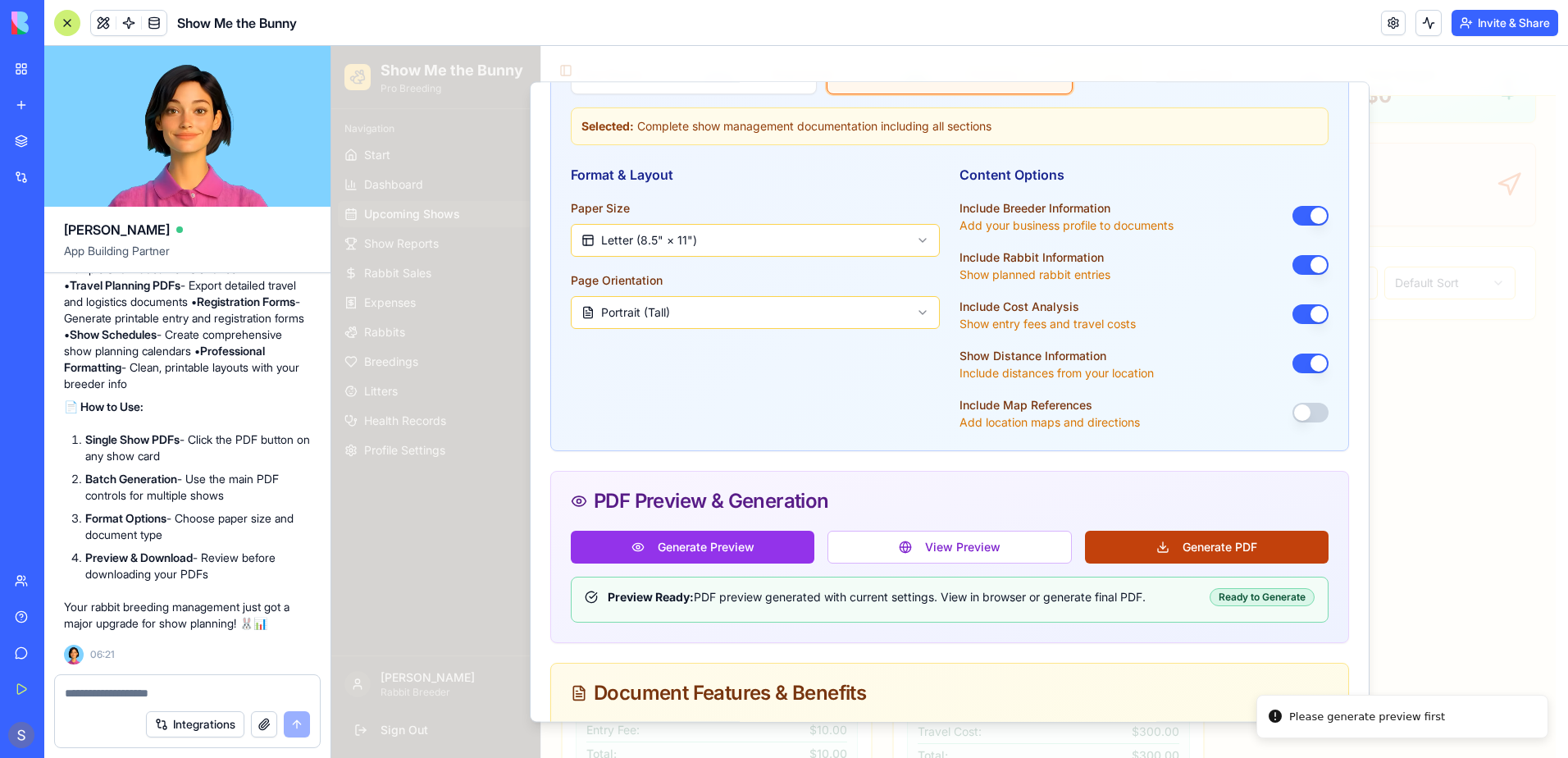
click at [1163, 545] on button "Generate PDF" at bounding box center [1207, 547] width 243 height 33
click at [1232, 596] on div "Ready to Generate" at bounding box center [1261, 597] width 105 height 18
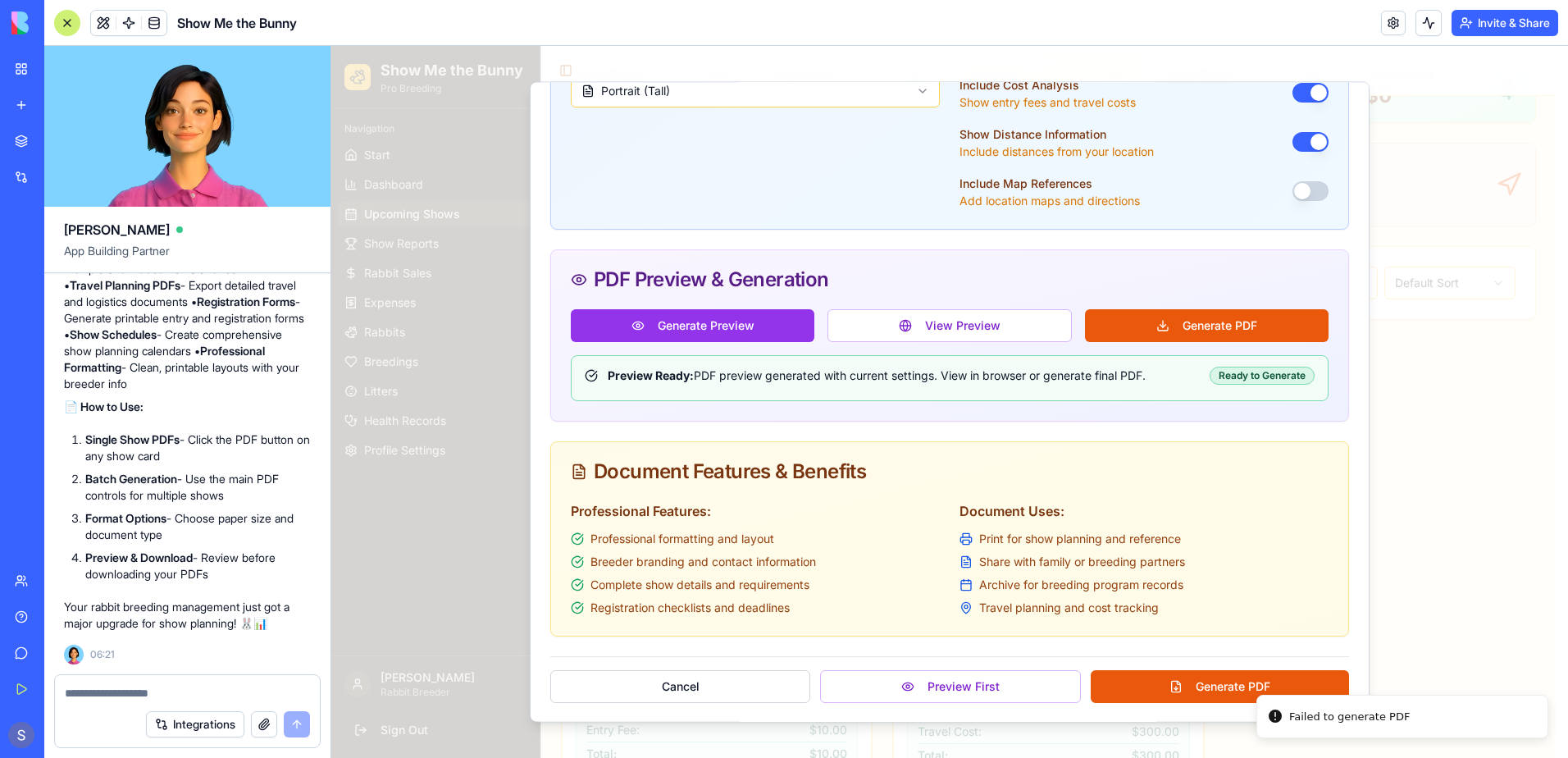
scroll to position [633, 0]
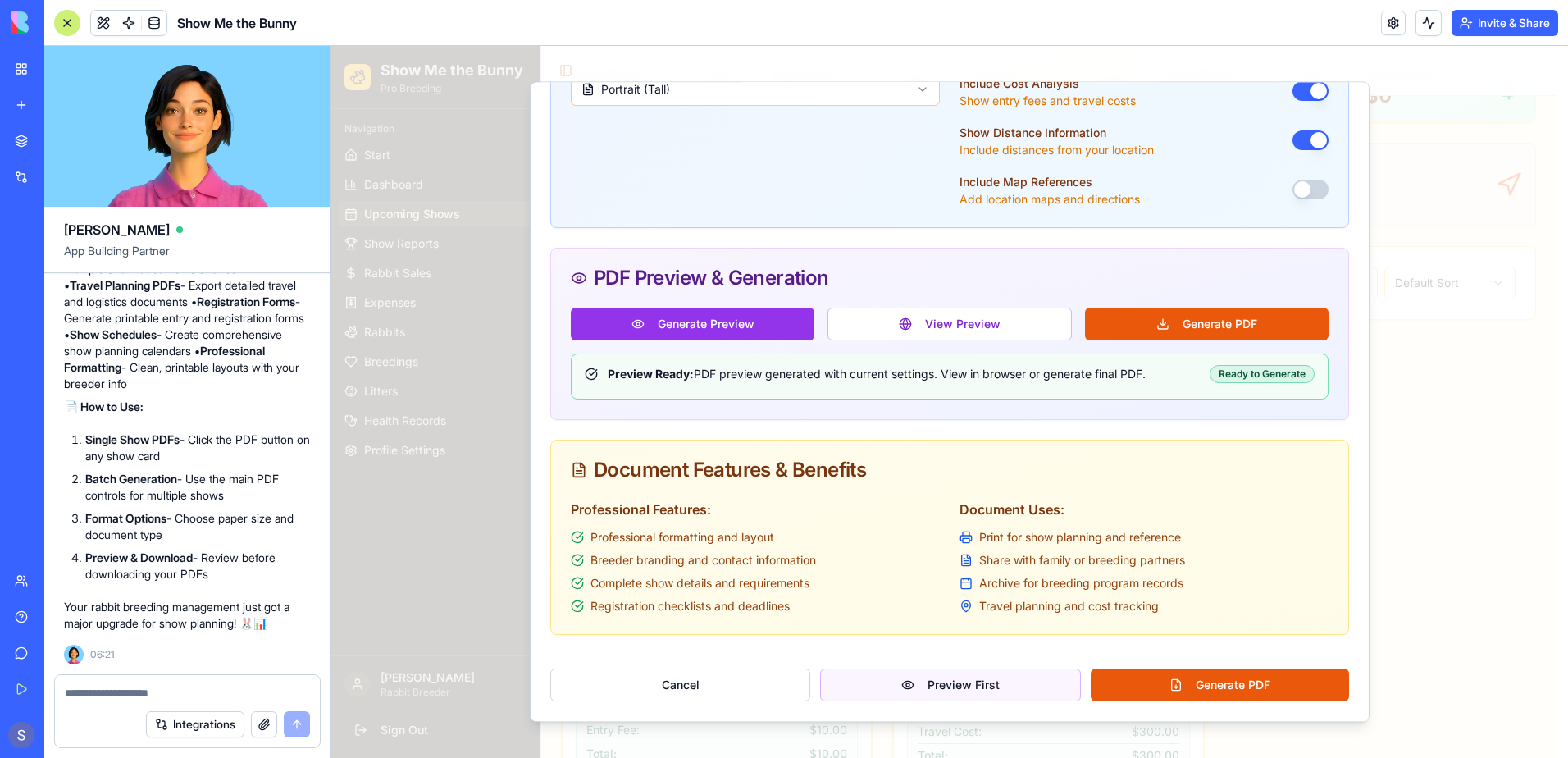
click at [959, 689] on button "Preview First" at bounding box center [950, 684] width 260 height 33
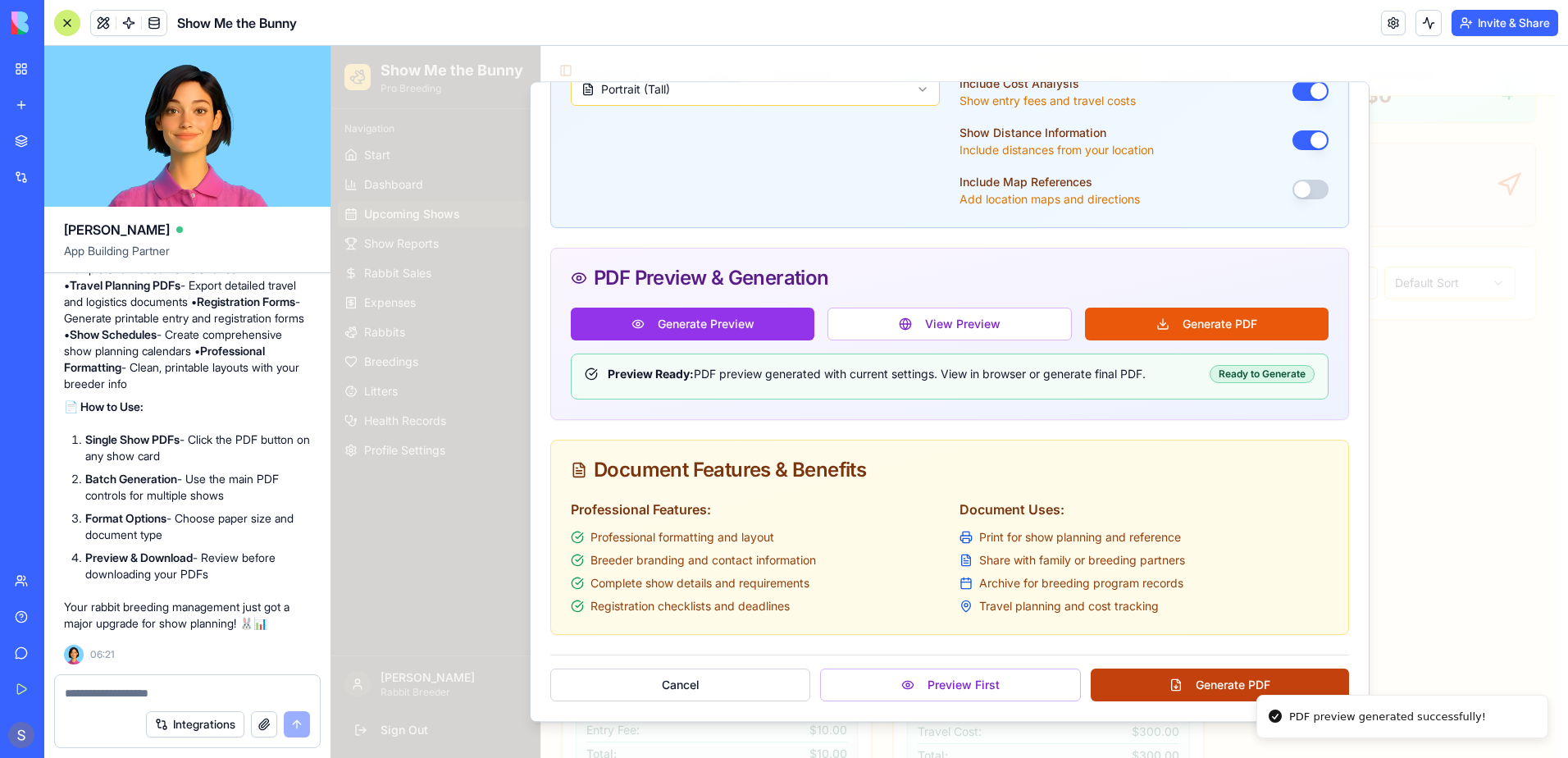
click at [1185, 689] on button "Generate PDF" at bounding box center [1220, 684] width 258 height 33
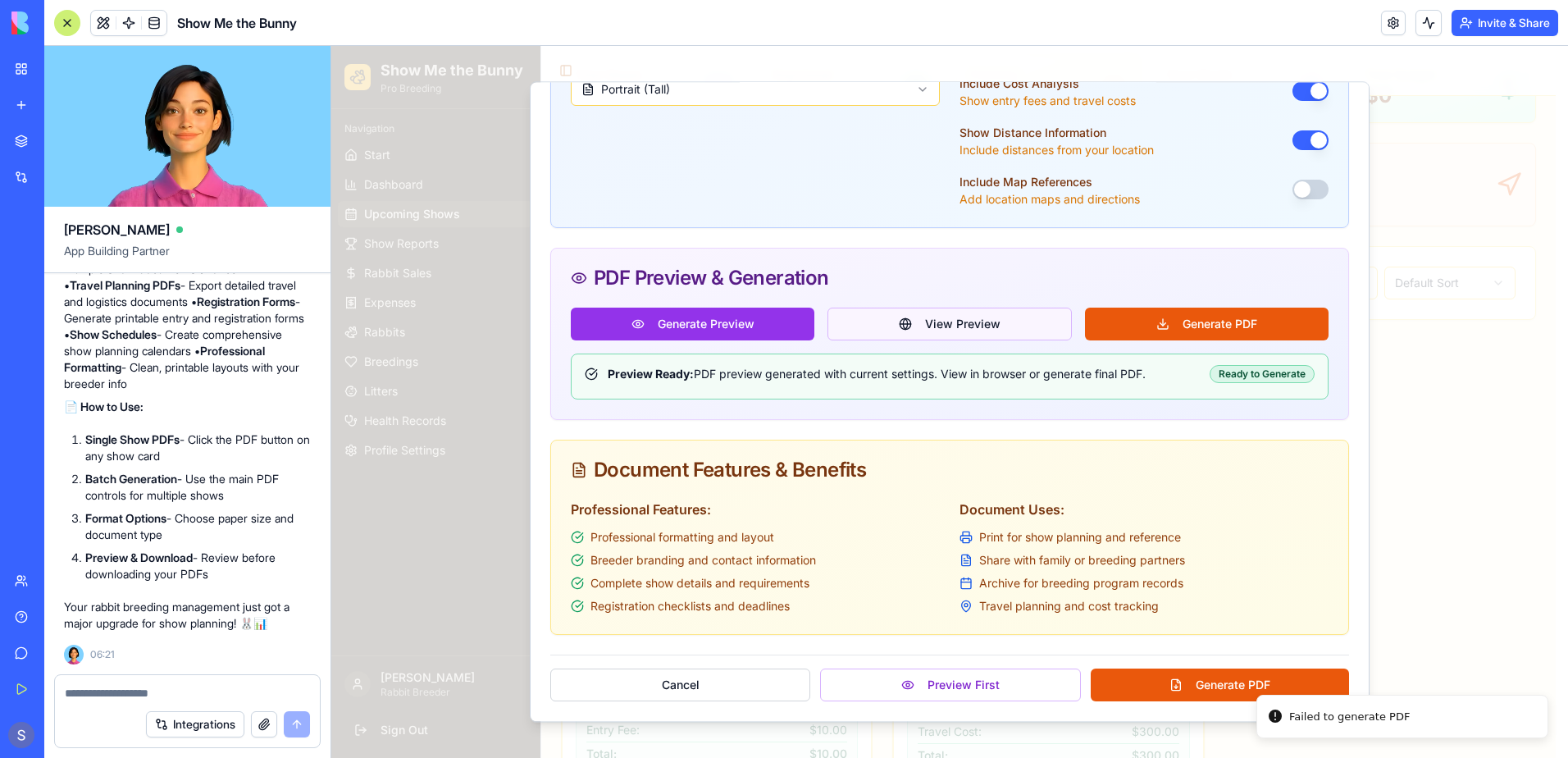
click at [978, 336] on button "View Preview" at bounding box center [949, 324] width 243 height 33
click at [1005, 688] on button "Preview First" at bounding box center [950, 684] width 260 height 33
click at [706, 682] on button "Cancel" at bounding box center [680, 684] width 260 height 33
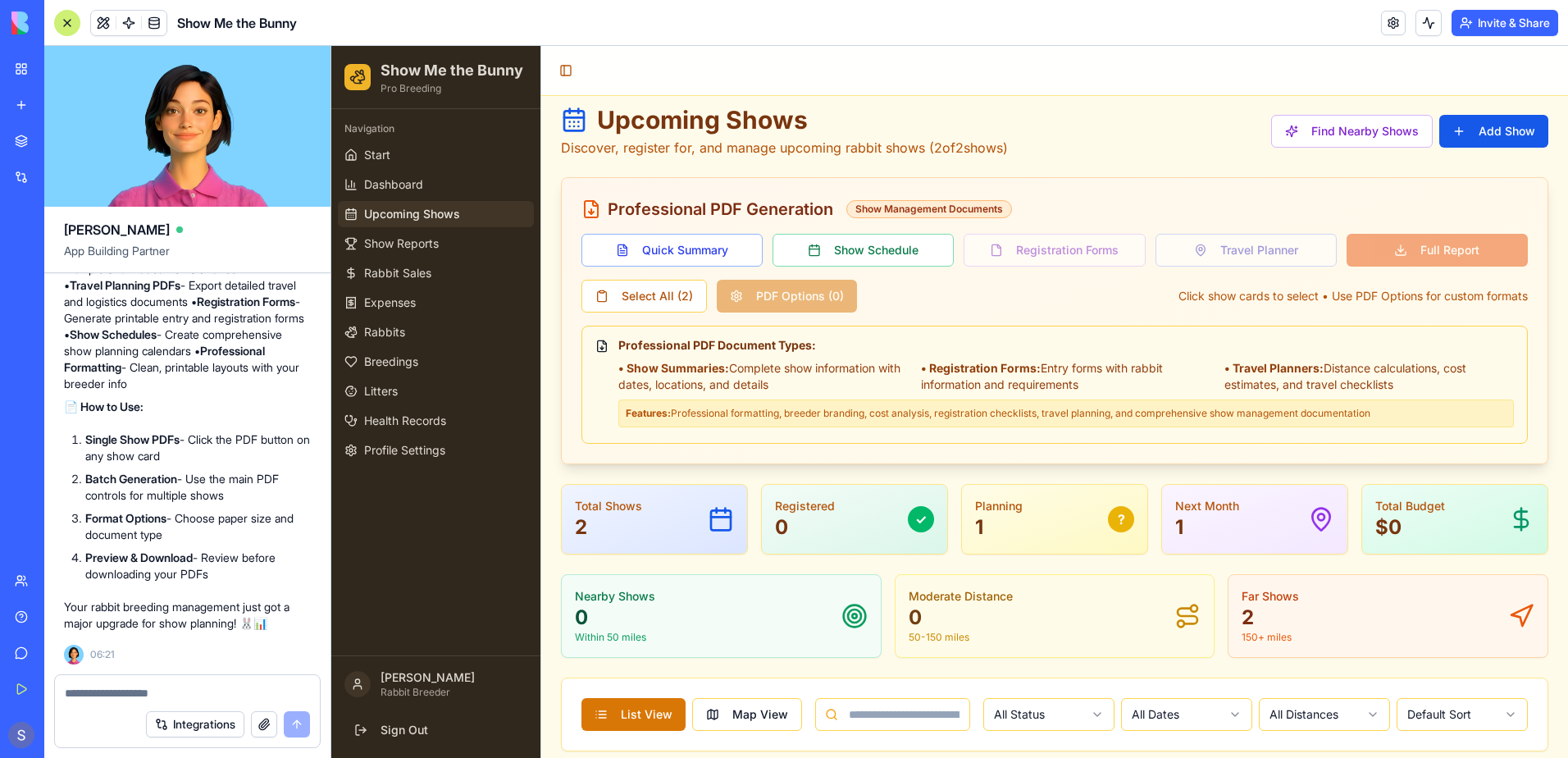
scroll to position [0, 0]
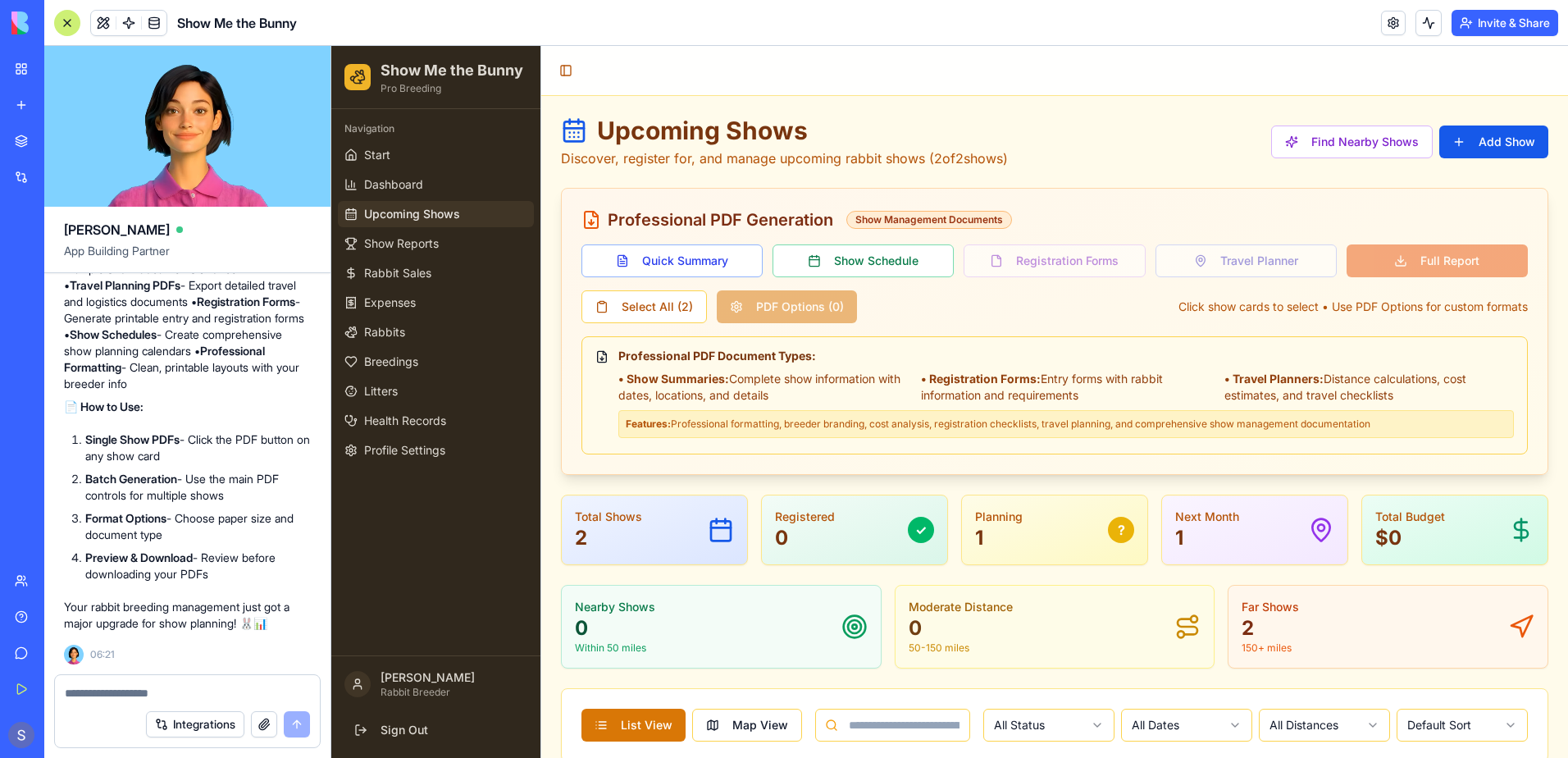
click at [1041, 263] on div "Quick Summary Show Schedule Registration Forms Travel Planner Full Report" at bounding box center [1055, 260] width 947 height 33
click at [818, 305] on div "Select All ( 2 ) PDF Options ( 0 )" at bounding box center [720, 306] width 276 height 33
click at [607, 315] on button "Select All ( 2 )" at bounding box center [644, 306] width 126 height 33
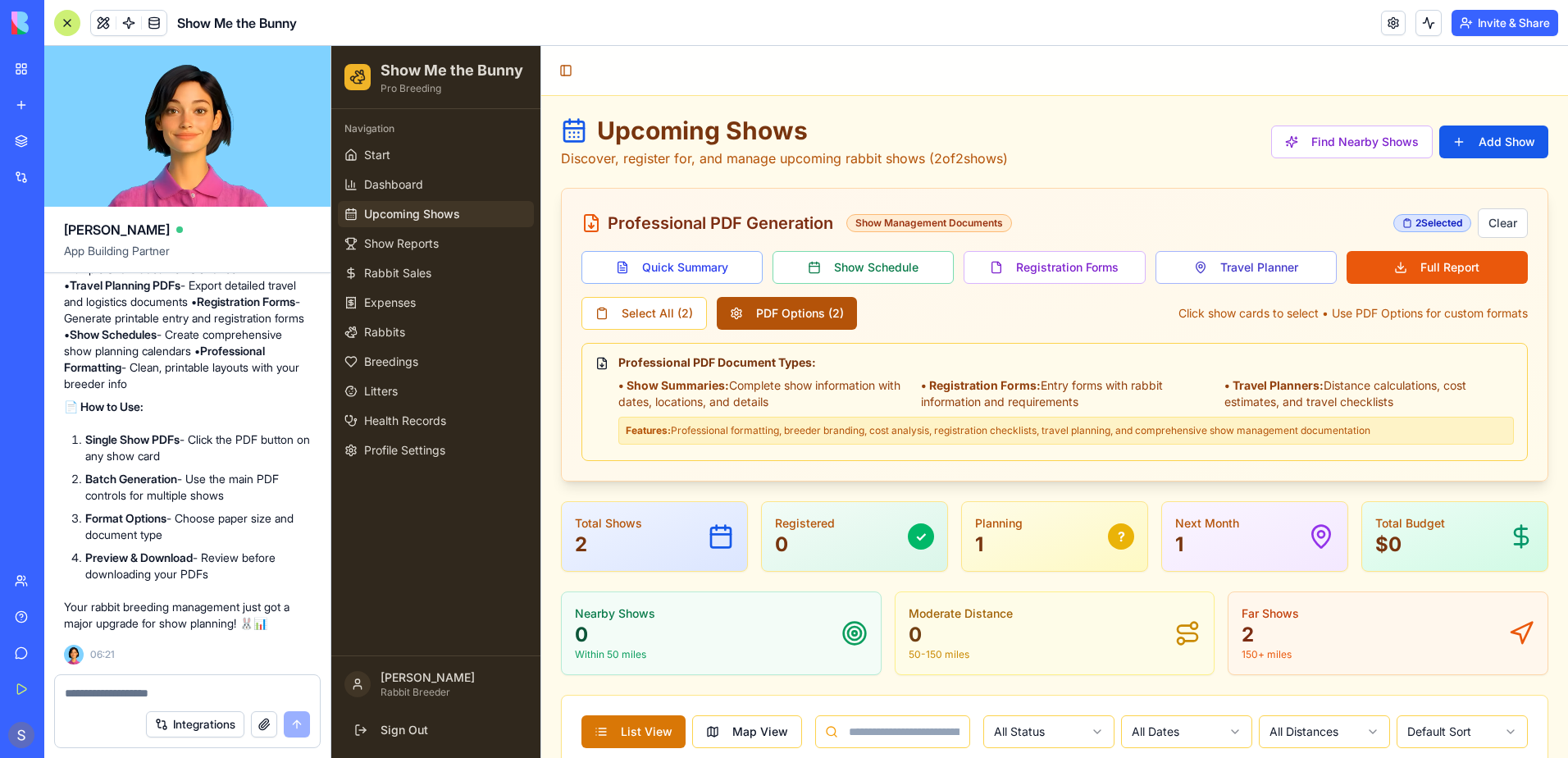
click at [793, 315] on button "PDF Options ( 2 )" at bounding box center [788, 313] width 141 height 33
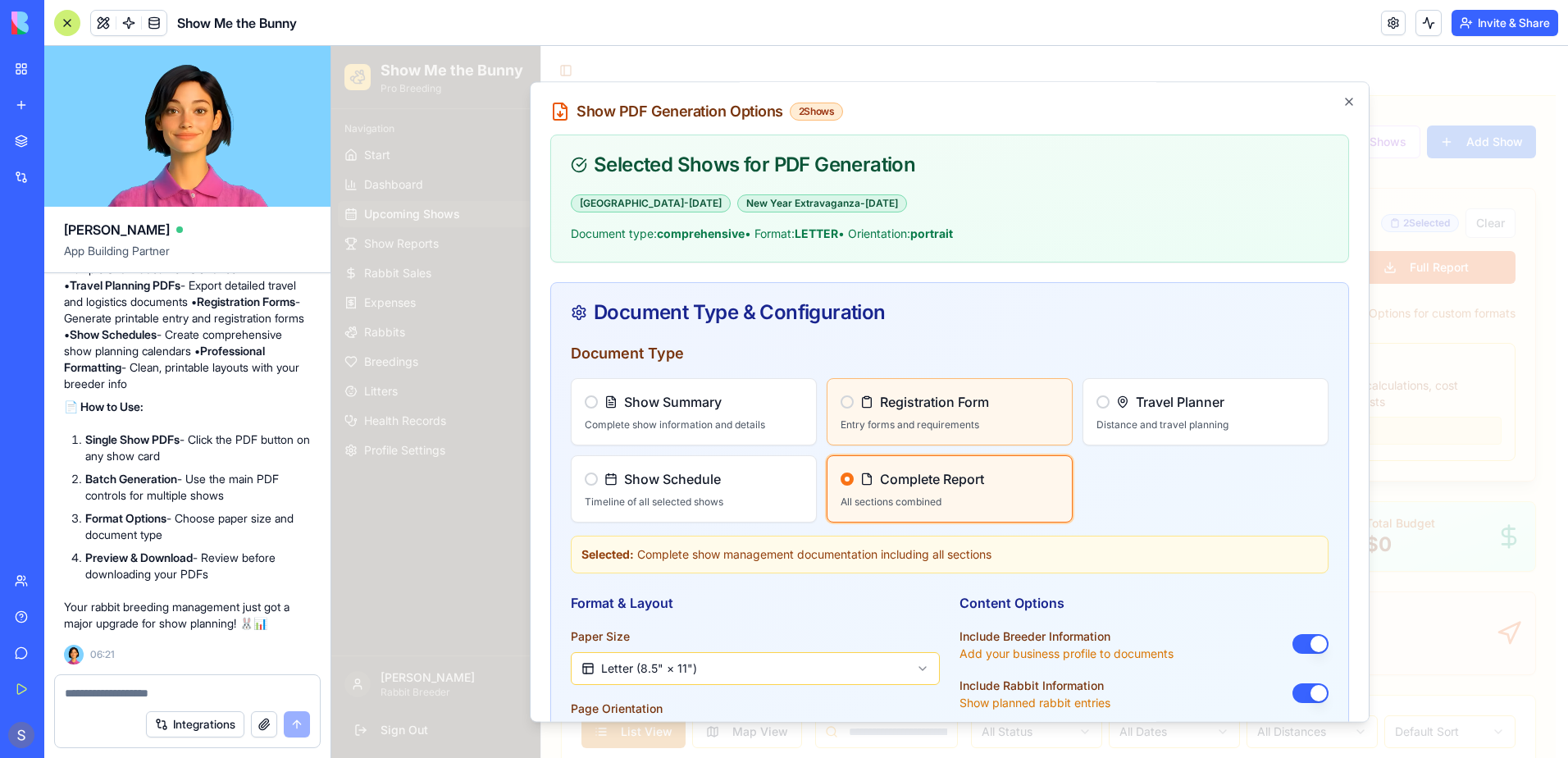
click at [846, 420] on p "Entry forms and requirements" at bounding box center [949, 425] width 218 height 13
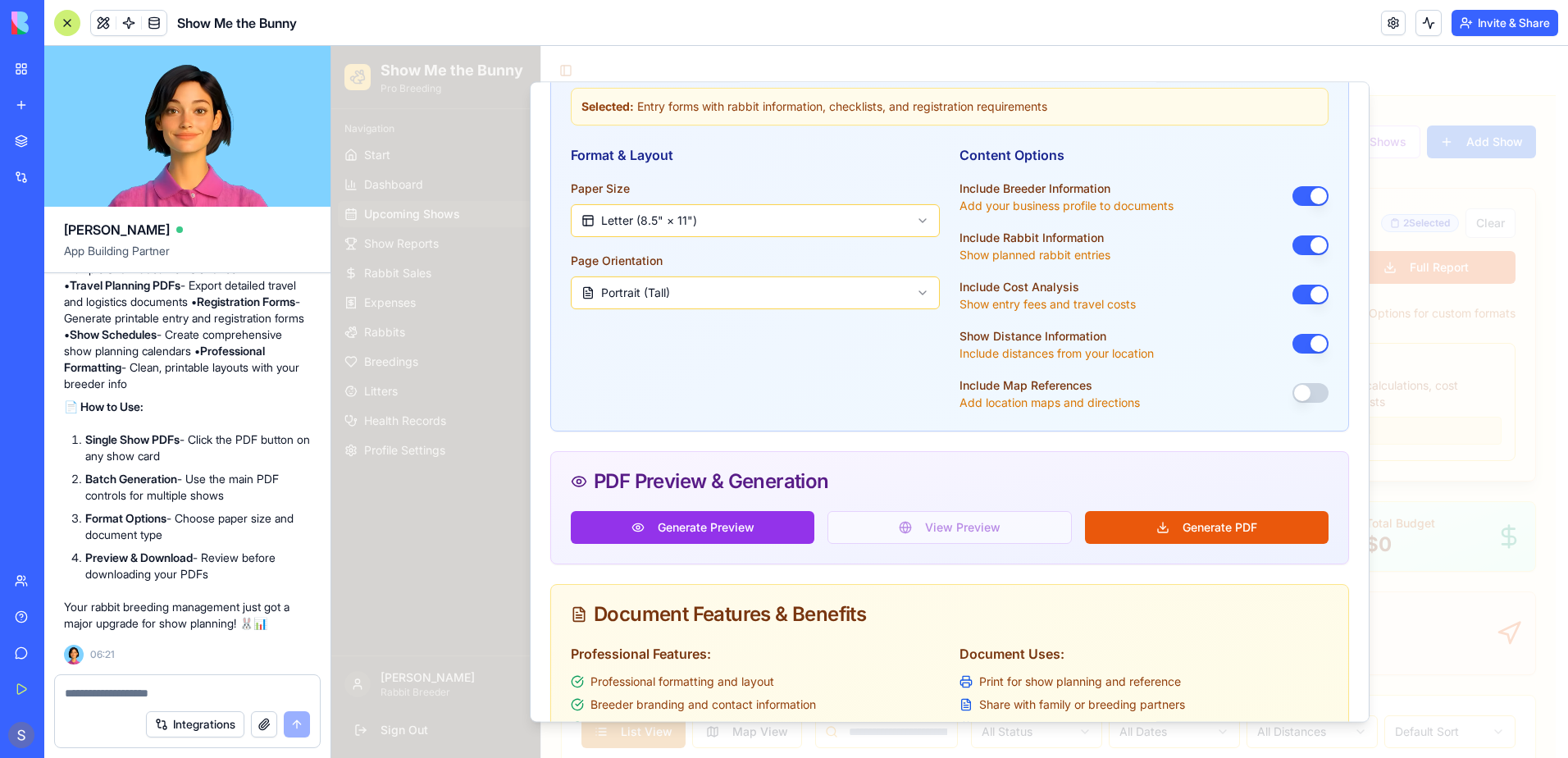
scroll to position [492, 0]
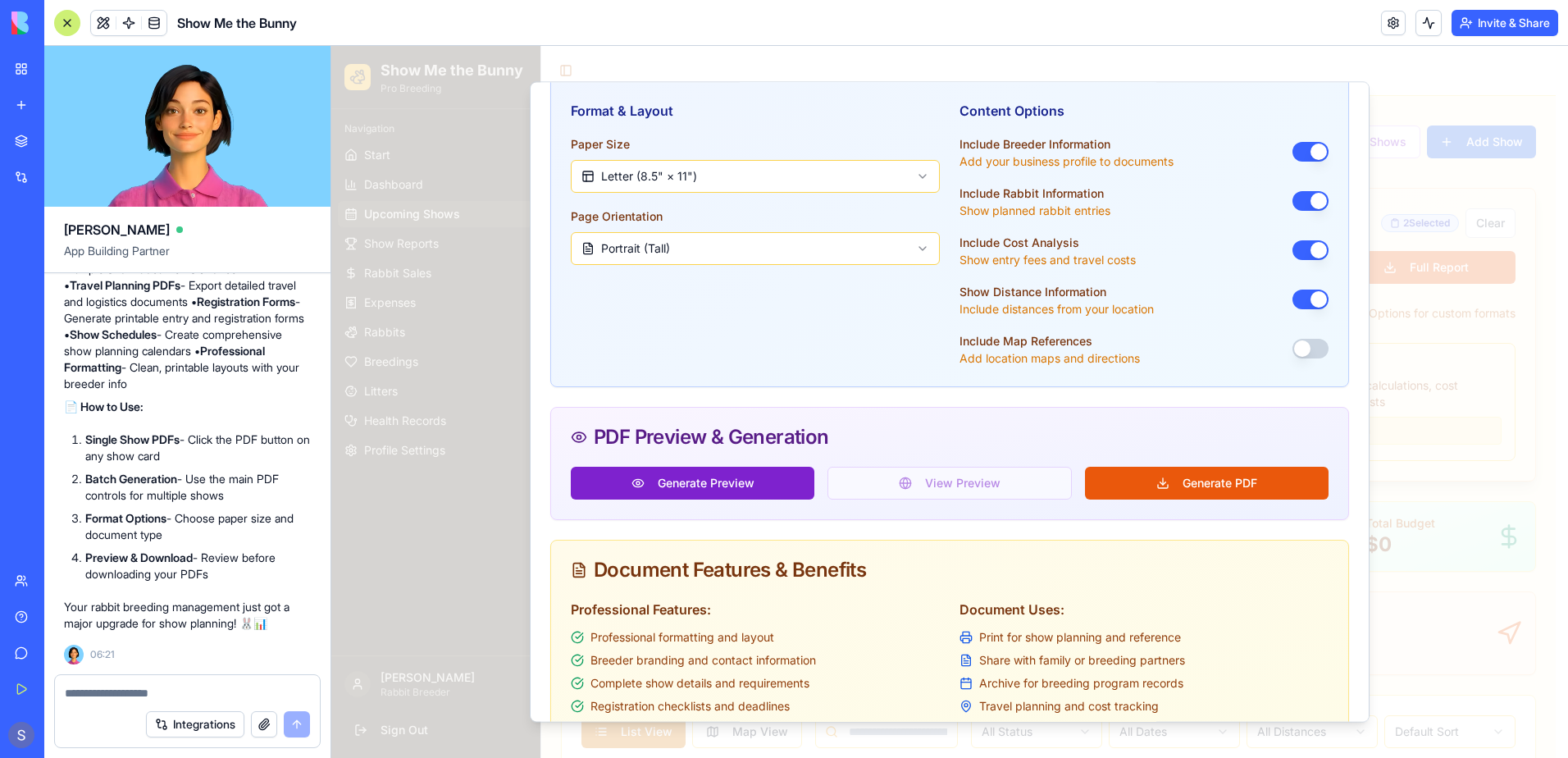
click at [751, 494] on button "Generate Preview" at bounding box center [692, 483] width 243 height 33
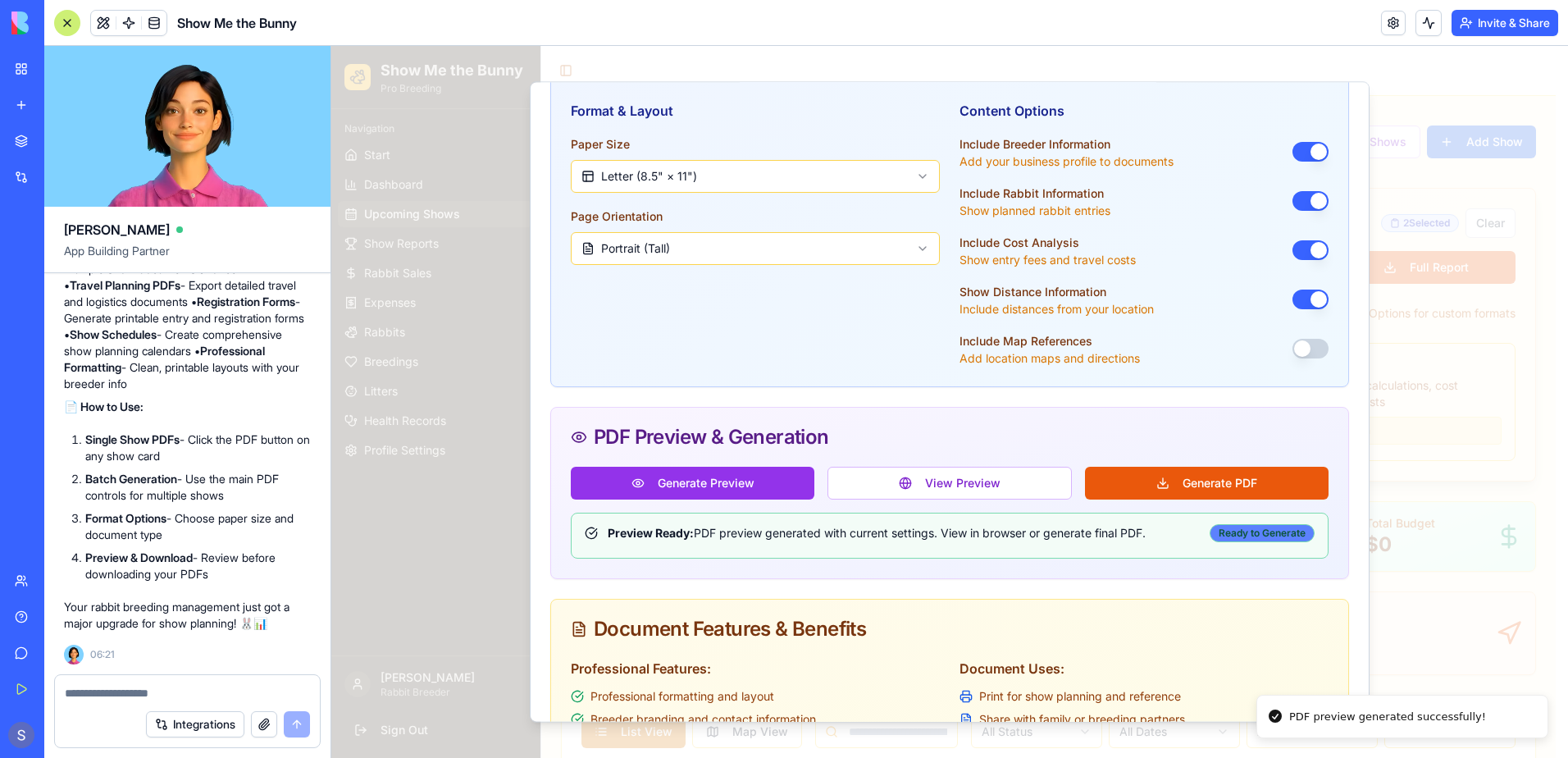
click at [1209, 534] on div "Ready to Generate" at bounding box center [1261, 533] width 105 height 18
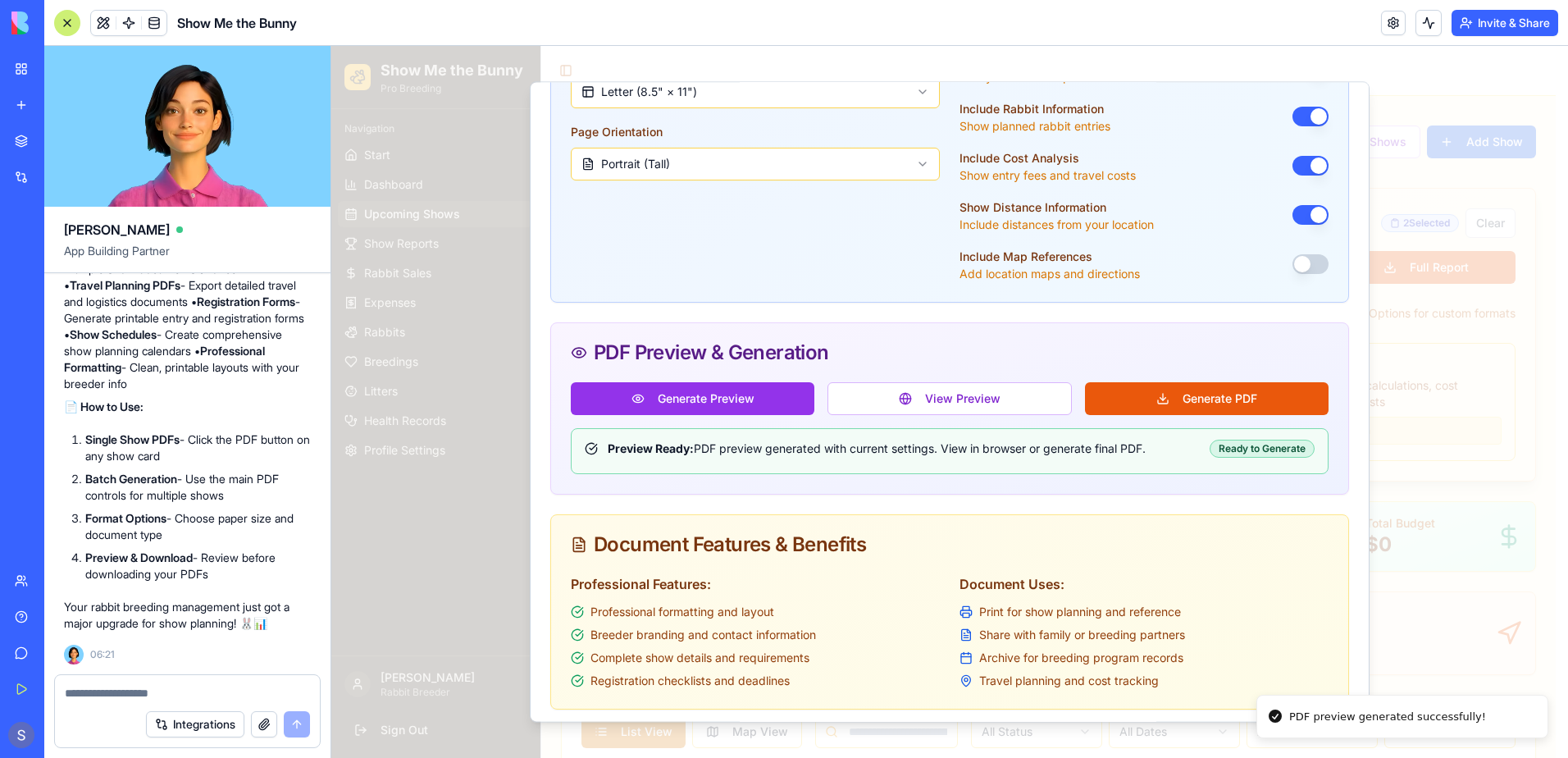
scroll to position [652, 0]
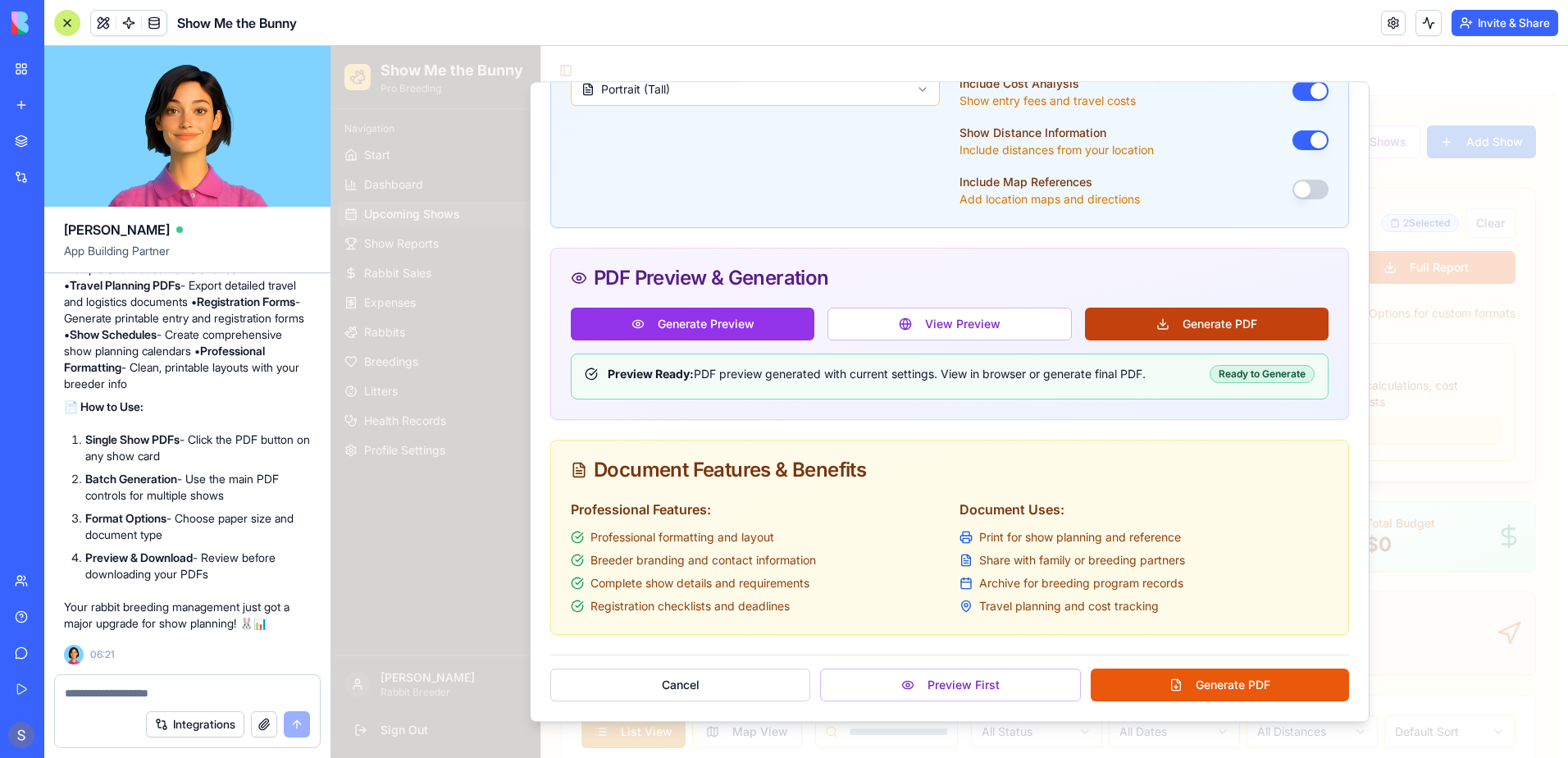
click at [1183, 329] on button "Generate PDF" at bounding box center [1207, 324] width 243 height 33
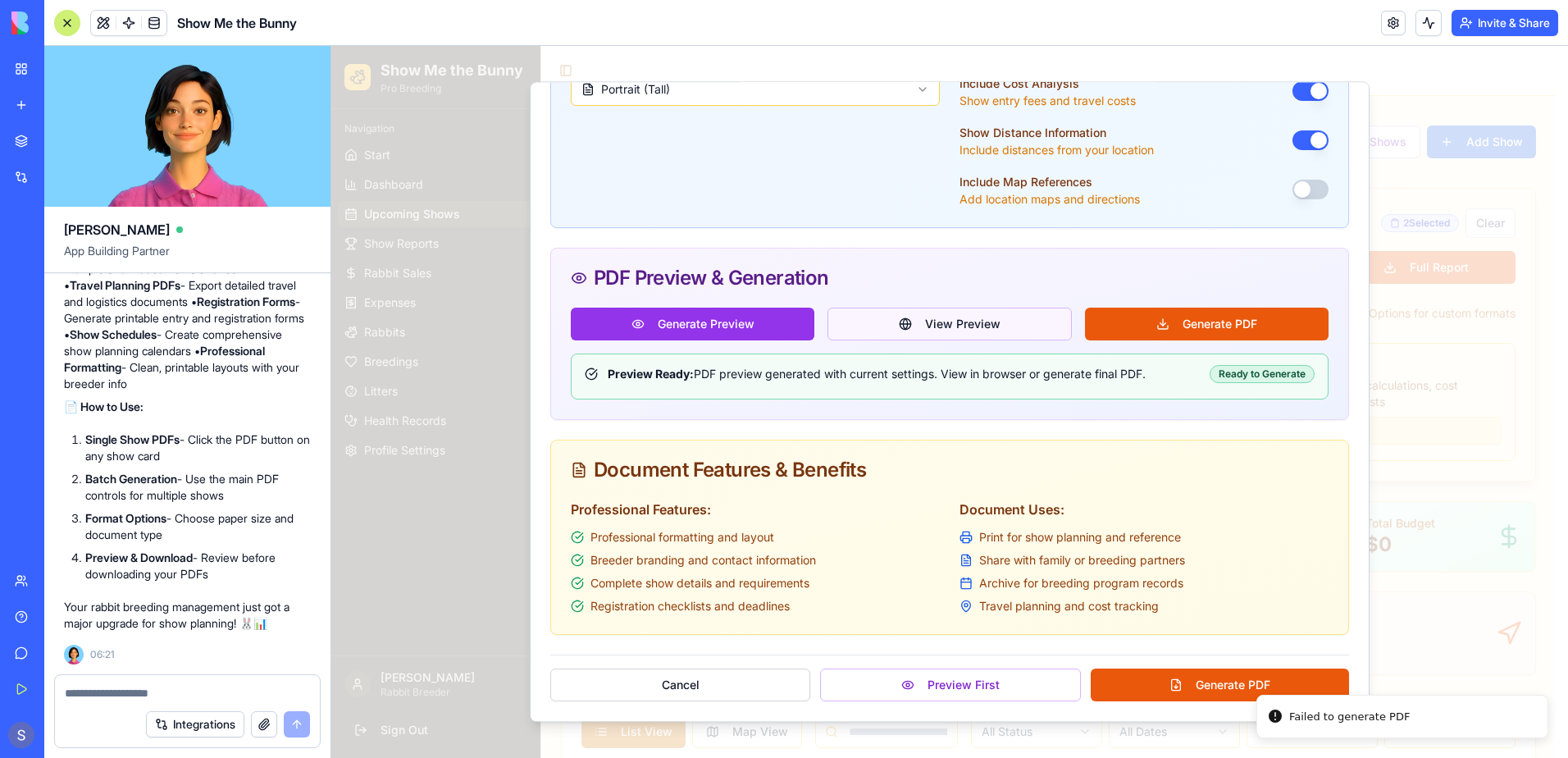
click at [990, 322] on button "View Preview" at bounding box center [949, 324] width 243 height 33
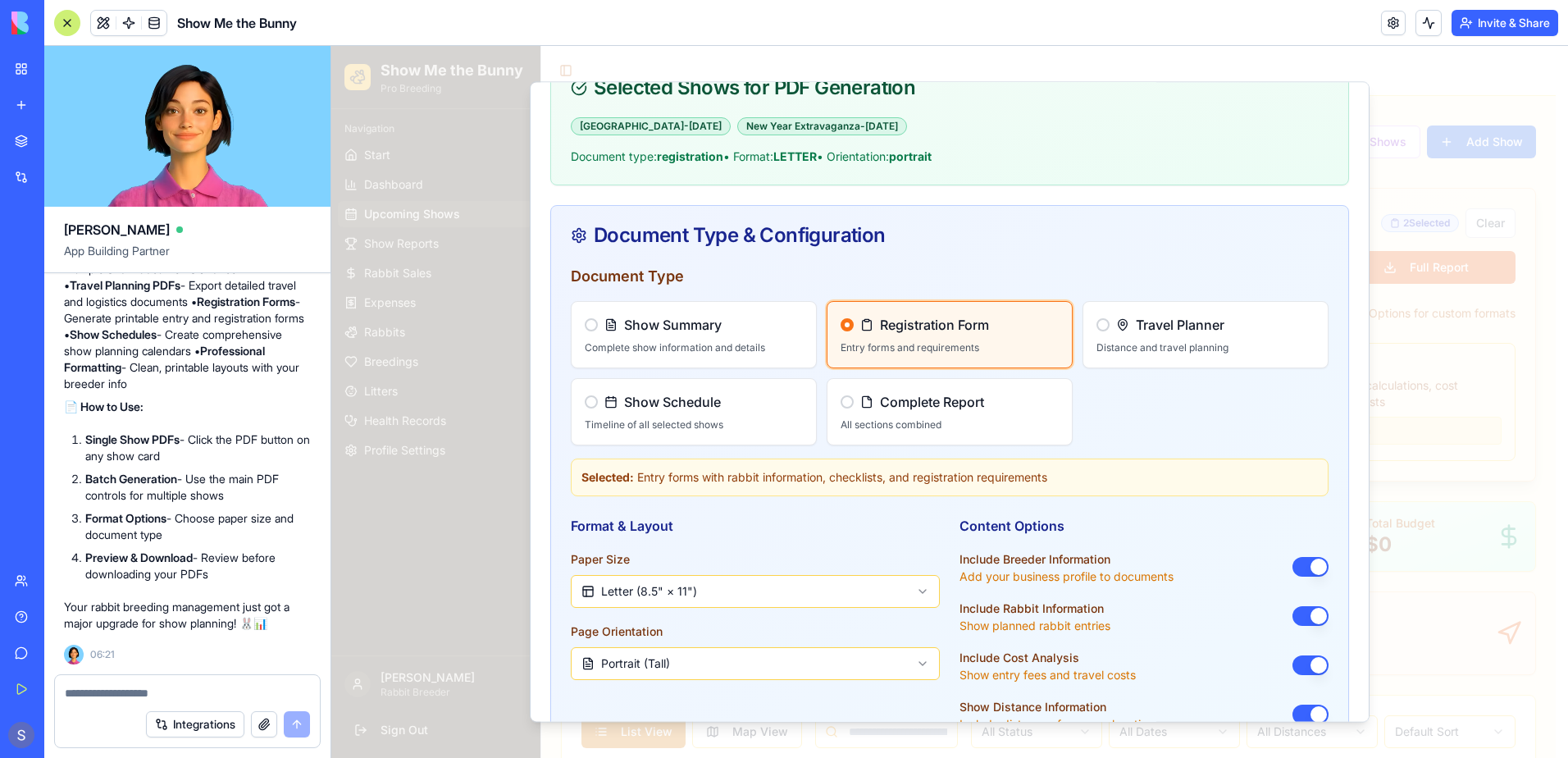
scroll to position [0, 0]
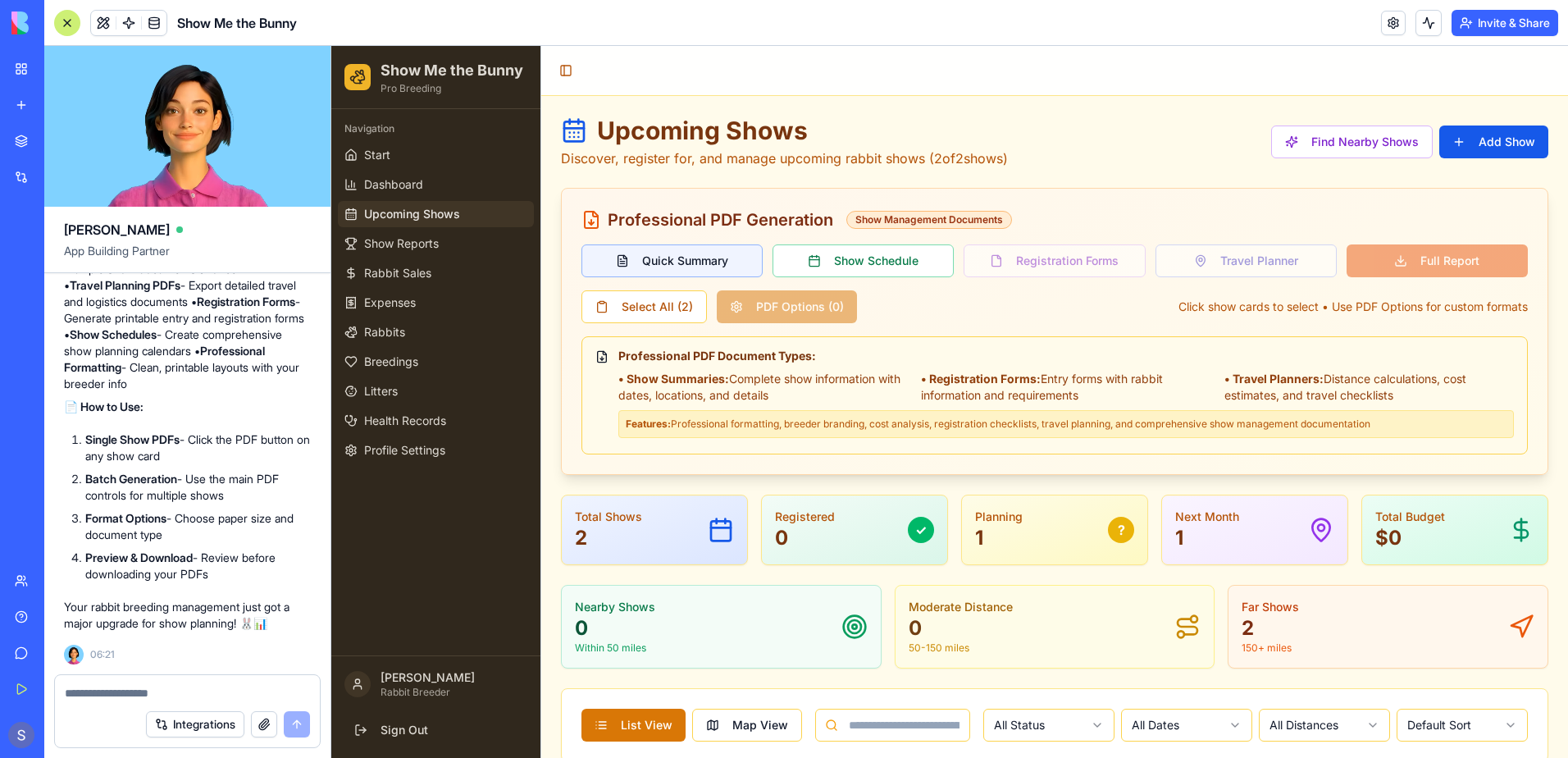
click at [656, 256] on button "Quick Summary" at bounding box center [672, 260] width 181 height 33
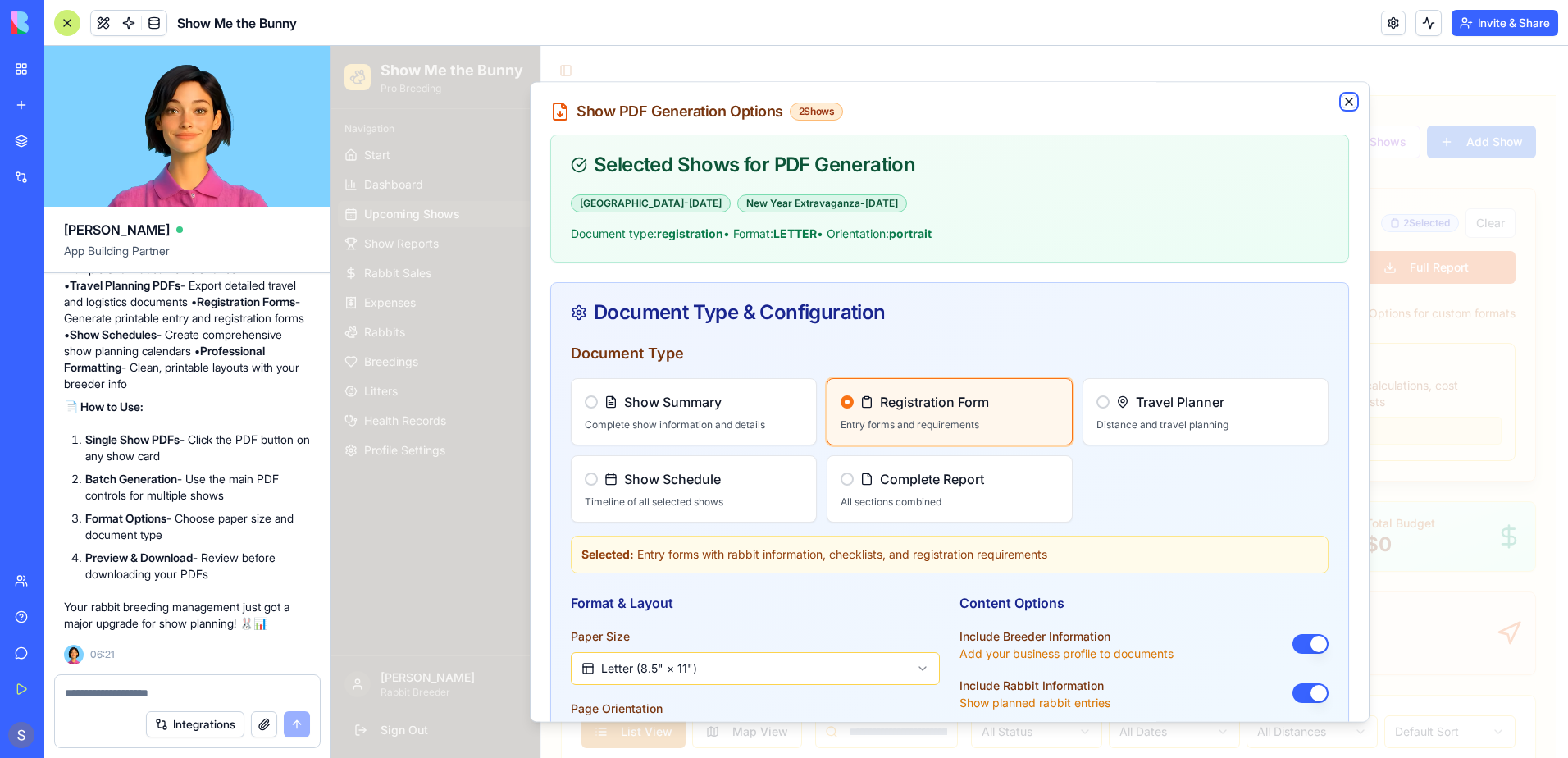
click at [1343, 103] on icon "button" at bounding box center [1349, 101] width 13 height 13
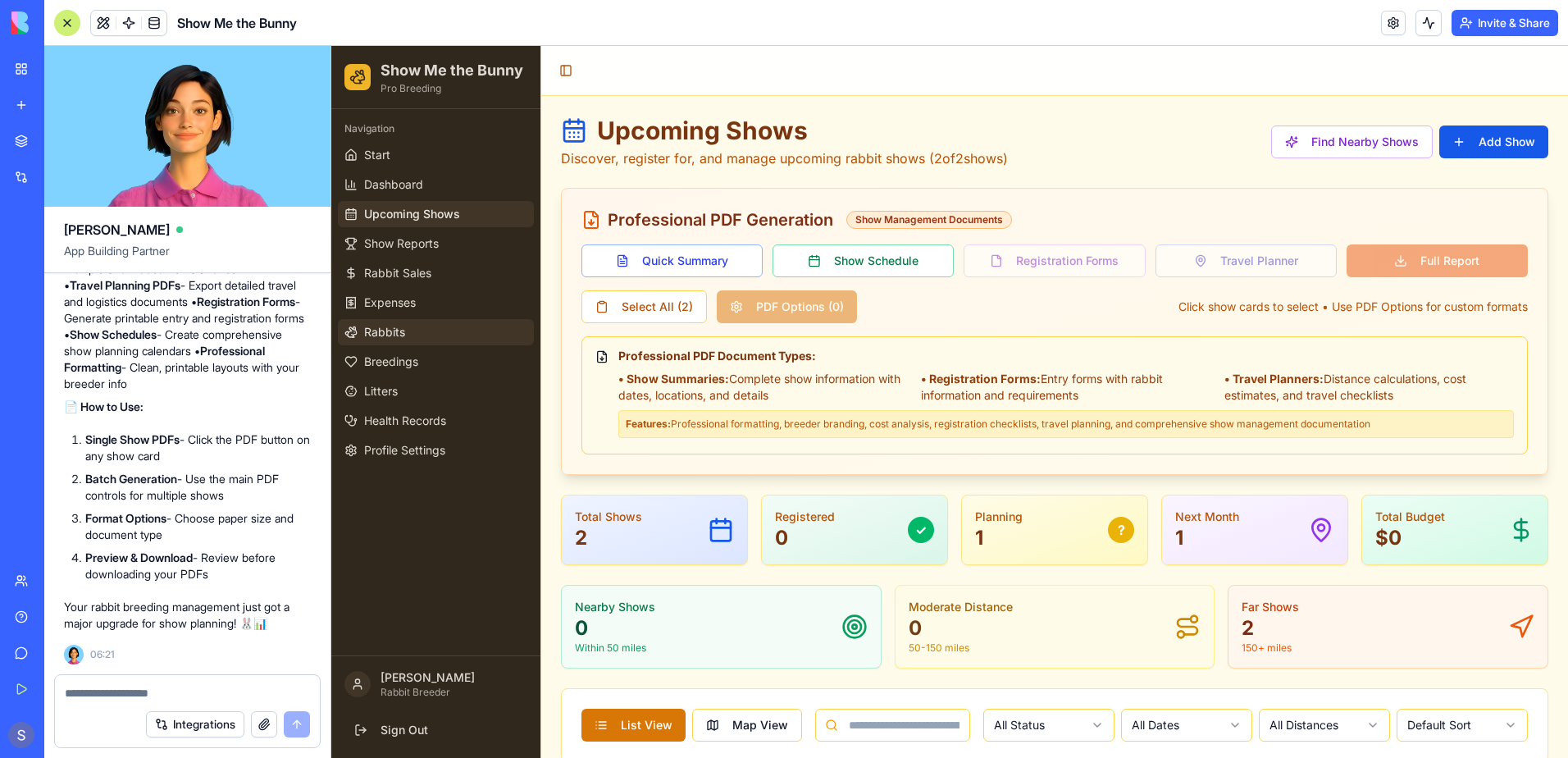
click at [358, 333] on link "Rabbits" at bounding box center [435, 332] width 196 height 26
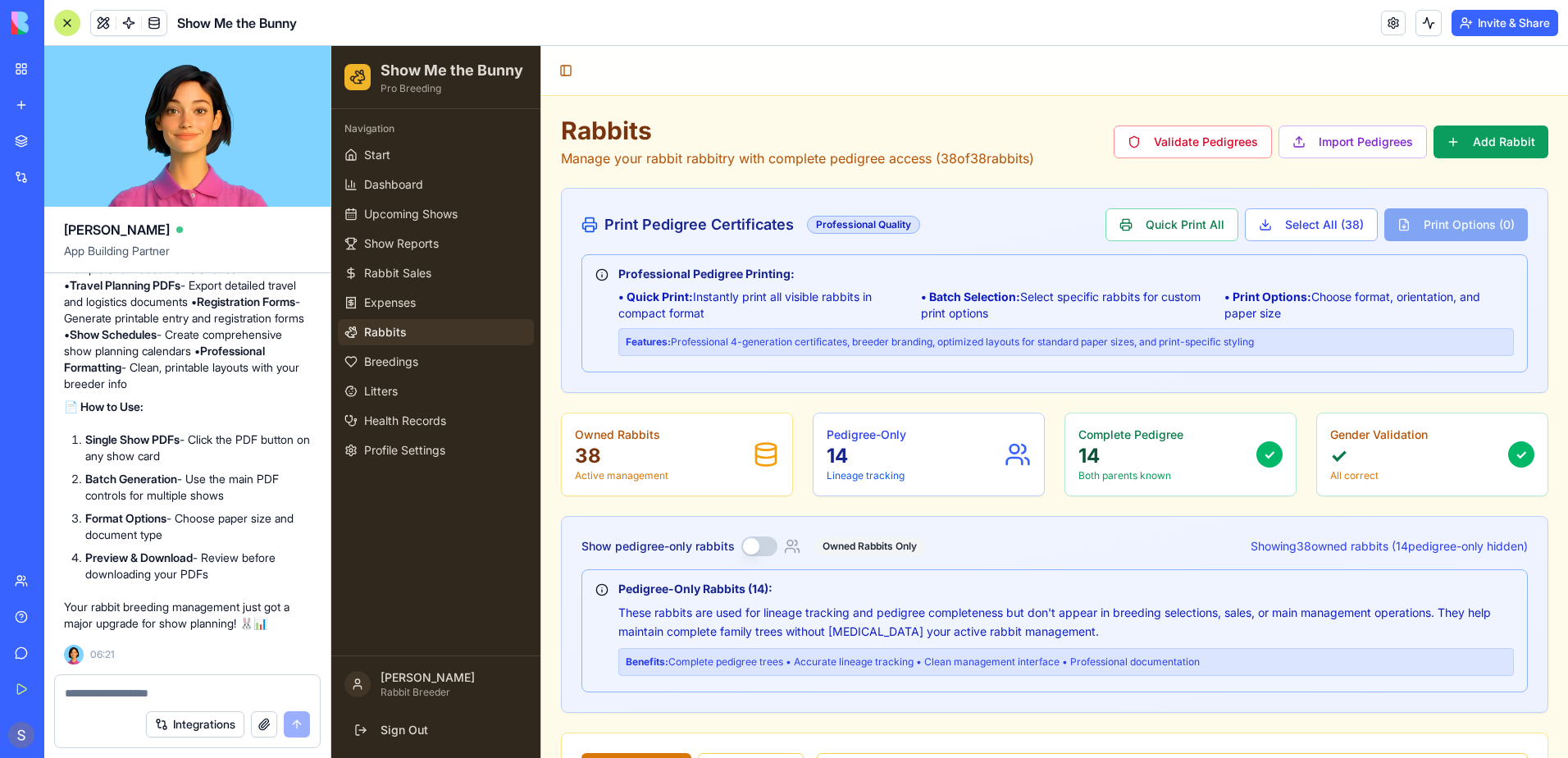
click at [1408, 223] on div "Quick Print All Select All ( 38 ) Print Options ( 0 )" at bounding box center [1317, 224] width 423 height 33
click at [1324, 147] on button "Import Pedigrees" at bounding box center [1353, 142] width 149 height 33
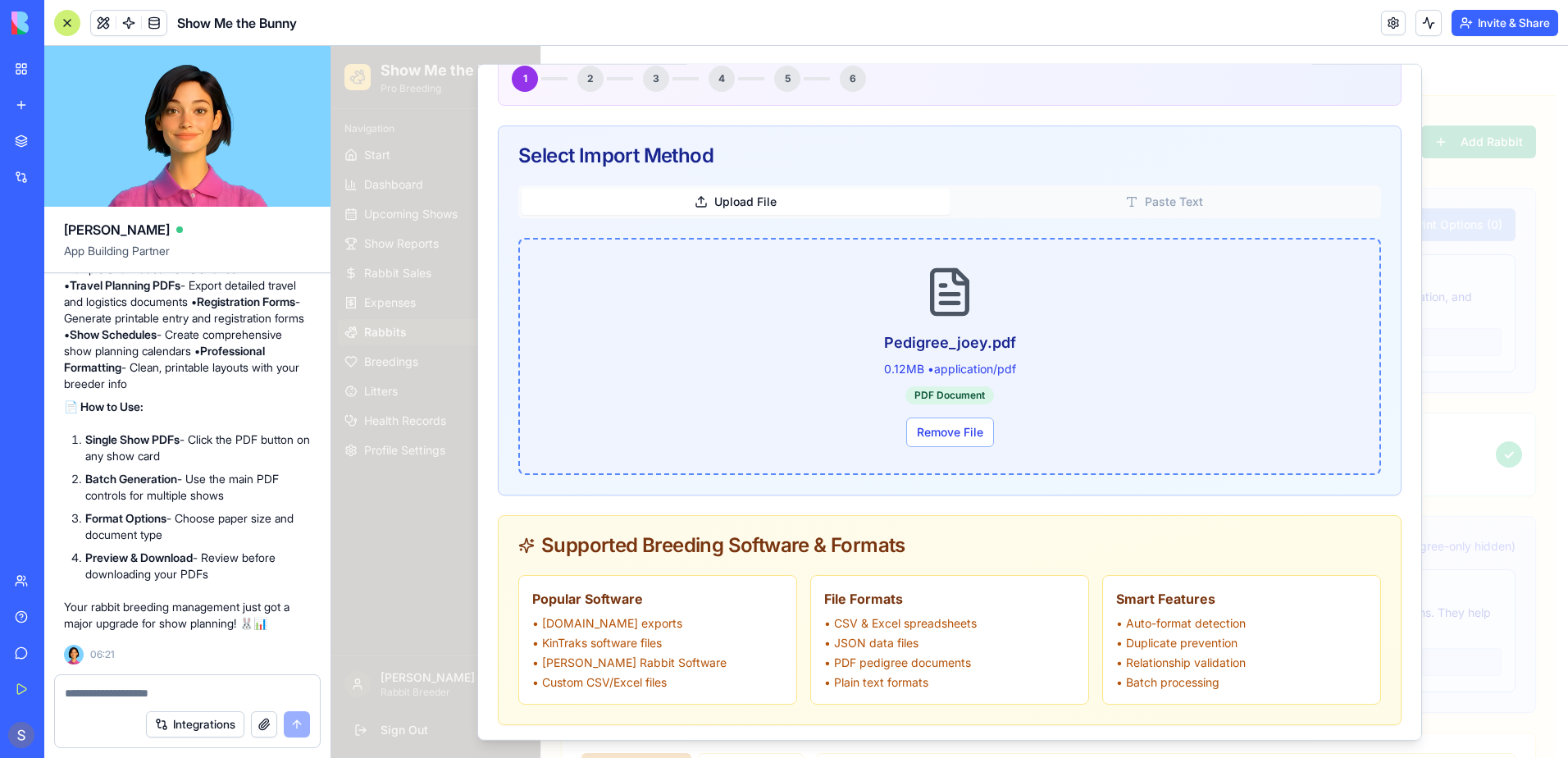
scroll to position [246, 0]
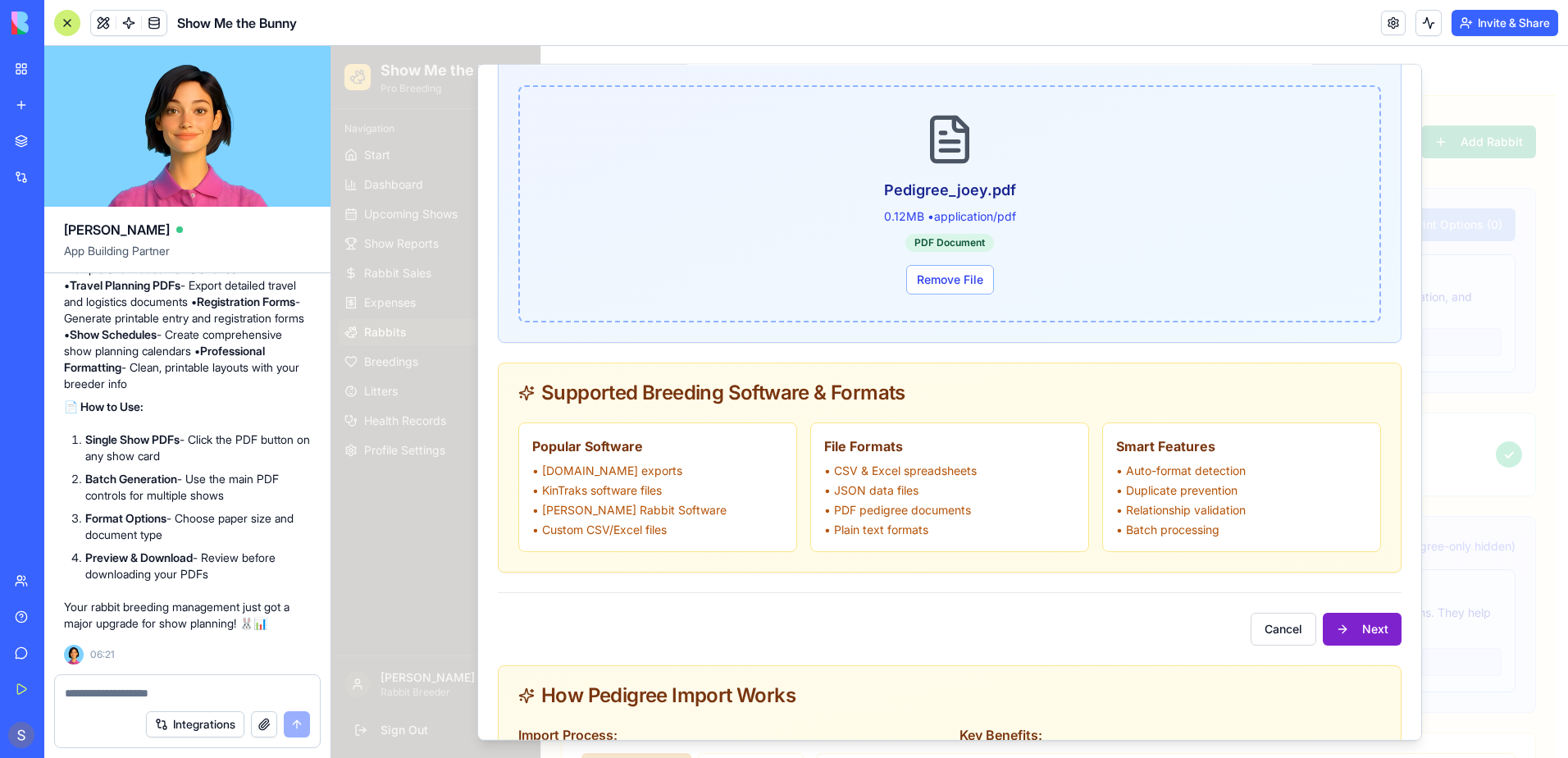
click at [1360, 629] on button "Next" at bounding box center [1362, 629] width 79 height 33
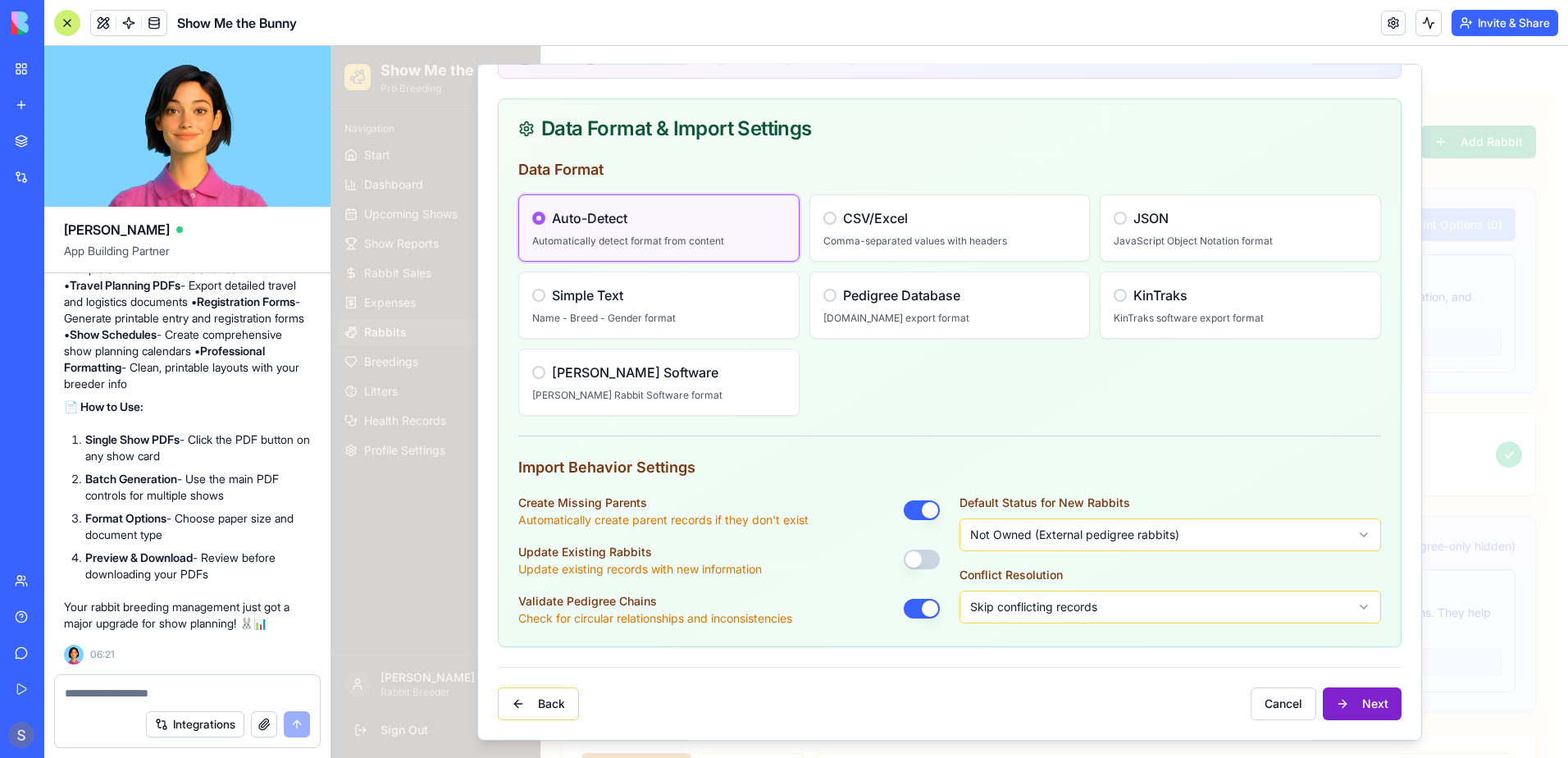
scroll to position [120, 0]
click at [1352, 702] on button "Next" at bounding box center [1362, 703] width 79 height 33
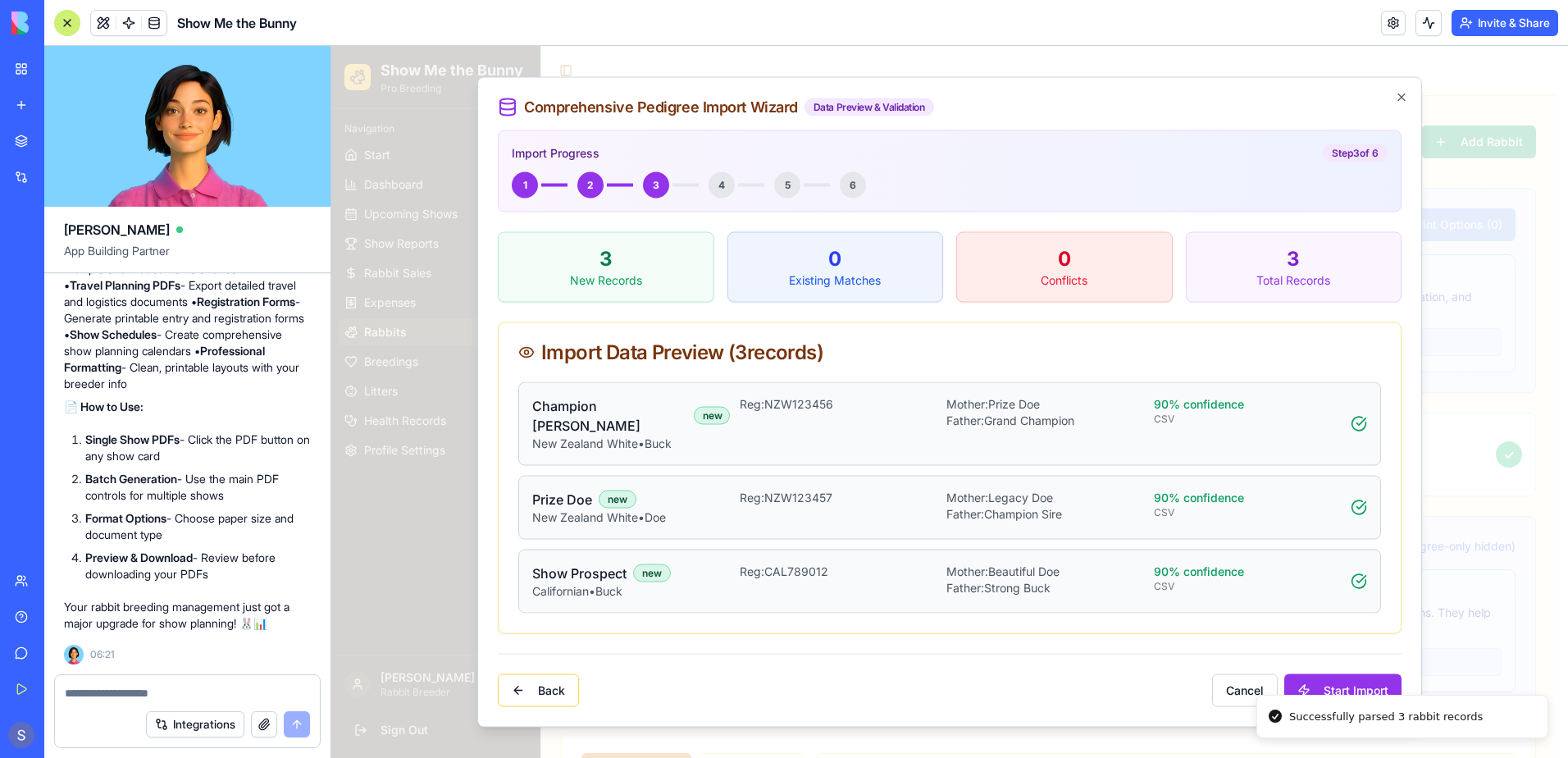
scroll to position [0, 0]
click at [101, 694] on textarea at bounding box center [187, 693] width 245 height 17
type textarea "**********"
click at [294, 722] on button "submit" at bounding box center [297, 725] width 26 height 26
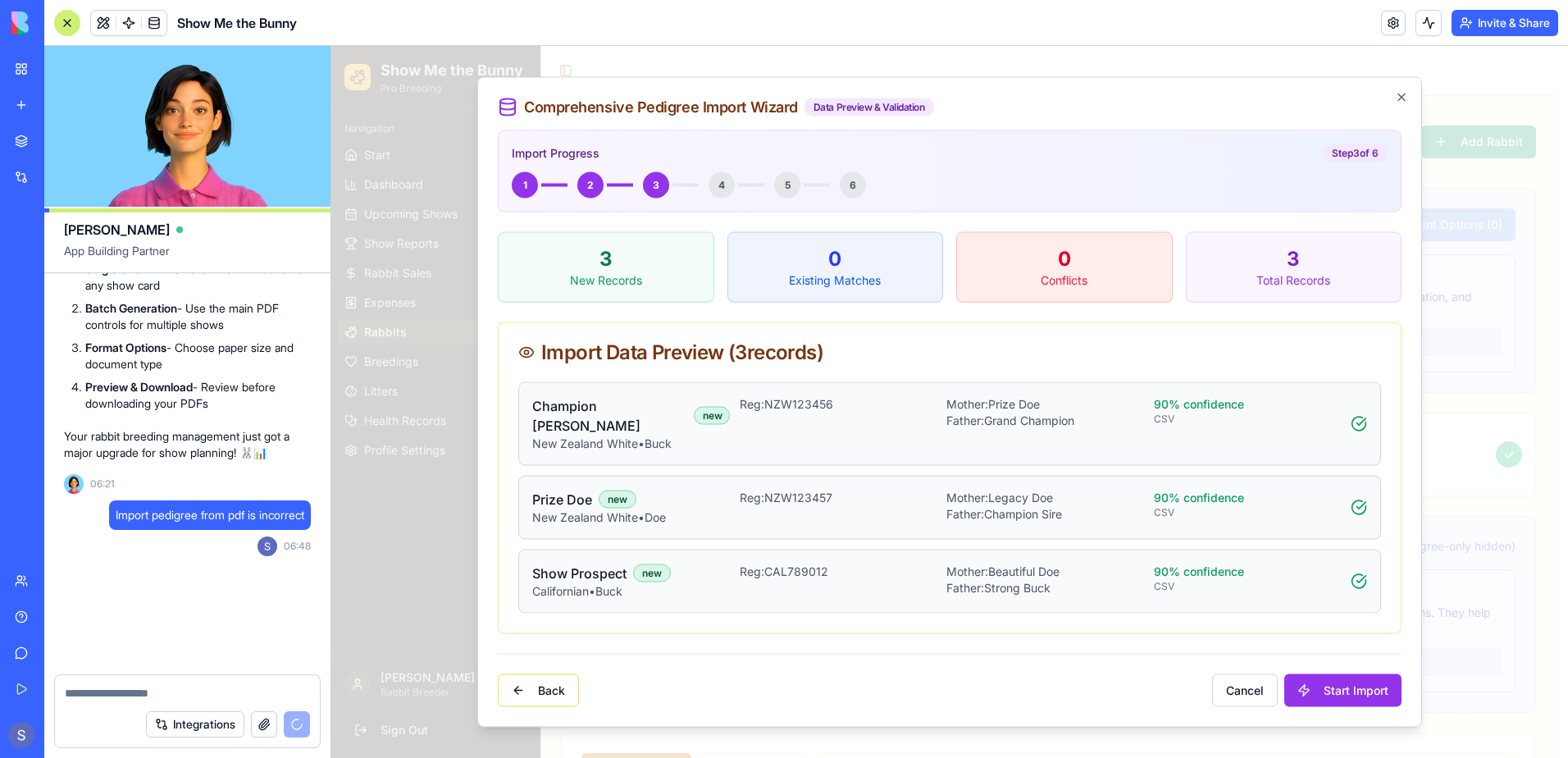
scroll to position [69077, 0]
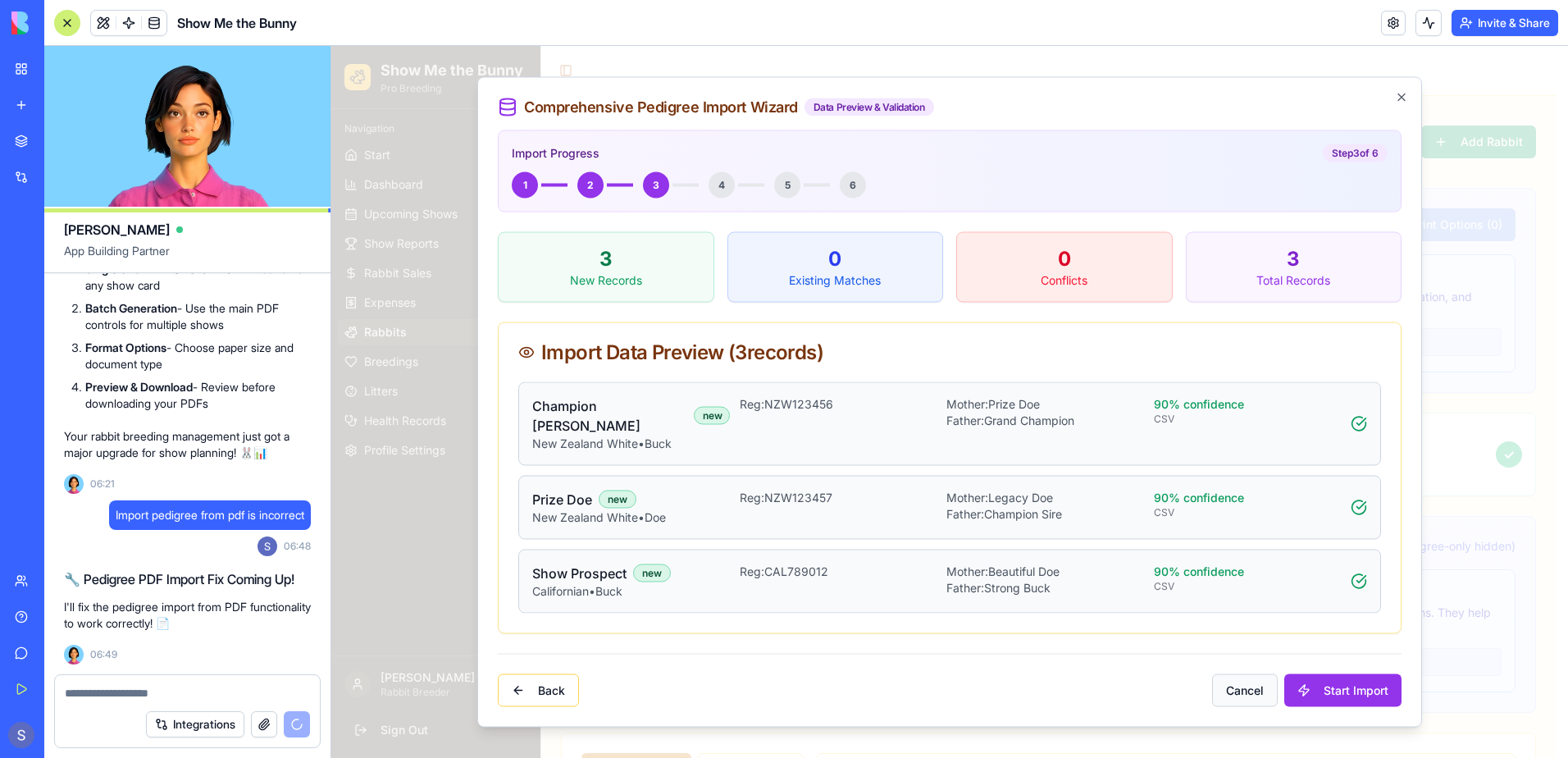
click at [1247, 674] on button "Cancel" at bounding box center [1245, 690] width 66 height 33
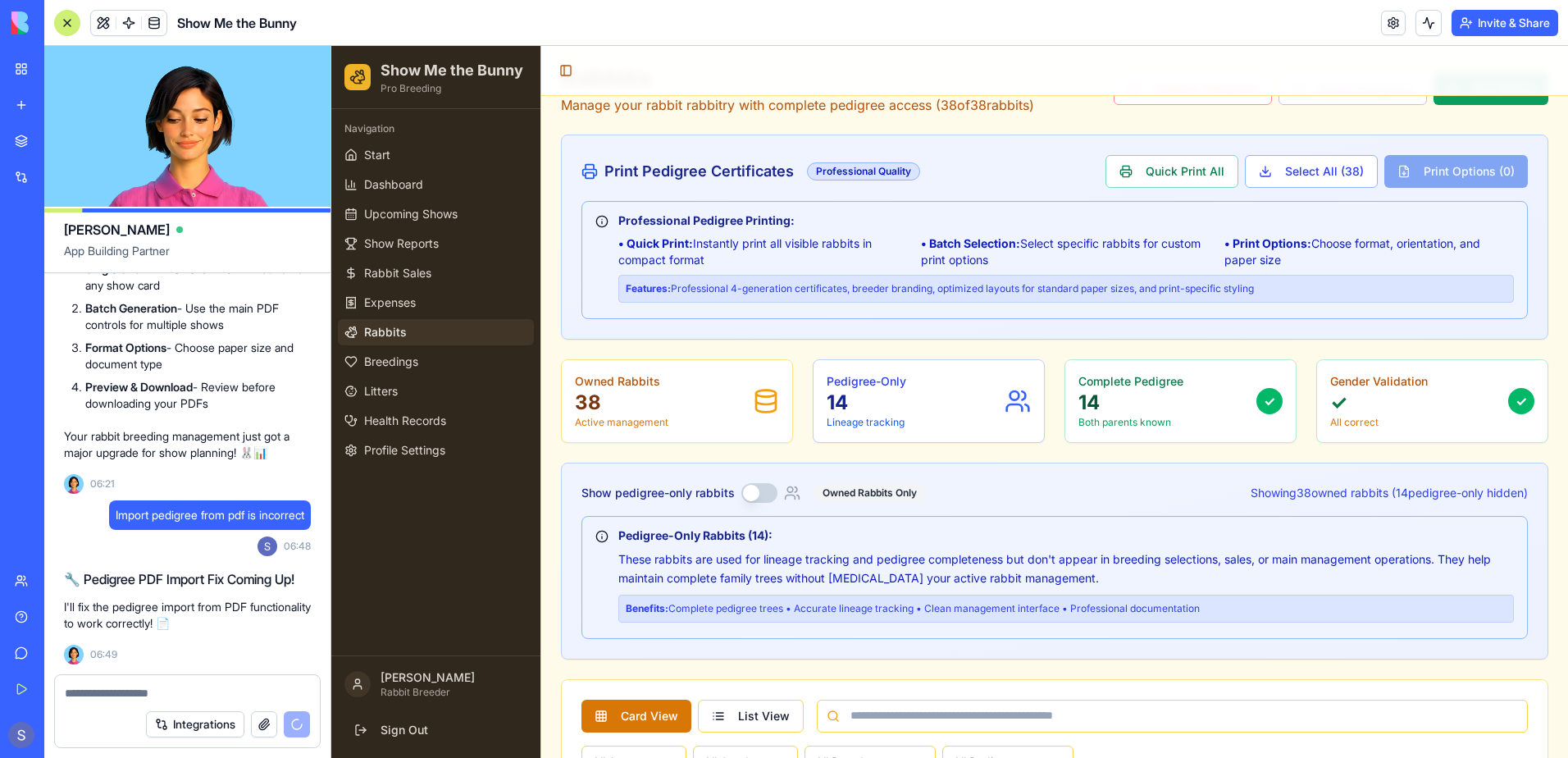
scroll to position [82, 0]
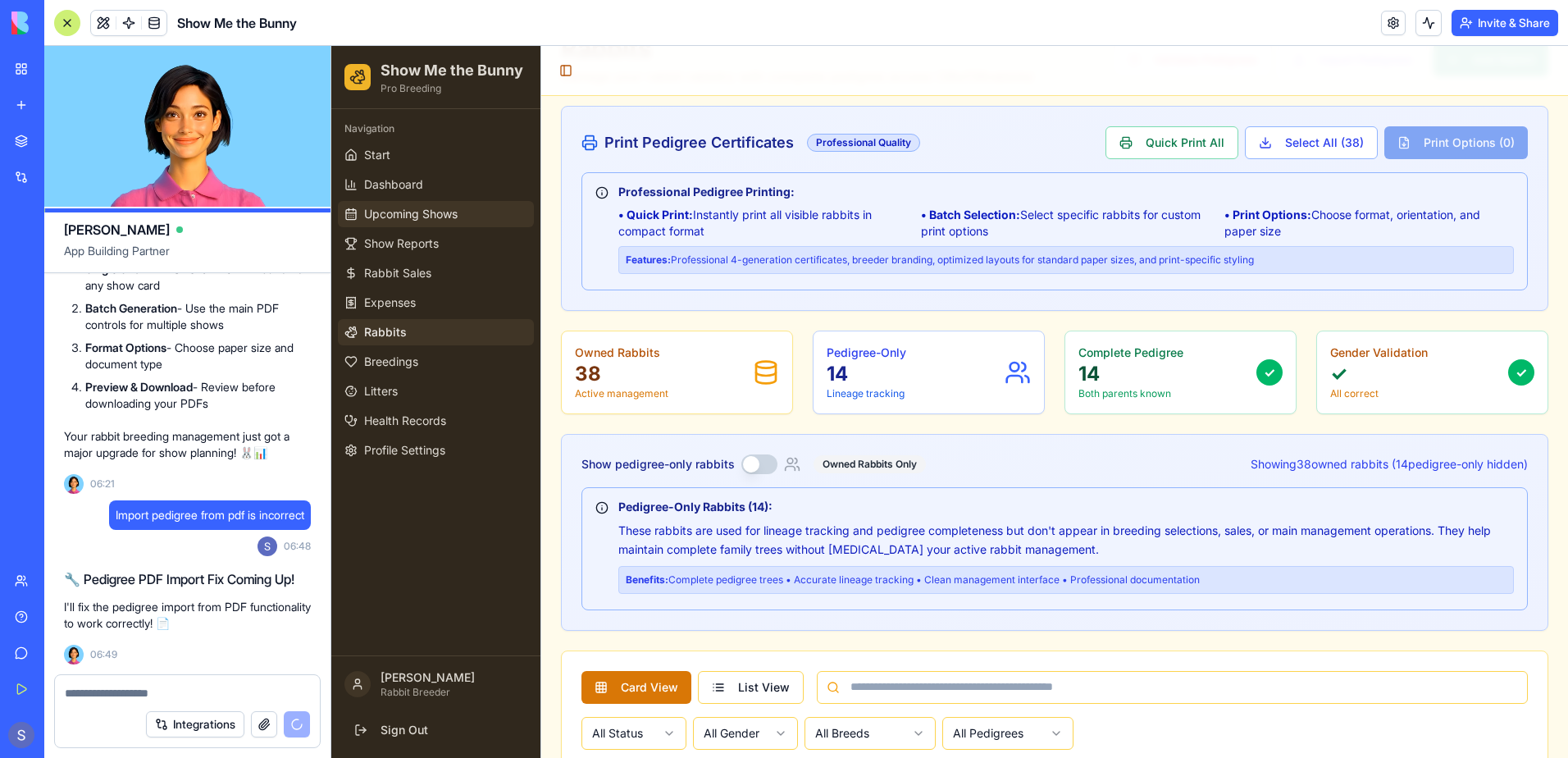
click at [413, 211] on span "Upcoming Shows" at bounding box center [410, 214] width 93 height 17
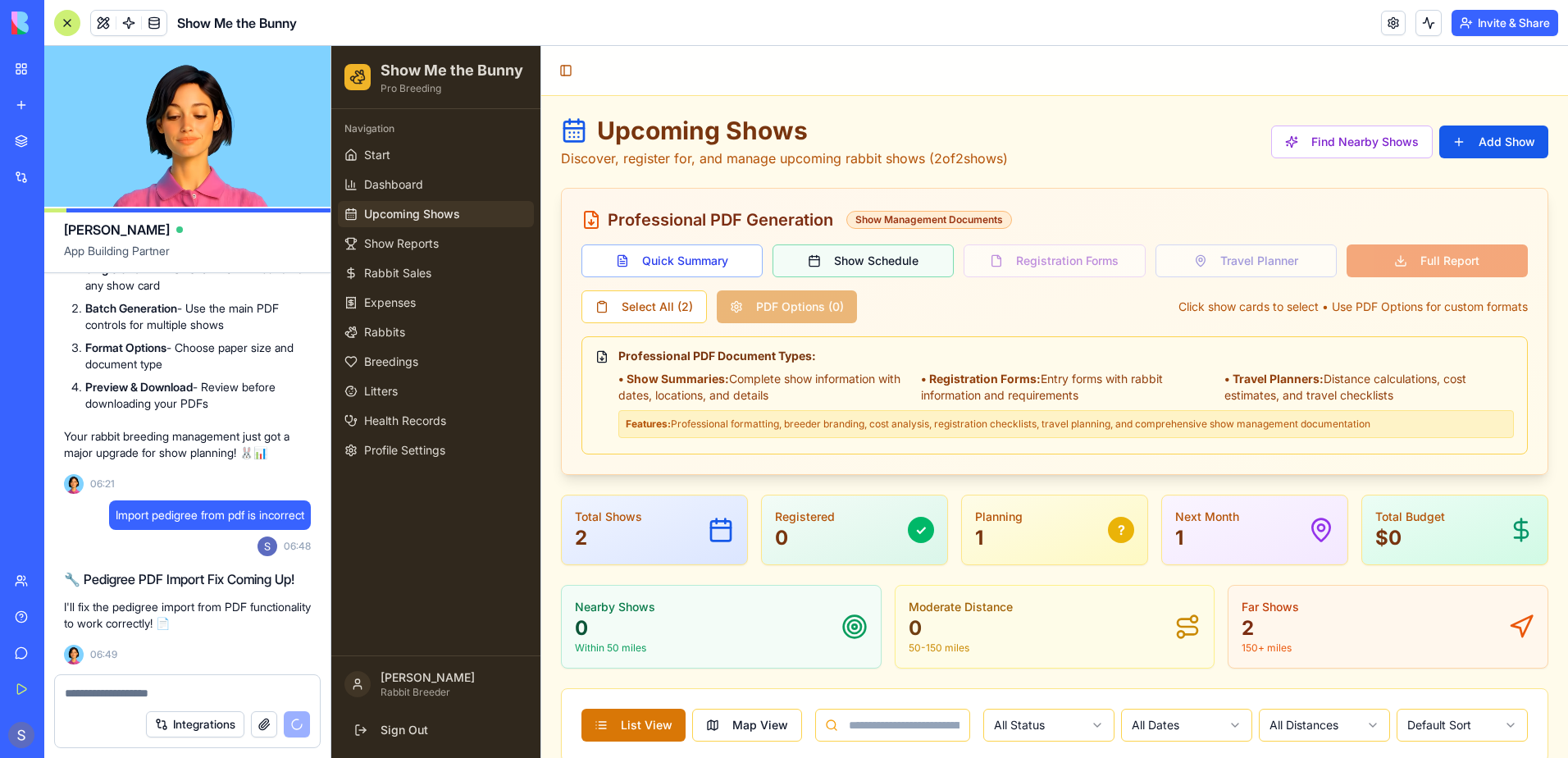
click at [868, 265] on button "Show Schedule" at bounding box center [863, 260] width 181 height 33
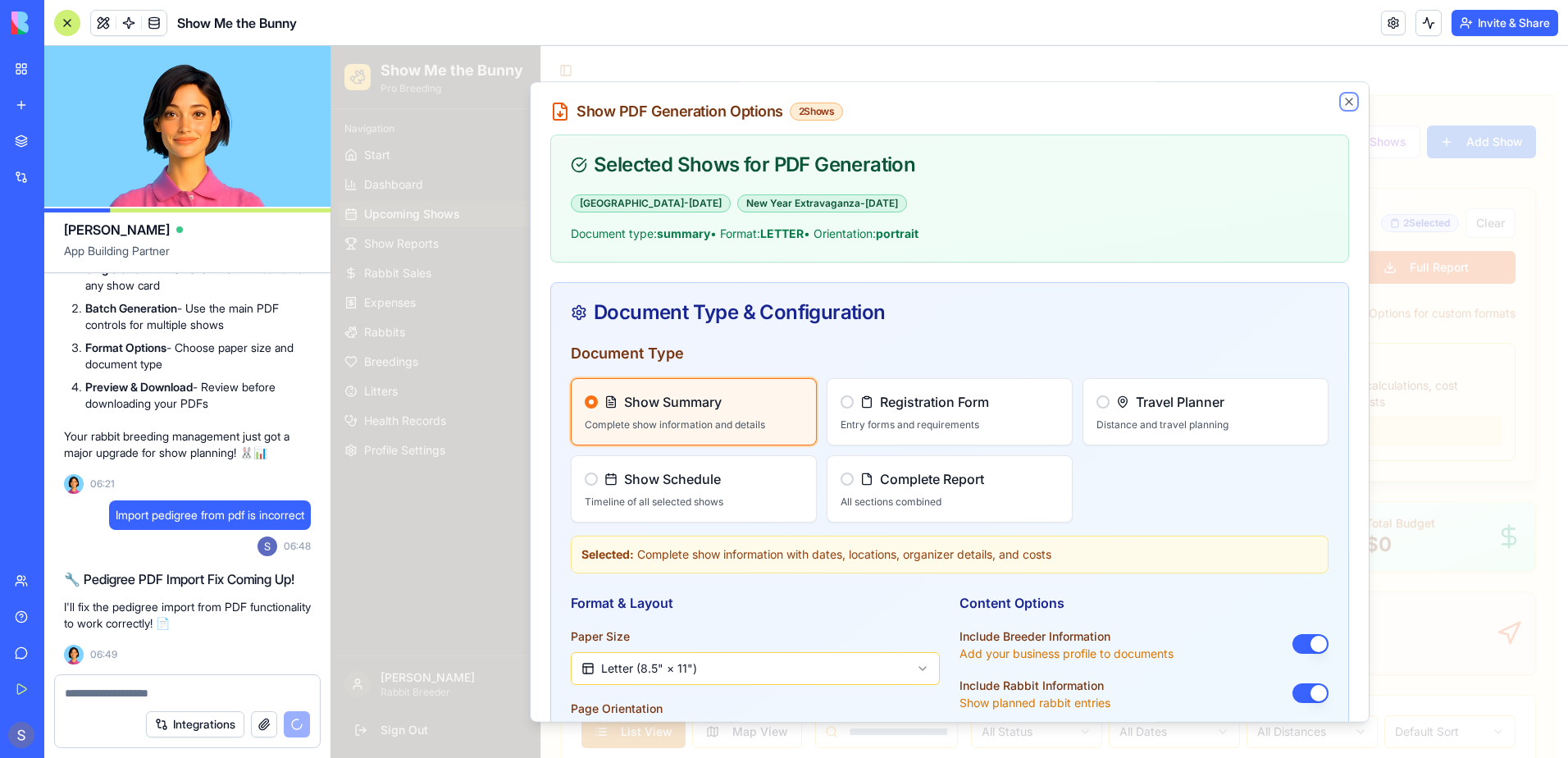
click at [1346, 101] on icon "button" at bounding box center [1348, 101] width 6 height 6
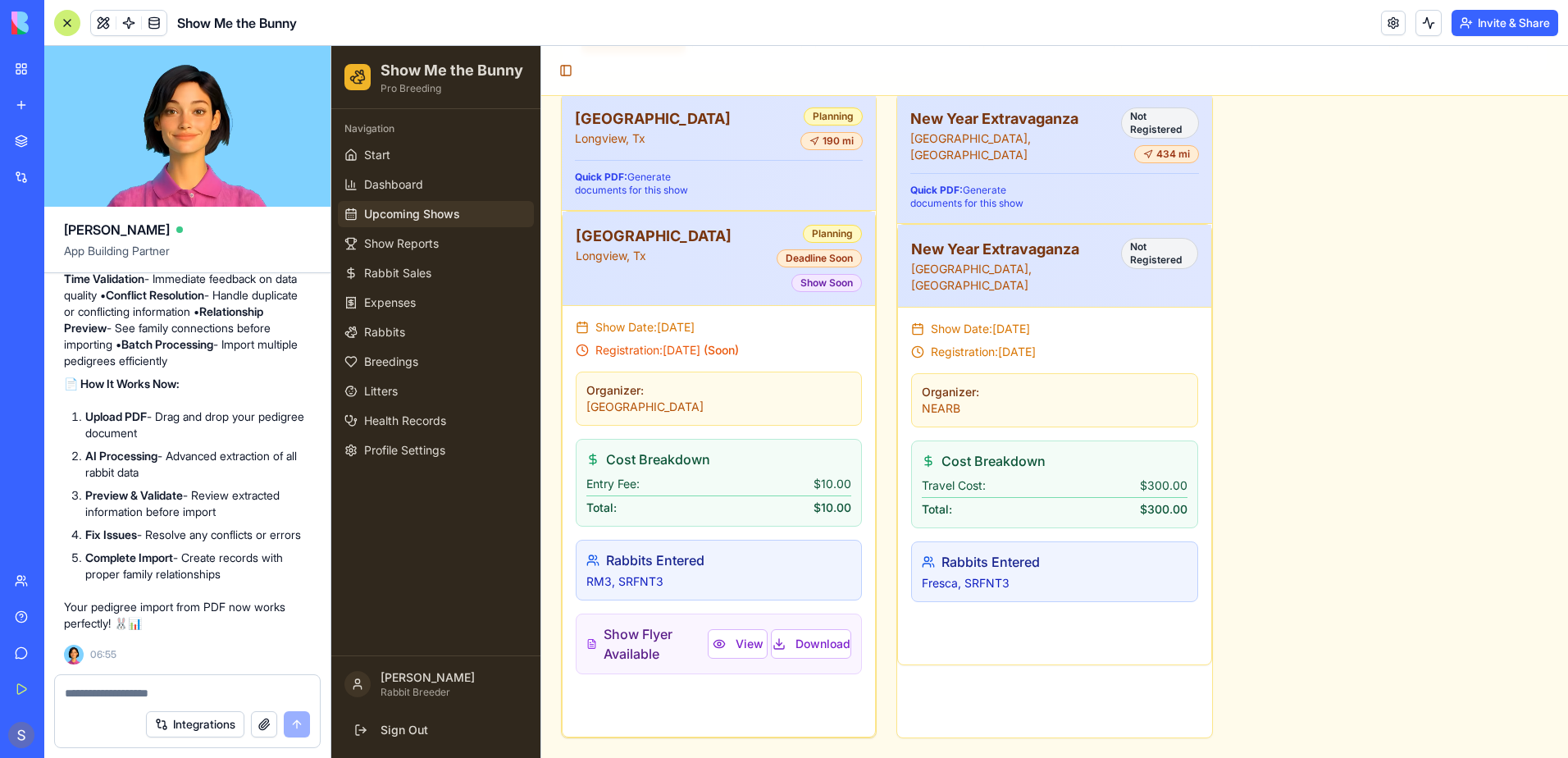
scroll to position [69773, 0]
